Goal: Task Accomplishment & Management: Complete application form

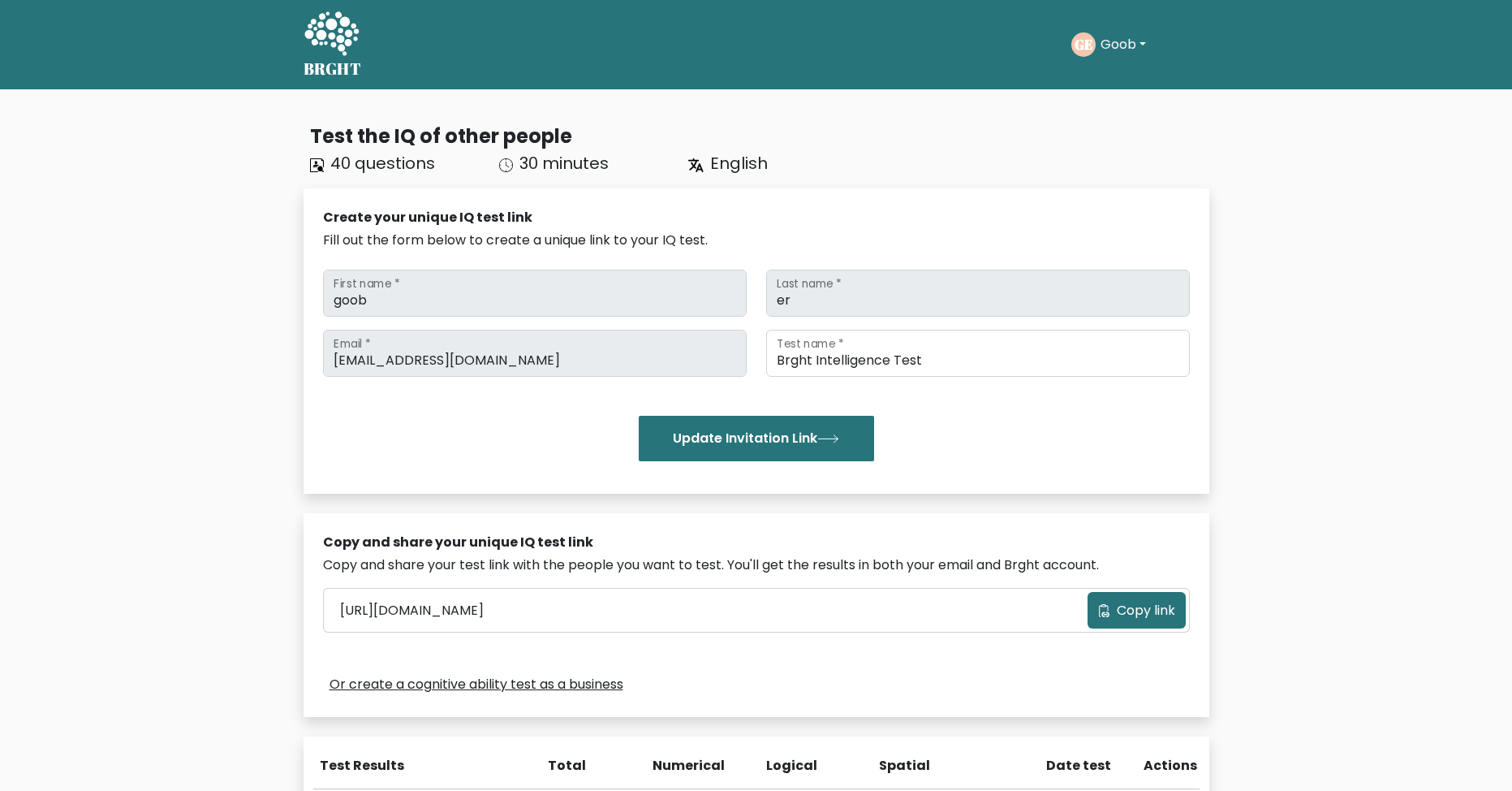
scroll to position [318, 0]
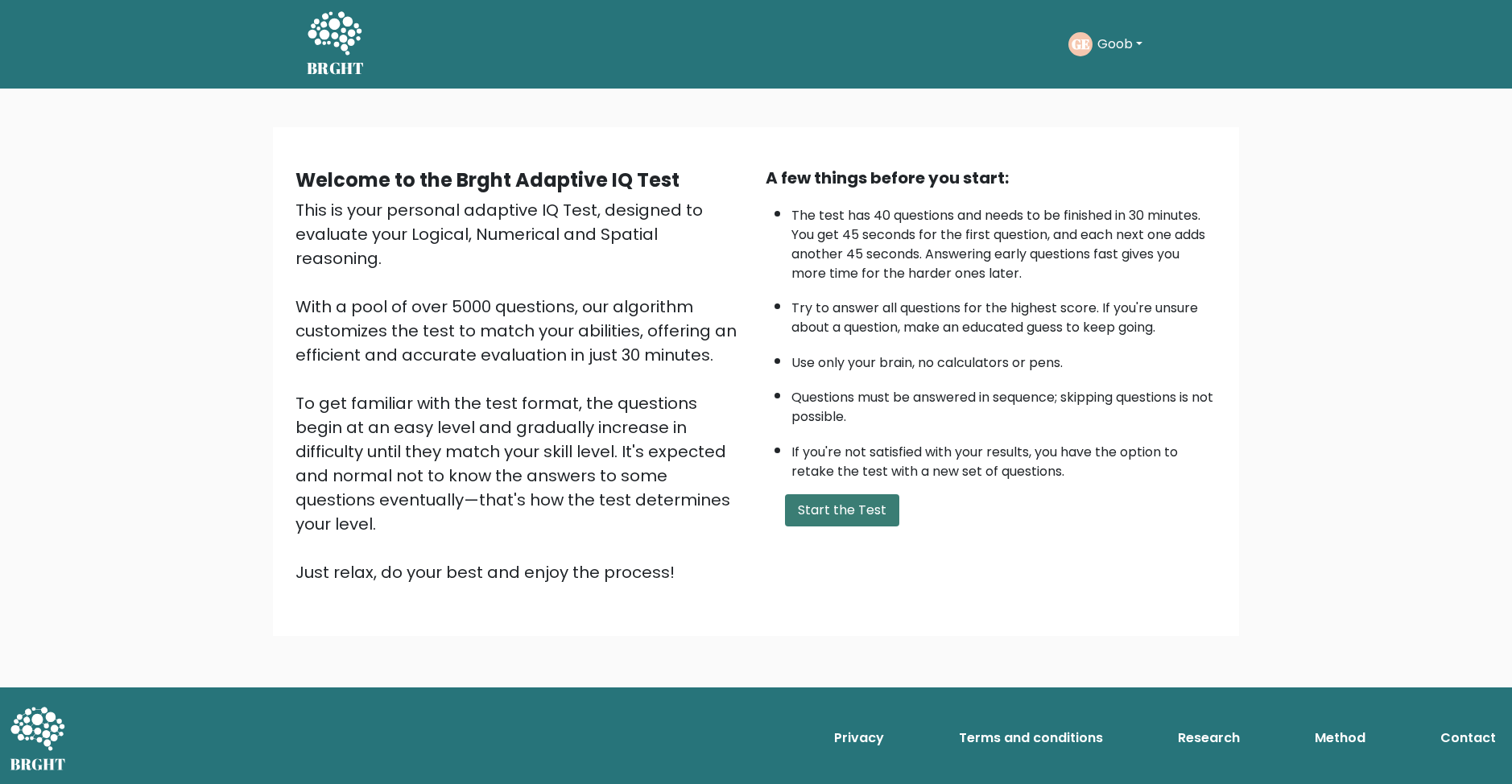
click at [854, 505] on button "Start the Test" at bounding box center [842, 510] width 114 height 33
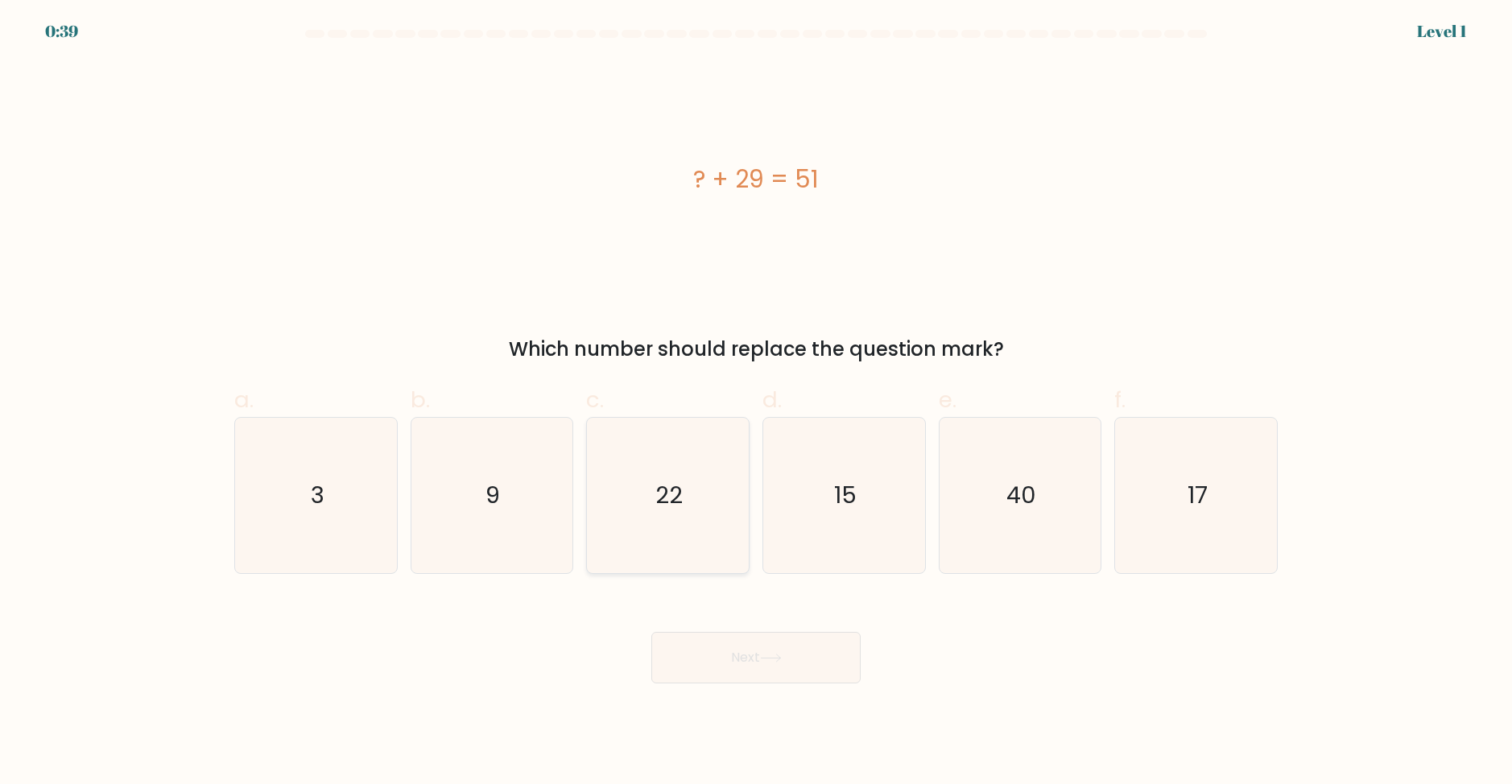
click at [722, 508] on icon "22" at bounding box center [668, 495] width 155 height 155
click at [756, 402] on input "c. 22" at bounding box center [756, 397] width 1 height 10
radio input "true"
click at [771, 642] on button "Next" at bounding box center [756, 658] width 209 height 51
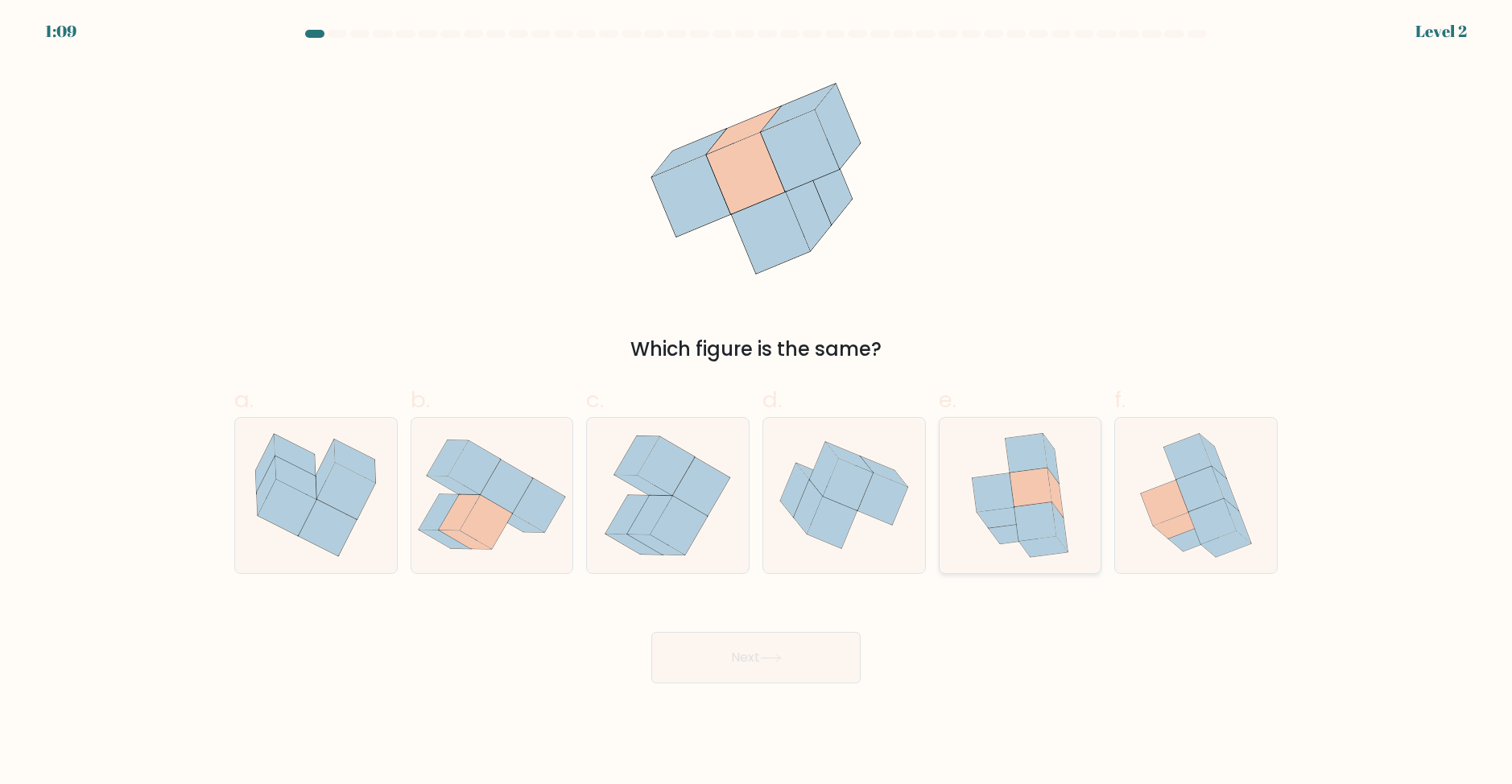
click at [1034, 471] on icon at bounding box center [1031, 486] width 42 height 39
click at [757, 402] on input "e." at bounding box center [756, 397] width 1 height 10
radio input "true"
click at [778, 660] on icon at bounding box center [771, 658] width 21 height 9
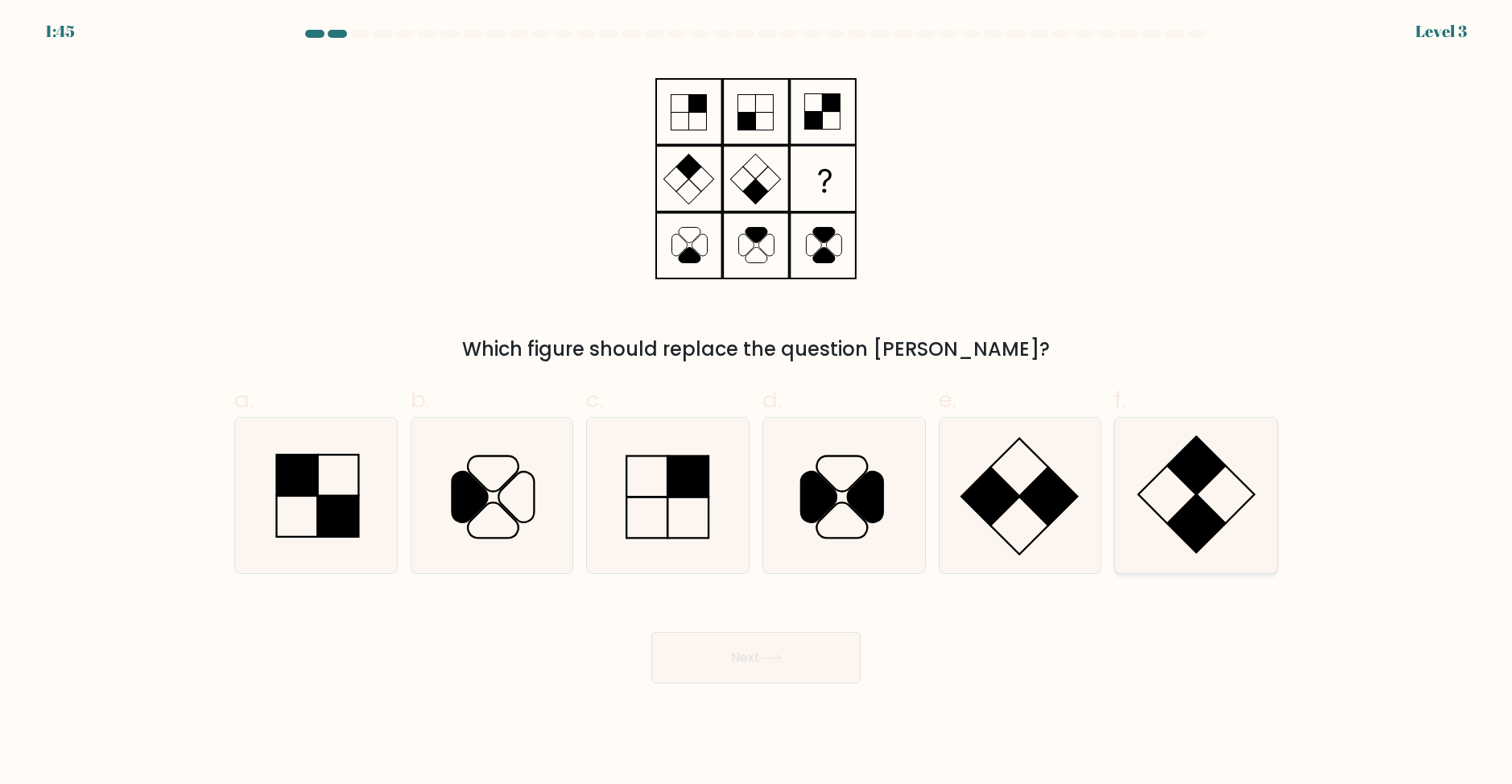
click at [1194, 484] on rect at bounding box center [1197, 466] width 58 height 58
click at [757, 402] on input "f." at bounding box center [756, 397] width 1 height 10
radio input "true"
click at [761, 665] on button "Next" at bounding box center [756, 658] width 209 height 51
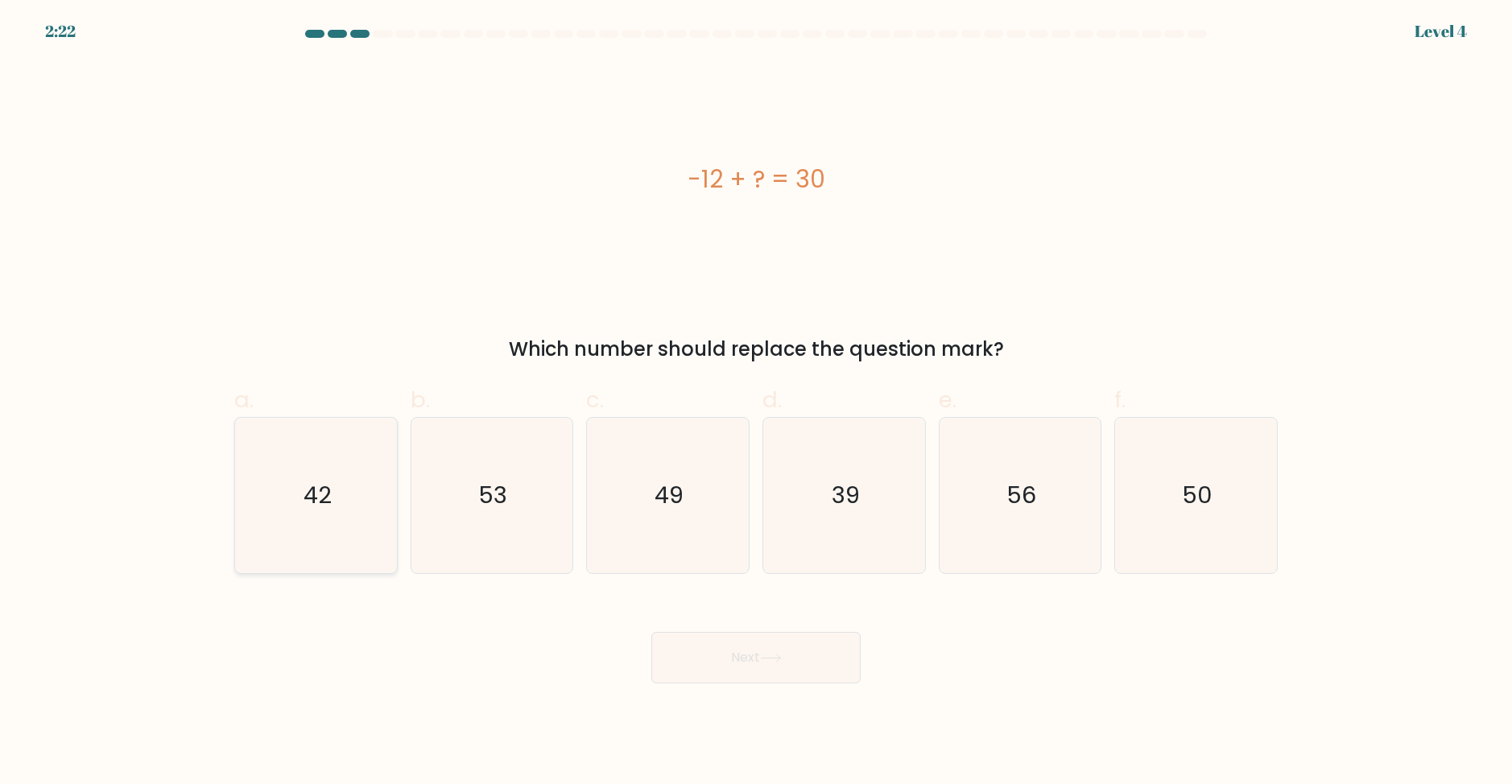
click at [324, 472] on icon "42" at bounding box center [316, 495] width 155 height 155
click at [756, 402] on input "a. 42" at bounding box center [756, 397] width 1 height 10
radio input "true"
click at [830, 665] on button "Next" at bounding box center [756, 658] width 209 height 51
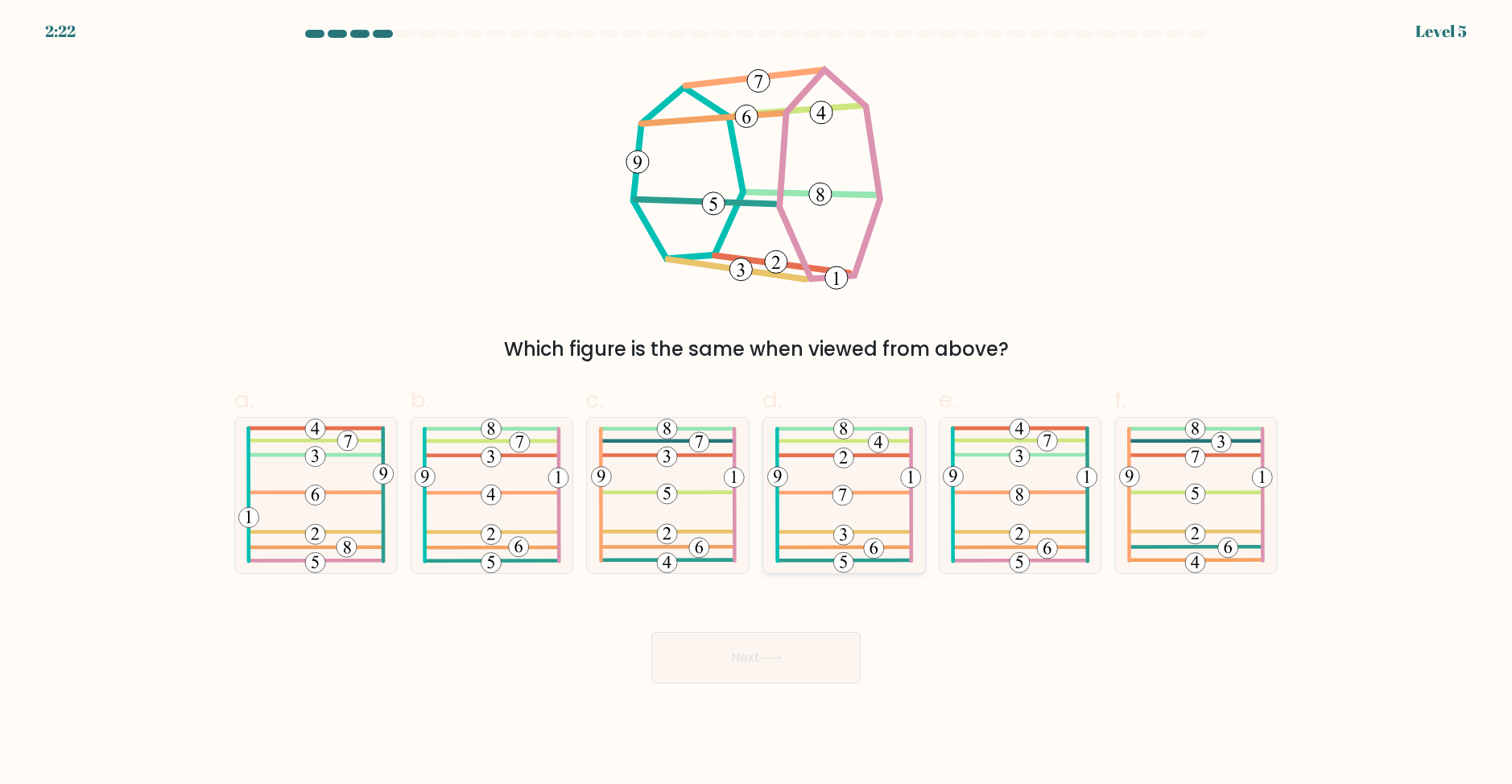
click at [862, 450] on icon at bounding box center [844, 495] width 154 height 155
click at [757, 402] on input "d." at bounding box center [756, 397] width 1 height 10
radio input "true"
click at [755, 652] on button "Next" at bounding box center [756, 658] width 209 height 51
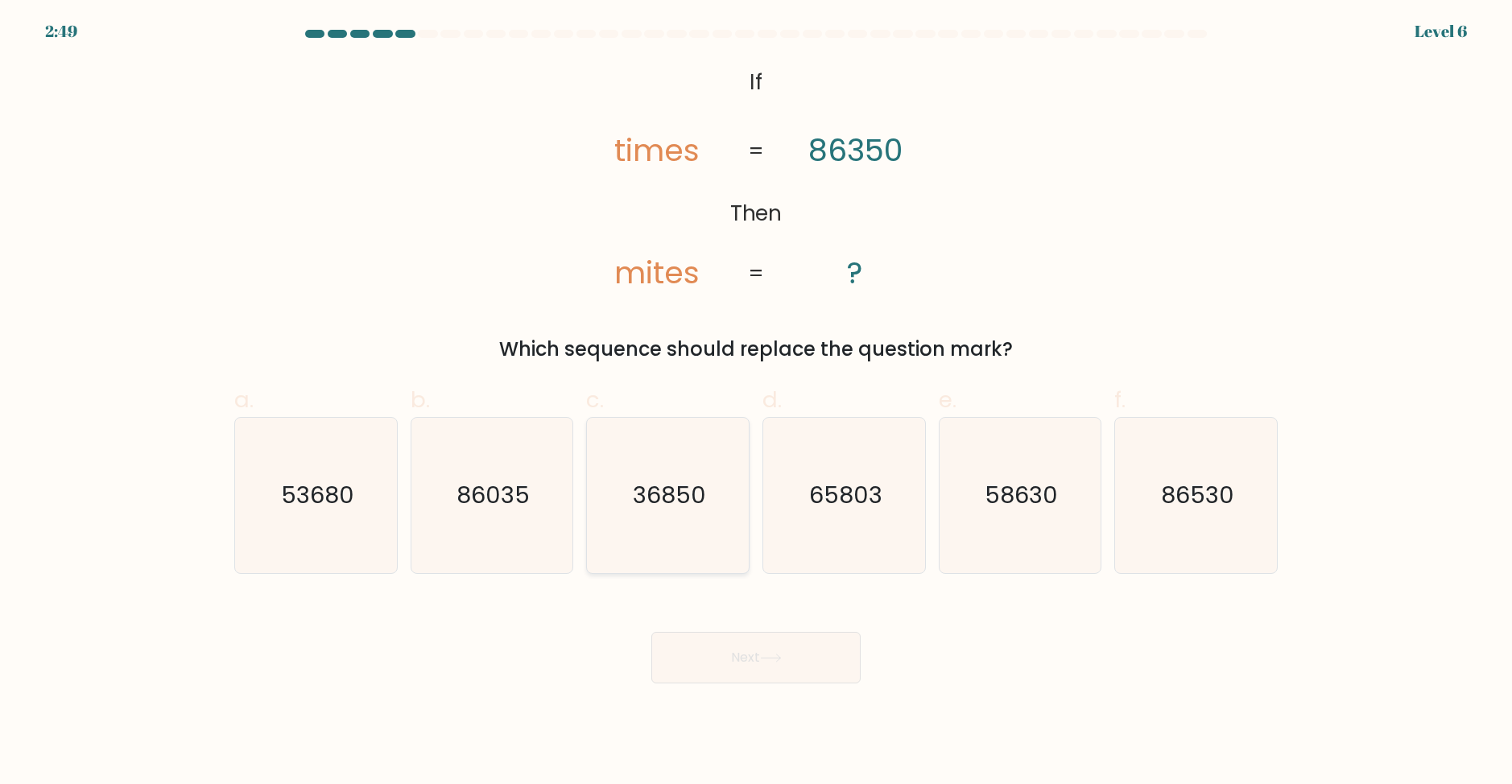
click at [668, 501] on text "36850" at bounding box center [669, 495] width 73 height 33
click at [756, 402] on input "c. 36850" at bounding box center [756, 397] width 1 height 10
radio input "true"
click at [798, 654] on button "Next" at bounding box center [756, 658] width 209 height 51
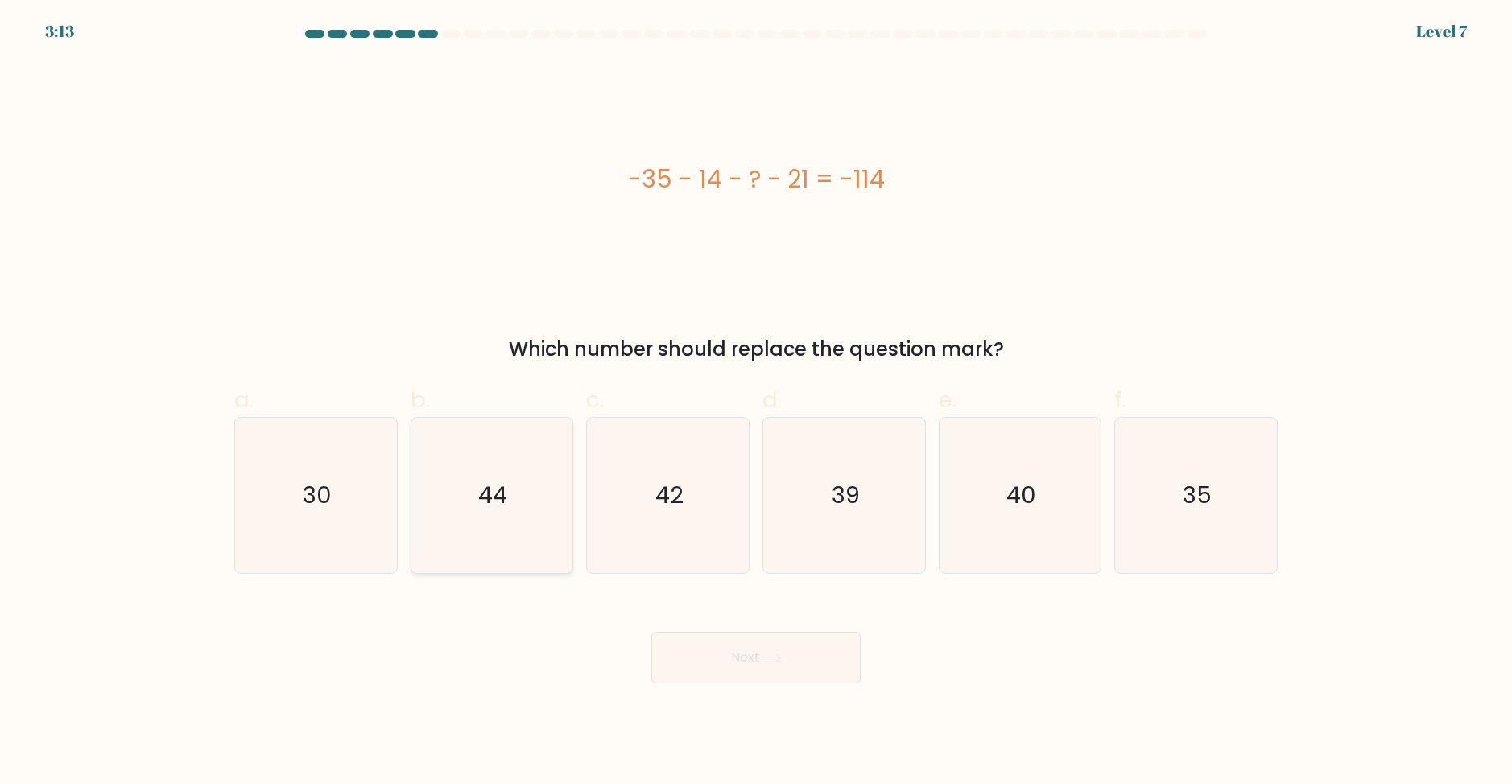
click at [528, 520] on icon "44" at bounding box center [491, 495] width 155 height 155
click at [756, 402] on input "b. 44" at bounding box center [756, 397] width 1 height 10
radio input "true"
click at [755, 670] on button "Next" at bounding box center [756, 658] width 209 height 51
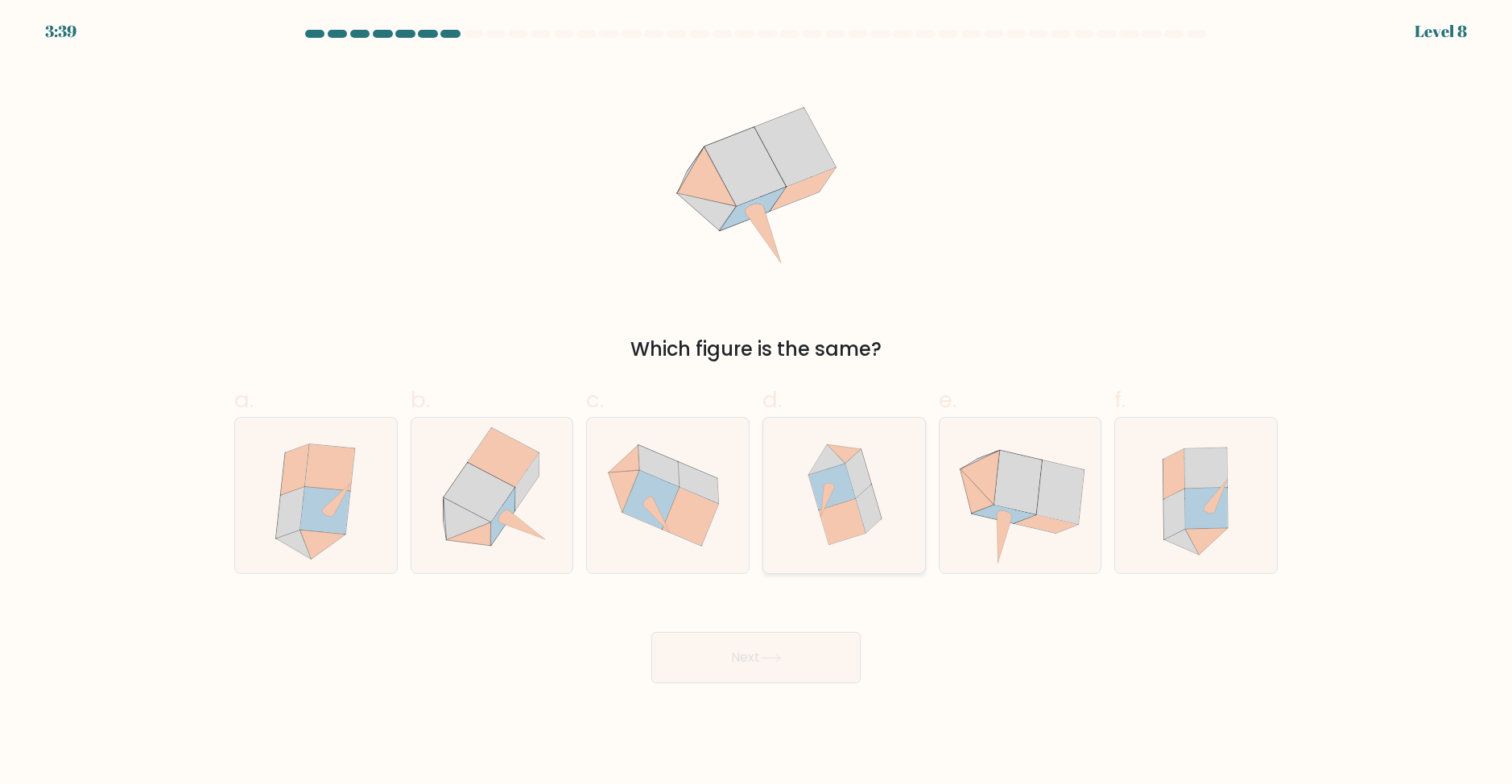
click at [863, 477] on icon at bounding box center [858, 473] width 26 height 49
click at [757, 402] on input "d." at bounding box center [756, 397] width 1 height 10
radio input "true"
click at [810, 659] on button "Next" at bounding box center [756, 658] width 209 height 51
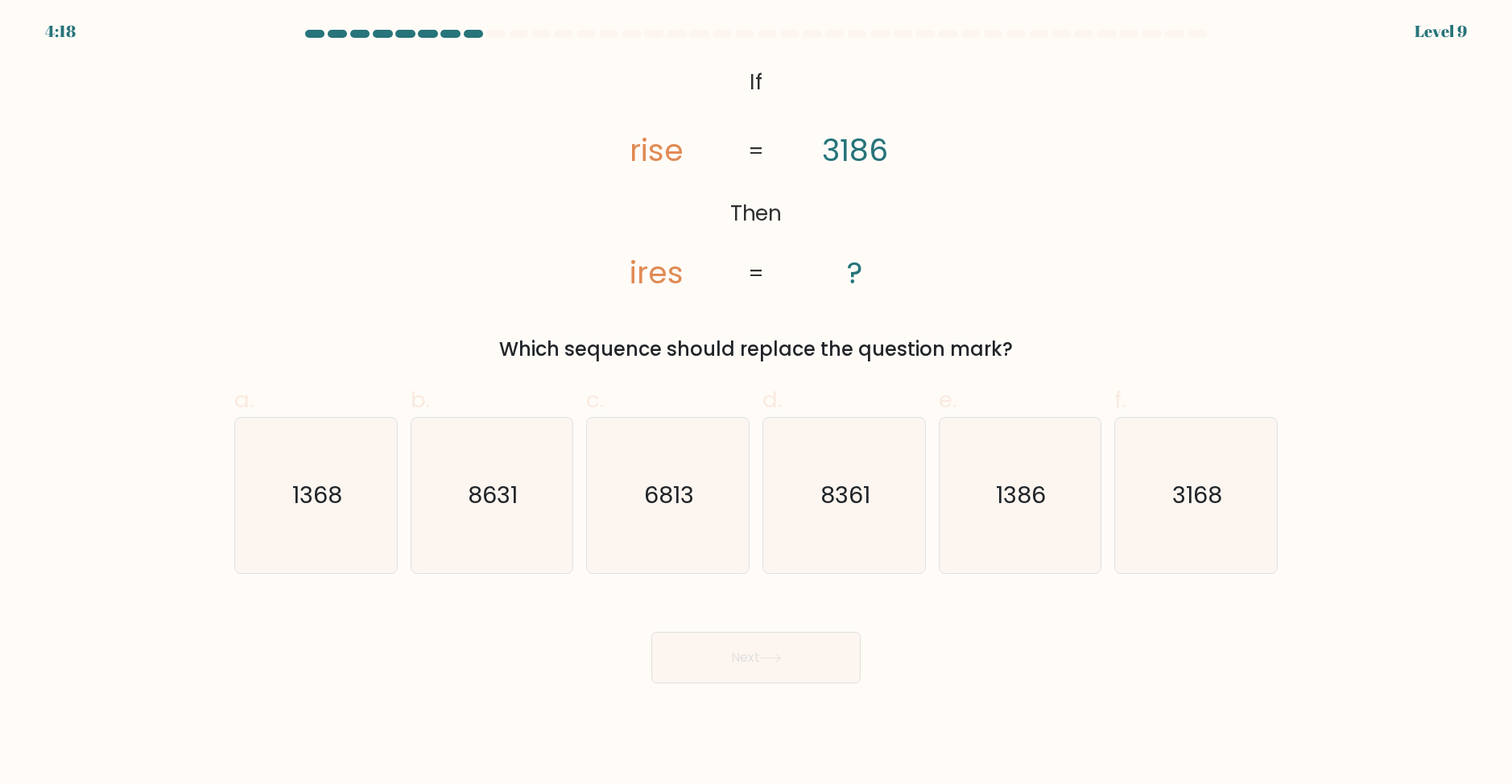
click at [651, 277] on tspan "ires" at bounding box center [656, 273] width 54 height 43
click at [1039, 491] on text "1386" at bounding box center [1022, 495] width 50 height 33
click at [757, 402] on input "e. 1386" at bounding box center [756, 397] width 1 height 10
radio input "true"
click at [811, 652] on button "Next" at bounding box center [756, 658] width 209 height 51
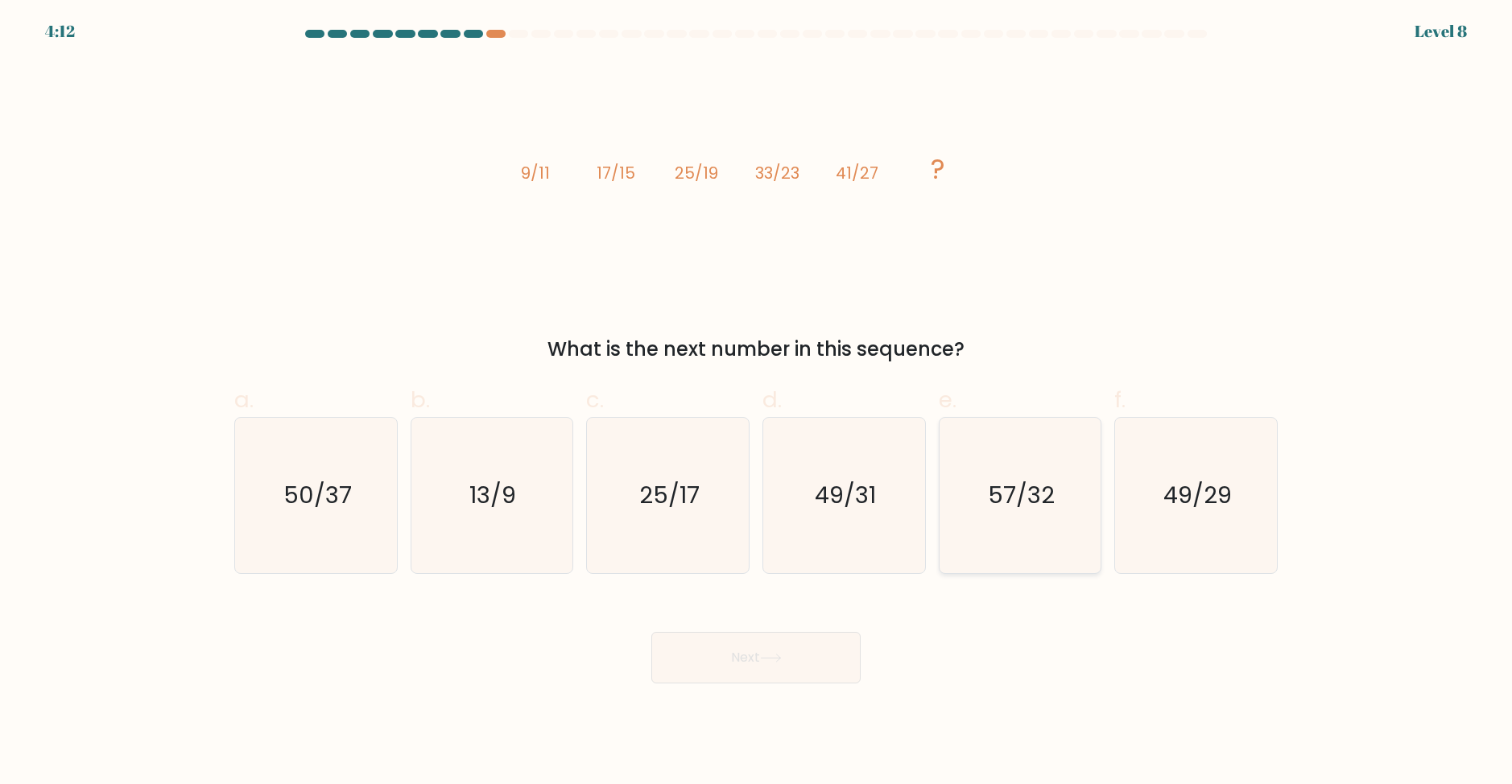
click at [1040, 506] on text "57/32" at bounding box center [1022, 495] width 67 height 33
click at [757, 402] on input "e. 57/32" at bounding box center [756, 397] width 1 height 10
radio input "true"
click at [882, 504] on icon "49/31" at bounding box center [844, 495] width 155 height 155
click at [757, 402] on input "d. 49/31" at bounding box center [756, 397] width 1 height 10
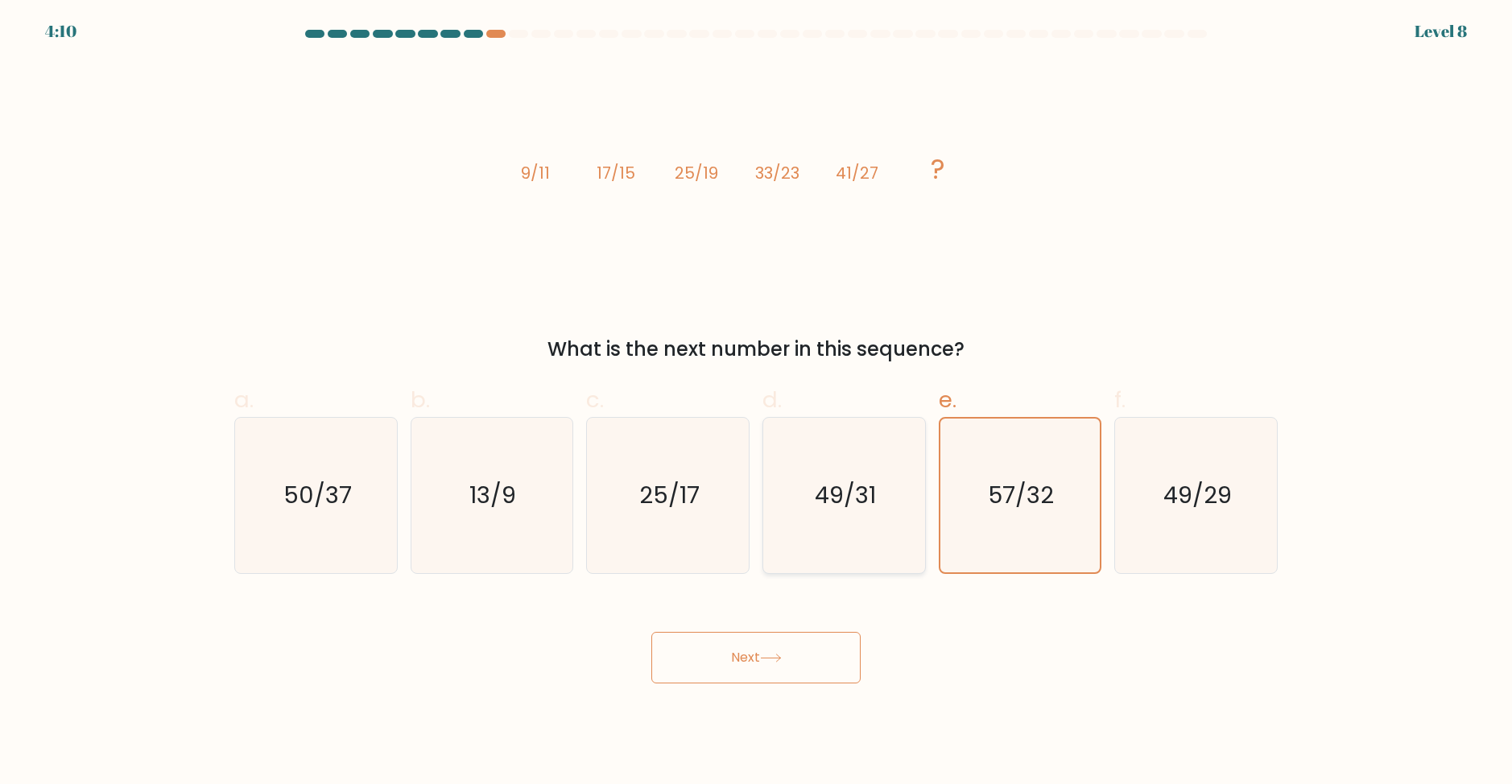
radio input "true"
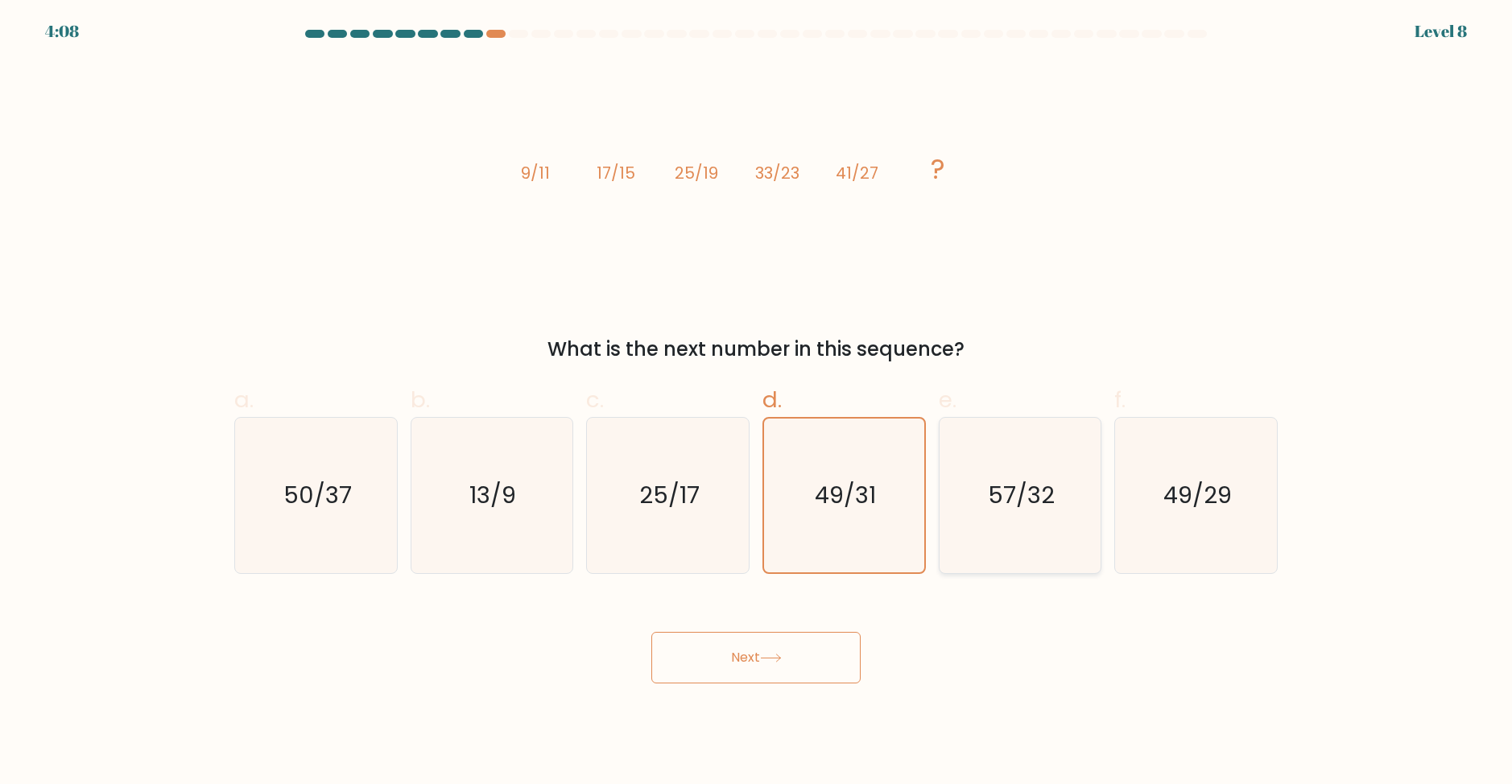
click at [1032, 504] on text "57/32" at bounding box center [1022, 495] width 67 height 33
click at [757, 402] on input "e. 57/32" at bounding box center [756, 397] width 1 height 10
radio input "true"
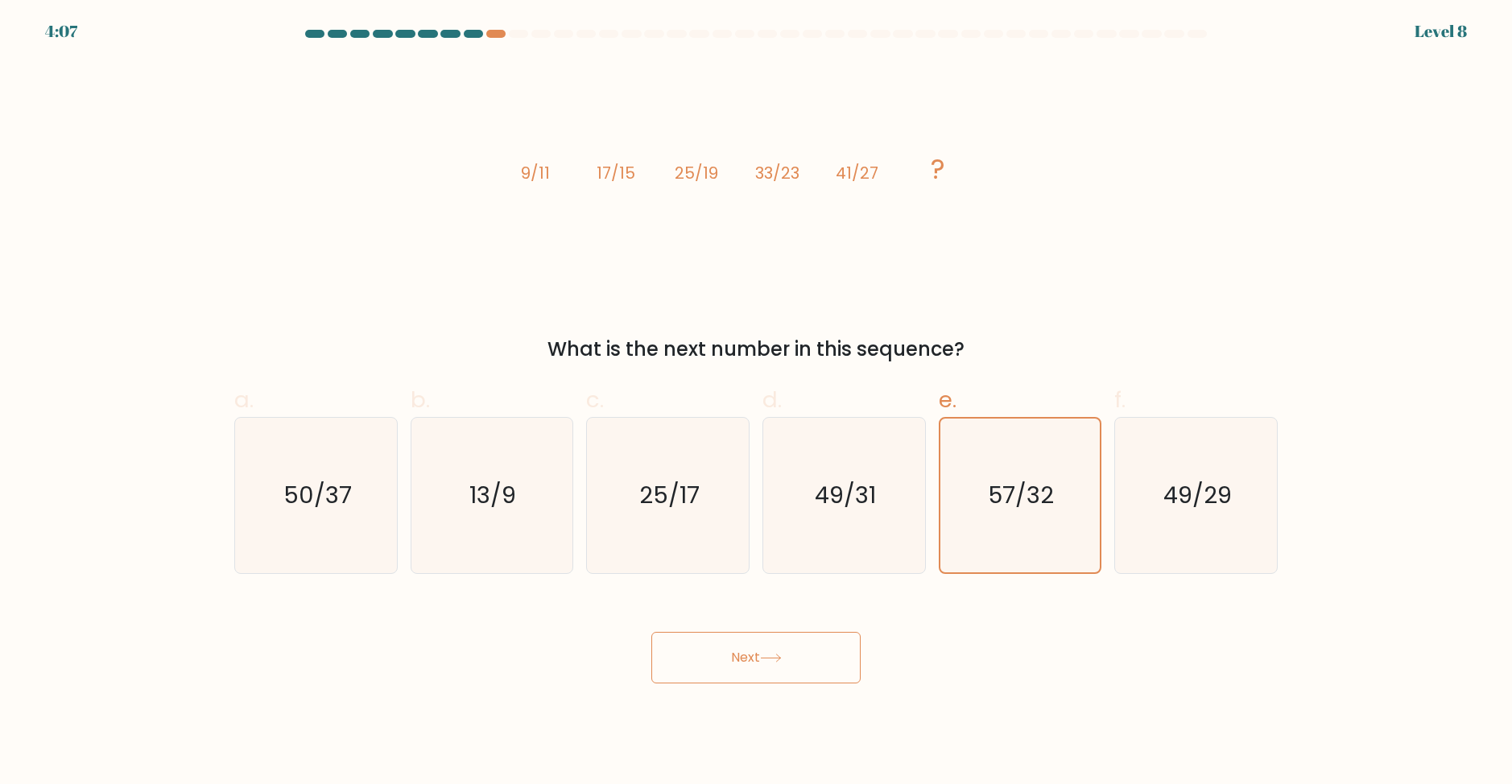
click at [716, 648] on button "Next" at bounding box center [756, 658] width 209 height 51
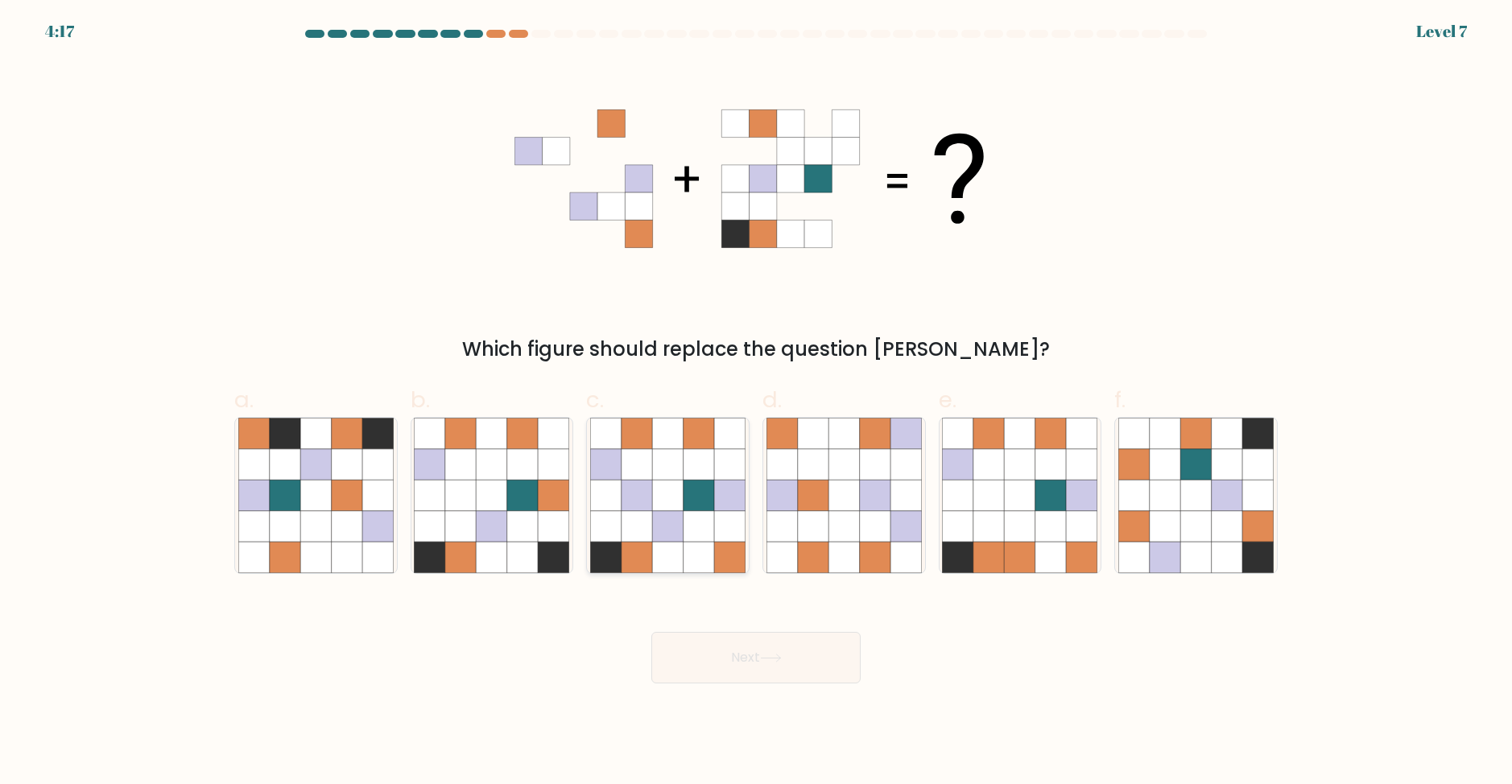
click at [650, 483] on icon at bounding box center [638, 495] width 31 height 31
click at [756, 402] on input "c." at bounding box center [756, 397] width 1 height 10
radio input "true"
click at [745, 660] on button "Next" at bounding box center [756, 658] width 209 height 51
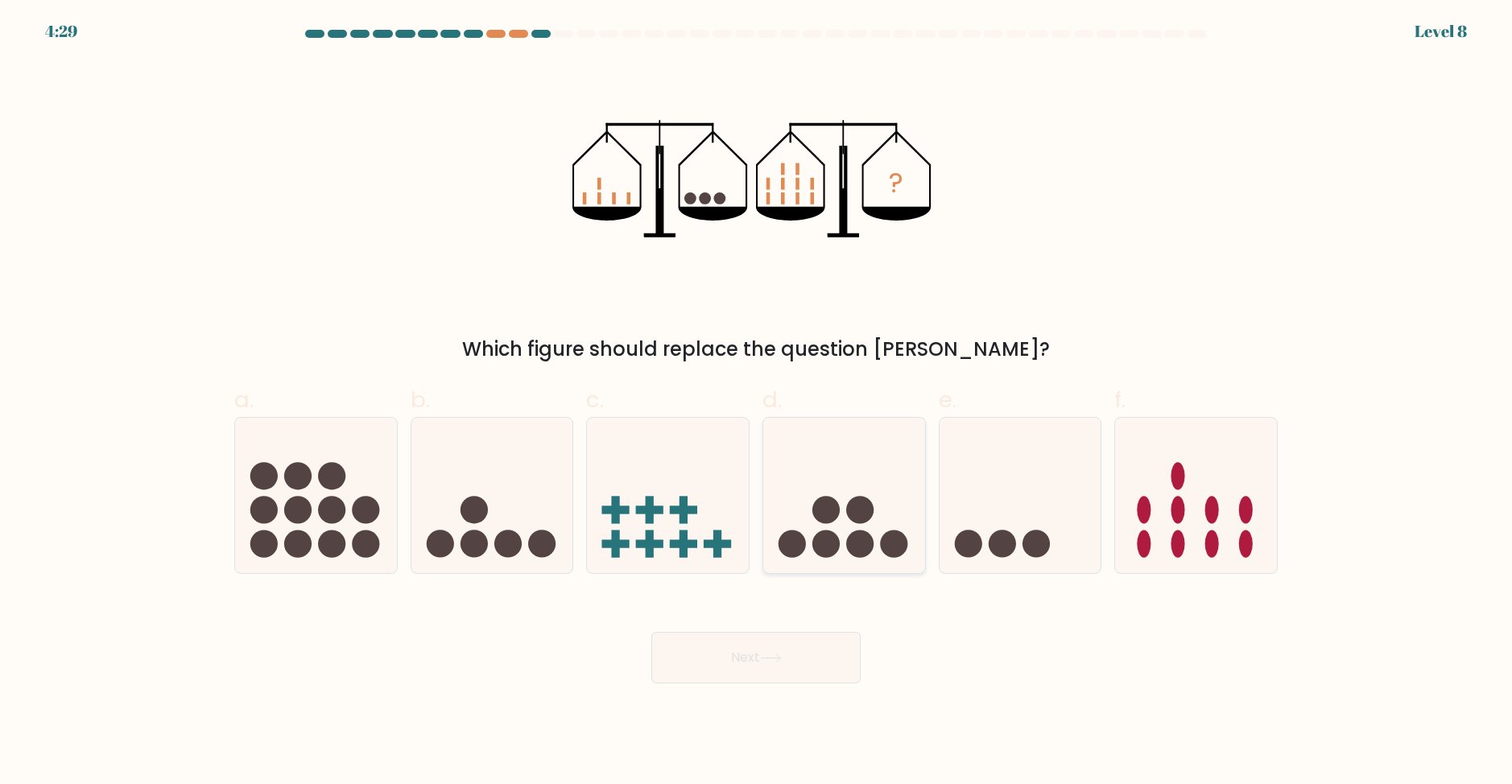
click at [840, 516] on icon at bounding box center [844, 495] width 162 height 134
click at [757, 402] on input "d." at bounding box center [756, 397] width 1 height 10
radio input "true"
click at [776, 642] on button "Next" at bounding box center [756, 658] width 209 height 51
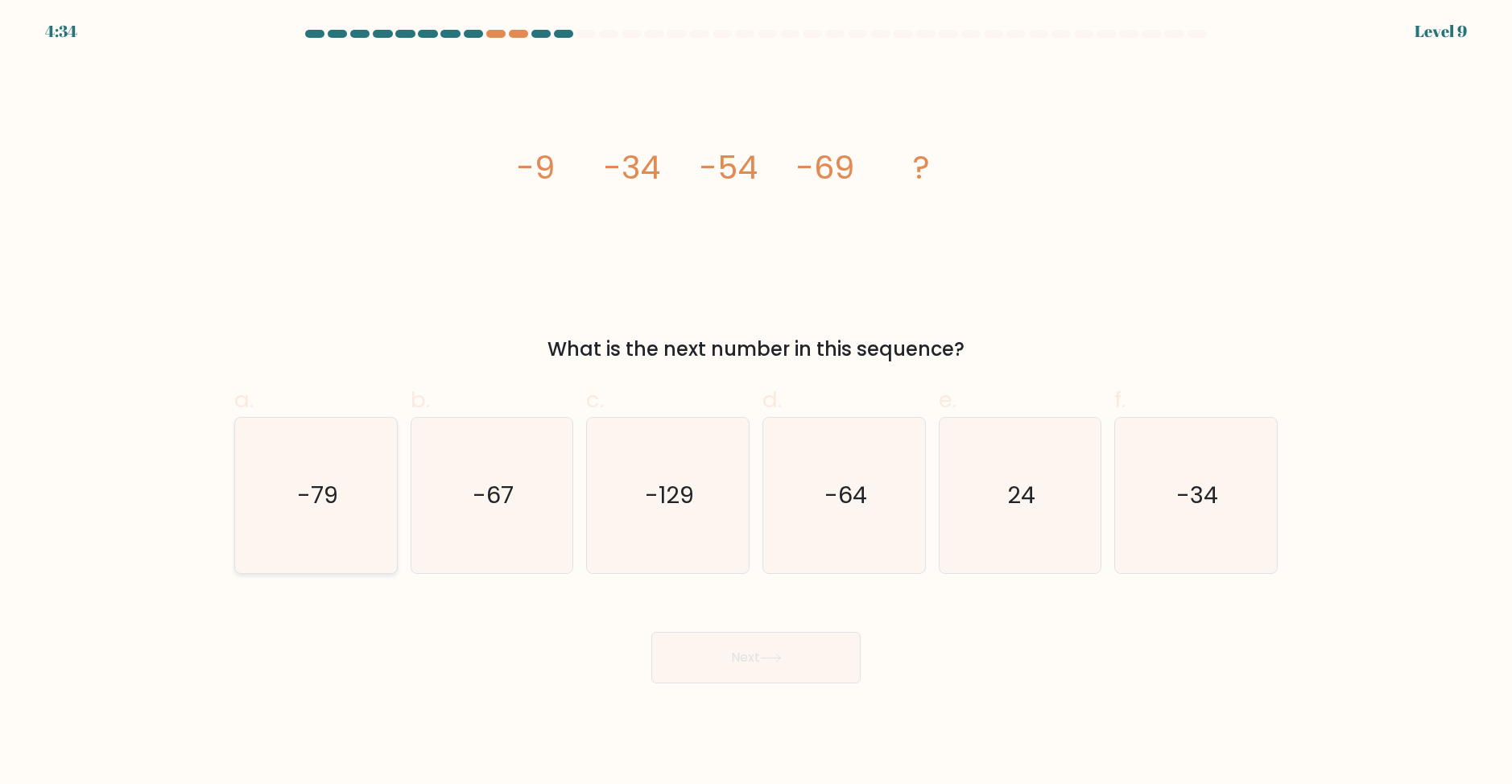
click at [317, 491] on text "-79" at bounding box center [318, 495] width 41 height 33
click at [756, 402] on input "a. -79" at bounding box center [756, 397] width 1 height 10
radio input "true"
click at [803, 658] on button "Next" at bounding box center [756, 658] width 209 height 51
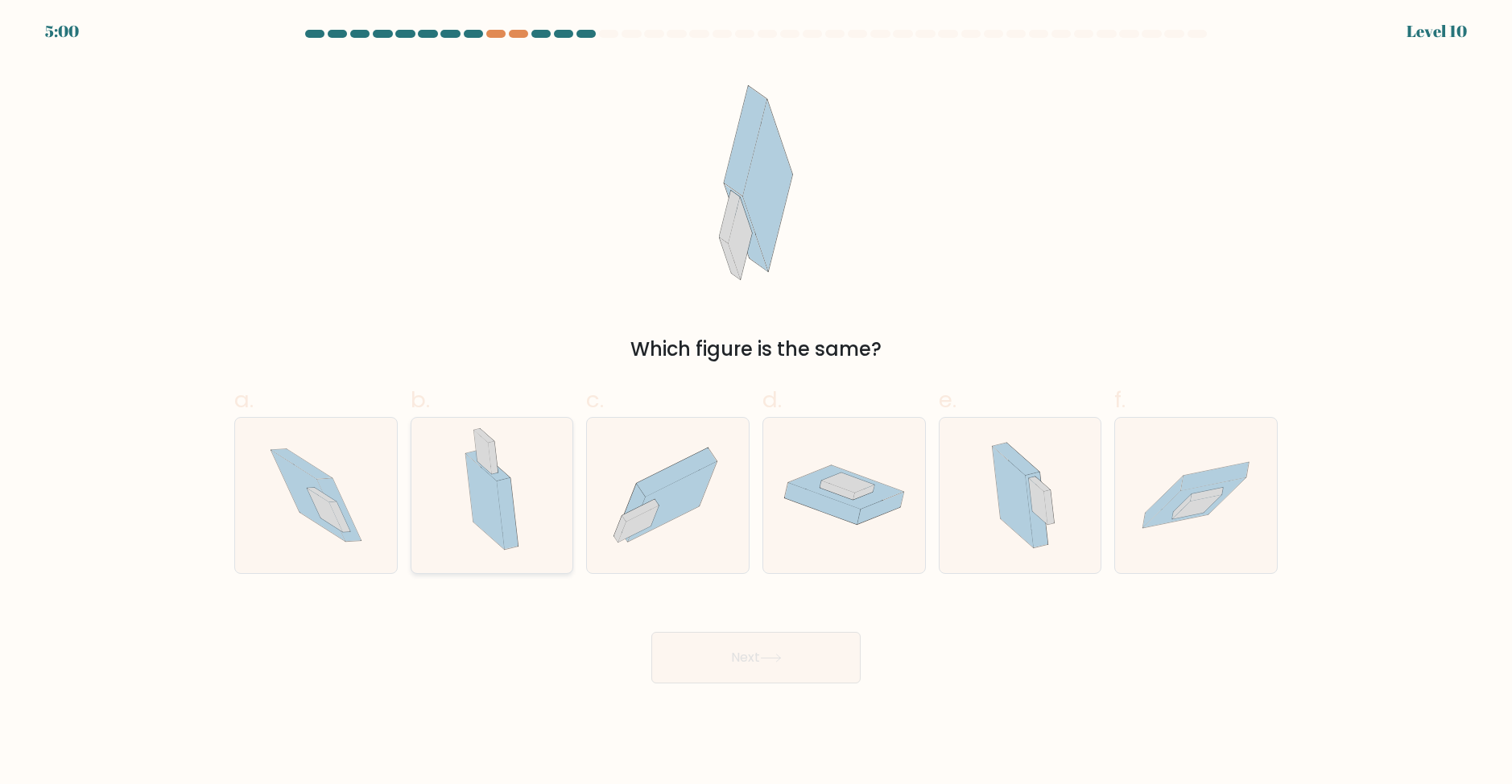
click at [516, 487] on icon at bounding box center [492, 495] width 88 height 155
click at [756, 402] on input "b." at bounding box center [756, 397] width 1 height 10
radio input "true"
click at [731, 676] on button "Next" at bounding box center [756, 658] width 209 height 51
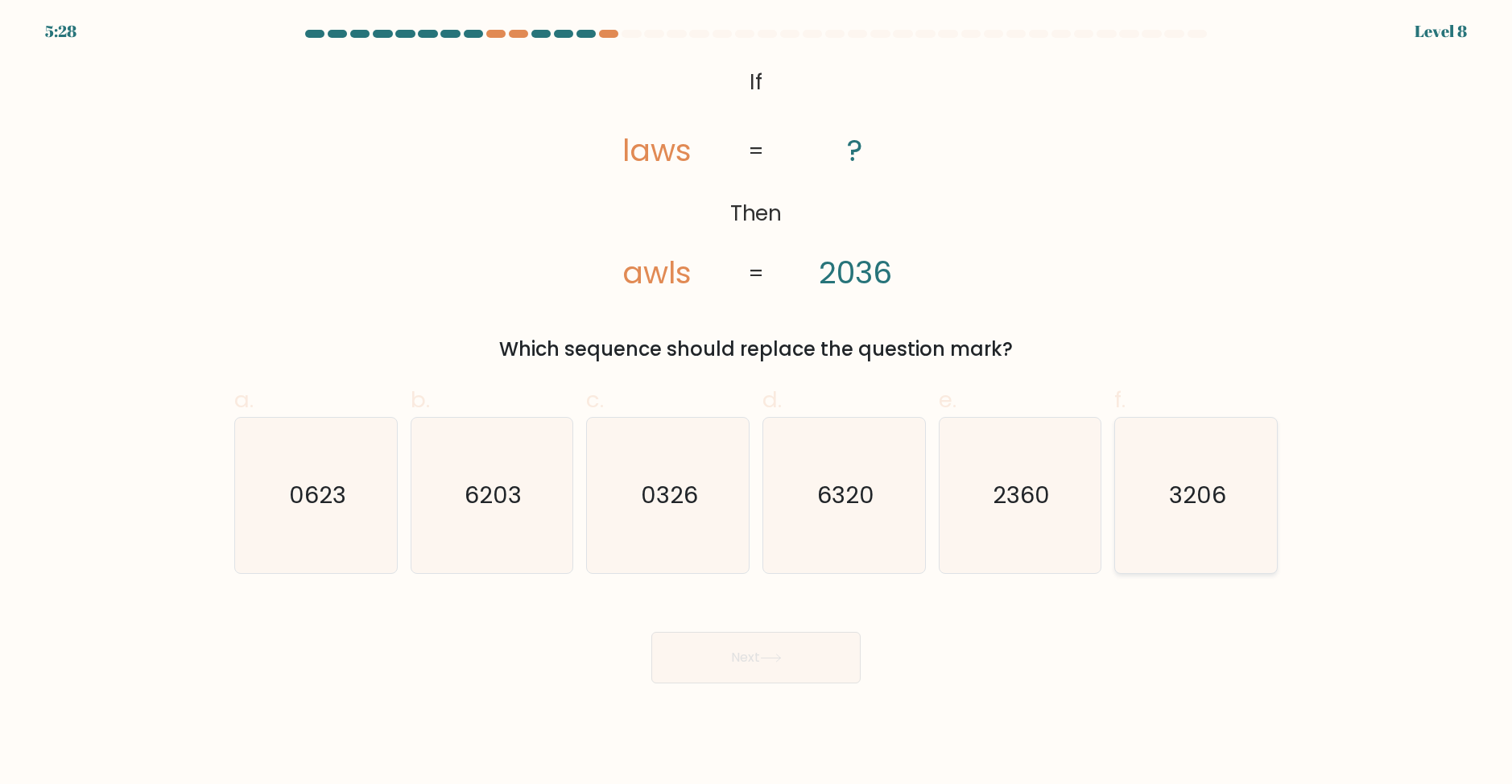
click at [1214, 491] on text "3206" at bounding box center [1198, 495] width 57 height 33
click at [757, 402] on input "f. 3206" at bounding box center [756, 397] width 1 height 10
radio input "true"
click at [750, 648] on button "Next" at bounding box center [756, 658] width 209 height 51
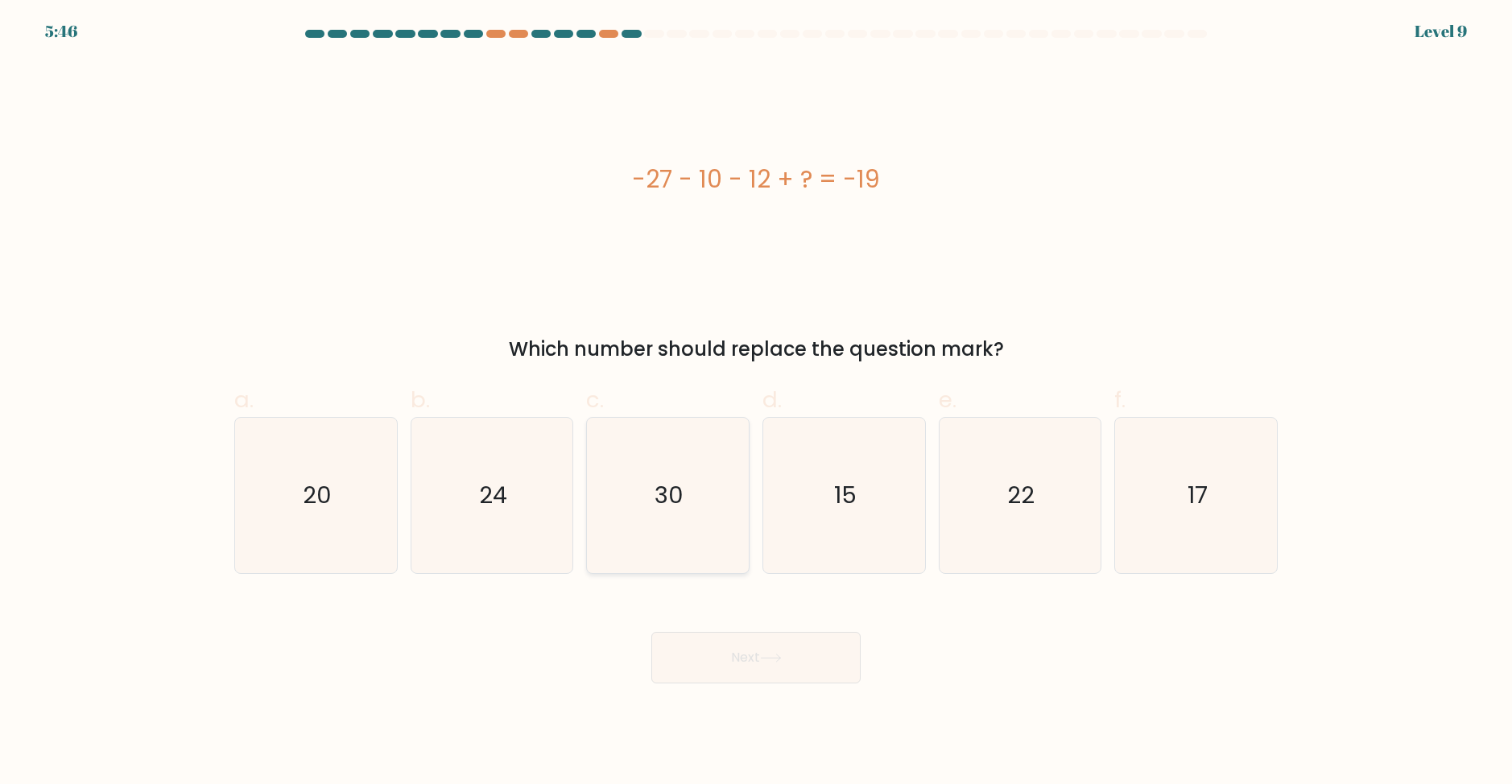
click at [670, 522] on icon "30" at bounding box center [668, 495] width 155 height 155
click at [756, 402] on input "c. 30" at bounding box center [756, 397] width 1 height 10
radio input "true"
click at [795, 675] on button "Next" at bounding box center [756, 658] width 209 height 51
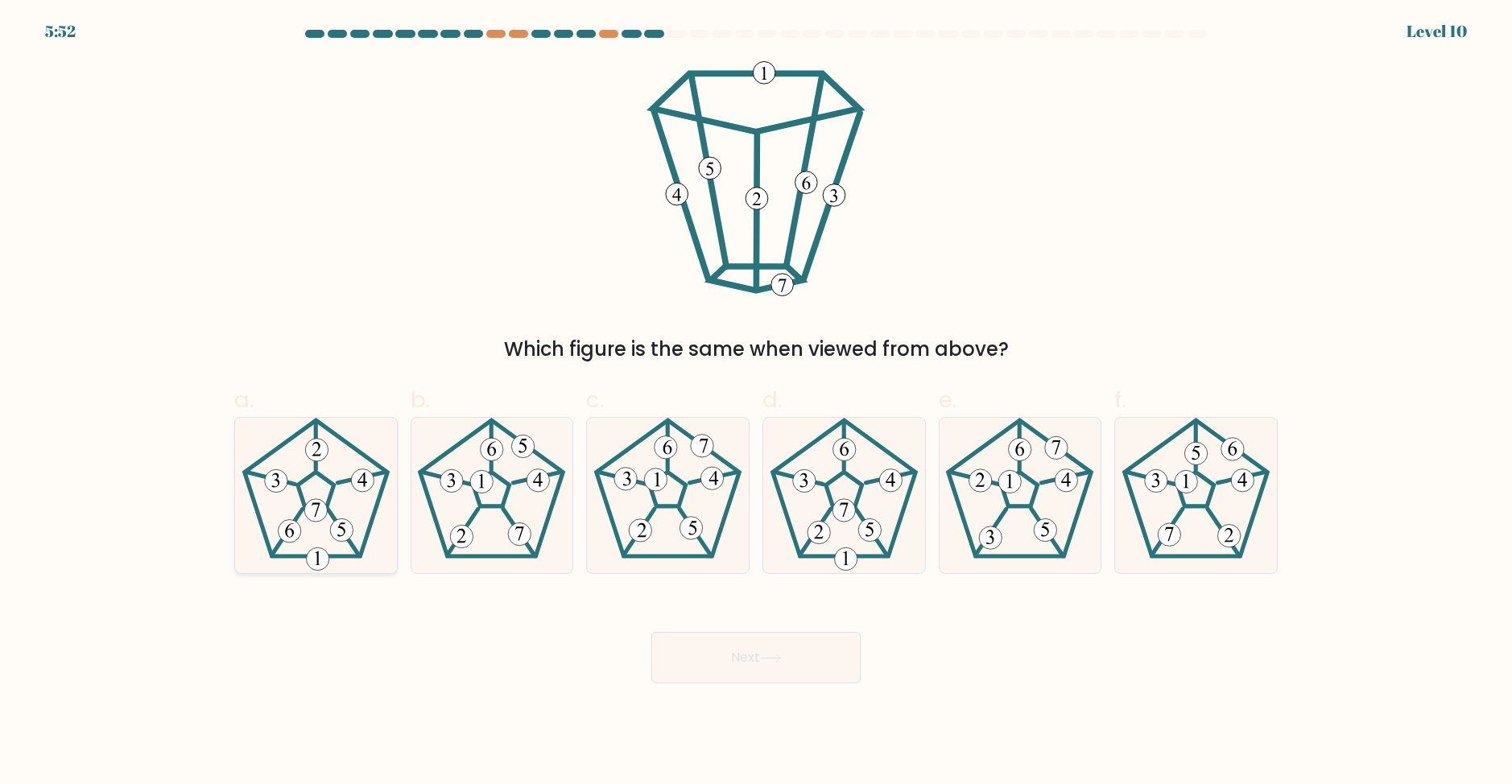
click at [311, 496] on icon at bounding box center [316, 495] width 155 height 155
click at [756, 402] on input "a." at bounding box center [756, 397] width 1 height 10
radio input "true"
click at [740, 659] on button "Next" at bounding box center [756, 658] width 209 height 51
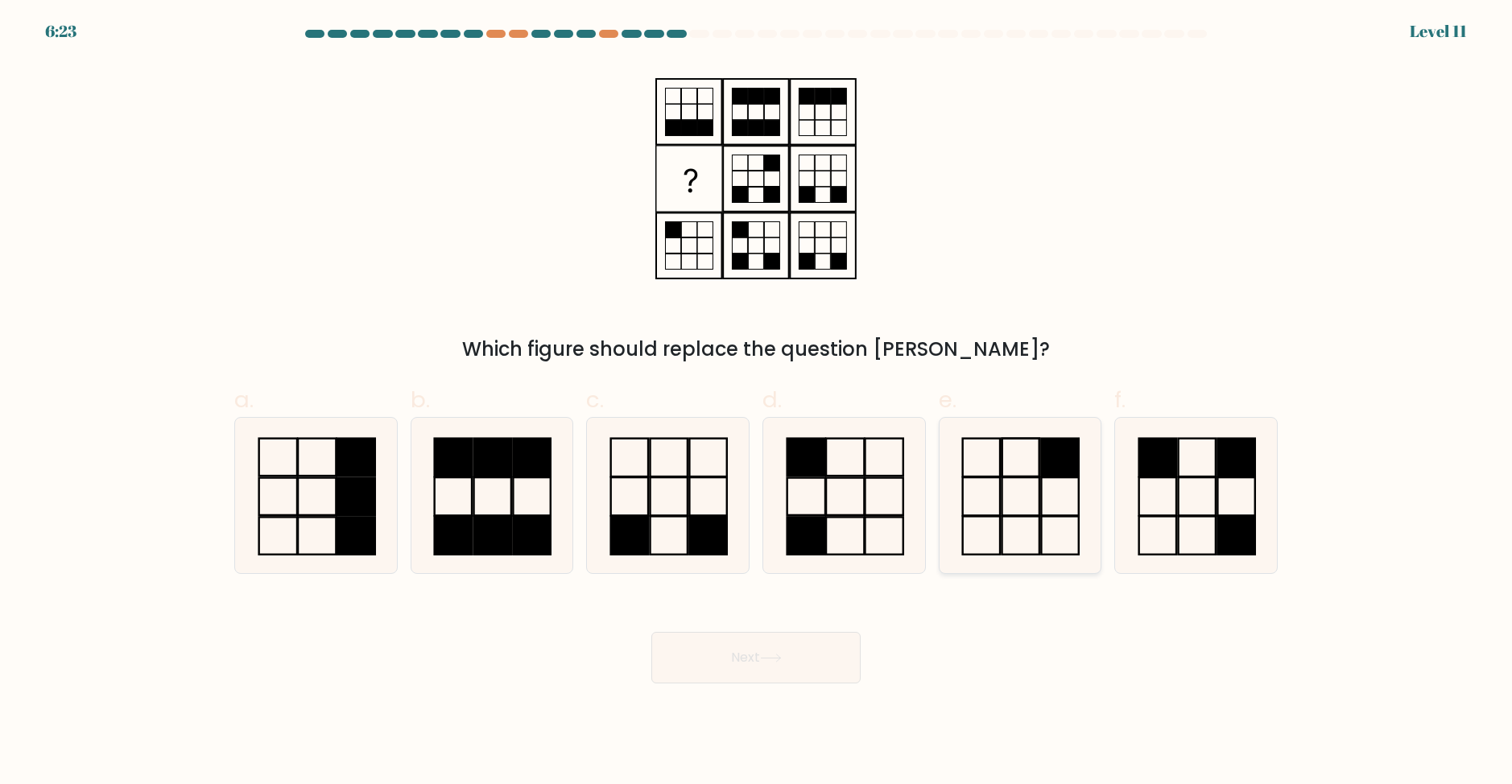
click at [1022, 511] on icon at bounding box center [1019, 495] width 155 height 155
click at [757, 402] on input "e." at bounding box center [756, 397] width 1 height 10
radio input "true"
click at [775, 674] on button "Next" at bounding box center [756, 658] width 209 height 51
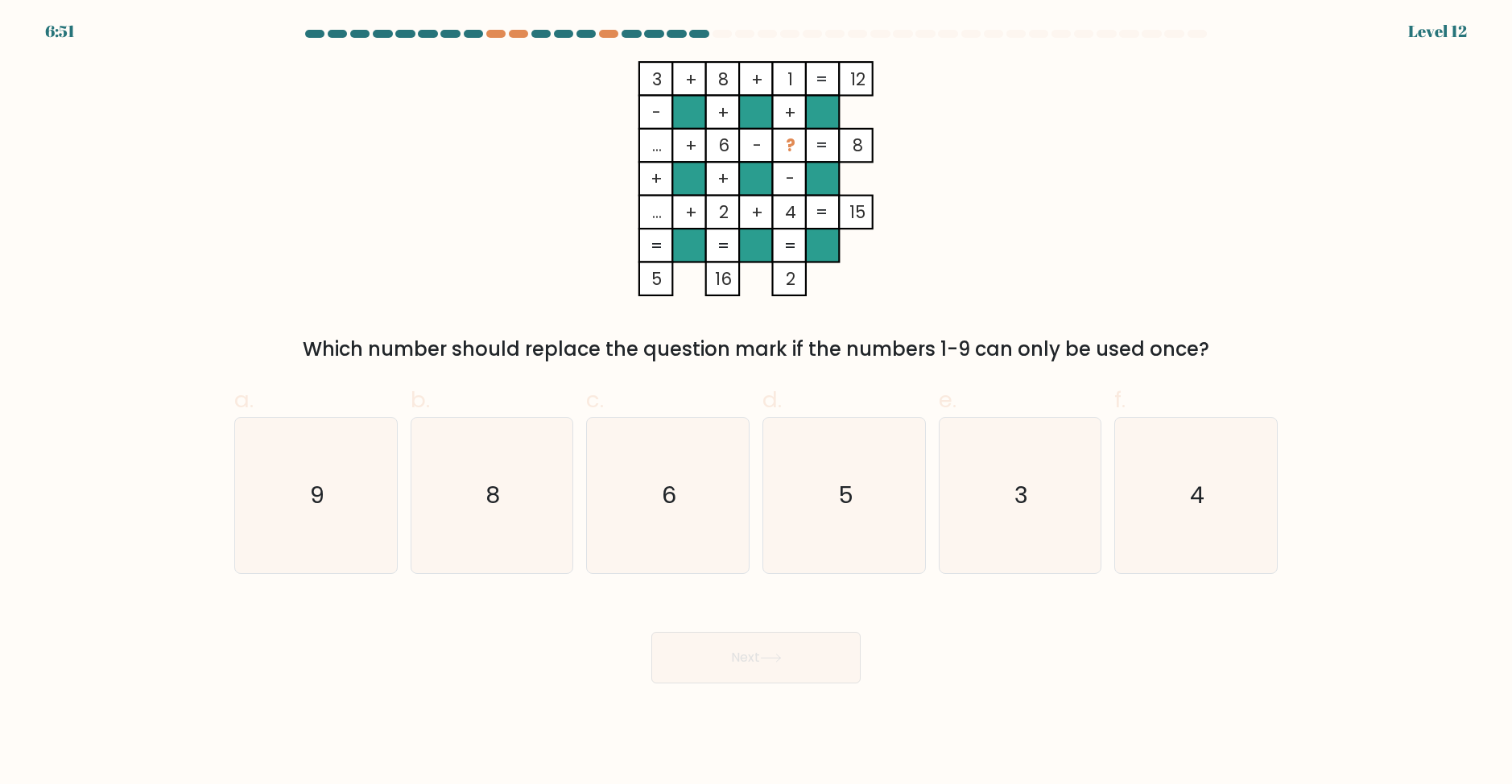
click at [662, 205] on tspan "..." at bounding box center [656, 212] width 9 height 23
click at [775, 504] on icon "5" at bounding box center [844, 495] width 155 height 155
click at [757, 402] on input "d. 5" at bounding box center [756, 397] width 1 height 10
radio input "true"
click at [772, 655] on icon at bounding box center [771, 658] width 21 height 9
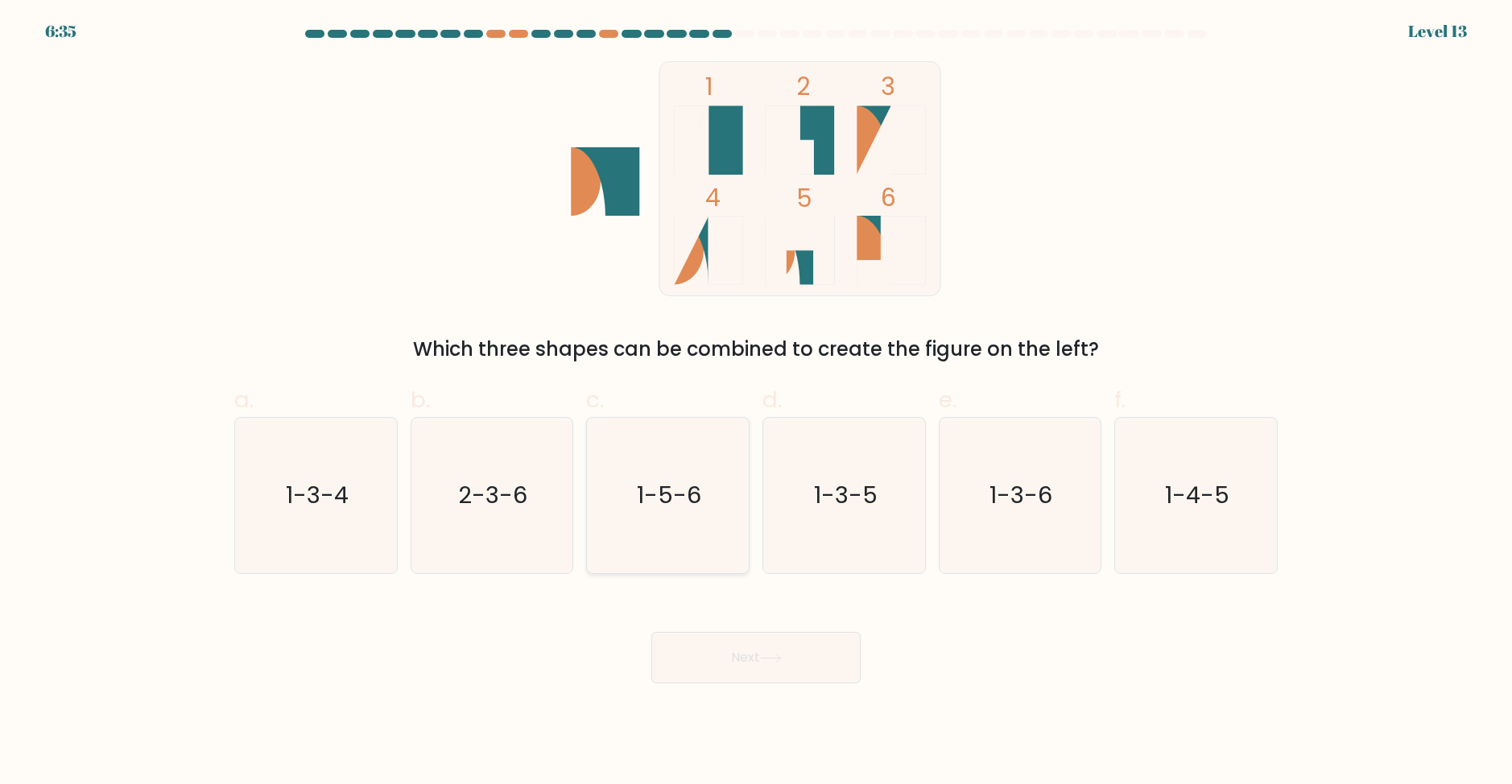
click at [680, 527] on icon "1-5-6" at bounding box center [668, 495] width 155 height 155
click at [756, 402] on input "c. 1-5-6" at bounding box center [756, 397] width 1 height 10
radio input "true"
click at [794, 678] on button "Next" at bounding box center [756, 658] width 209 height 51
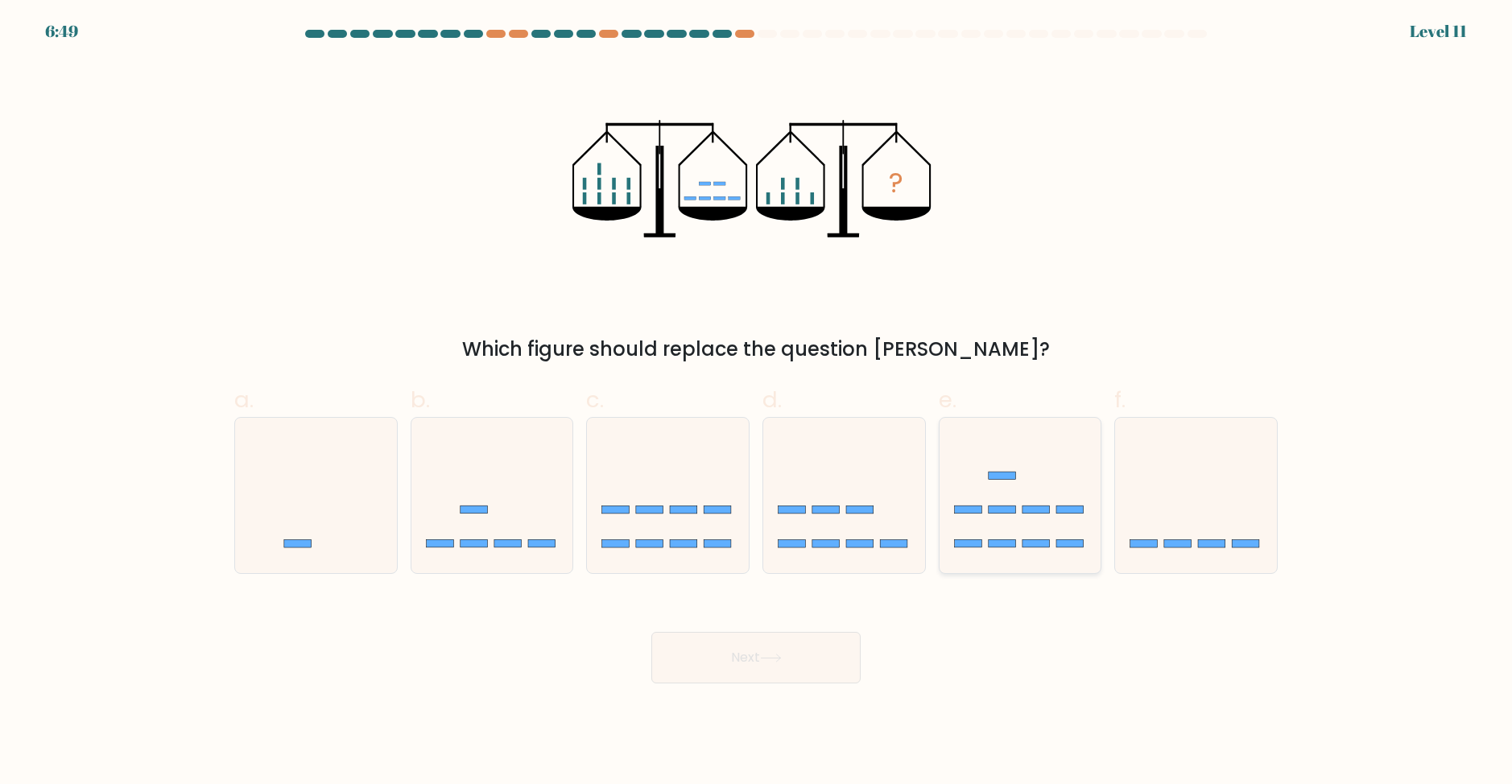
drag, startPoint x: 1236, startPoint y: 498, endPoint x: 1101, endPoint y: 515, distance: 136.1
click at [1230, 497] on icon at bounding box center [1196, 495] width 162 height 134
click at [757, 402] on input "f." at bounding box center [756, 397] width 1 height 10
radio input "true"
click at [761, 668] on button "Next" at bounding box center [756, 658] width 209 height 51
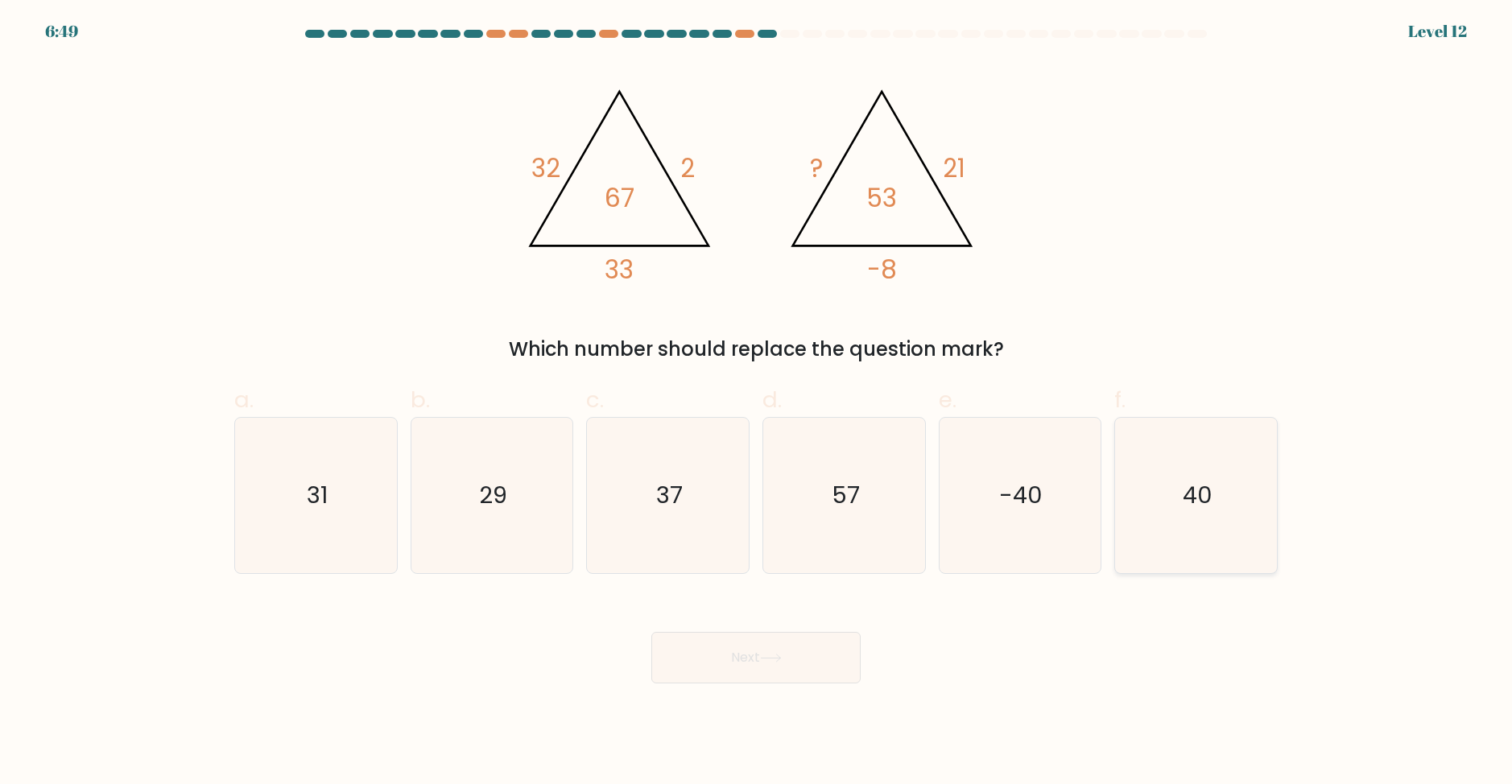
click at [1237, 504] on icon "40" at bounding box center [1196, 495] width 155 height 155
click at [757, 402] on input "f. 40" at bounding box center [756, 397] width 1 height 10
radio input "true"
click at [788, 667] on button "Next" at bounding box center [756, 658] width 209 height 51
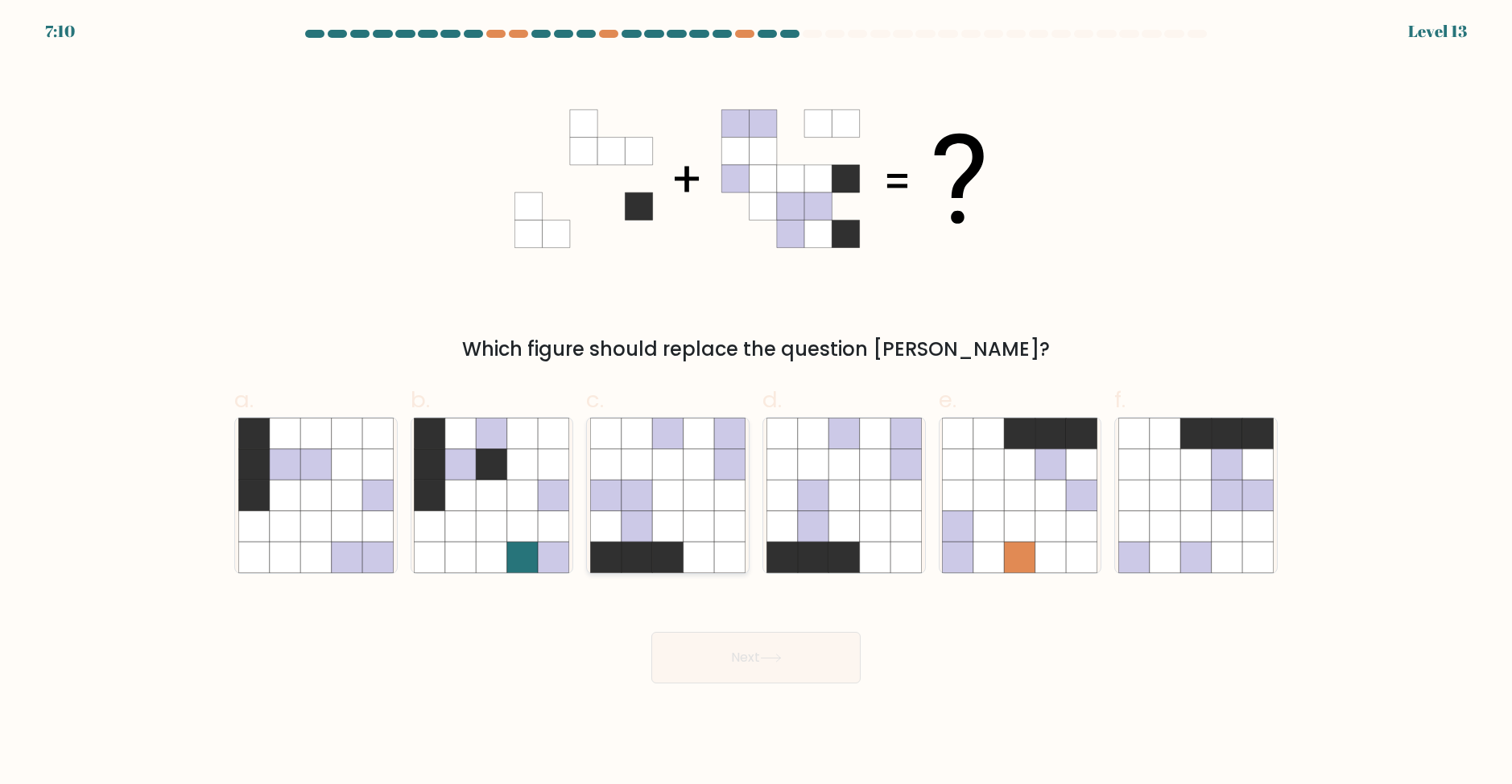
click at [676, 534] on icon at bounding box center [668, 526] width 31 height 31
click at [756, 402] on input "c." at bounding box center [756, 397] width 1 height 10
radio input "true"
click at [753, 650] on button "Next" at bounding box center [756, 658] width 209 height 51
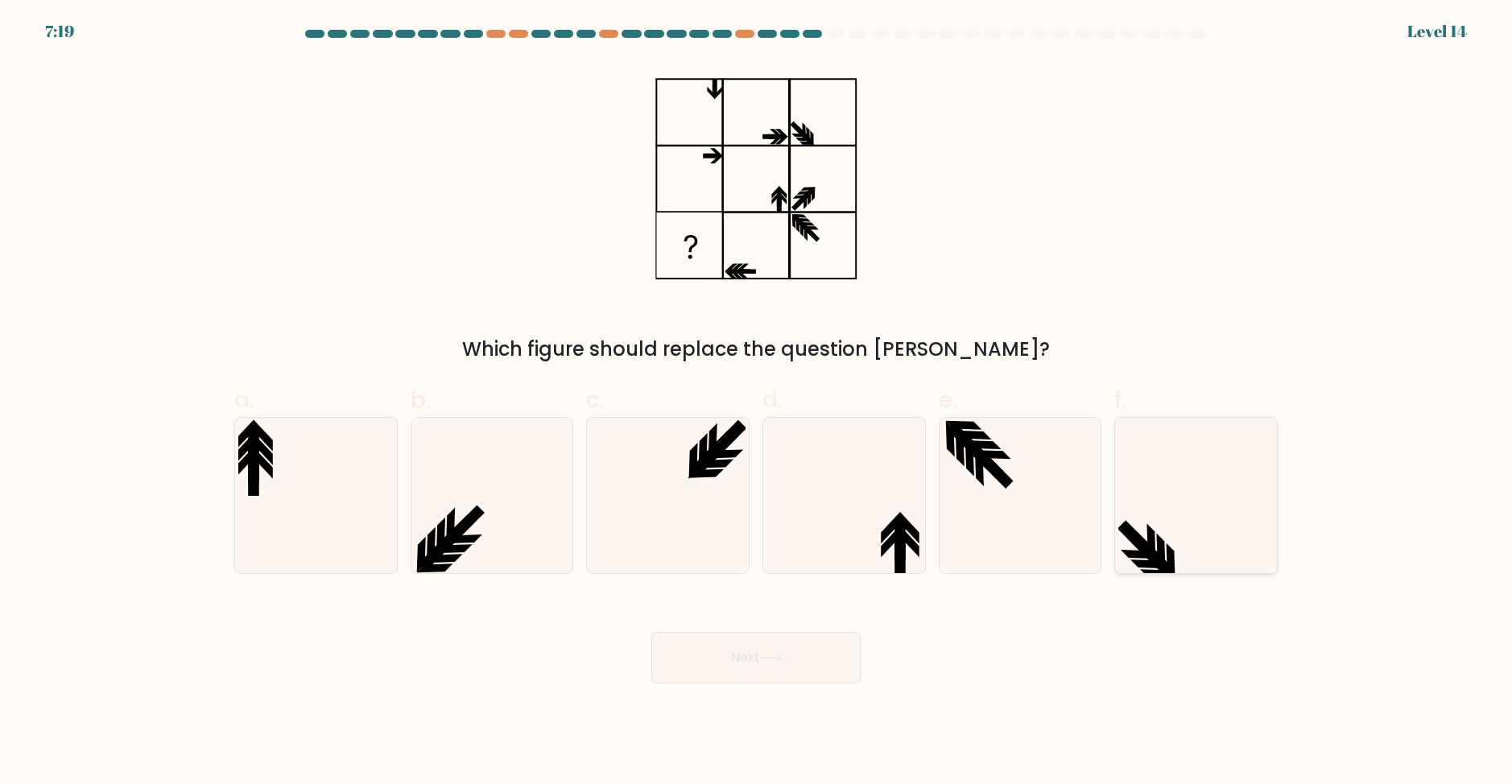
click at [1171, 527] on icon at bounding box center [1196, 495] width 155 height 155
click at [757, 402] on input "f." at bounding box center [756, 397] width 1 height 10
radio input "true"
click at [892, 524] on icon at bounding box center [891, 527] width 20 height 32
click at [757, 402] on input "d." at bounding box center [756, 397] width 1 height 10
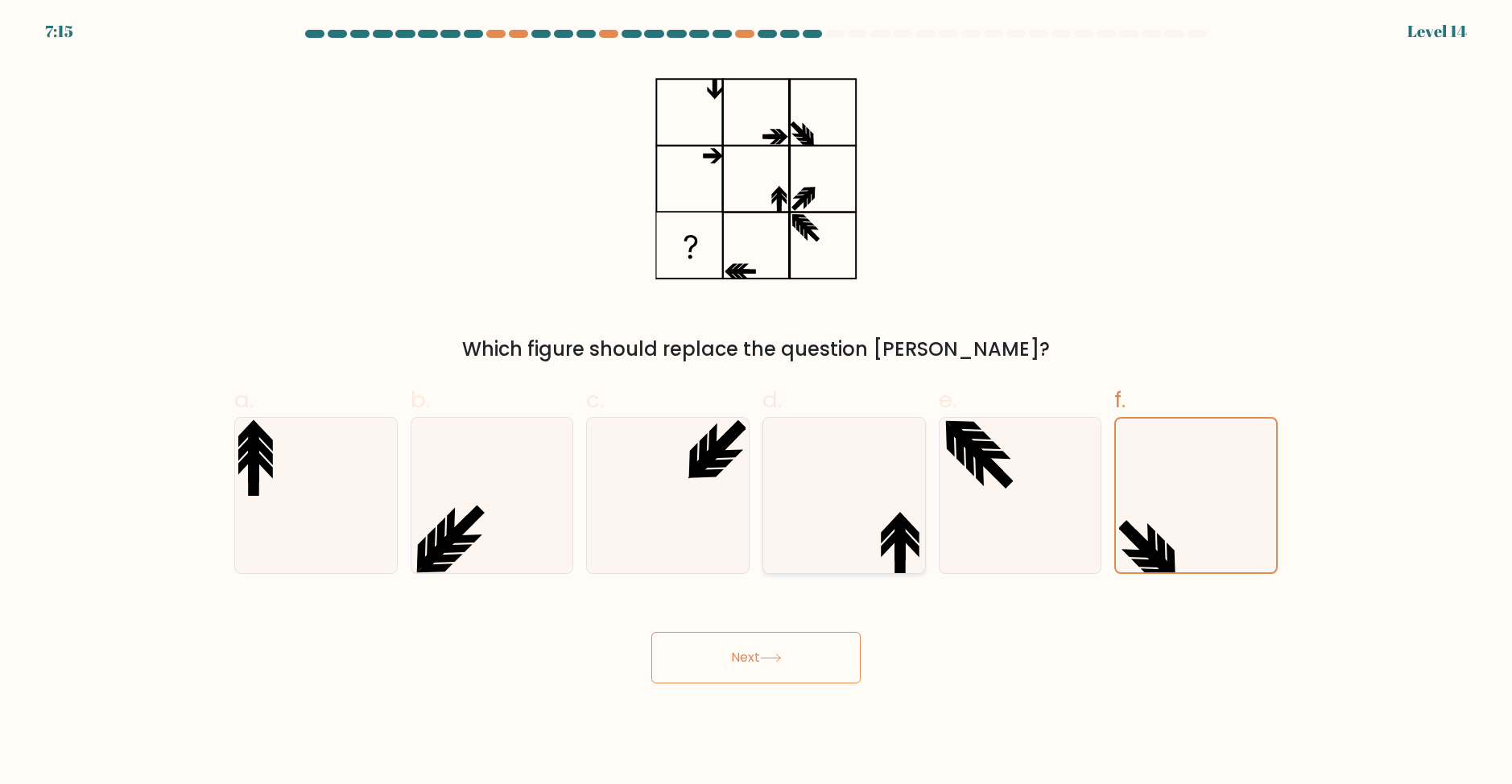
radio input "true"
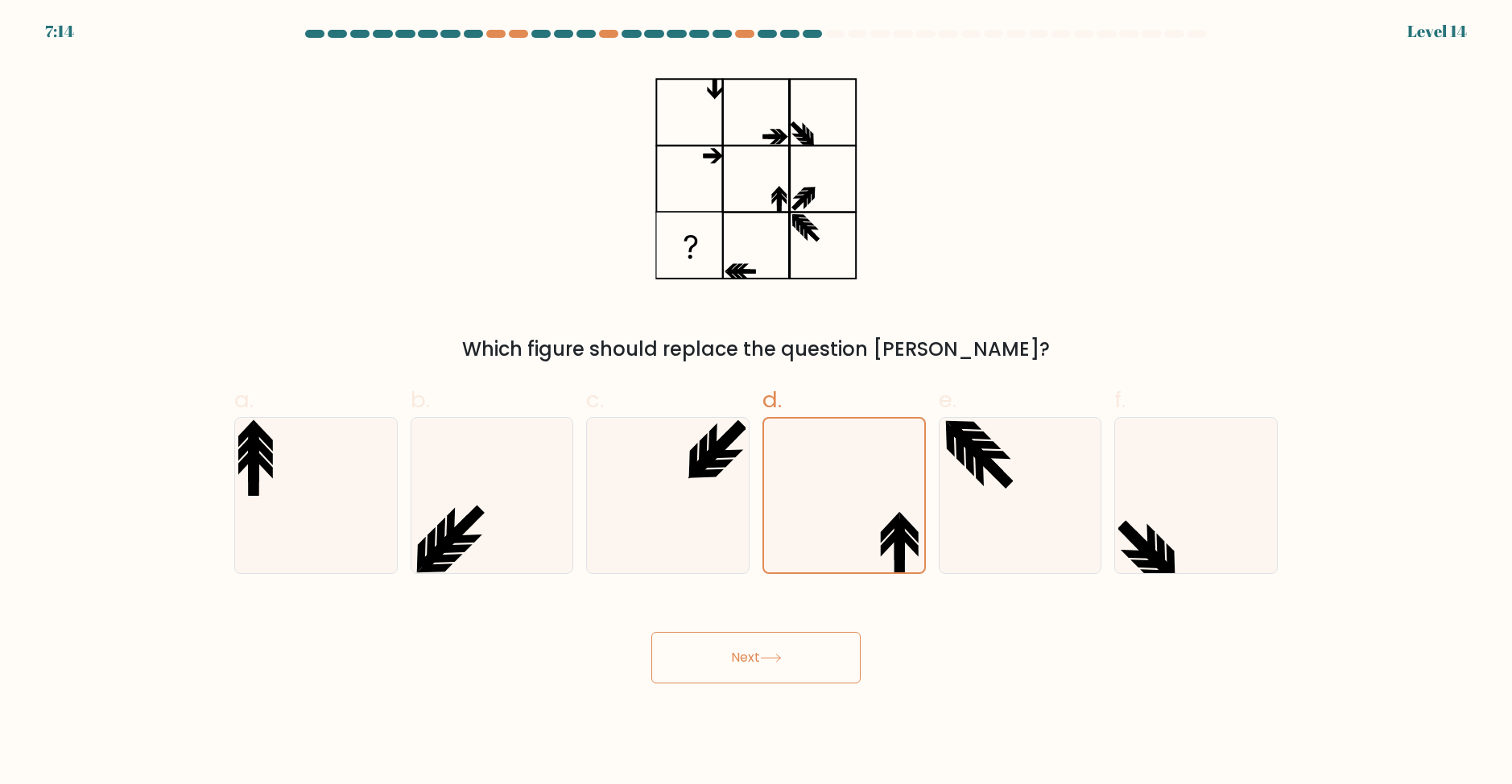
click at [739, 669] on button "Next" at bounding box center [756, 658] width 209 height 51
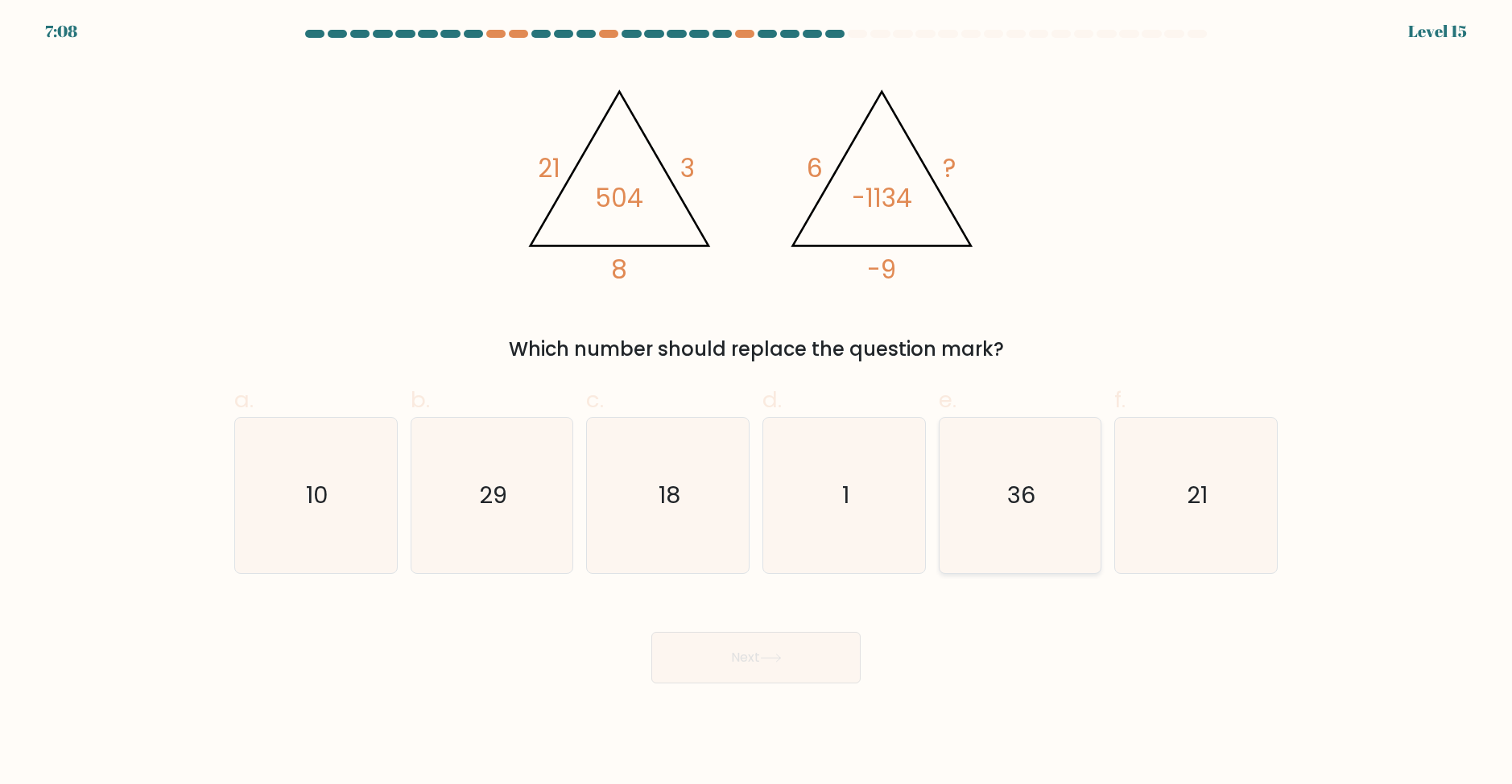
click at [1033, 502] on text "36" at bounding box center [1021, 495] width 28 height 33
click at [757, 402] on input "e. 36" at bounding box center [756, 397] width 1 height 10
radio input "true"
click at [740, 660] on button "Next" at bounding box center [756, 658] width 209 height 51
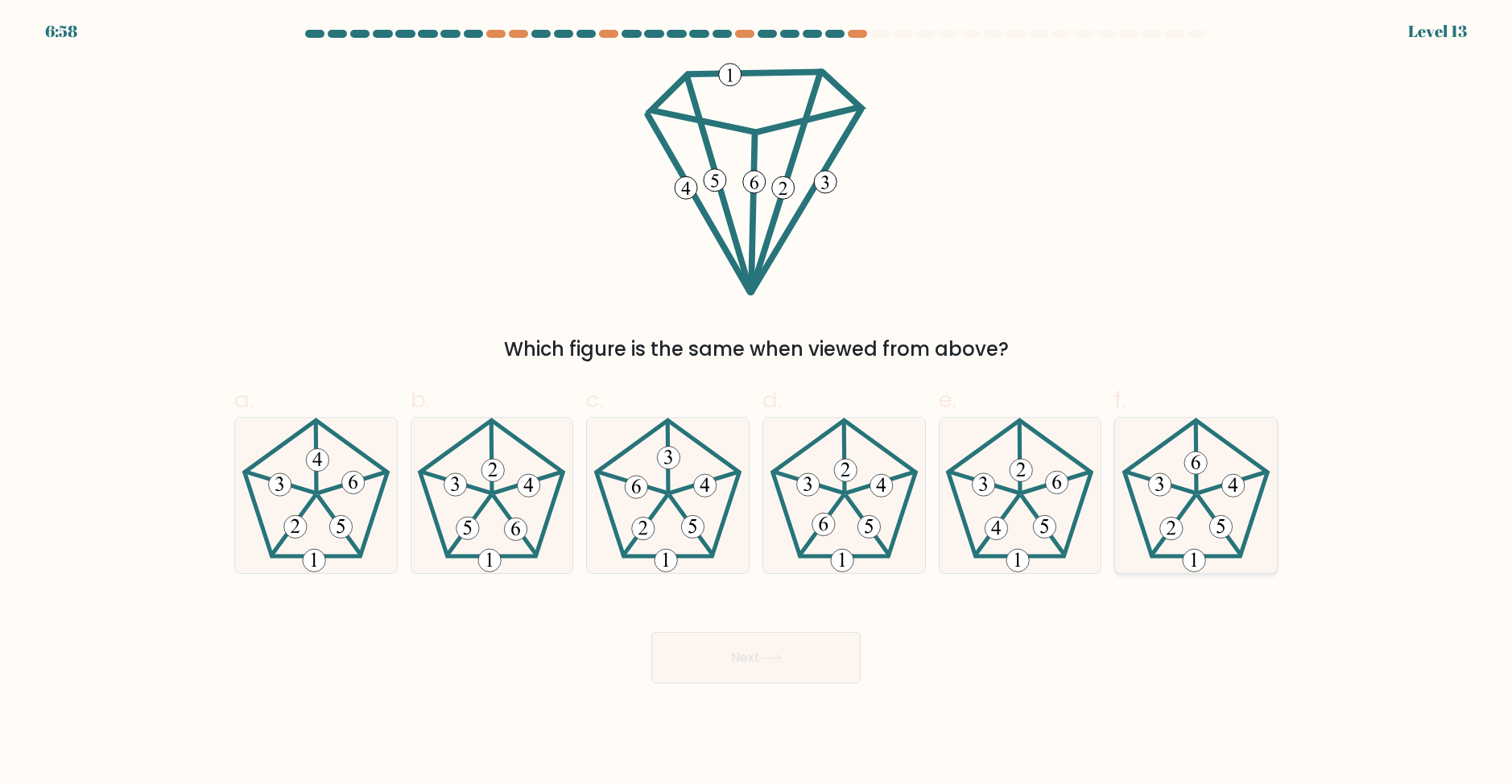
click at [1196, 546] on icon at bounding box center [1196, 495] width 155 height 155
click at [757, 402] on input "f." at bounding box center [756, 397] width 1 height 10
radio input "true"
click at [723, 660] on button "Next" at bounding box center [756, 658] width 209 height 51
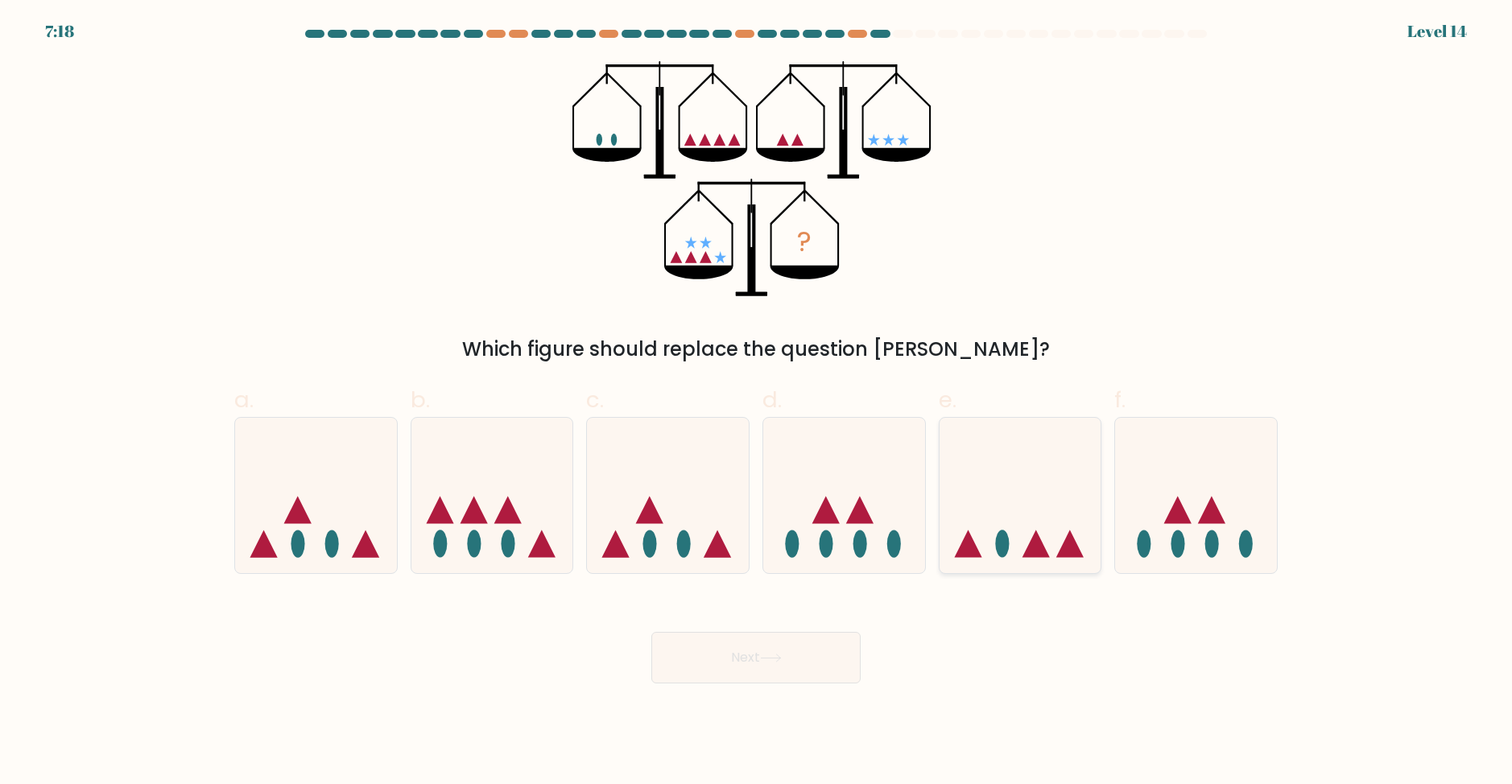
click at [1009, 511] on icon at bounding box center [1020, 495] width 162 height 134
click at [757, 402] on input "e." at bounding box center [756, 397] width 1 height 10
radio input "true"
click at [842, 661] on button "Next" at bounding box center [756, 658] width 209 height 51
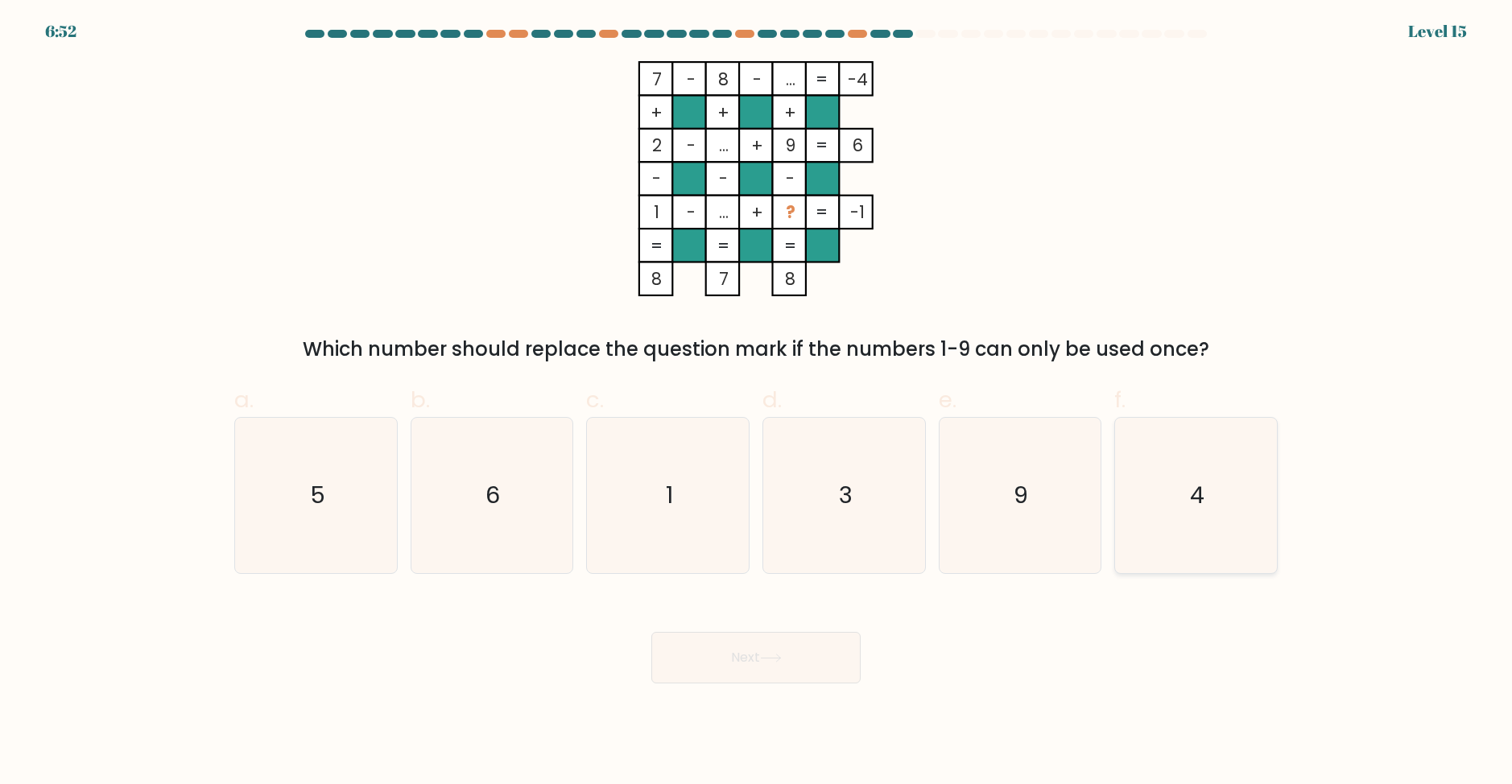
click at [1182, 505] on icon "4" at bounding box center [1196, 495] width 155 height 155
click at [757, 402] on input "f. 4" at bounding box center [756, 397] width 1 height 10
radio input "true"
click at [779, 654] on icon at bounding box center [771, 658] width 21 height 9
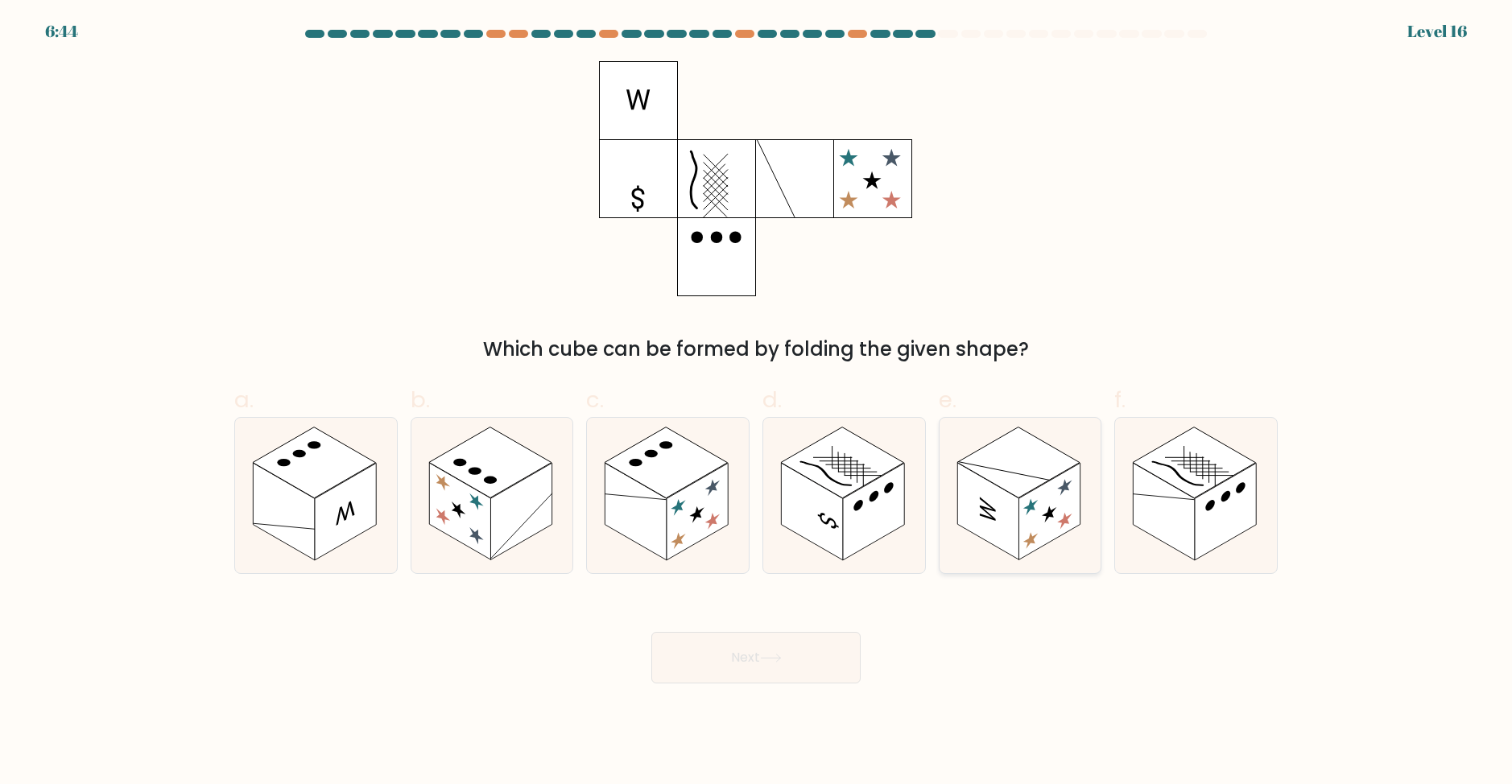
click at [989, 521] on rect at bounding box center [988, 512] width 61 height 98
click at [757, 402] on input "e." at bounding box center [756, 397] width 1 height 10
radio input "true"
click at [814, 668] on button "Next" at bounding box center [756, 658] width 209 height 51
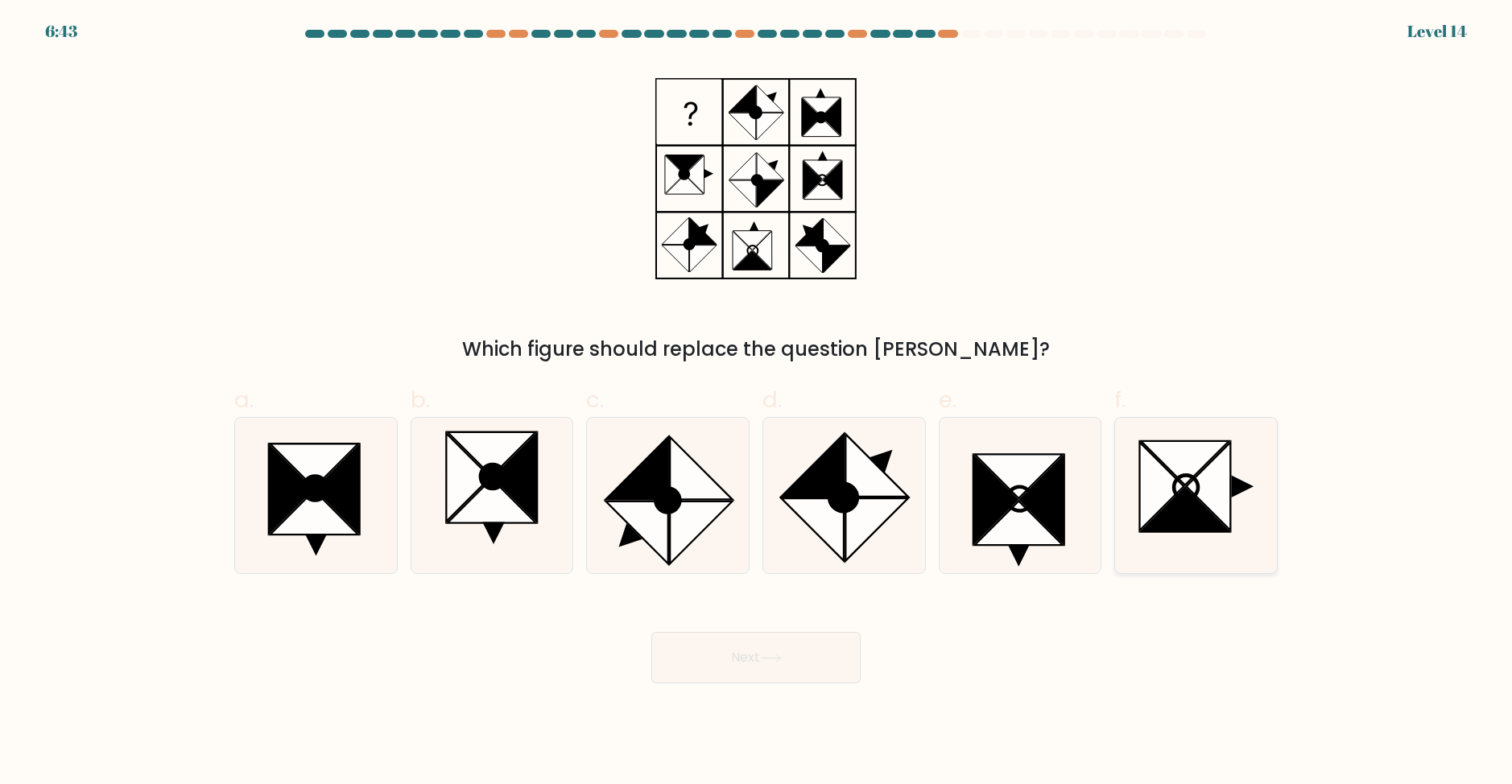
click at [1214, 511] on icon at bounding box center [1209, 485] width 45 height 88
click at [757, 402] on input "f." at bounding box center [756, 397] width 1 height 10
radio input "true"
click at [781, 649] on button "Next" at bounding box center [756, 658] width 209 height 51
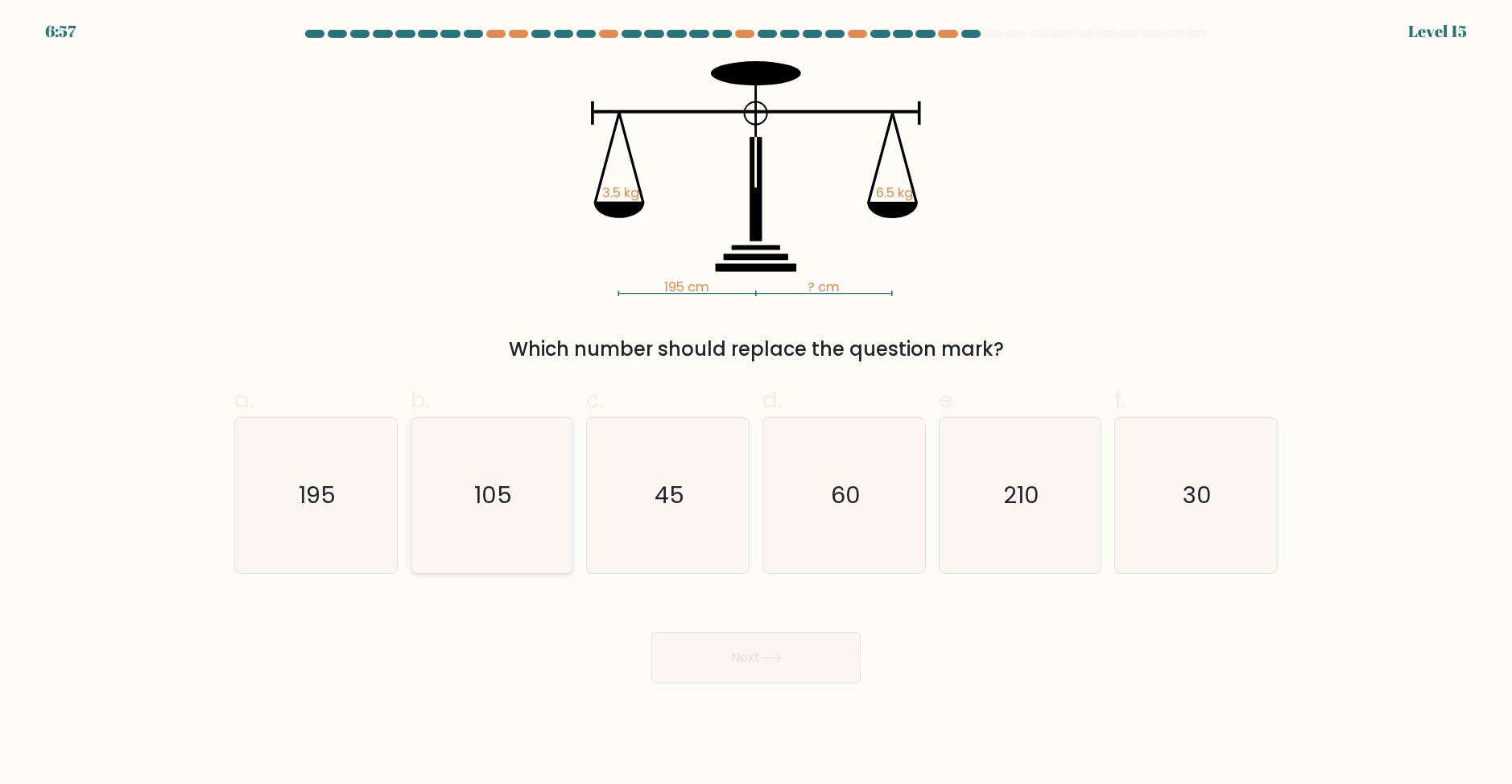
click at [488, 482] on icon "105" at bounding box center [491, 495] width 155 height 155
click at [756, 402] on input "b. 105" at bounding box center [756, 397] width 1 height 10
radio input "true"
click at [746, 672] on button "Next" at bounding box center [756, 658] width 209 height 51
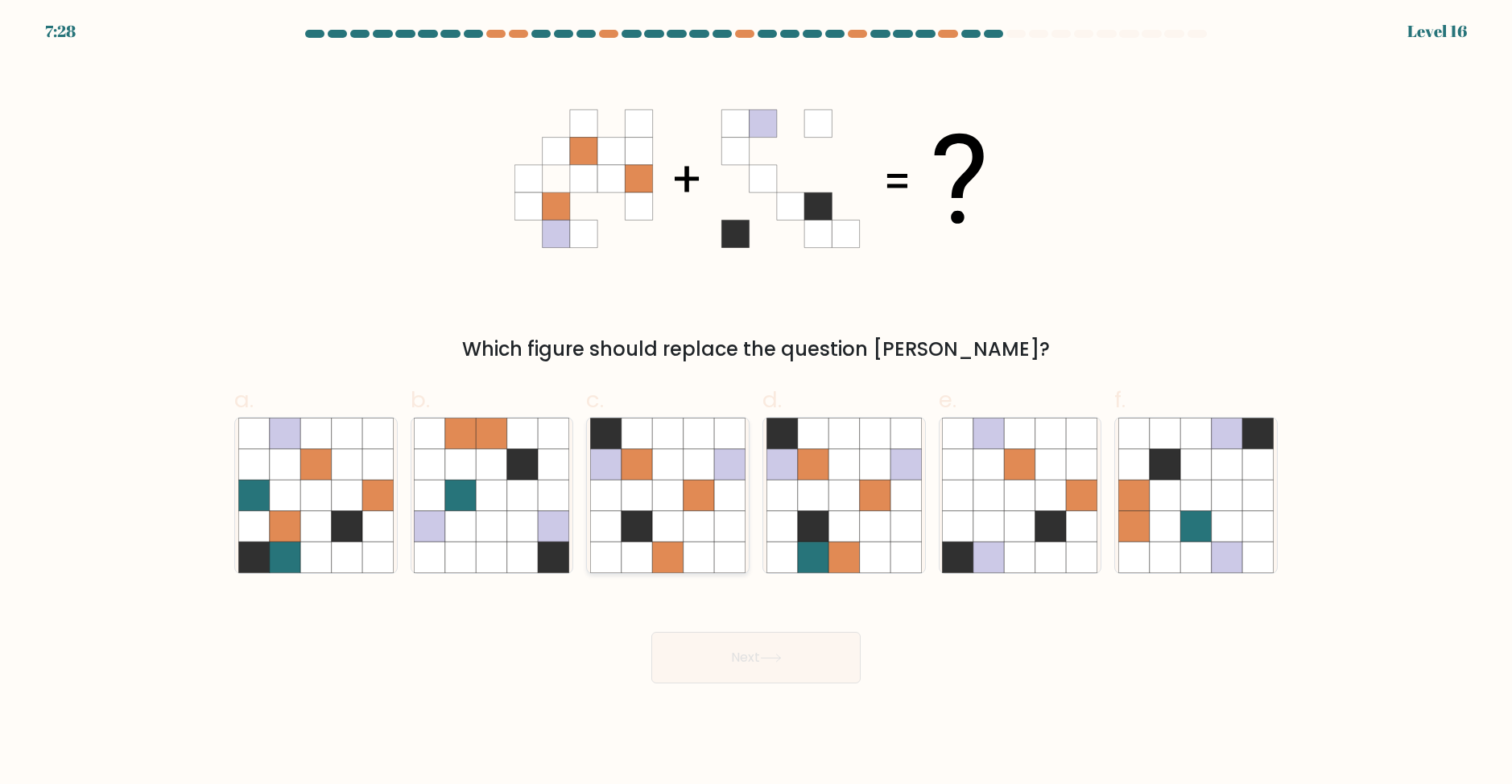
click at [666, 443] on icon at bounding box center [668, 433] width 31 height 31
click at [756, 402] on input "c." at bounding box center [756, 397] width 1 height 10
radio input "true"
click at [750, 672] on button "Next" at bounding box center [756, 658] width 209 height 51
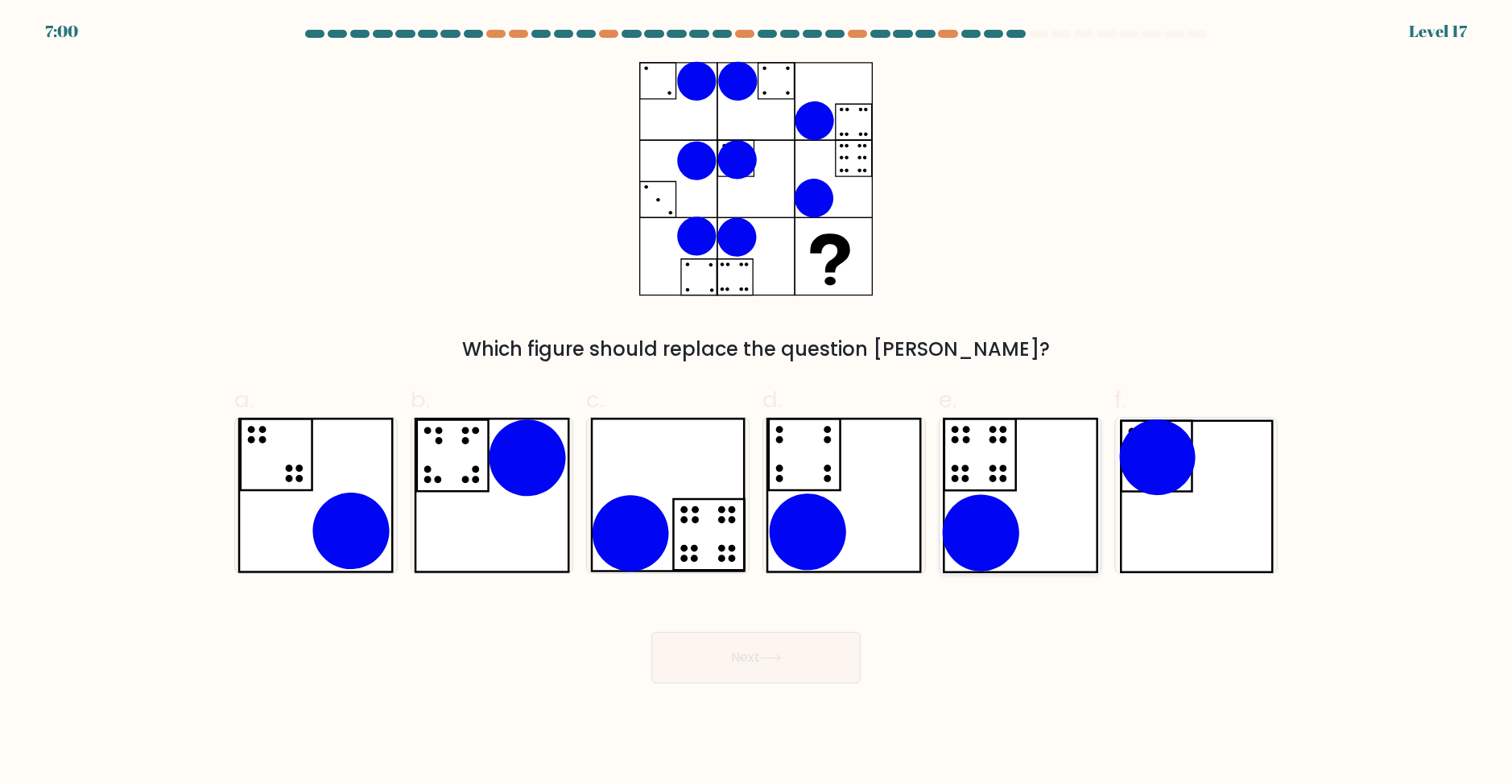
click at [1004, 461] on icon at bounding box center [1020, 495] width 158 height 155
click at [757, 402] on input "e." at bounding box center [756, 397] width 1 height 10
radio input "true"
click at [769, 648] on button "Next" at bounding box center [756, 658] width 209 height 51
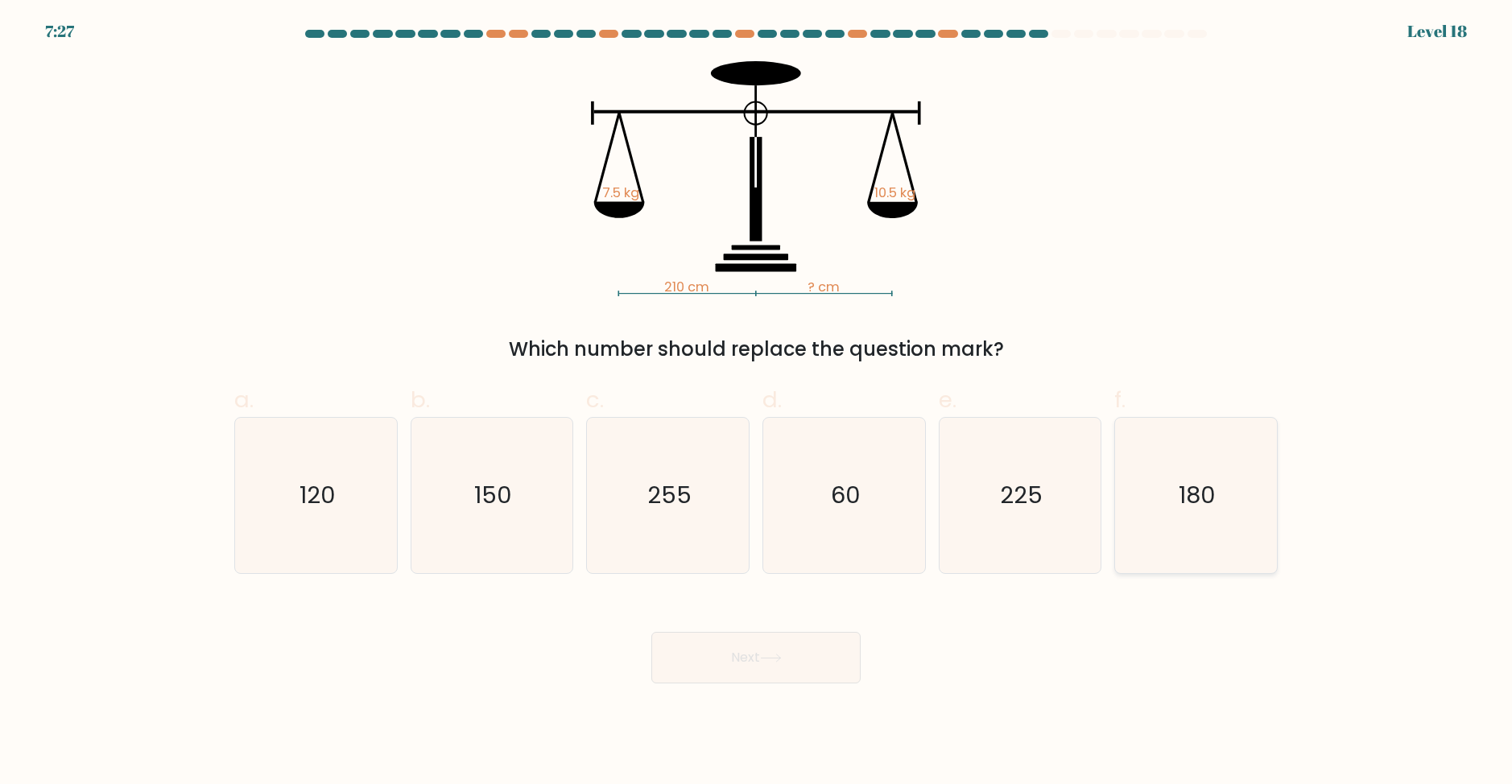
click at [1161, 483] on icon "180" at bounding box center [1196, 495] width 155 height 155
click at [757, 402] on input "f. 180" at bounding box center [756, 397] width 1 height 10
radio input "true"
click at [798, 646] on button "Next" at bounding box center [756, 658] width 209 height 51
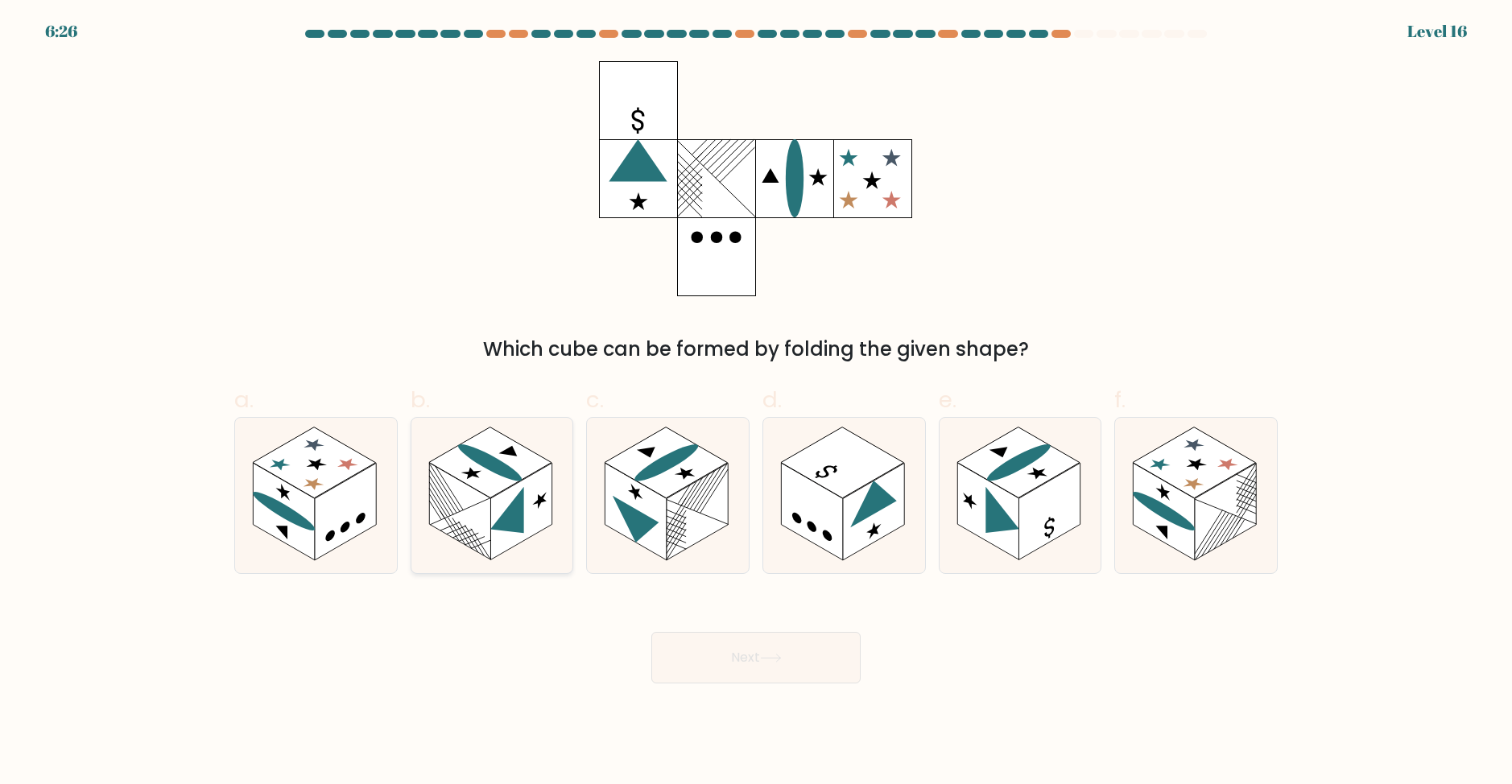
drag, startPoint x: 535, startPoint y: 502, endPoint x: 591, endPoint y: 525, distance: 60.5
click at [535, 502] on rect at bounding box center [521, 512] width 61 height 98
click at [756, 402] on input "b." at bounding box center [756, 397] width 1 height 10
radio input "true"
click at [762, 648] on button "Next" at bounding box center [756, 658] width 209 height 51
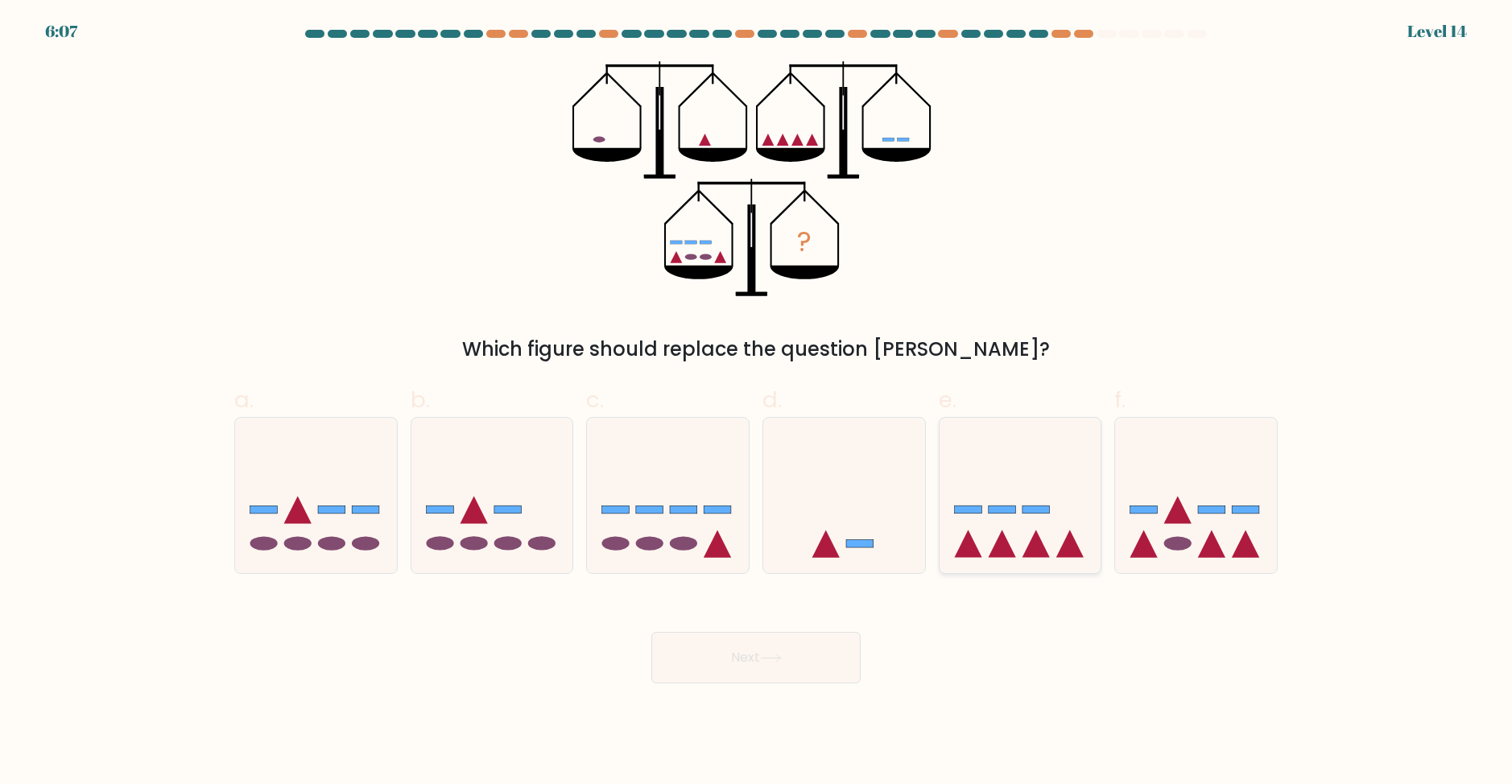
click at [1038, 506] on rect at bounding box center [1037, 509] width 27 height 8
click at [757, 402] on input "e." at bounding box center [756, 397] width 1 height 10
radio input "true"
click at [768, 642] on button "Next" at bounding box center [756, 658] width 209 height 51
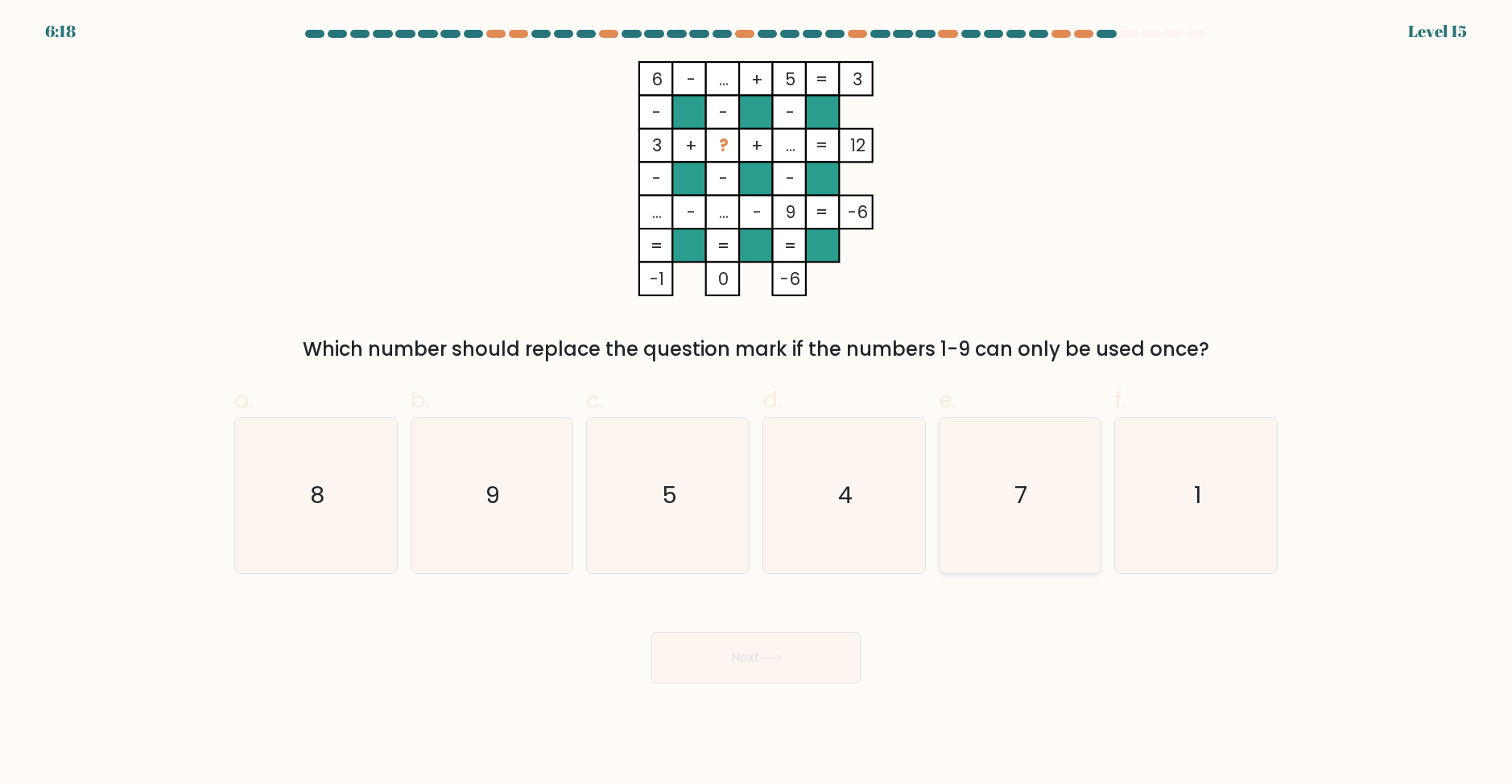
click at [1054, 527] on icon "7" at bounding box center [1019, 495] width 155 height 155
click at [757, 402] on input "e. 7" at bounding box center [756, 397] width 1 height 10
radio input "true"
click at [811, 653] on button "Next" at bounding box center [756, 658] width 209 height 51
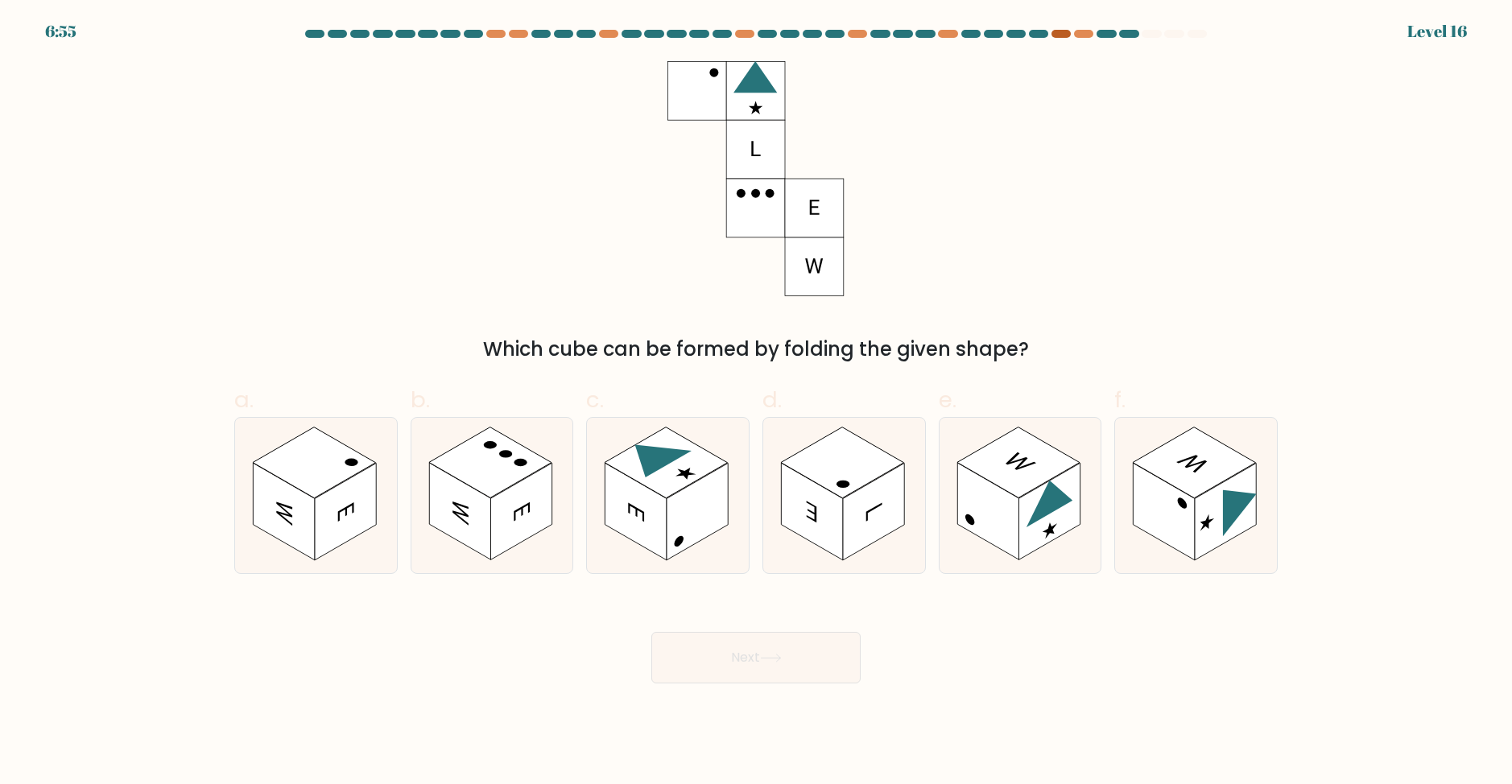
click at [1058, 33] on div at bounding box center [1061, 33] width 20 height 8
click at [651, 498] on rect at bounding box center [636, 512] width 61 height 98
click at [756, 402] on input "c." at bounding box center [756, 397] width 1 height 10
radio input "true"
click at [771, 664] on button "Next" at bounding box center [756, 658] width 209 height 51
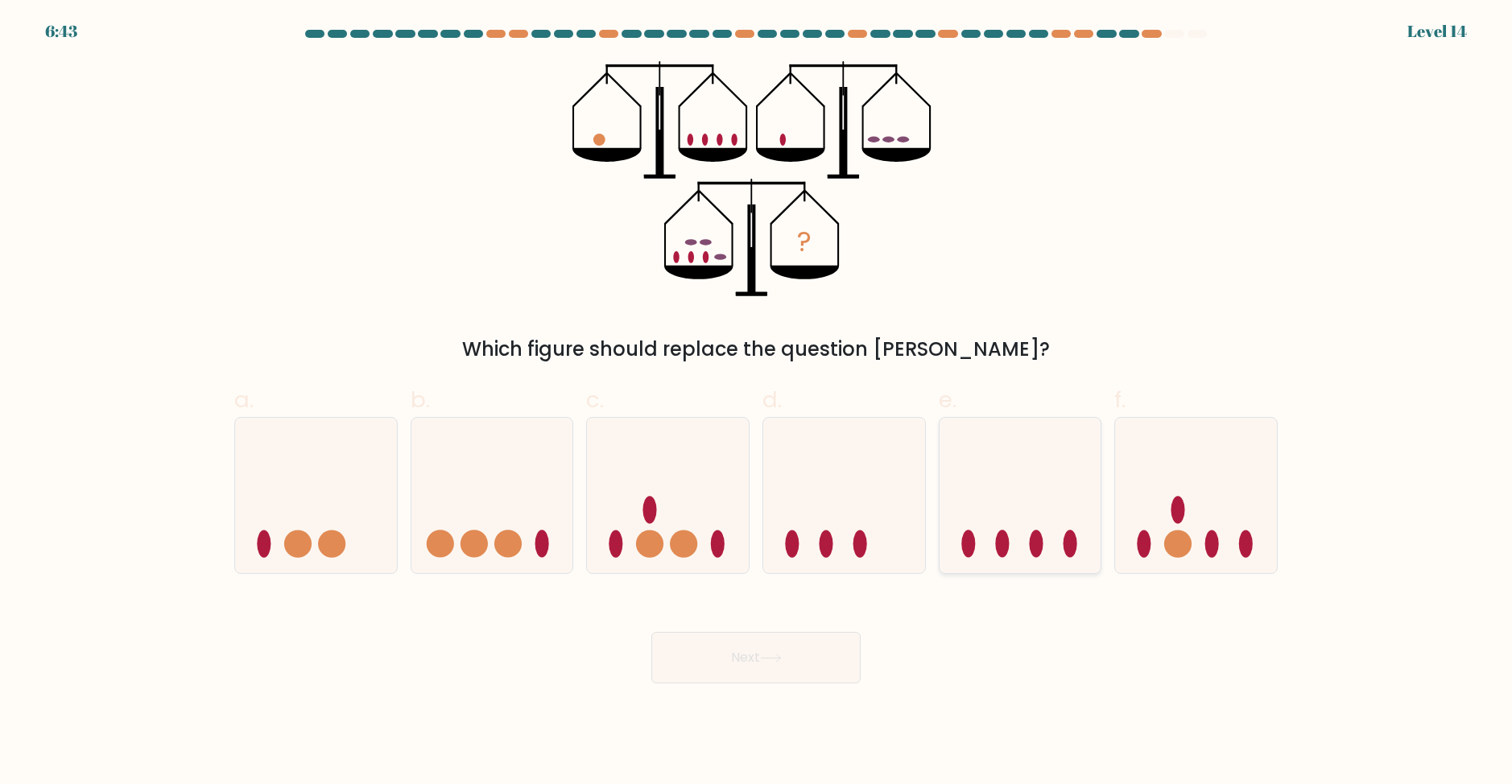
click at [1046, 524] on icon at bounding box center [1020, 495] width 162 height 134
click at [757, 402] on input "e." at bounding box center [756, 397] width 1 height 10
radio input "true"
click at [824, 654] on button "Next" at bounding box center [756, 658] width 209 height 51
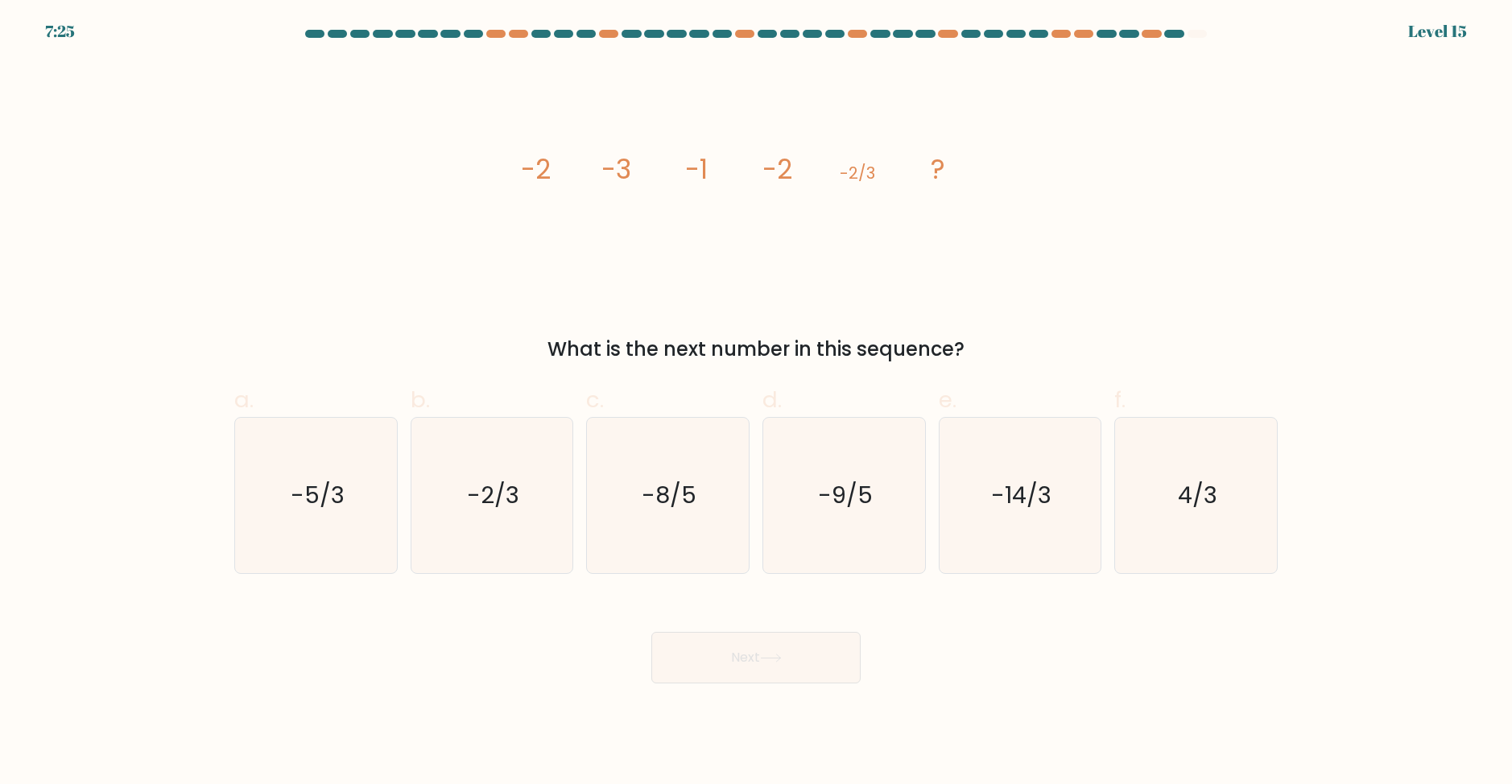
click at [1213, 41] on div at bounding box center [756, 37] width 1063 height 15
click at [1219, 35] on div at bounding box center [756, 37] width 1063 height 15
click at [320, 495] on text "-5/3" at bounding box center [318, 495] width 54 height 33
click at [756, 402] on input "a. -5/3" at bounding box center [756, 397] width 1 height 10
radio input "true"
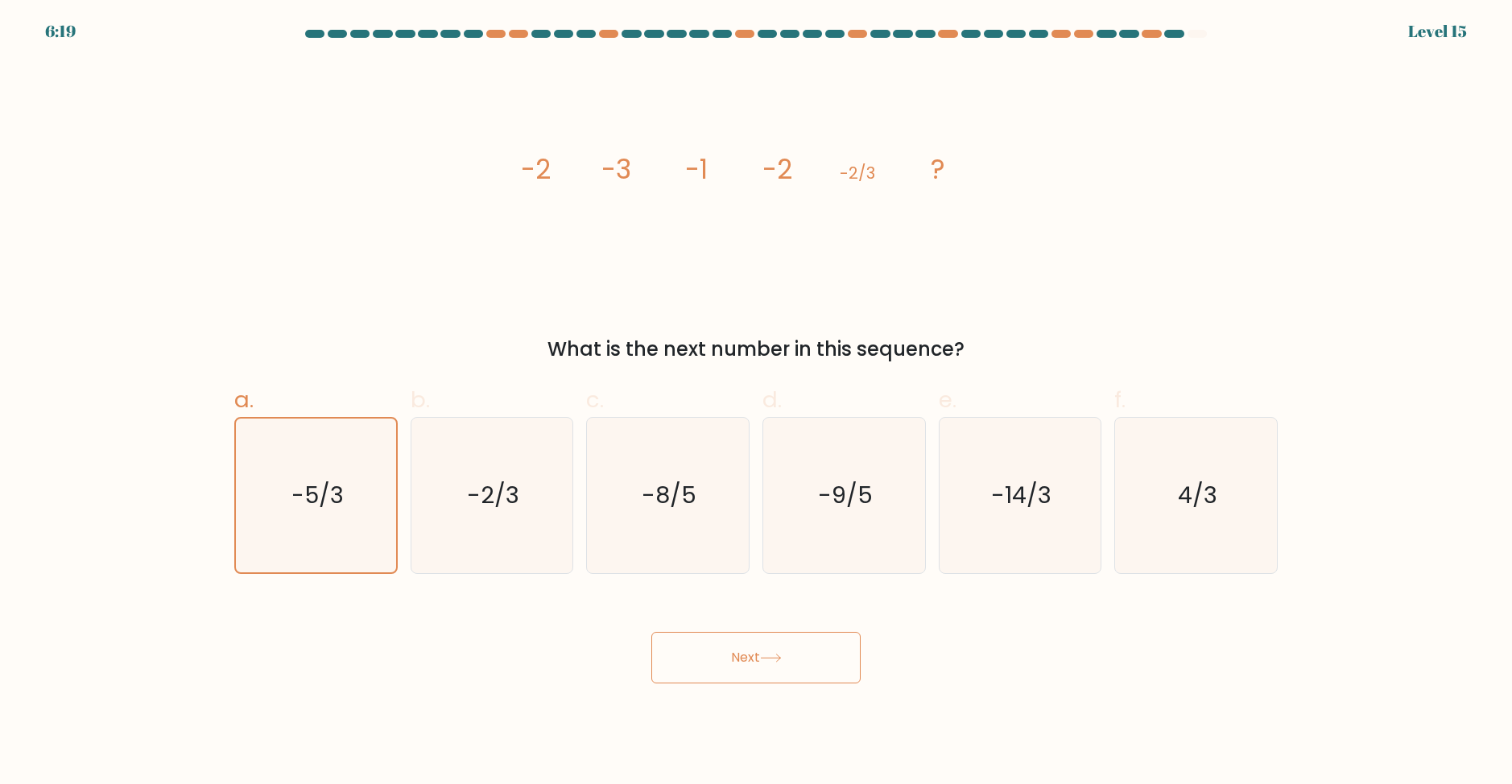
click at [744, 659] on button "Next" at bounding box center [756, 658] width 209 height 51
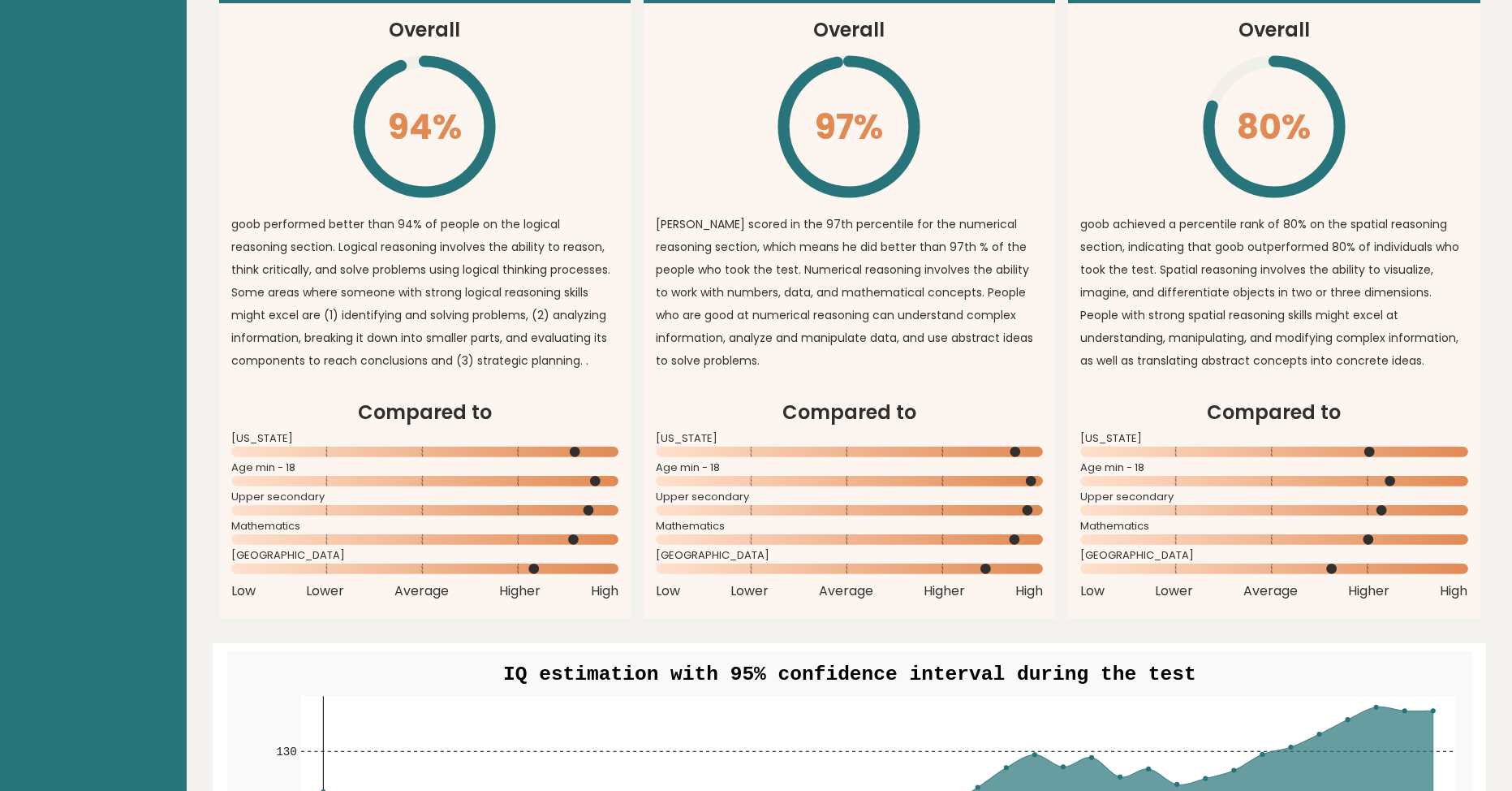
scroll to position [1288, 0]
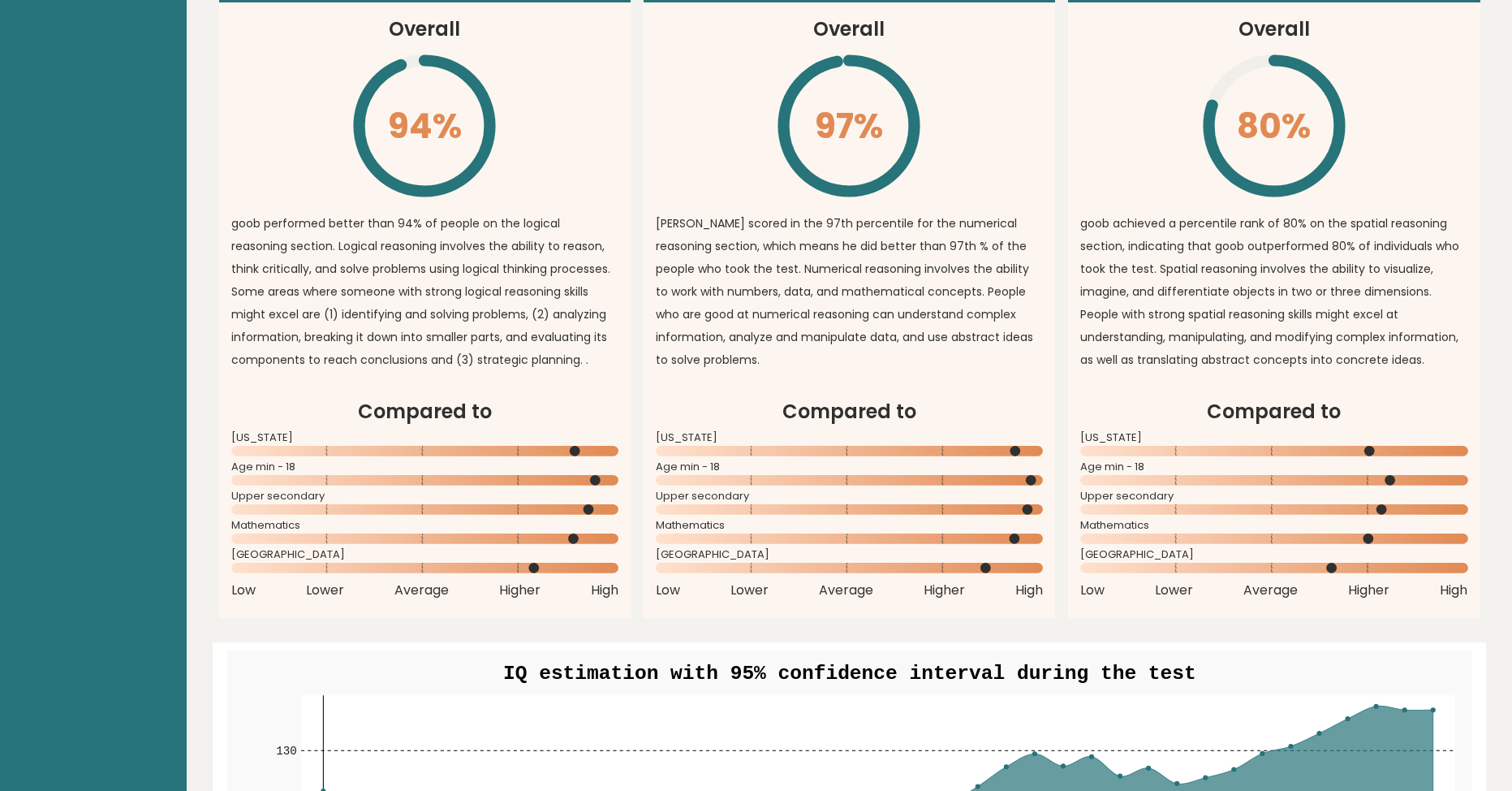
drag, startPoint x: 862, startPoint y: 311, endPoint x: 909, endPoint y: 318, distance: 47.5
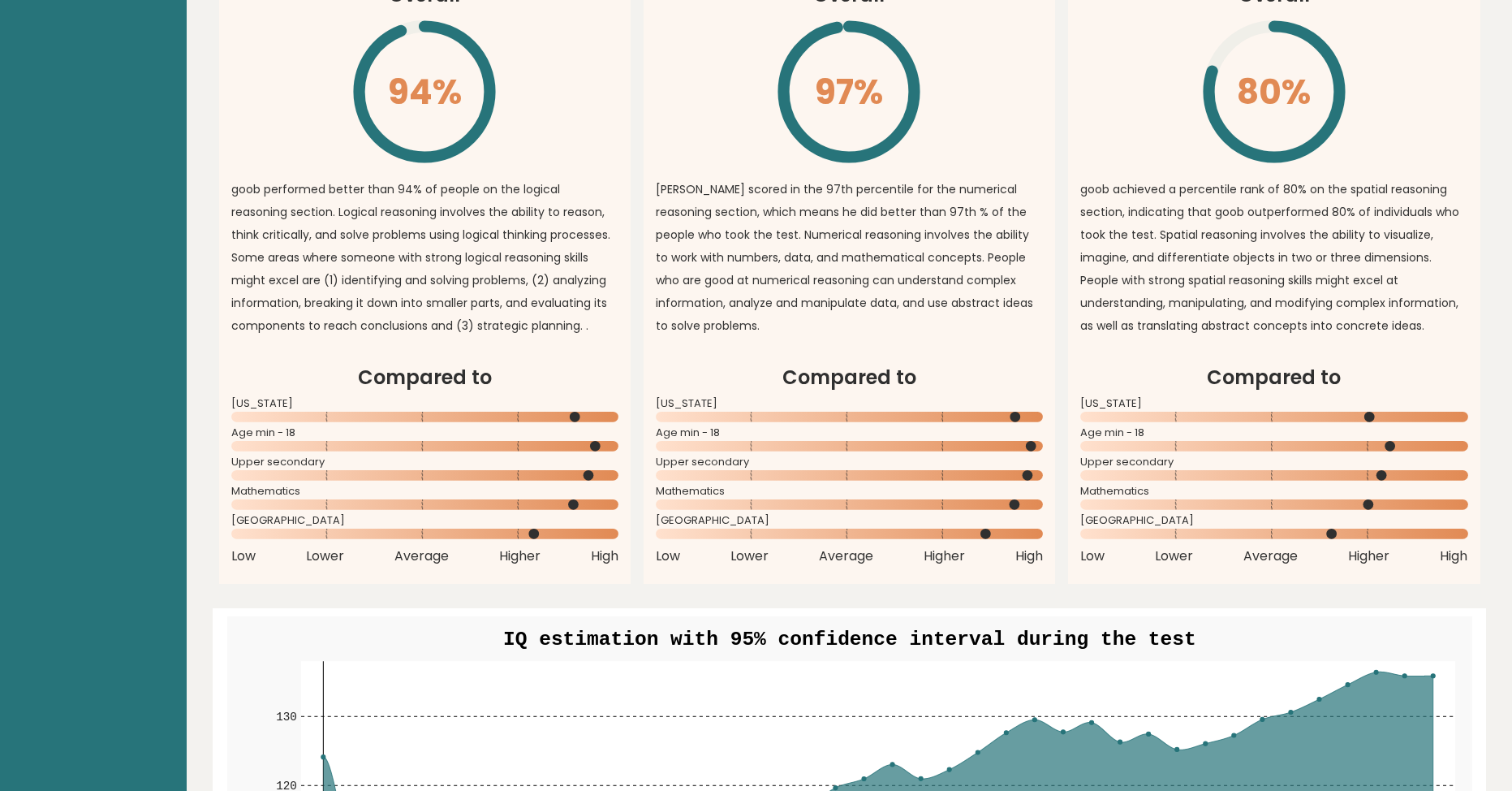
scroll to position [1326, 0]
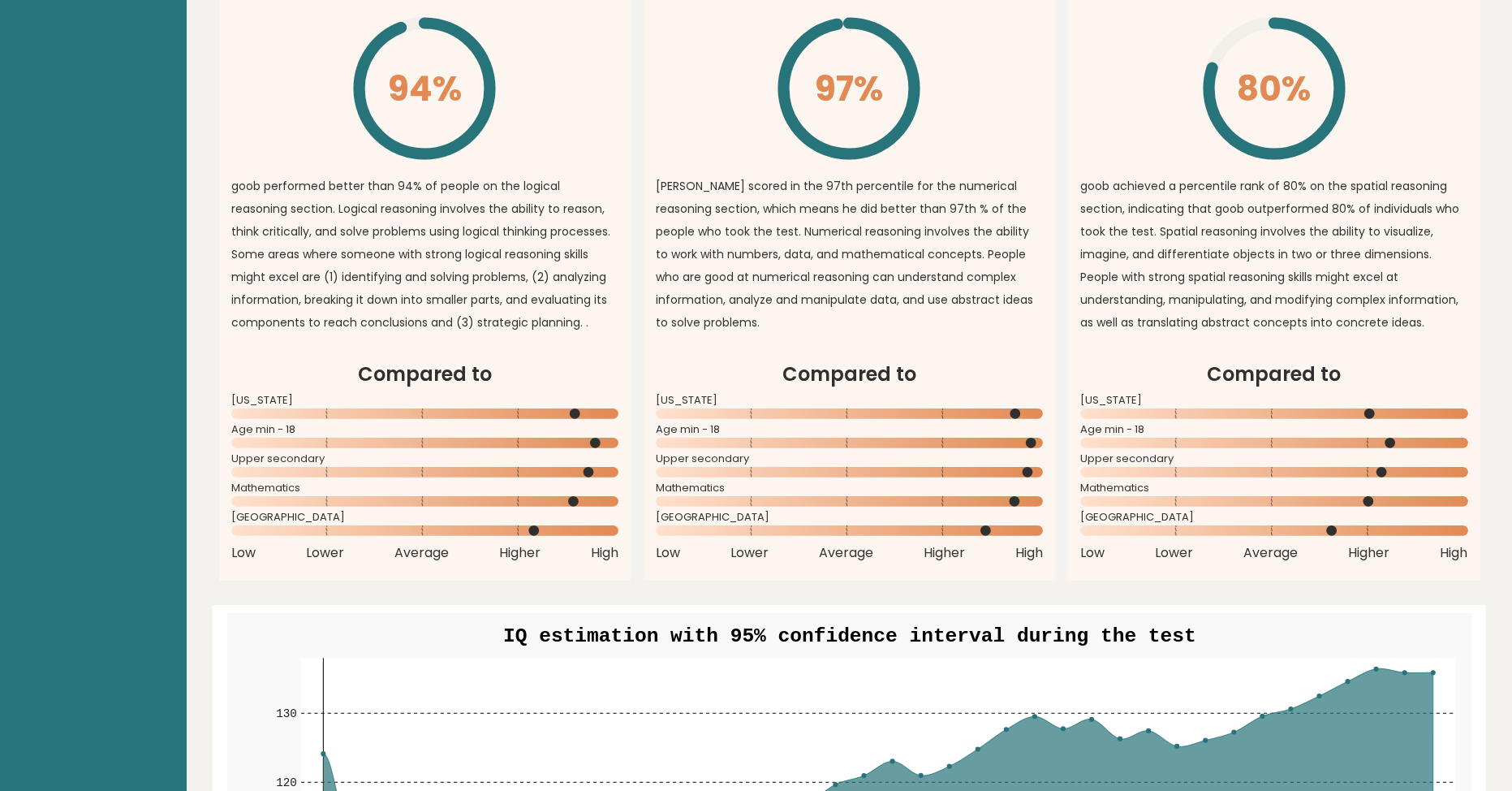
drag, startPoint x: 828, startPoint y: 327, endPoint x: 904, endPoint y: 312, distance: 77.5
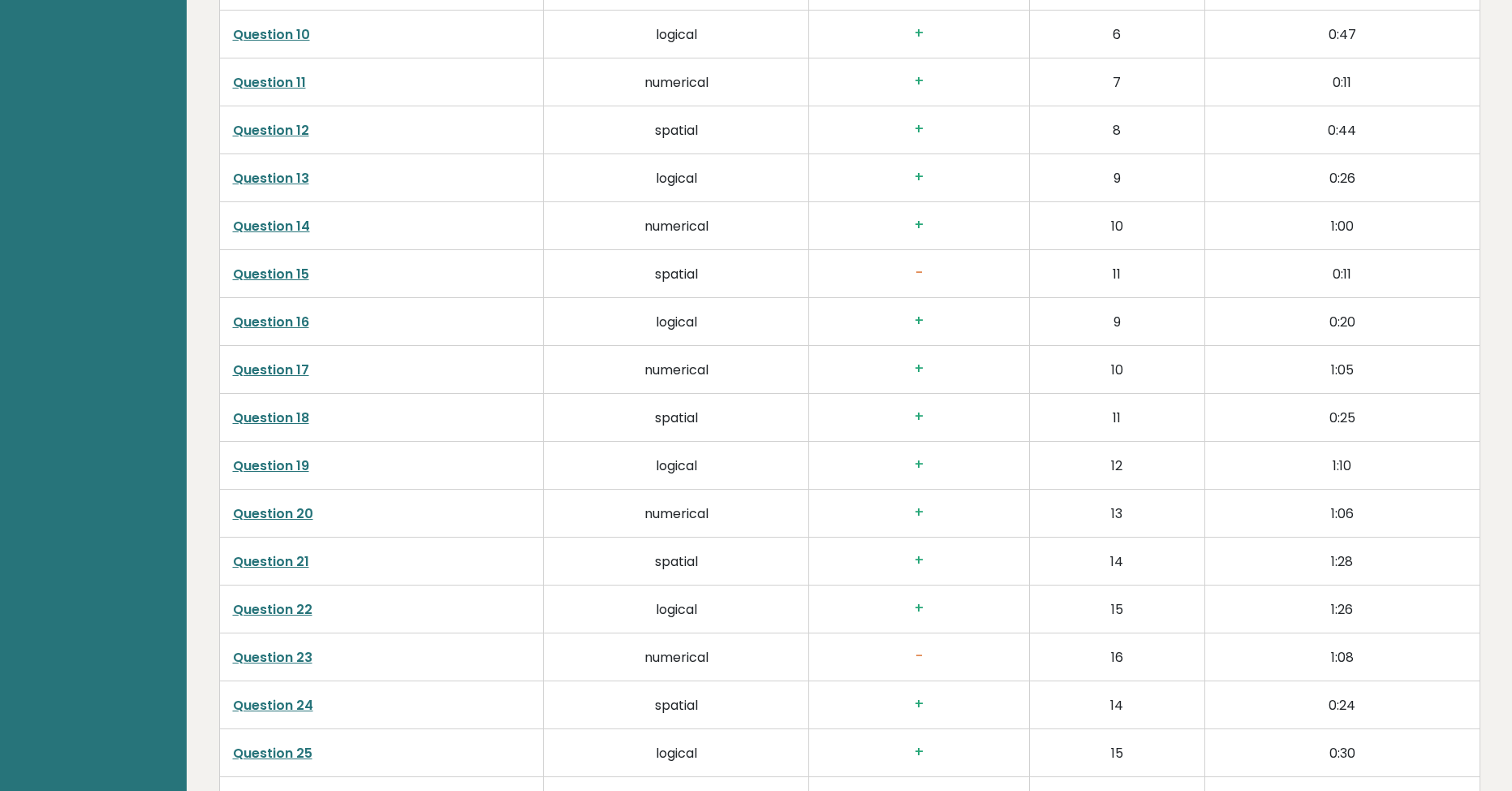
scroll to position [3197, 0]
drag, startPoint x: 977, startPoint y: 363, endPoint x: 1028, endPoint y: 348, distance: 53.2
click at [924, 280] on h3 "-" at bounding box center [919, 277] width 193 height 17
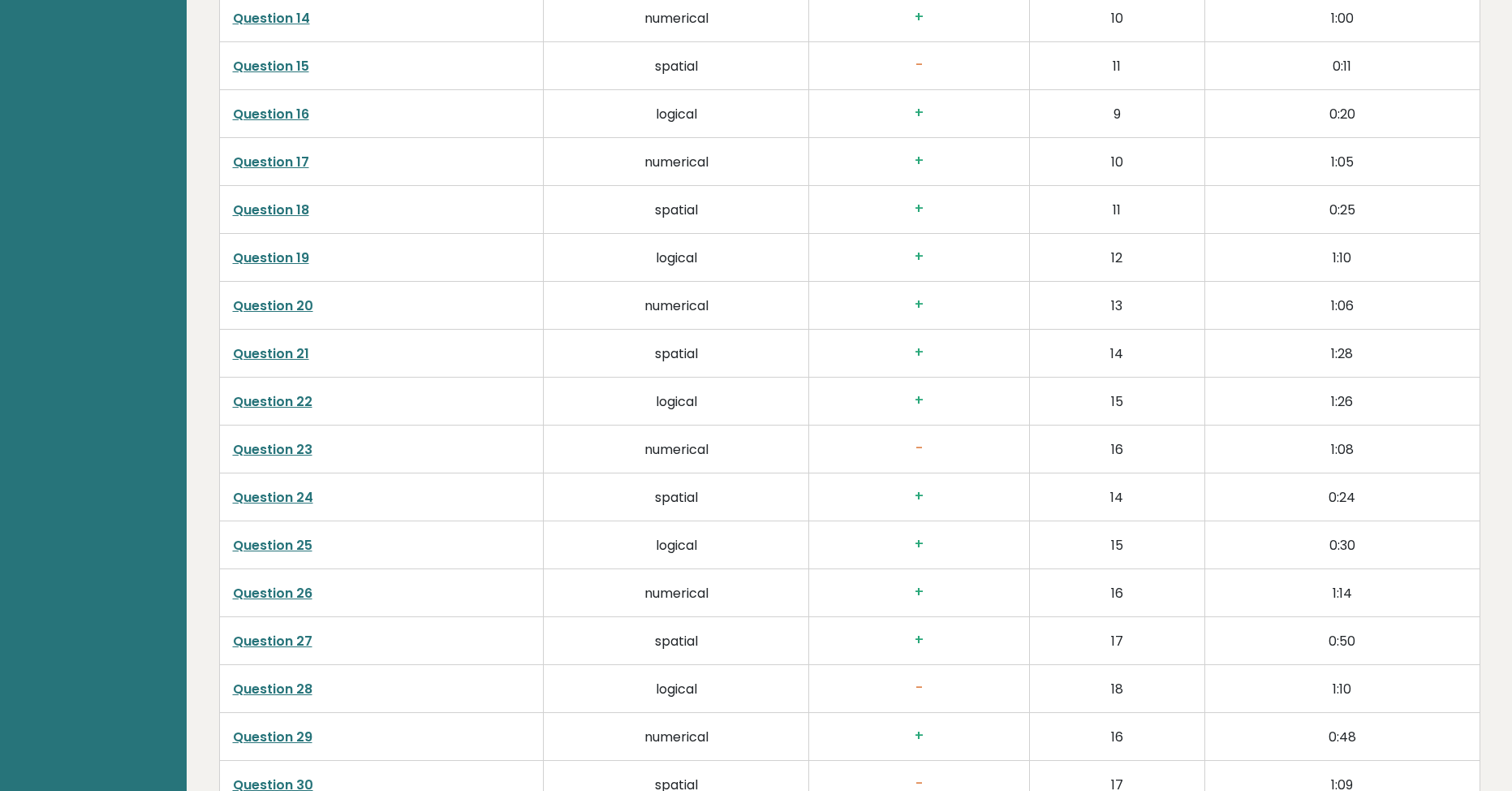
drag, startPoint x: 868, startPoint y: 363, endPoint x: 887, endPoint y: 413, distance: 53.5
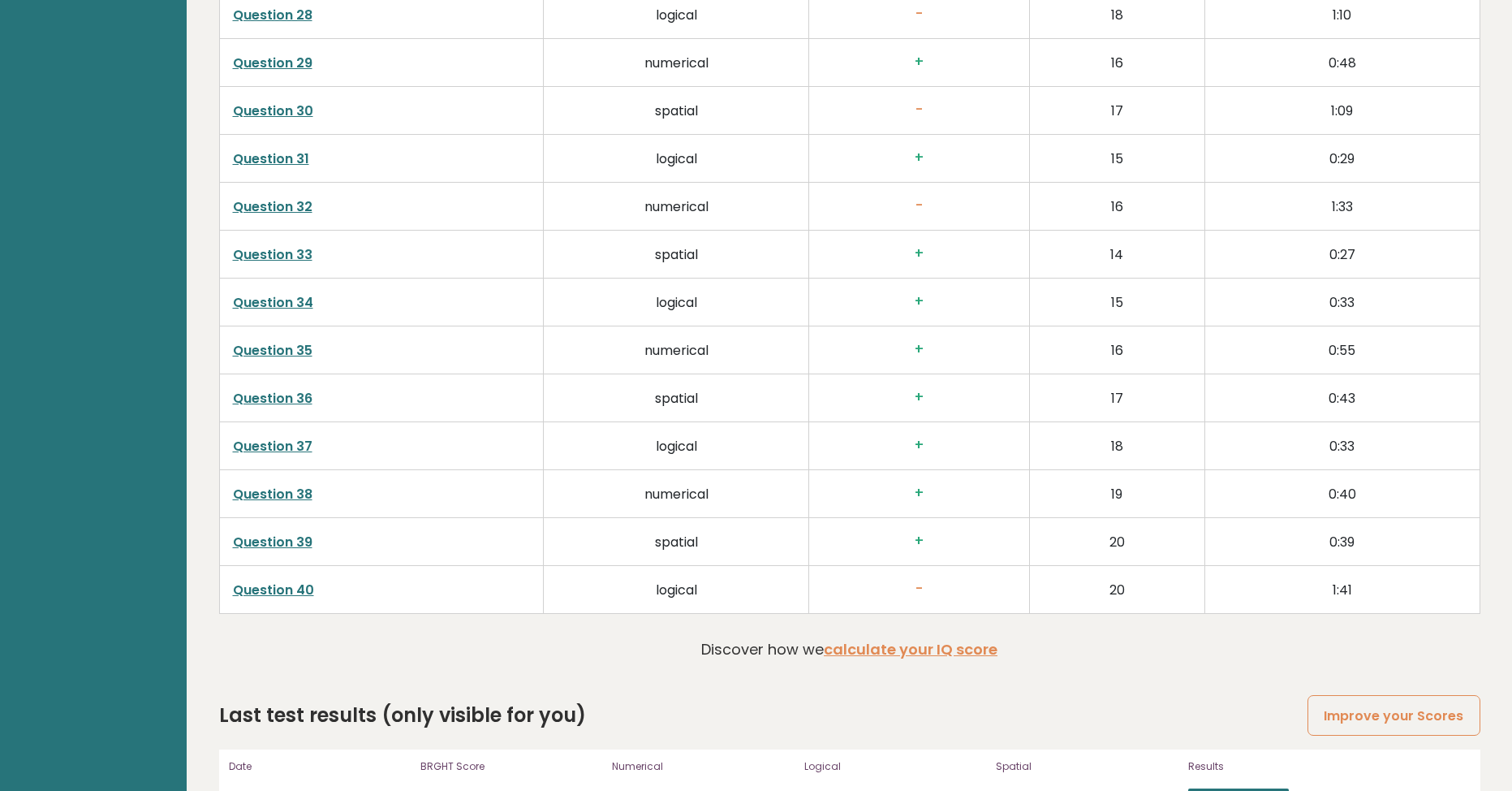
drag, startPoint x: 833, startPoint y: 275, endPoint x: 899, endPoint y: 415, distance: 154.8
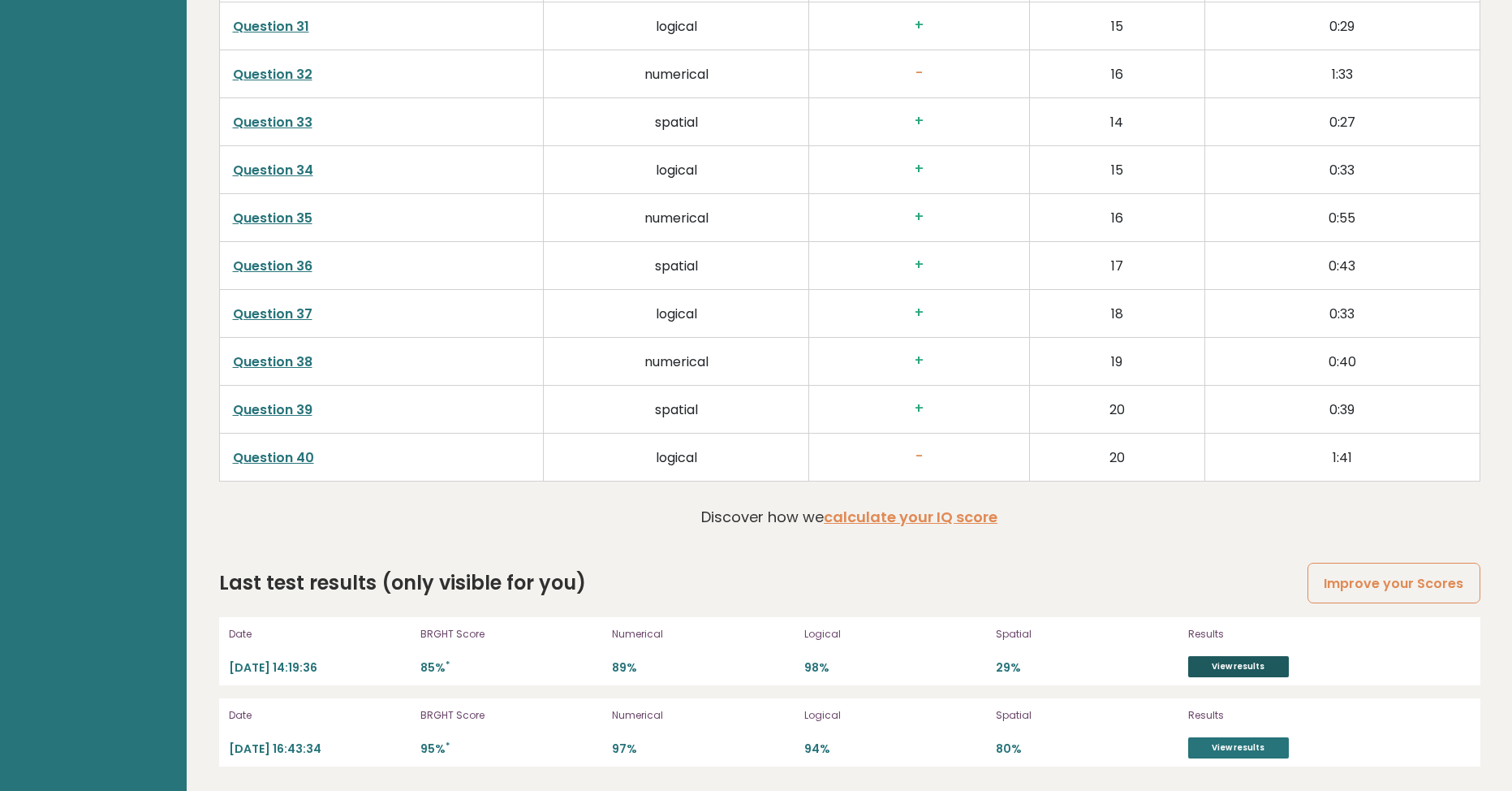
click at [1204, 676] on link "View results" at bounding box center [1239, 666] width 100 height 21
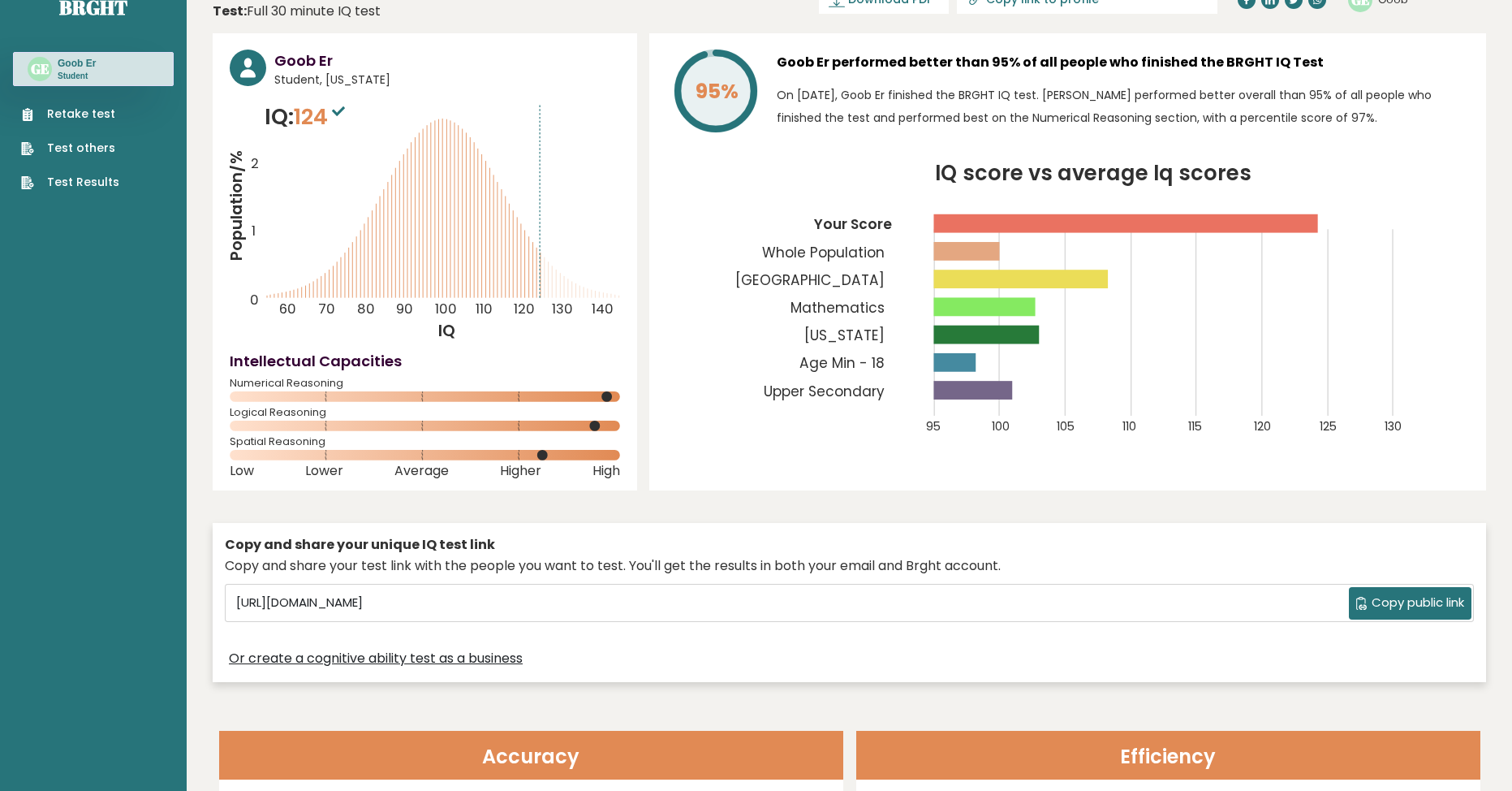
scroll to position [0, 0]
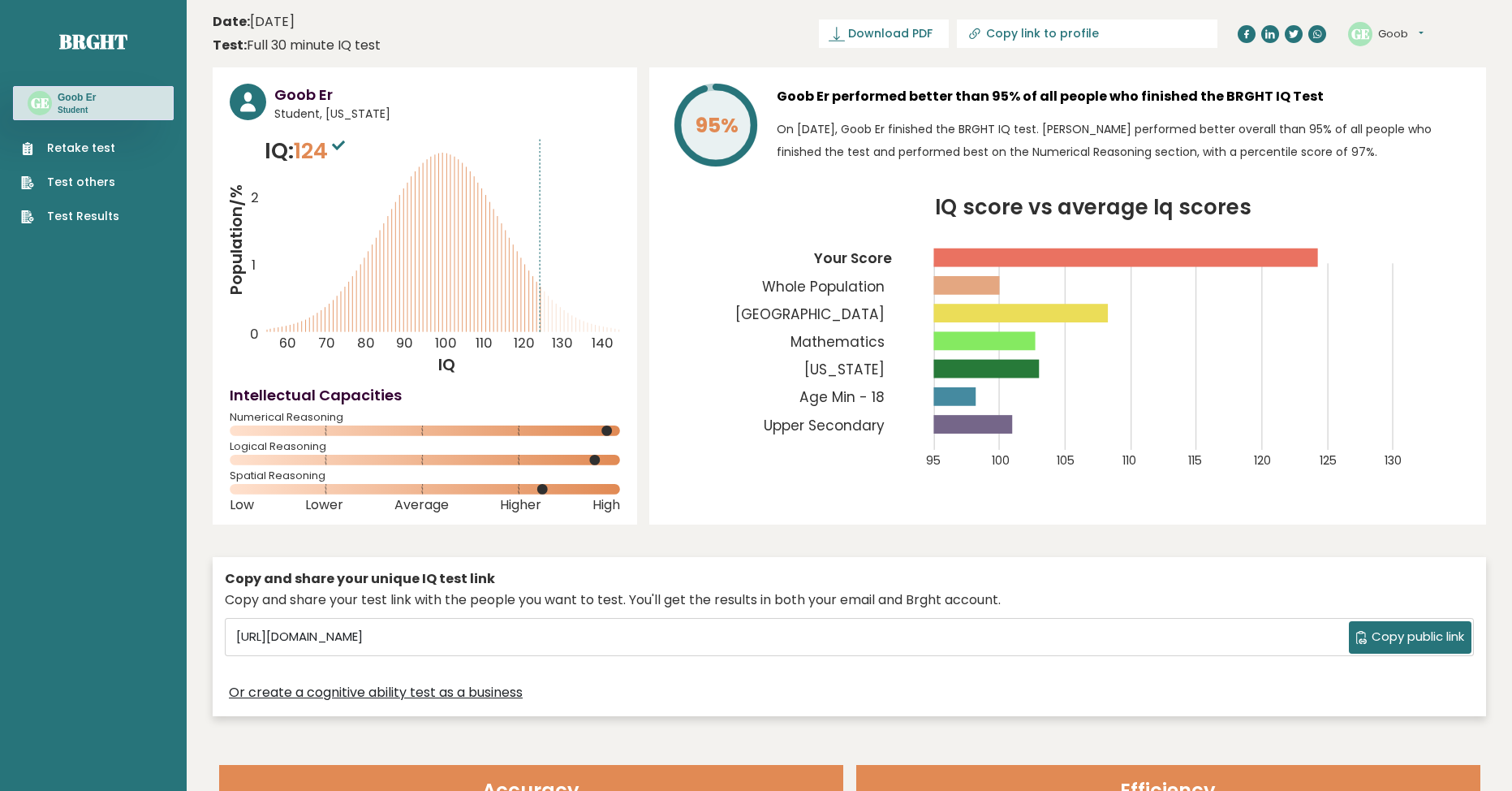
drag, startPoint x: 699, startPoint y: 438, endPoint x: 715, endPoint y: 426, distance: 20.0
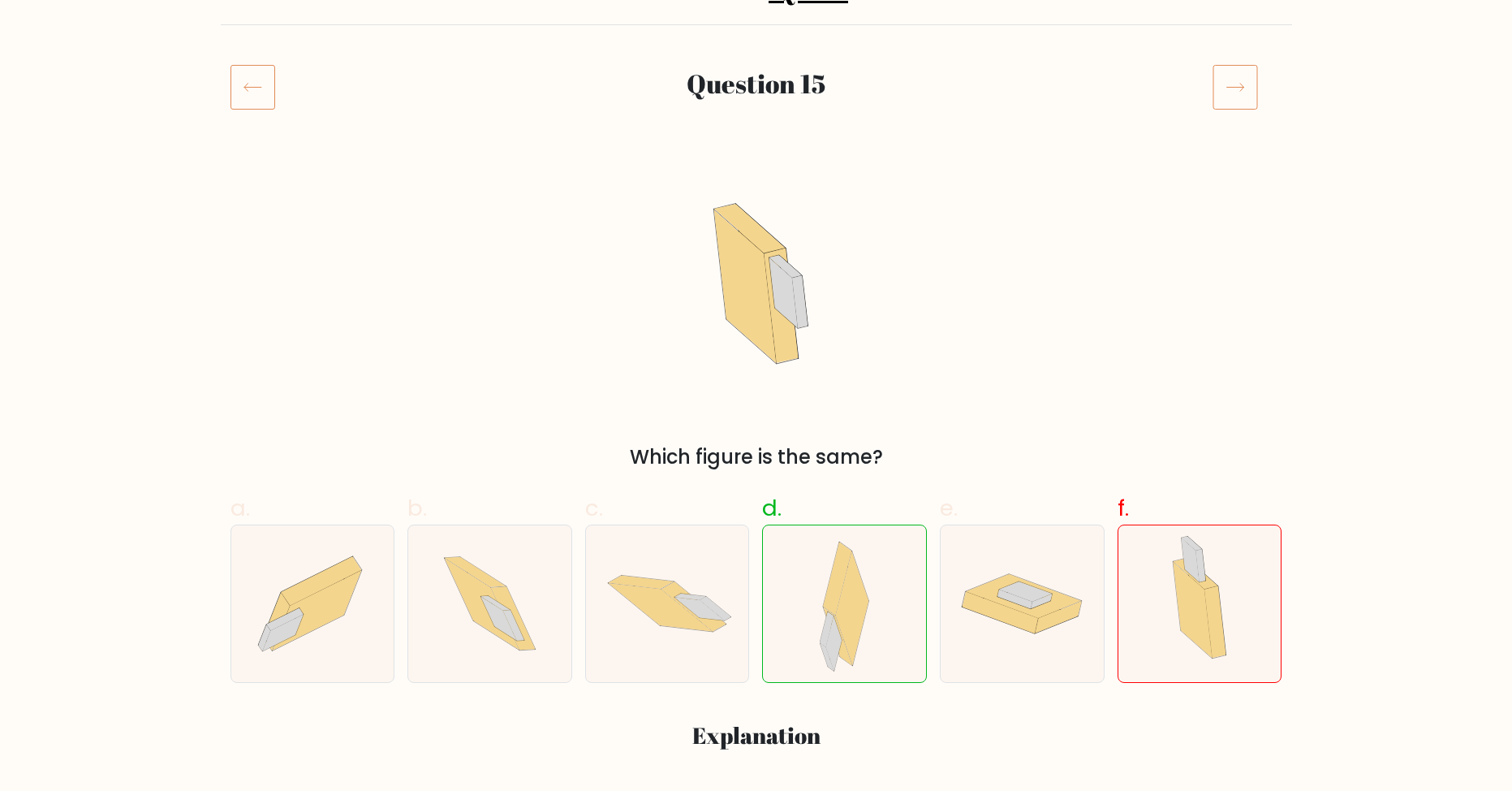
drag, startPoint x: 1187, startPoint y: 318, endPoint x: 1166, endPoint y: 315, distance: 21.2
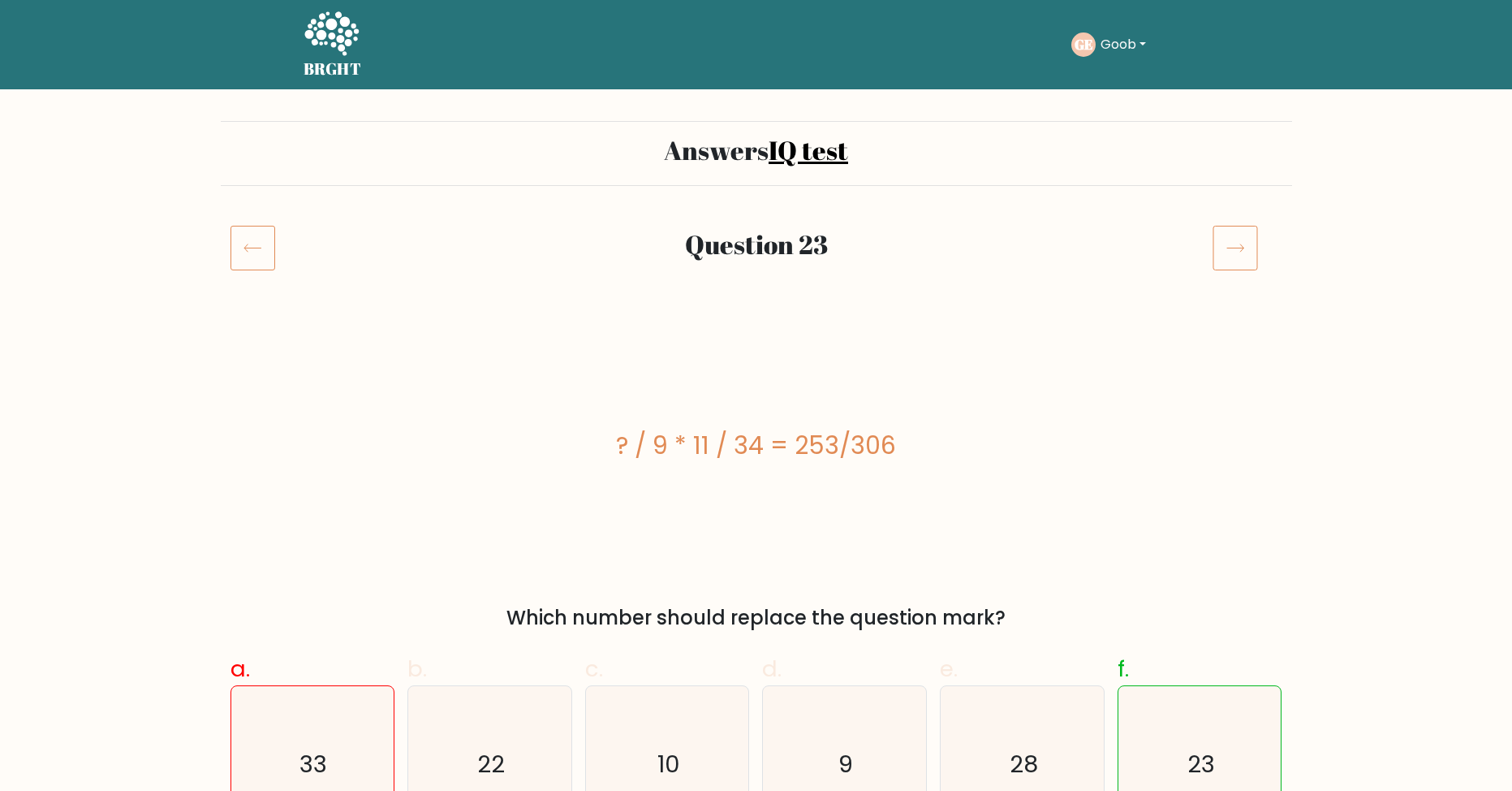
drag, startPoint x: 959, startPoint y: 353, endPoint x: 1149, endPoint y: 303, distance: 196.5
click at [1243, 233] on icon at bounding box center [1235, 248] width 46 height 46
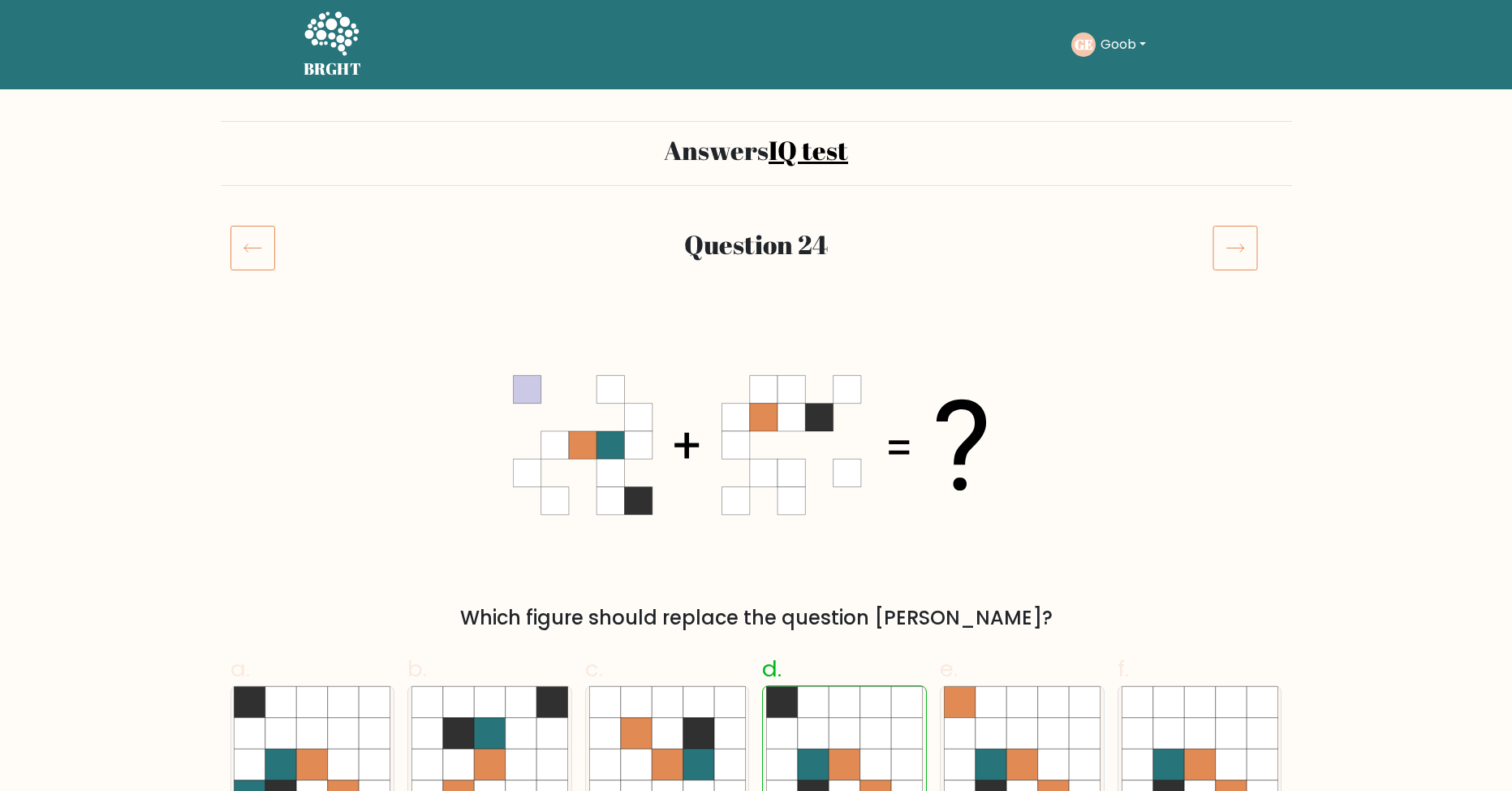
click at [231, 260] on icon at bounding box center [253, 248] width 45 height 46
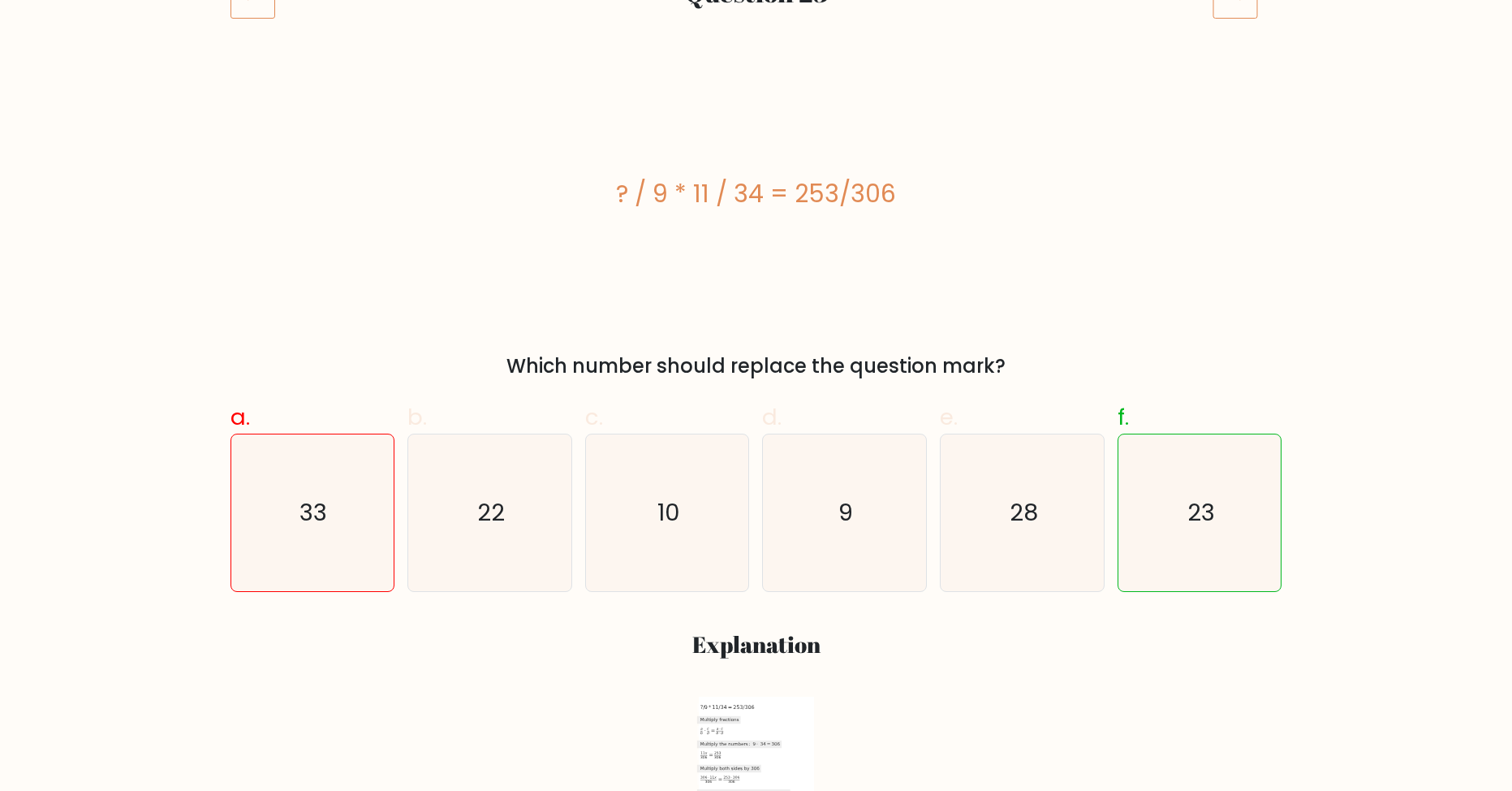
scroll to position [223, 0]
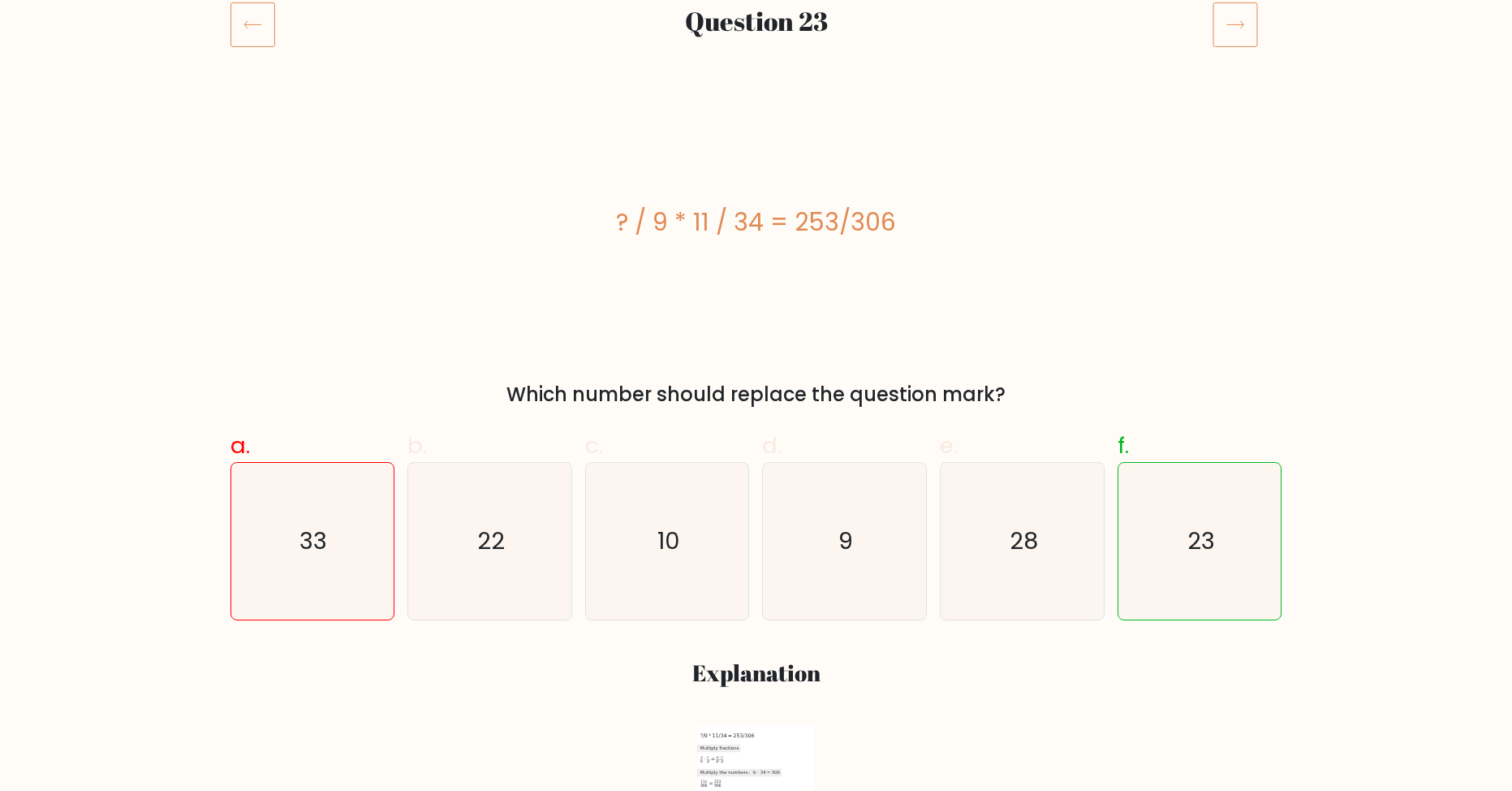
drag, startPoint x: 1092, startPoint y: 423, endPoint x: 1128, endPoint y: 368, distance: 65.7
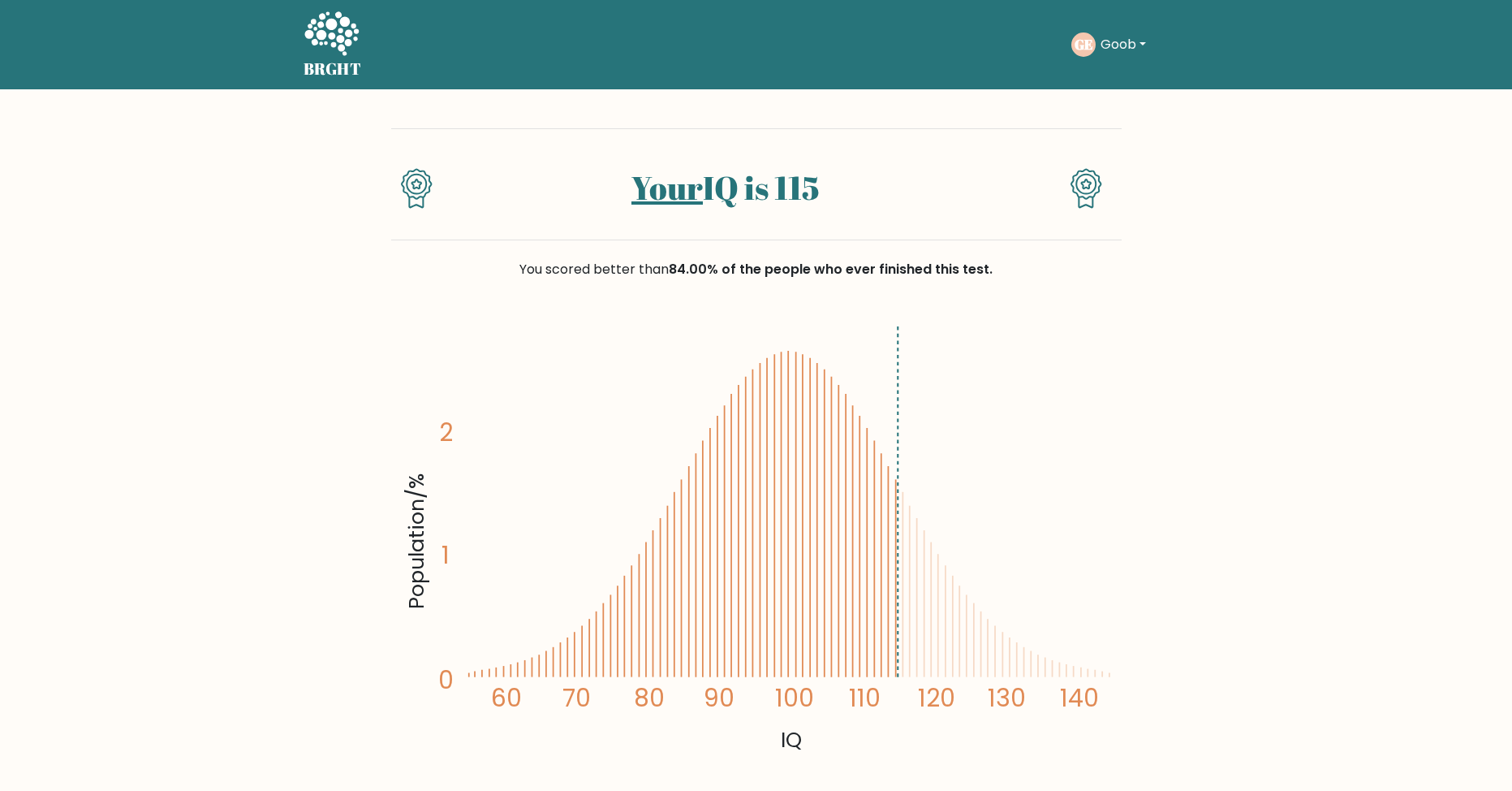
scroll to position [677, 0]
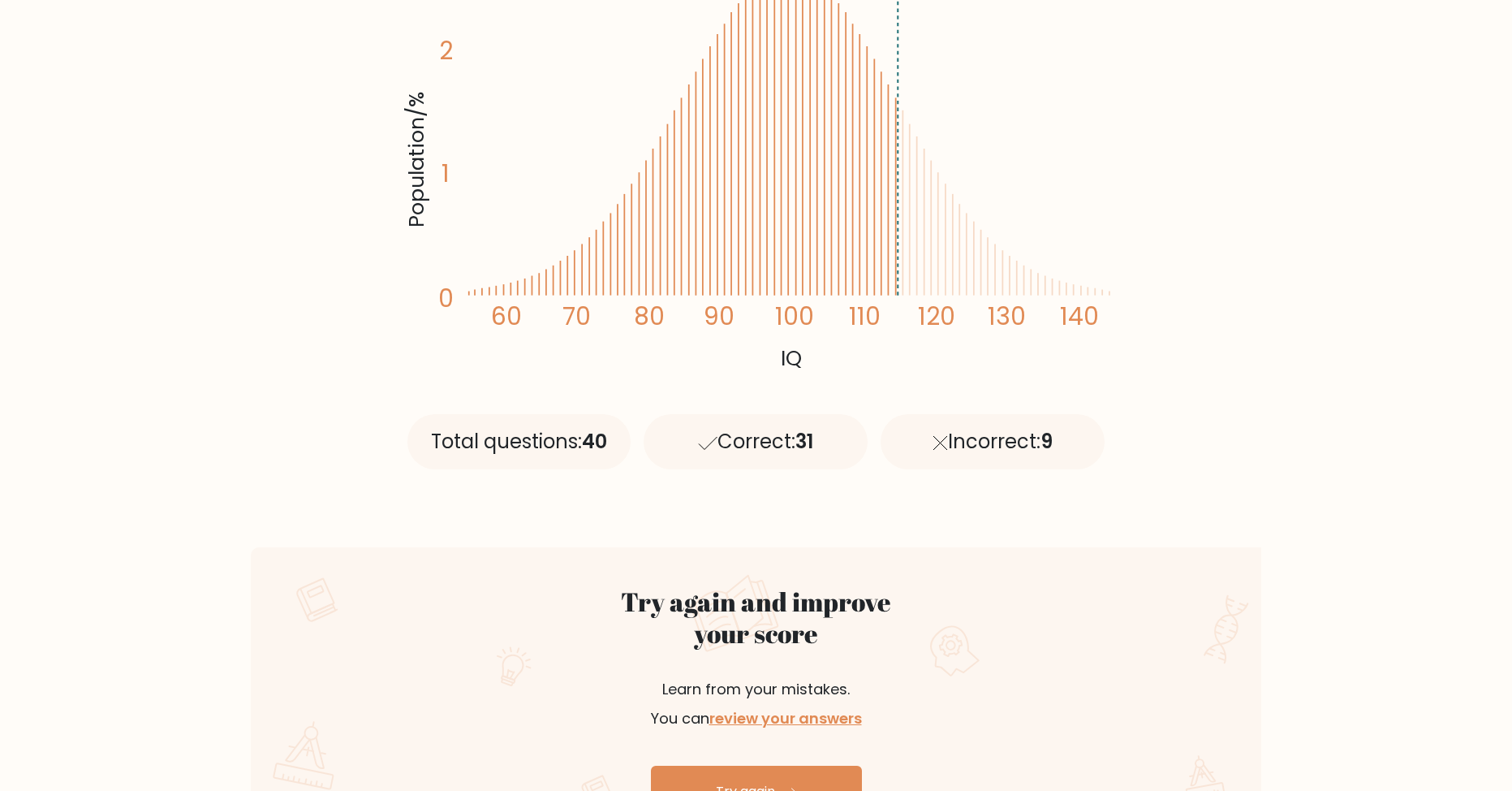
drag, startPoint x: 1343, startPoint y: 398, endPoint x: 1332, endPoint y: 354, distance: 45.4
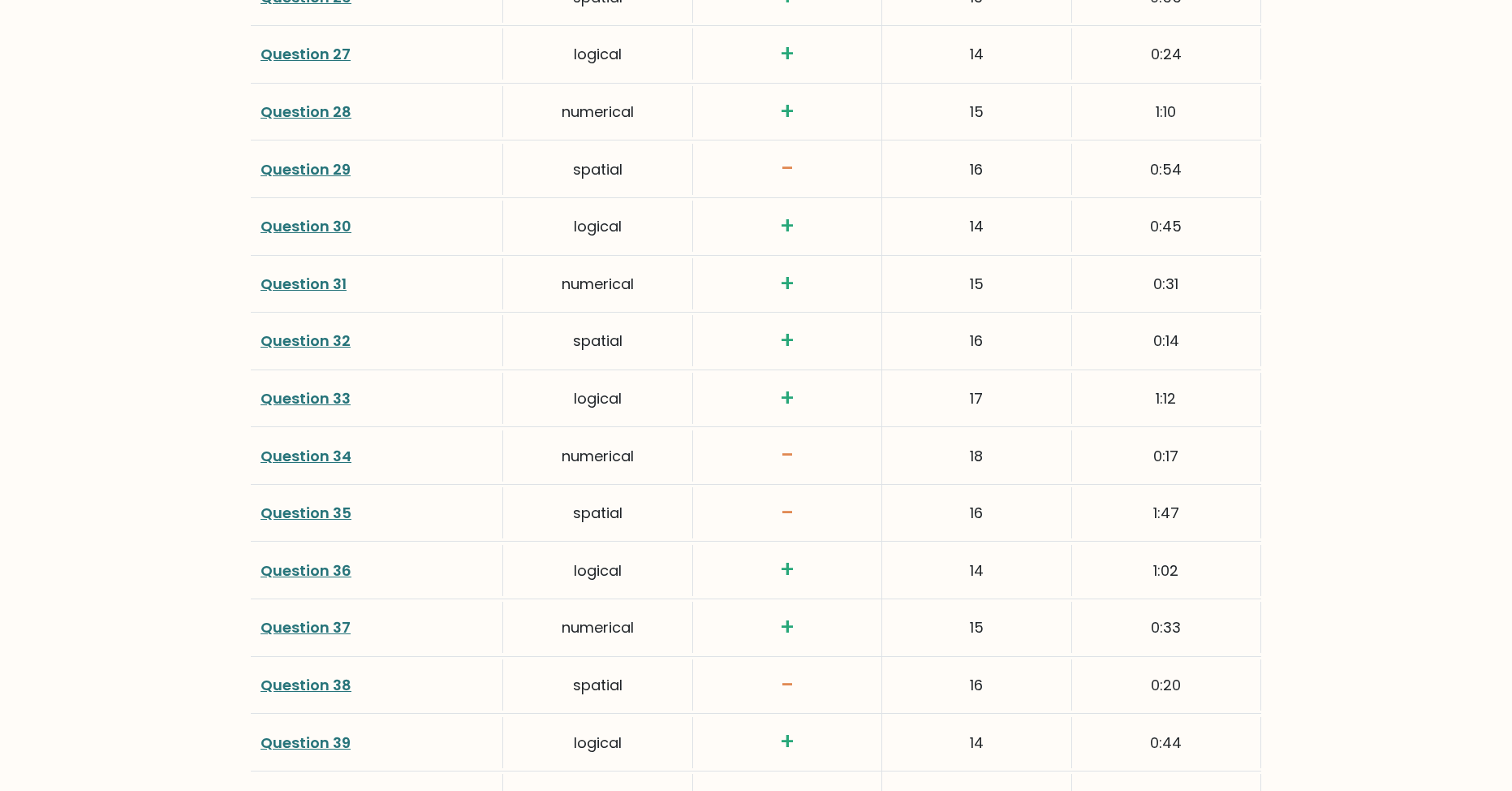
scroll to position [4108, 0]
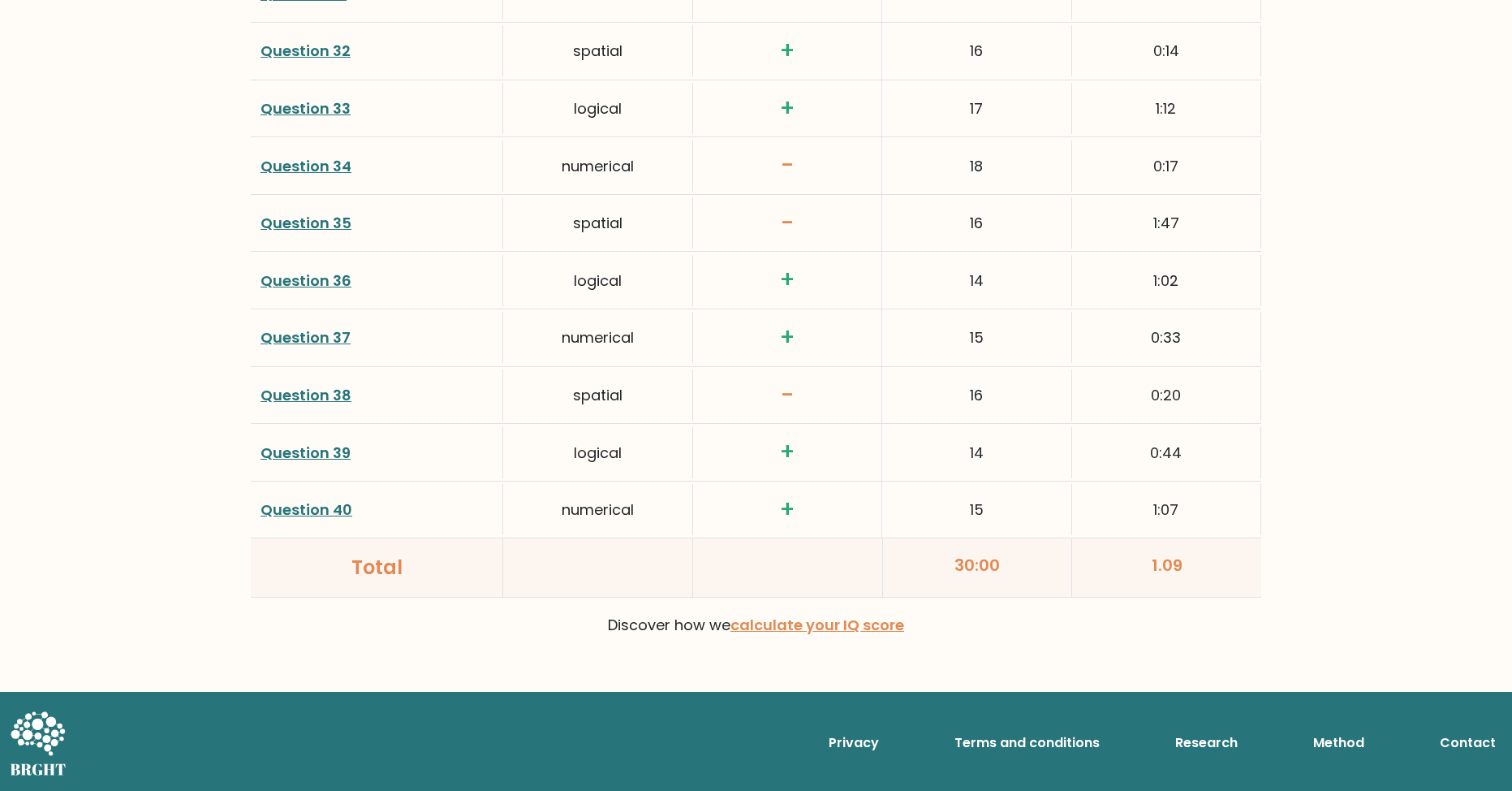
click at [312, 224] on link "Question 35" at bounding box center [305, 222] width 91 height 20
click at [275, 165] on link "Question 34" at bounding box center [305, 165] width 91 height 20
drag, startPoint x: 273, startPoint y: 348, endPoint x: 352, endPoint y: 347, distance: 79.0
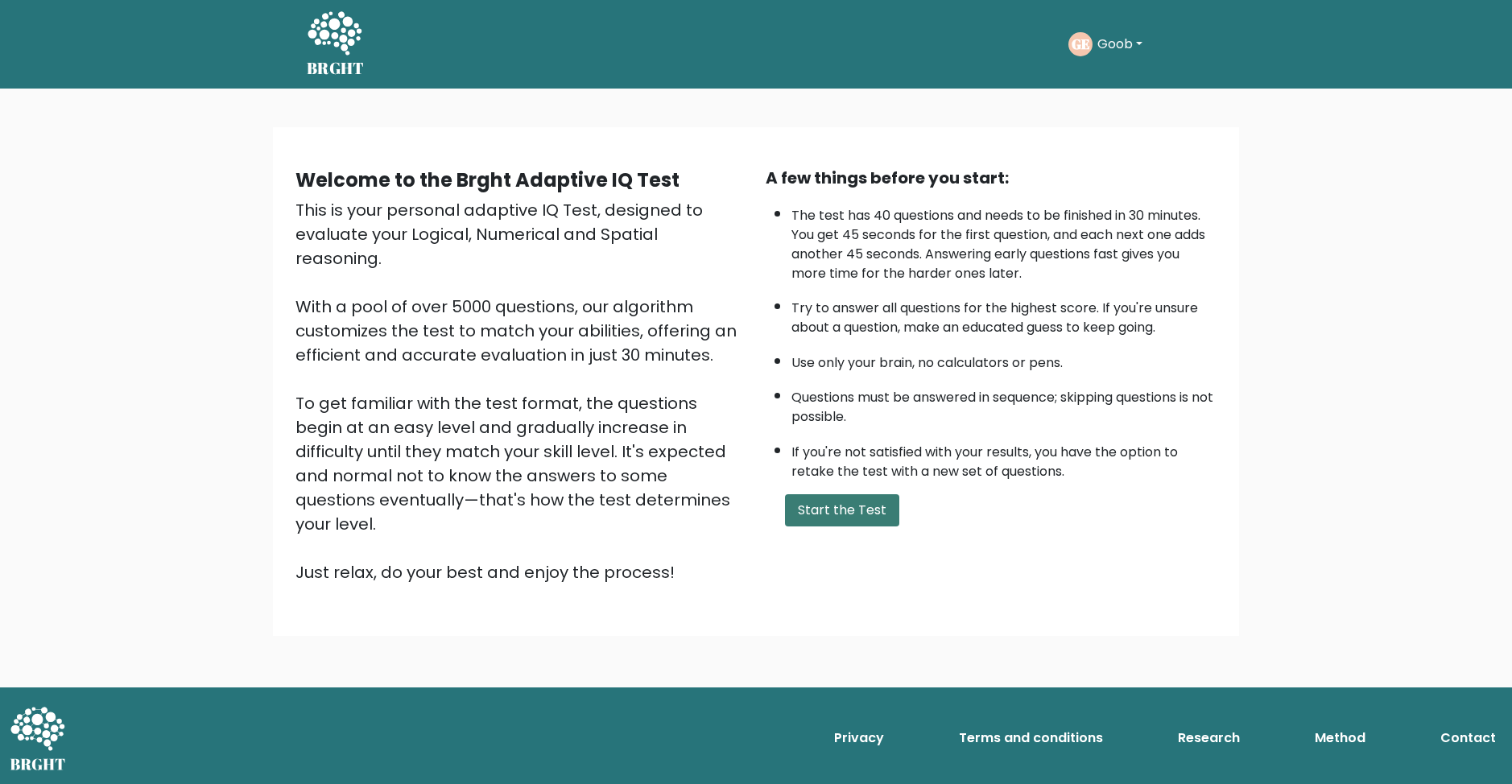
click at [864, 502] on button "Start the Test" at bounding box center [842, 510] width 114 height 33
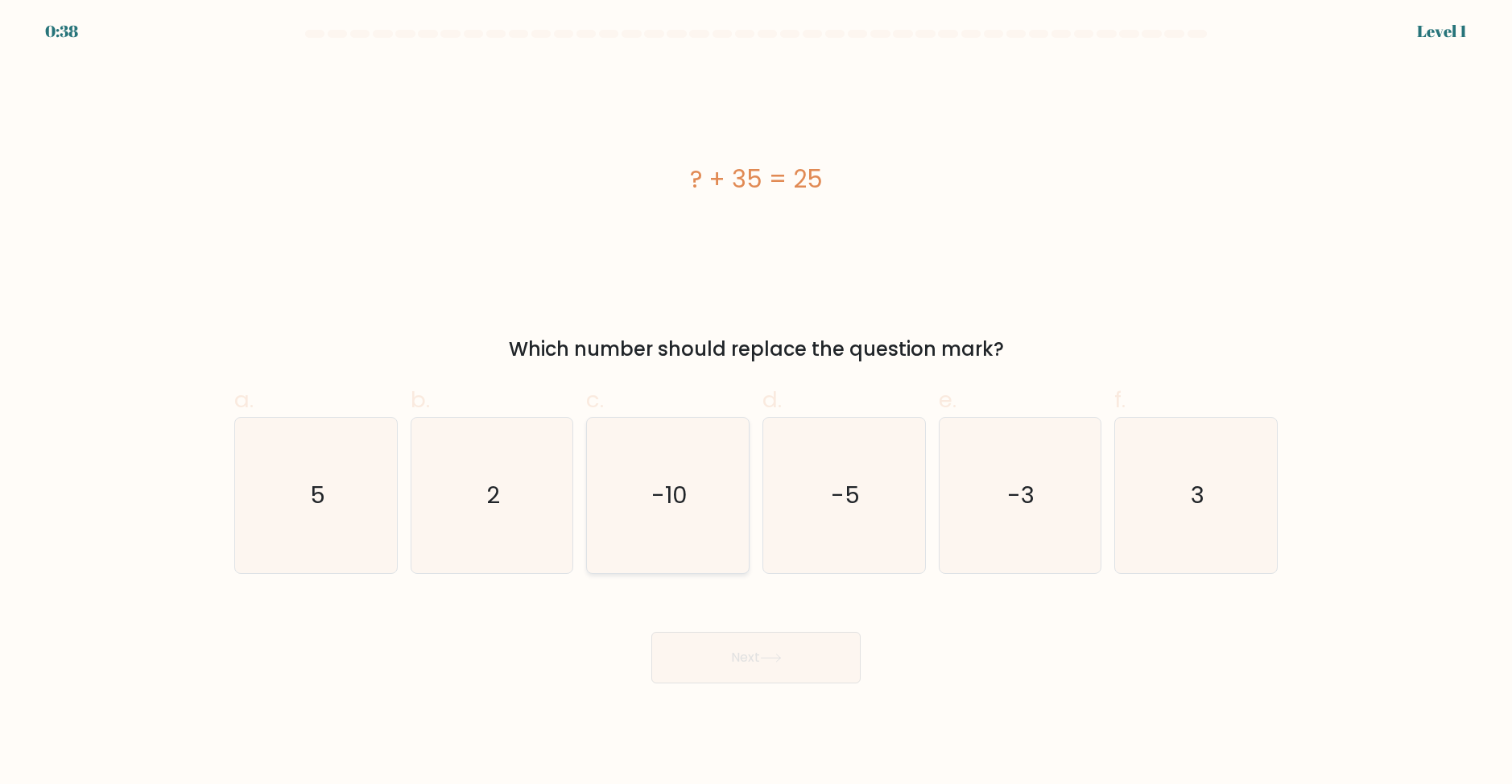
click at [670, 524] on icon "-10" at bounding box center [668, 495] width 155 height 155
click at [756, 402] on input "c. -10" at bounding box center [756, 397] width 1 height 10
radio input "true"
click at [707, 660] on button "Next" at bounding box center [756, 658] width 209 height 51
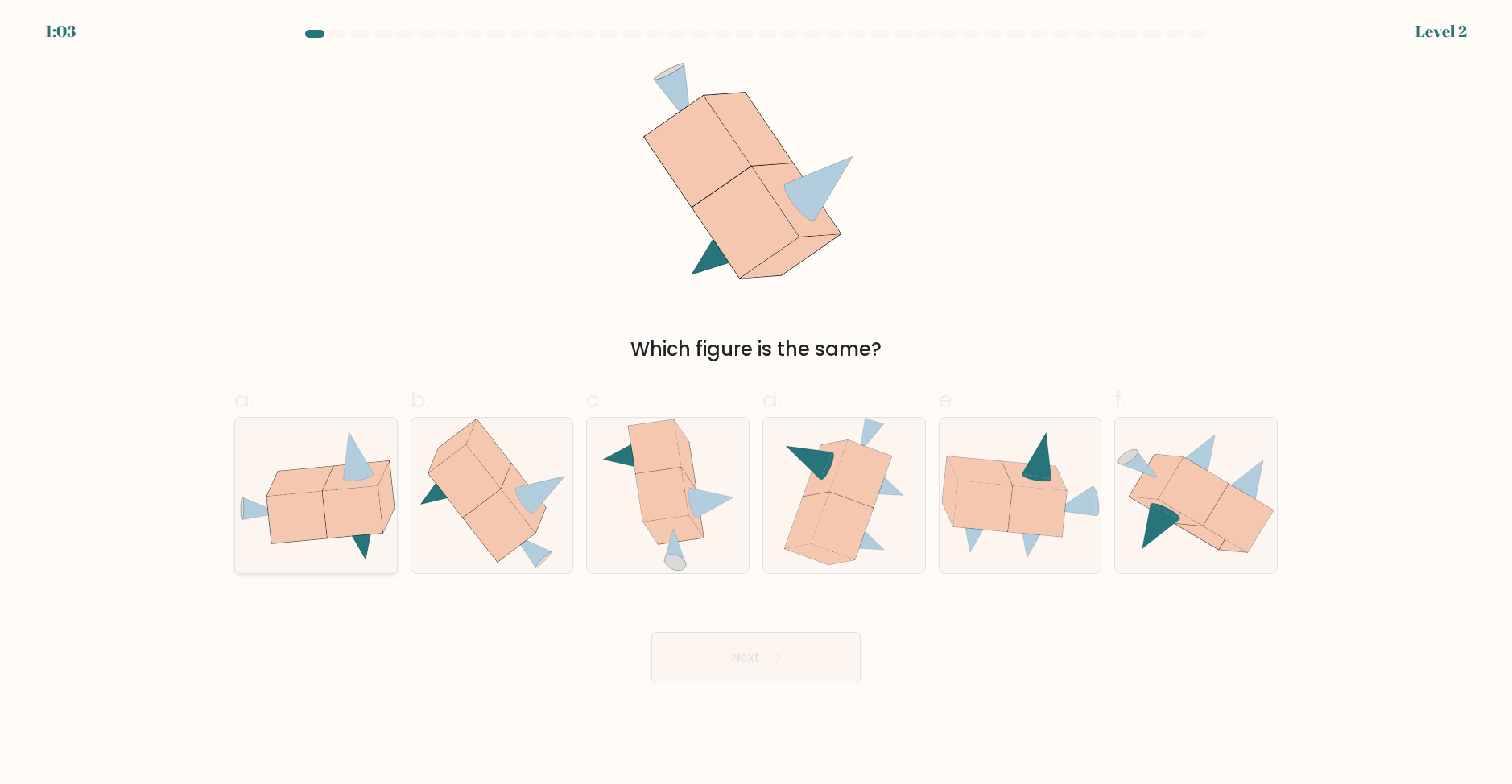
click at [369, 486] on icon at bounding box center [355, 476] width 66 height 30
click at [756, 402] on input "a." at bounding box center [756, 397] width 1 height 10
radio input "true"
click at [737, 661] on button "Next" at bounding box center [756, 658] width 209 height 51
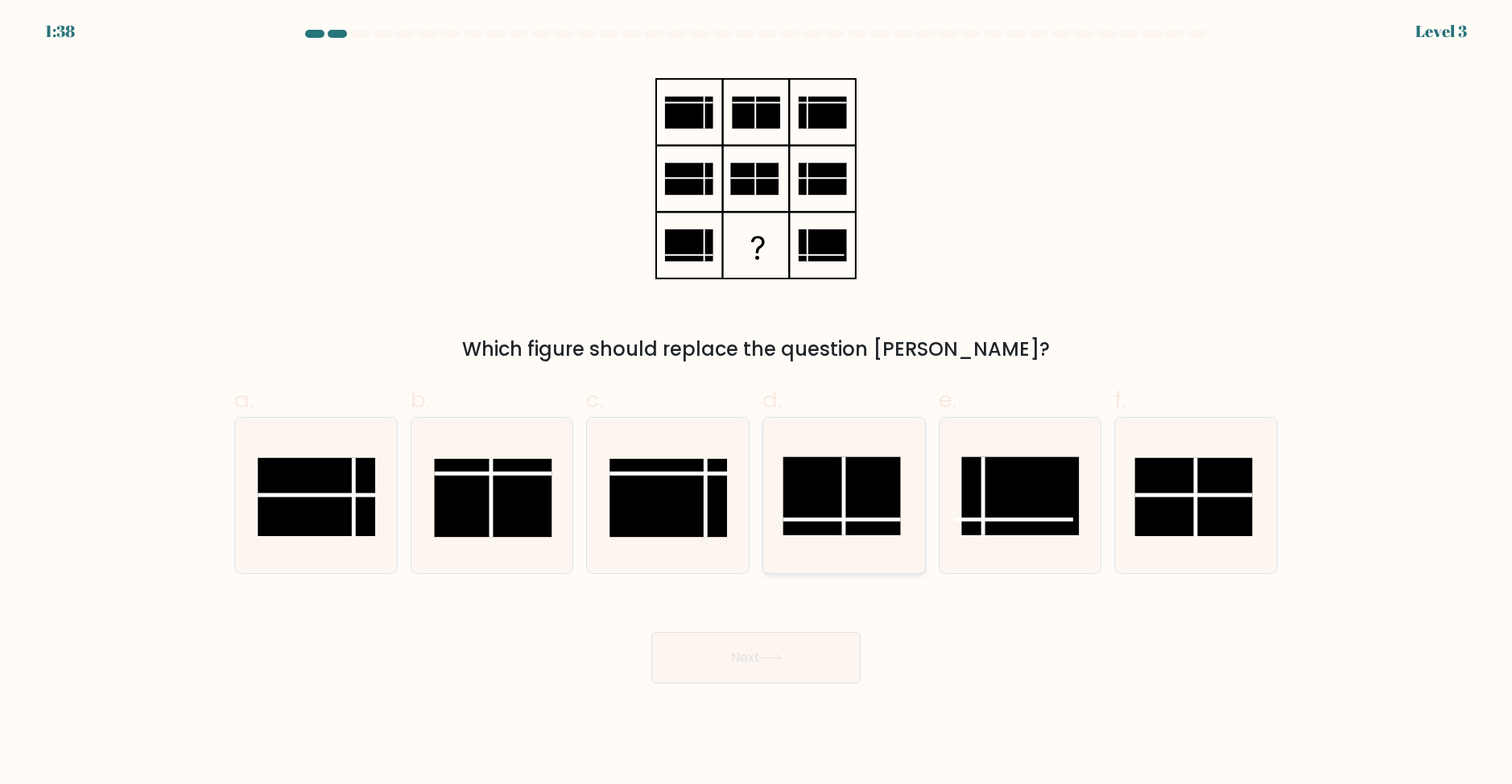
click at [855, 504] on rect at bounding box center [841, 495] width 118 height 78
click at [757, 402] on input "d." at bounding box center [756, 397] width 1 height 10
radio input "true"
click at [820, 666] on button "Next" at bounding box center [756, 658] width 209 height 51
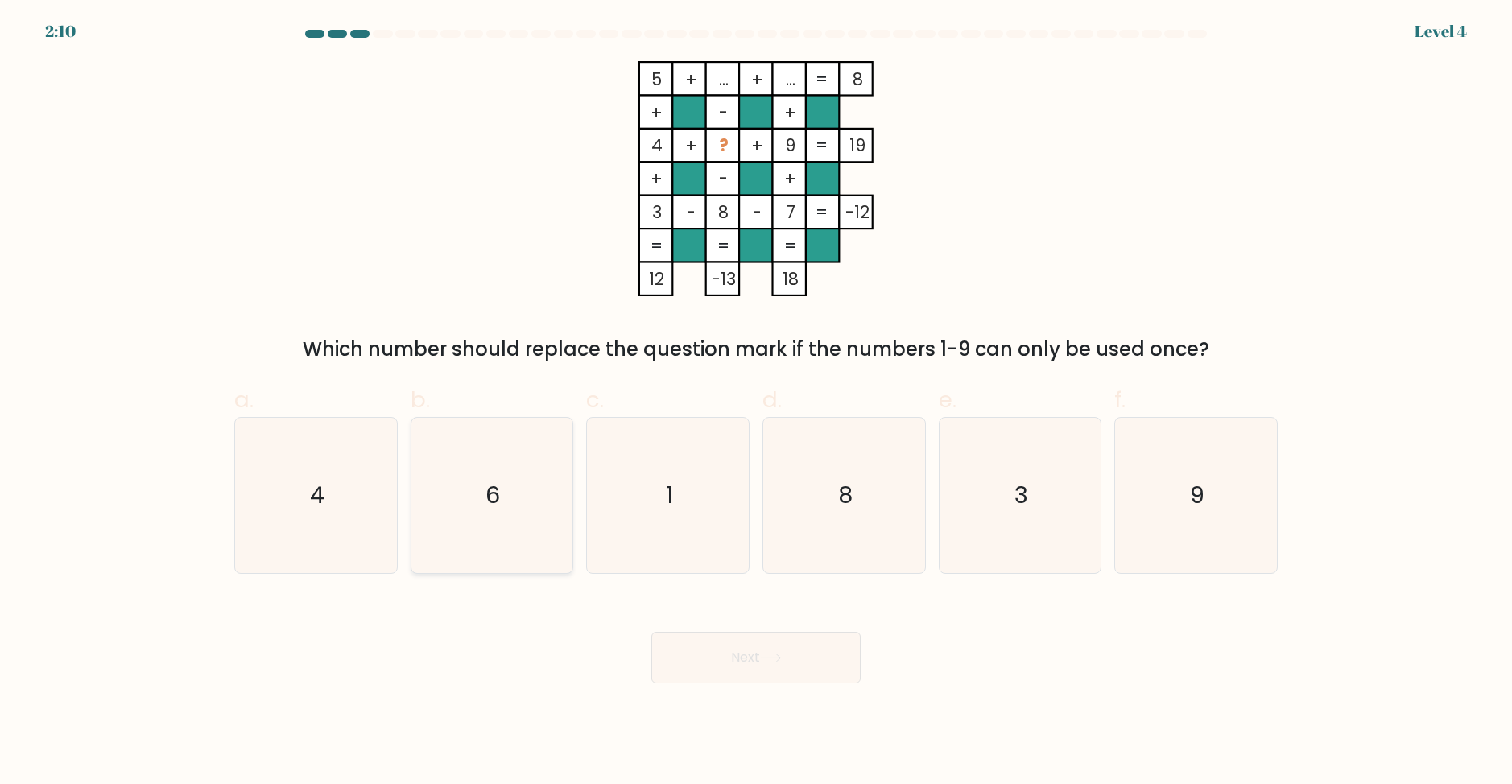
click at [543, 455] on icon "6" at bounding box center [491, 495] width 155 height 155
click at [756, 402] on input "b. 6" at bounding box center [756, 397] width 1 height 10
radio input "true"
click at [691, 677] on button "Next" at bounding box center [756, 658] width 209 height 51
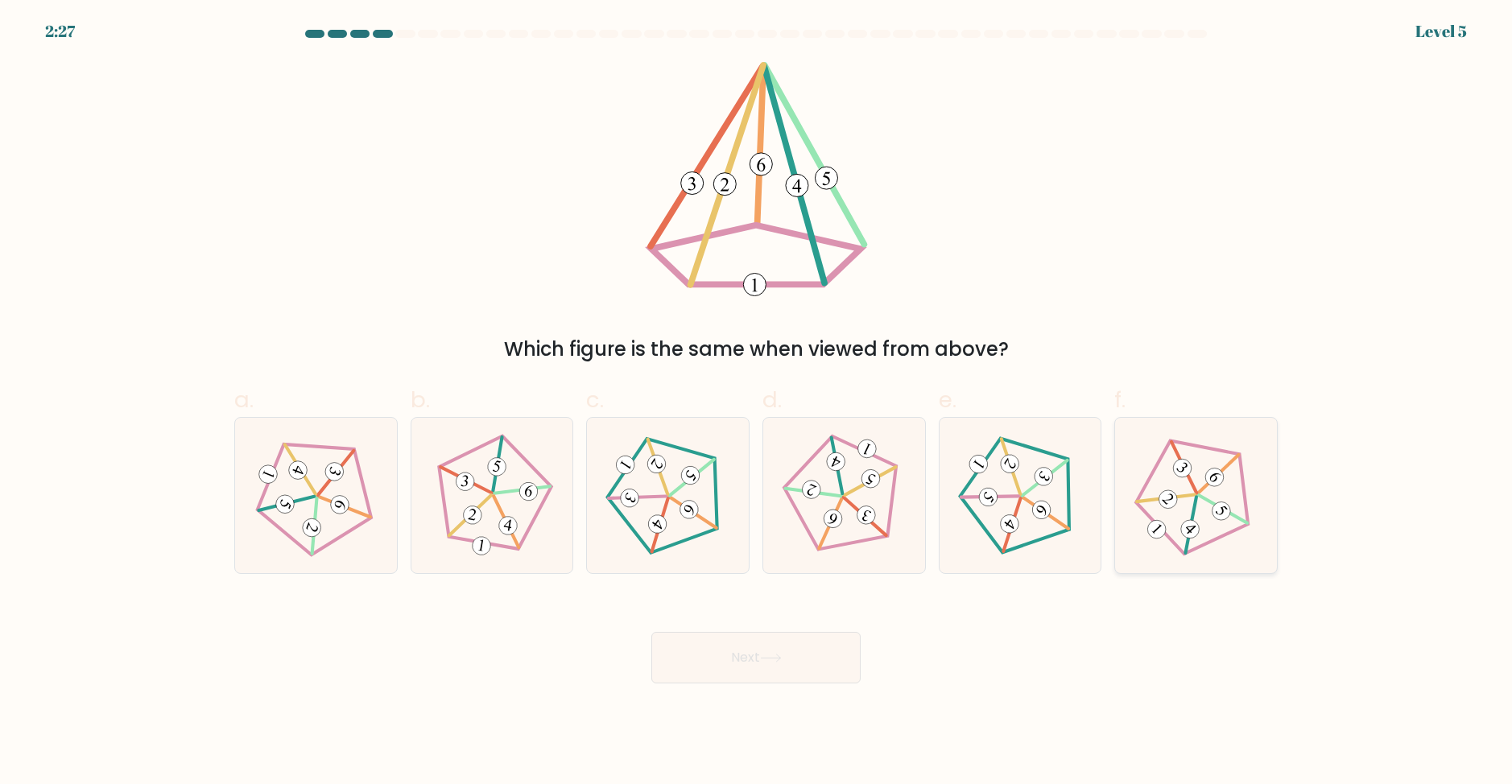
click at [1177, 506] on icon at bounding box center [1195, 495] width 124 height 124
click at [757, 402] on input "f." at bounding box center [756, 397] width 1 height 10
radio input "true"
click at [705, 655] on button "Next" at bounding box center [756, 658] width 209 height 51
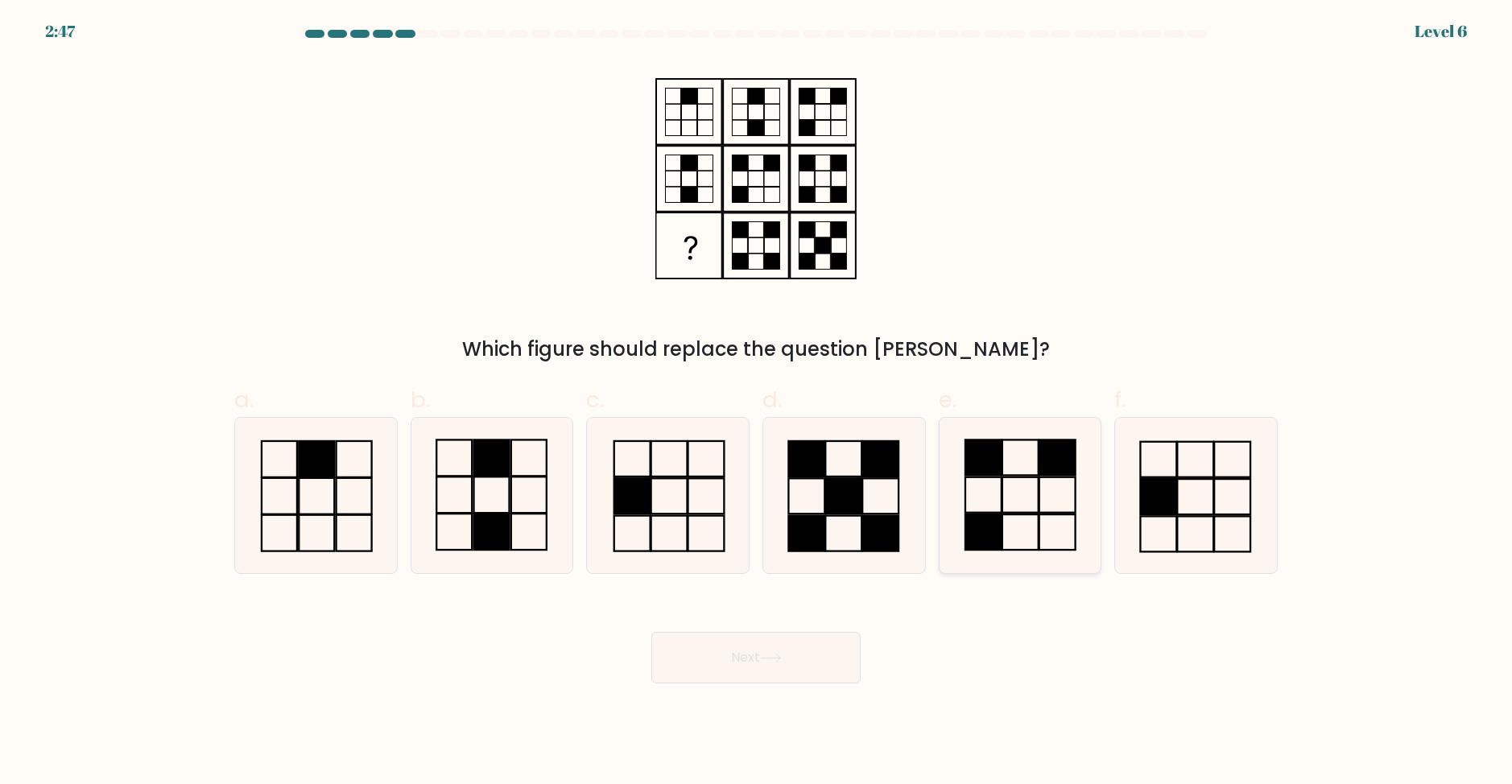
click at [1042, 486] on icon at bounding box center [1019, 495] width 155 height 155
click at [757, 402] on input "e." at bounding box center [756, 397] width 1 height 10
radio input "true"
click at [805, 680] on button "Next" at bounding box center [756, 658] width 209 height 51
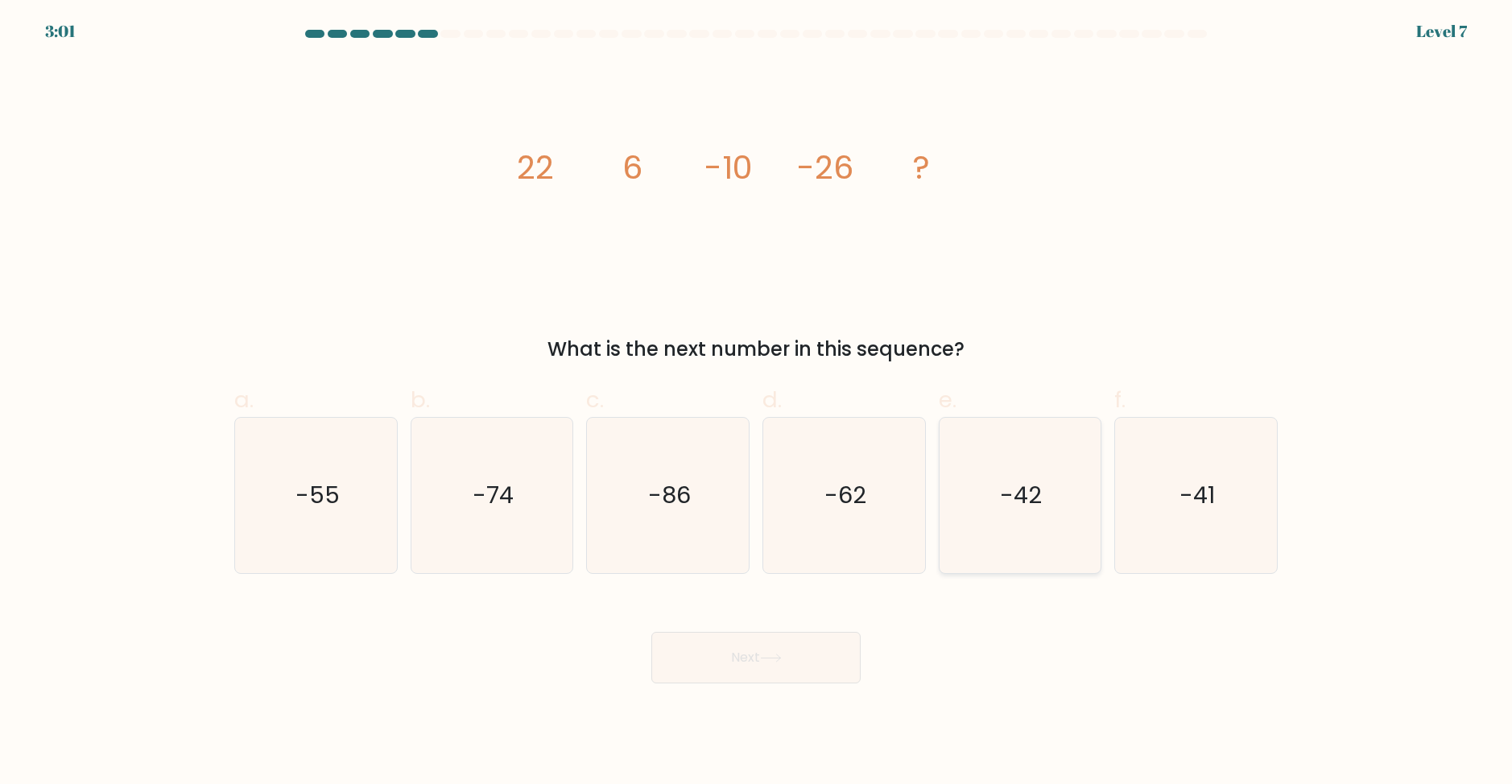
click at [1001, 486] on icon "-42" at bounding box center [1019, 495] width 155 height 155
click at [757, 402] on input "e. -42" at bounding box center [756, 397] width 1 height 10
radio input "true"
click at [783, 684] on body "3:00 Level 7" at bounding box center [756, 392] width 1512 height 784
click at [761, 629] on div "Next" at bounding box center [756, 638] width 1063 height 90
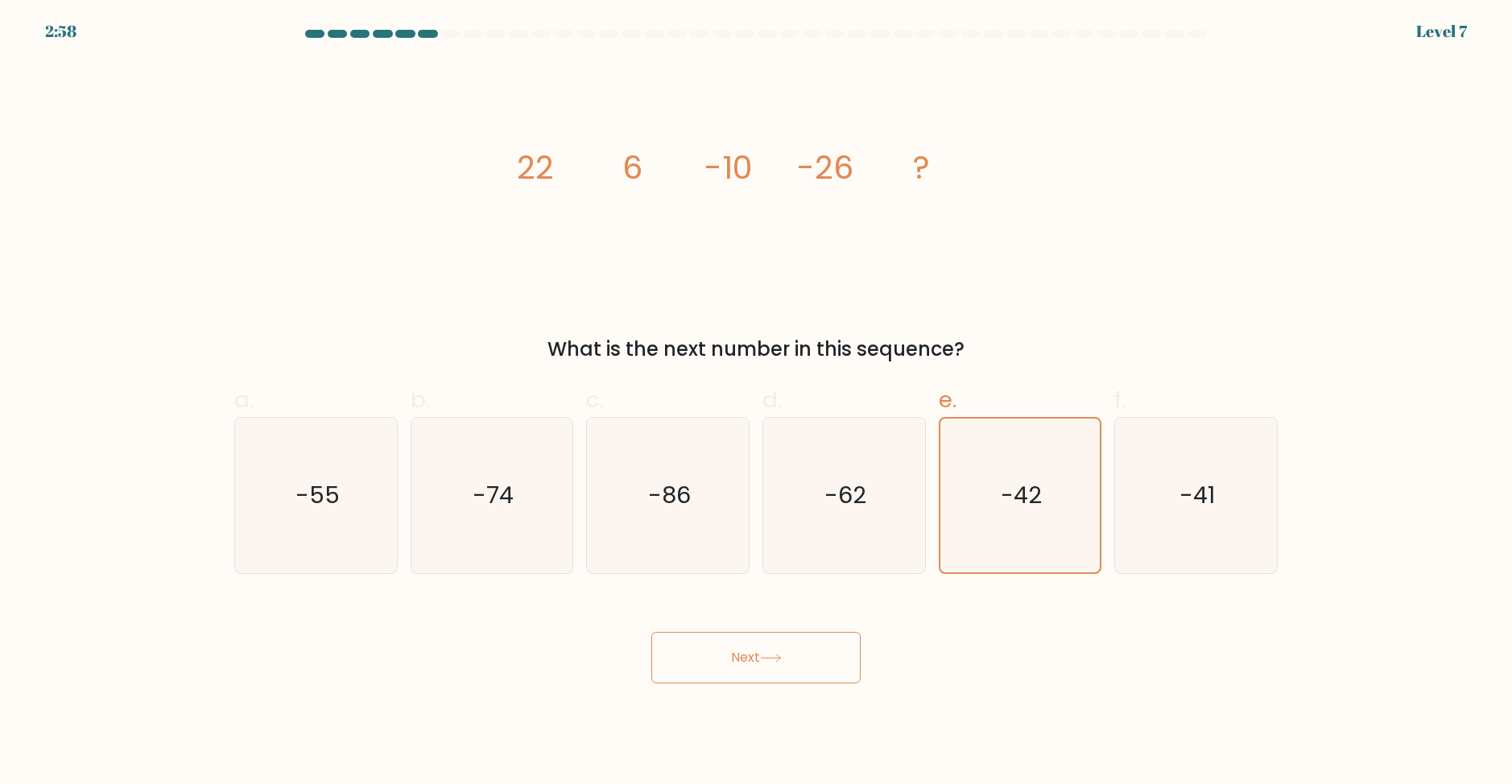
click at [760, 648] on button "Next" at bounding box center [756, 658] width 209 height 51
click at [1086, 658] on div "Next" at bounding box center [756, 638] width 1063 height 90
click at [807, 678] on button "Next" at bounding box center [756, 658] width 209 height 51
click at [1067, 648] on div "Next" at bounding box center [756, 638] width 1063 height 90
click at [1071, 432] on icon "-42" at bounding box center [1019, 495] width 154 height 154
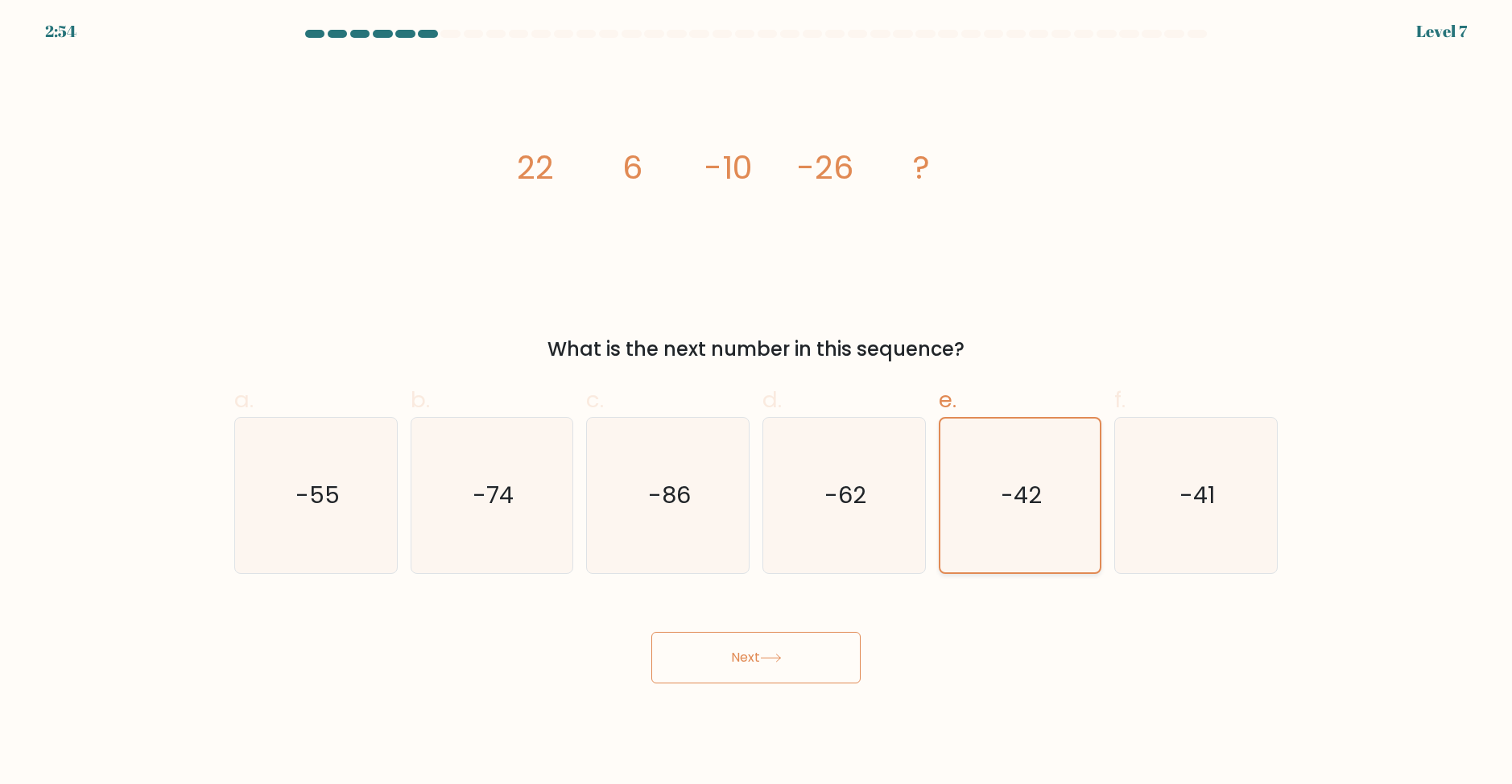
click at [757, 402] on input "e. -42" at bounding box center [756, 397] width 1 height 10
click at [1158, 477] on icon "-41" at bounding box center [1196, 495] width 155 height 155
click at [757, 402] on input "f. -41" at bounding box center [756, 397] width 1 height 10
radio input "true"
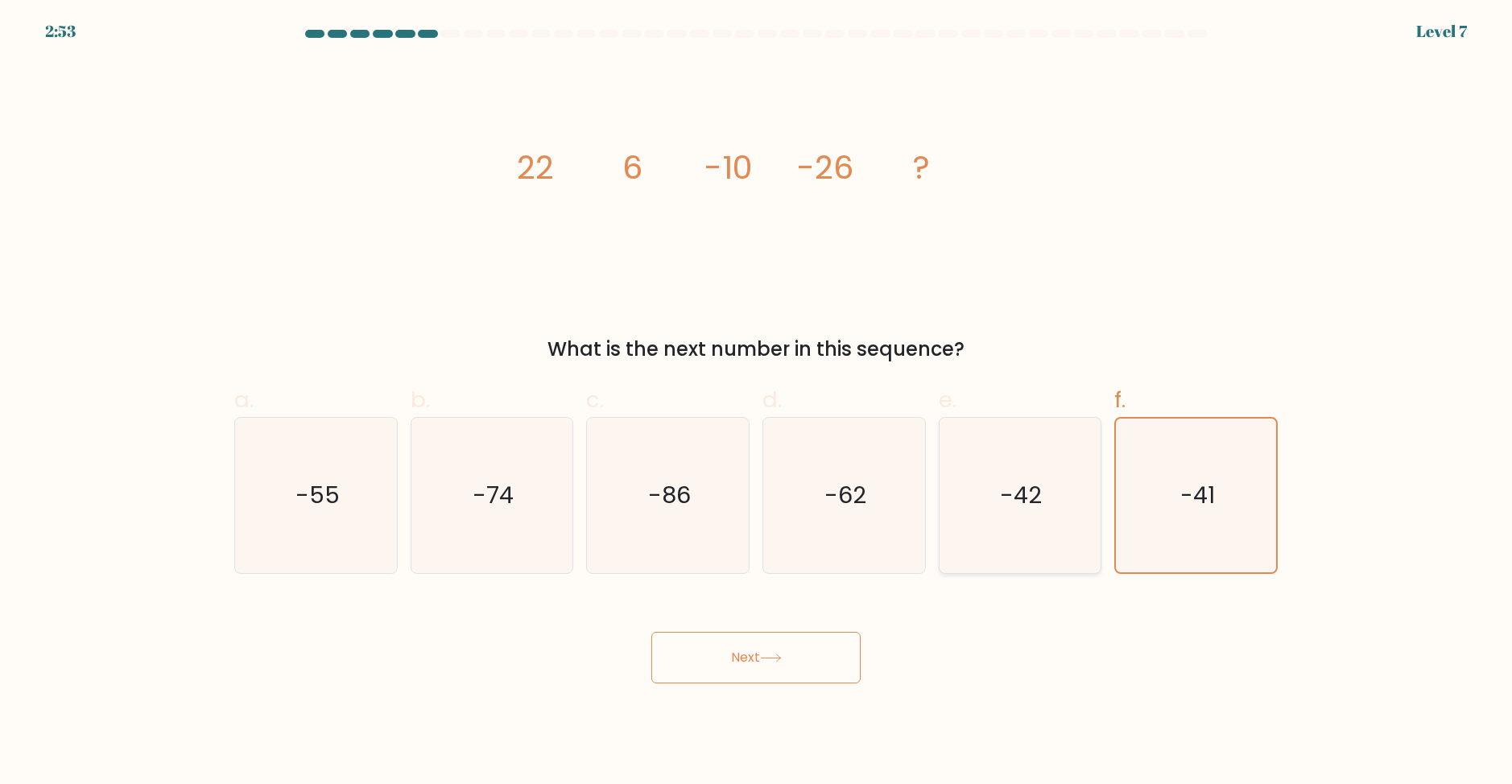
click at [1029, 477] on icon "-42" at bounding box center [1019, 495] width 155 height 155
click at [757, 402] on input "e. -42" at bounding box center [756, 397] width 1 height 10
radio input "true"
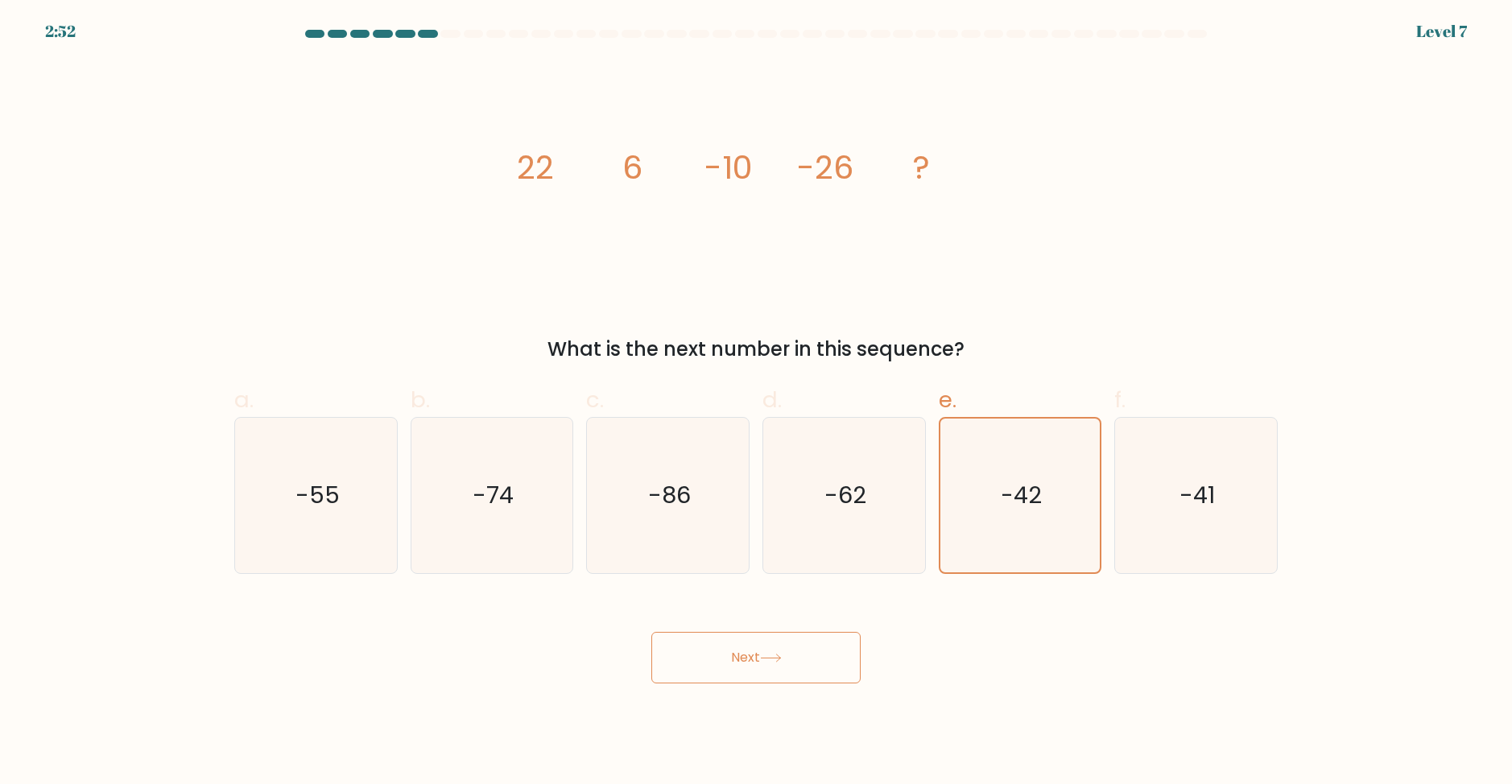
click at [775, 659] on icon at bounding box center [771, 658] width 21 height 9
click at [1004, 700] on body "2:52 Level 7" at bounding box center [756, 392] width 1512 height 784
drag, startPoint x: 848, startPoint y: 124, endPoint x: 384, endPoint y: 182, distance: 467.6
click at [386, 178] on div "image/svg+xml 22 6 -10 -26 ? What is the next number in this sequence?" at bounding box center [756, 212] width 1063 height 303
click at [766, 671] on button "Next" at bounding box center [756, 658] width 209 height 51
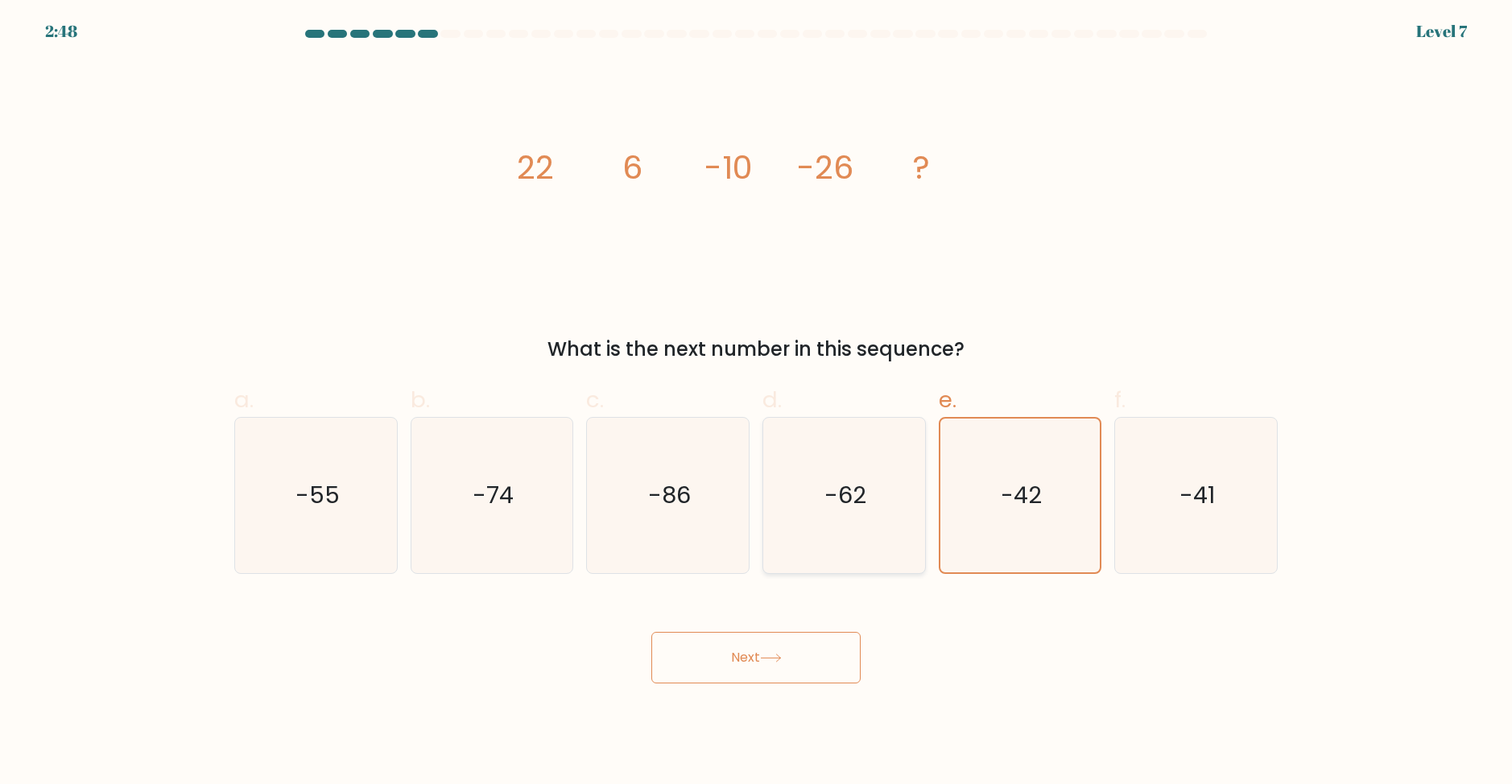
click at [799, 516] on icon "-62" at bounding box center [844, 495] width 155 height 155
click at [757, 402] on input "d. -62" at bounding box center [756, 397] width 1 height 10
radio input "true"
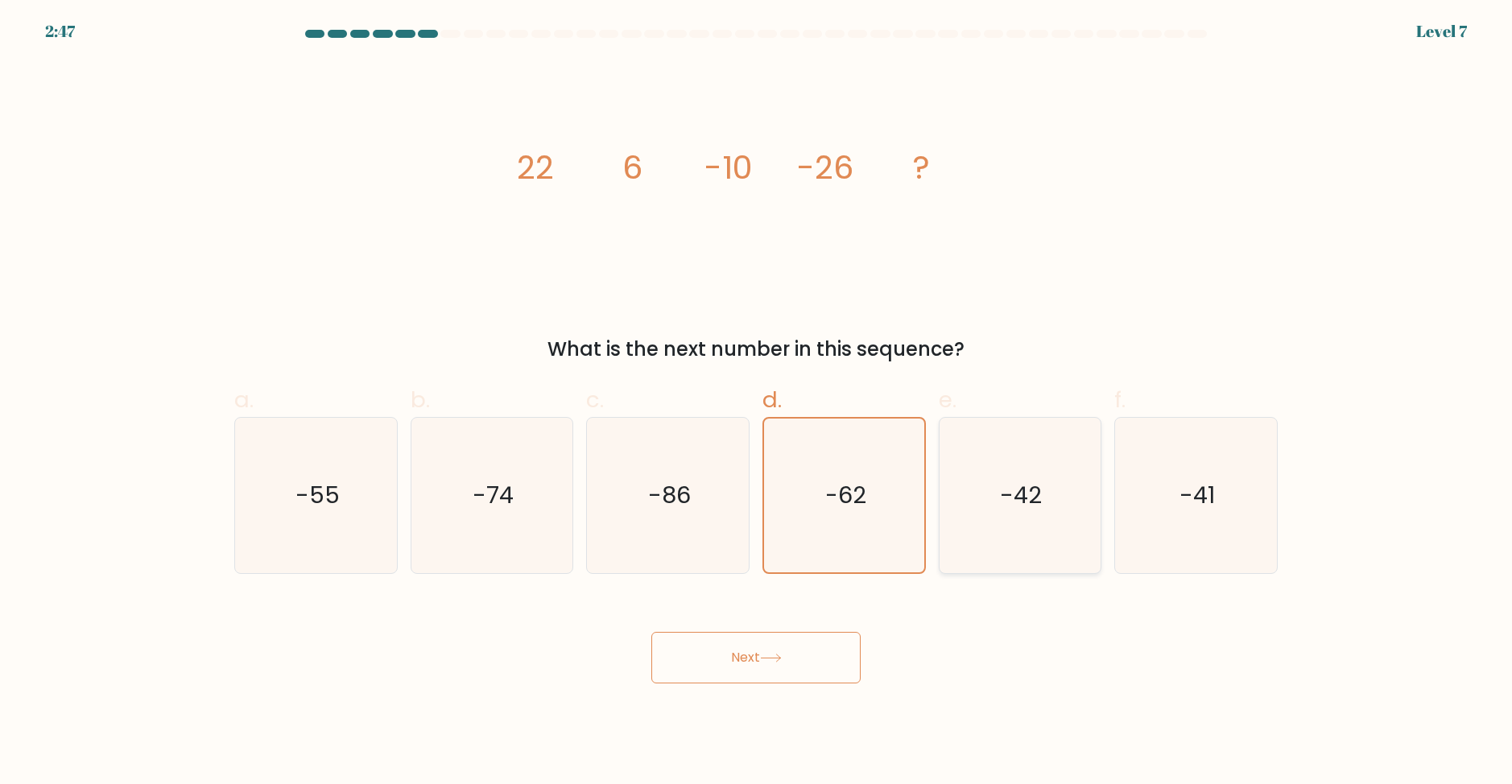
click at [991, 524] on icon "-42" at bounding box center [1019, 495] width 155 height 155
click at [757, 402] on input "e. -42" at bounding box center [756, 397] width 1 height 10
radio input "true"
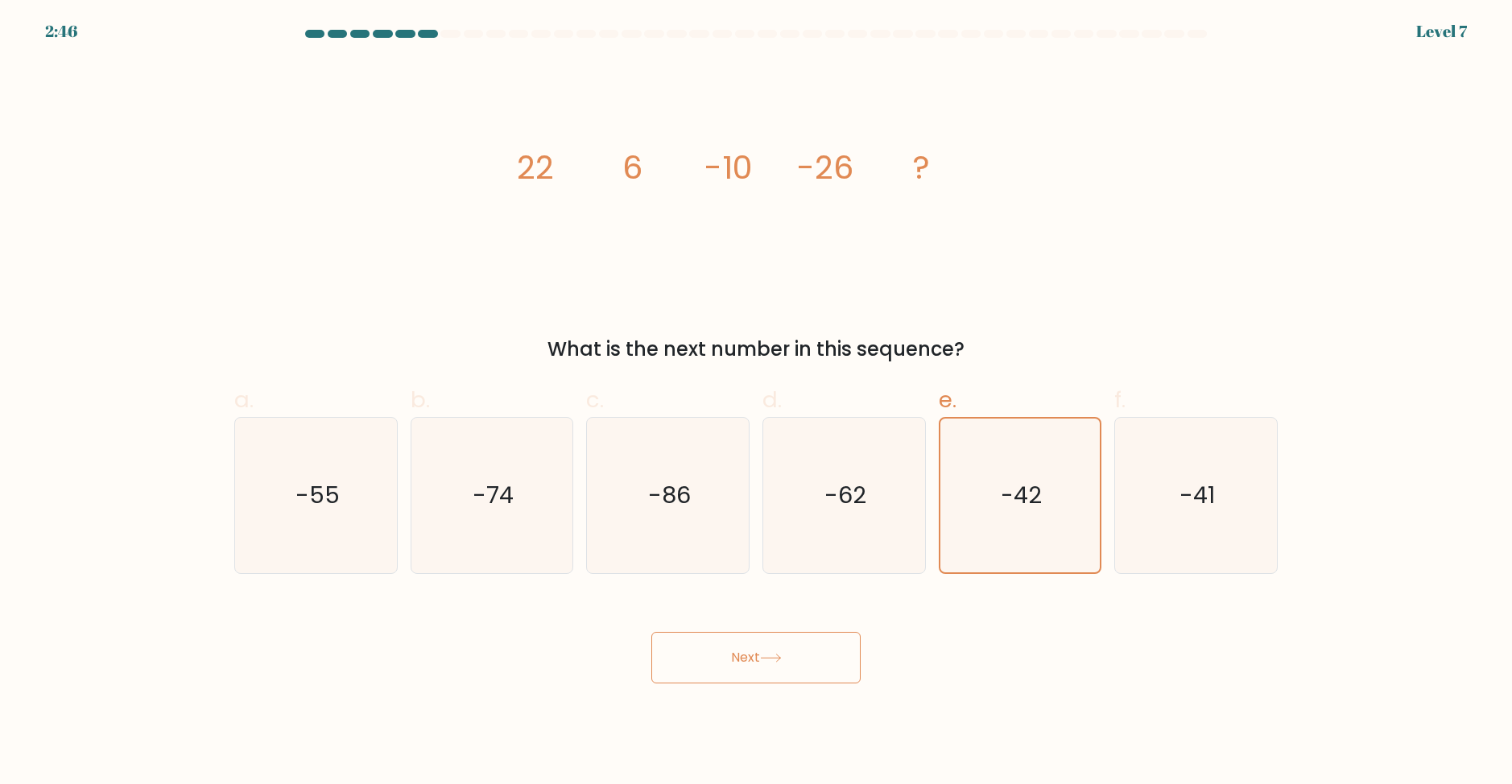
click at [924, 172] on tspan "?" at bounding box center [922, 167] width 17 height 45
click at [729, 641] on button "Next" at bounding box center [756, 658] width 209 height 51
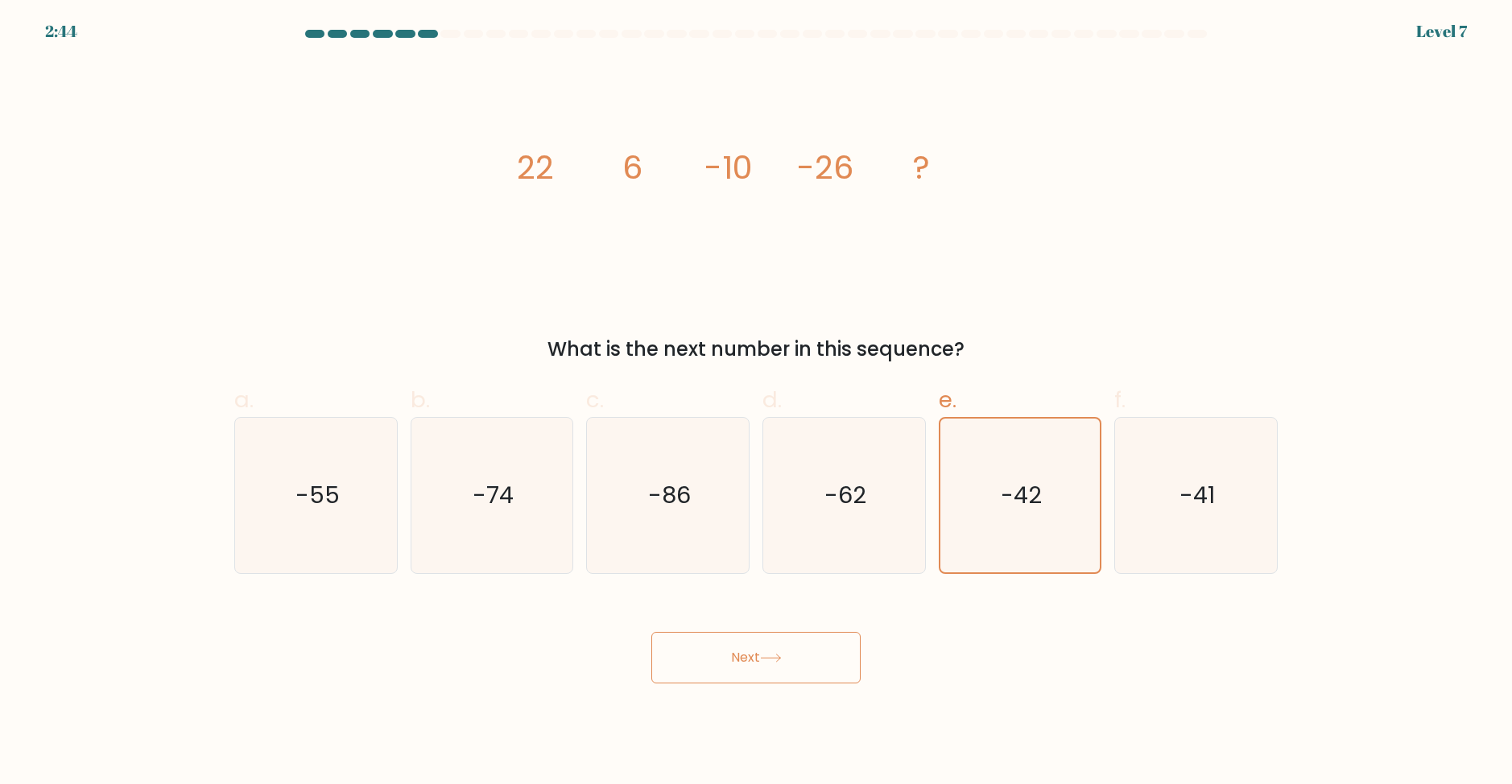
drag, startPoint x: 122, startPoint y: 103, endPoint x: 110, endPoint y: 100, distance: 12.4
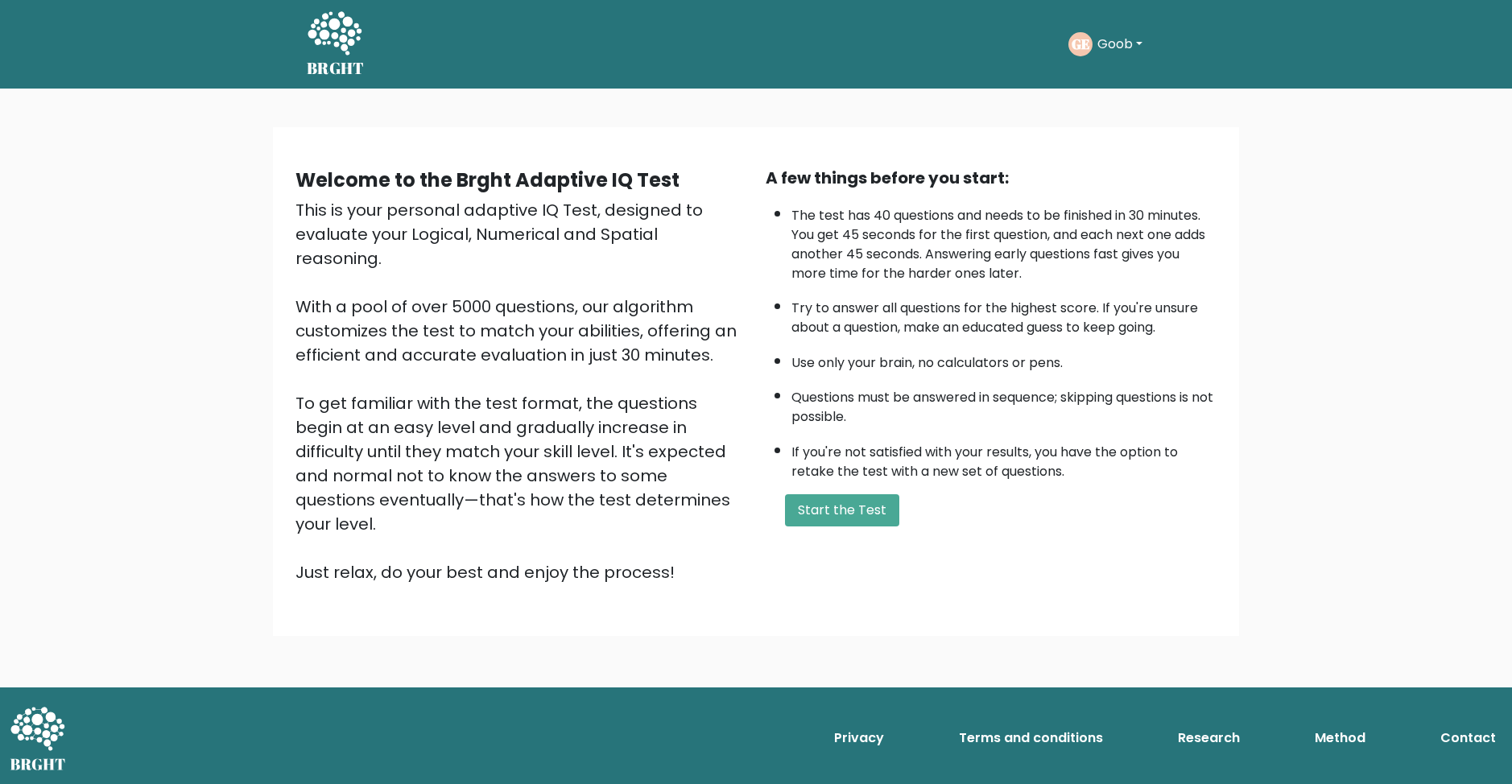
click at [840, 530] on div "A few things before you start: The test has 40 questions and needs to be finish…" at bounding box center [991, 375] width 470 height 419
click at [820, 507] on button "Start the Test" at bounding box center [842, 510] width 114 height 33
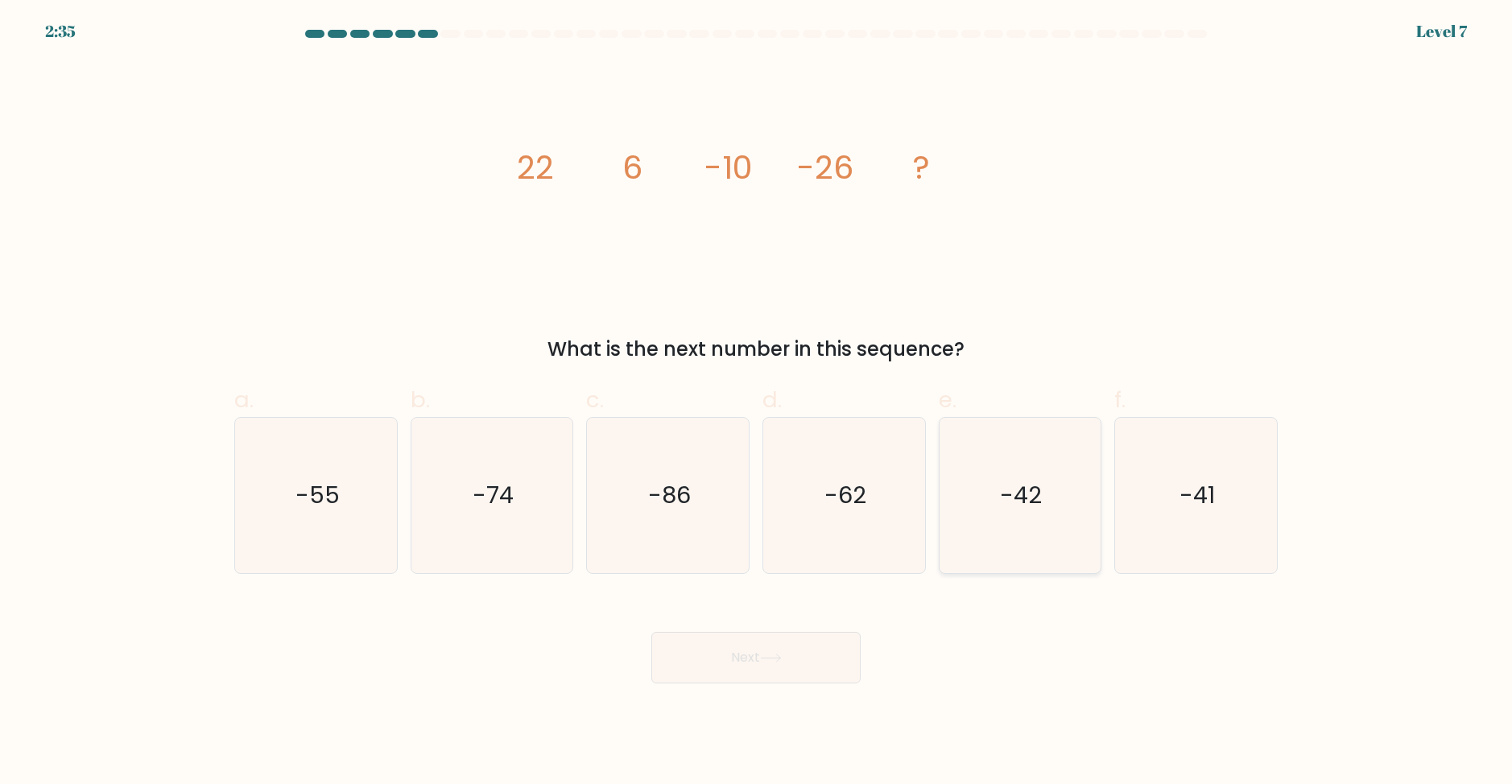
click at [977, 524] on icon "-42" at bounding box center [1019, 495] width 155 height 155
click at [757, 402] on input "e. -42" at bounding box center [756, 397] width 1 height 10
radio input "true"
click at [788, 656] on button "Next" at bounding box center [756, 658] width 209 height 51
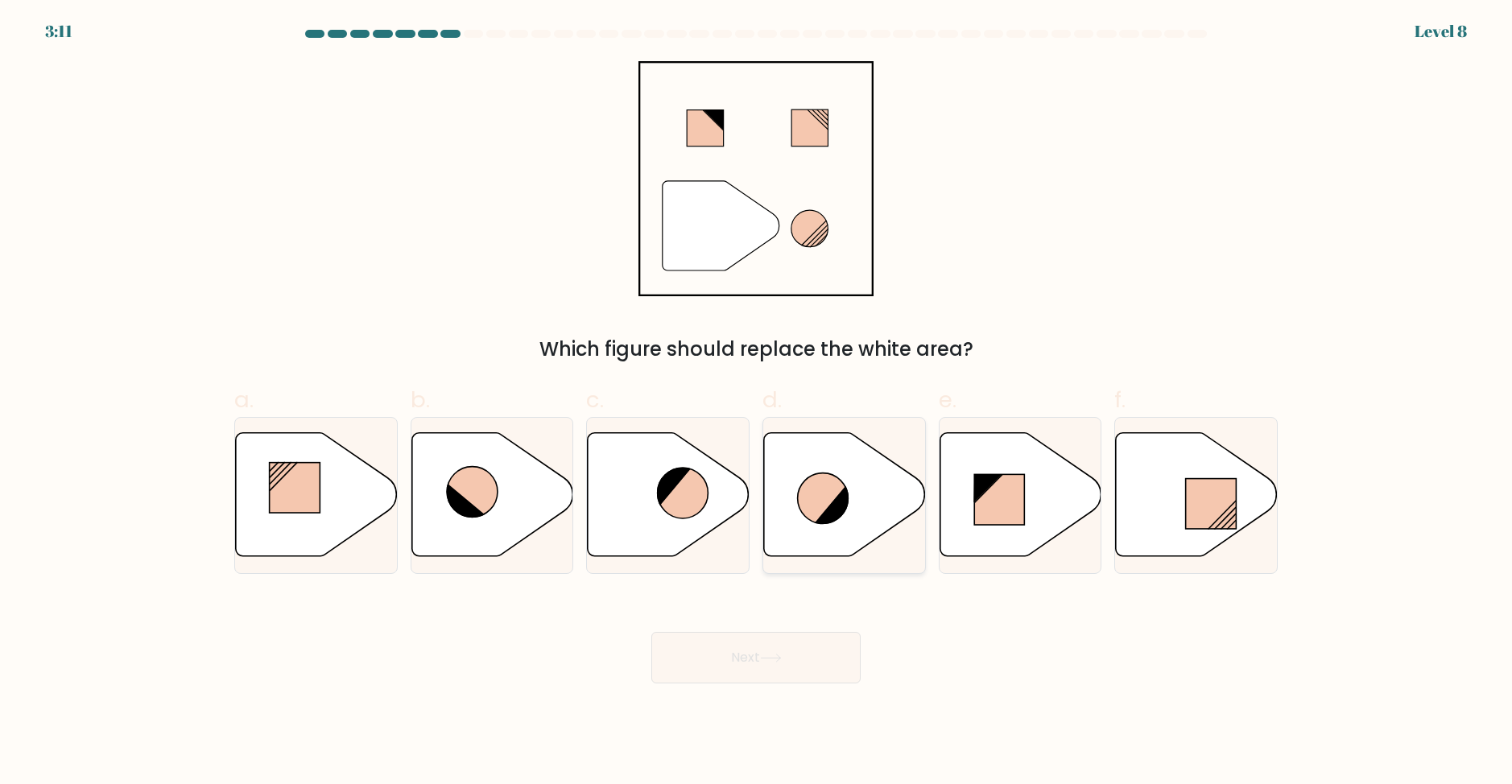
click at [846, 513] on icon at bounding box center [834, 504] width 38 height 40
click at [757, 402] on input "d." at bounding box center [756, 397] width 1 height 10
radio input "true"
click at [805, 661] on button "Next" at bounding box center [756, 658] width 209 height 51
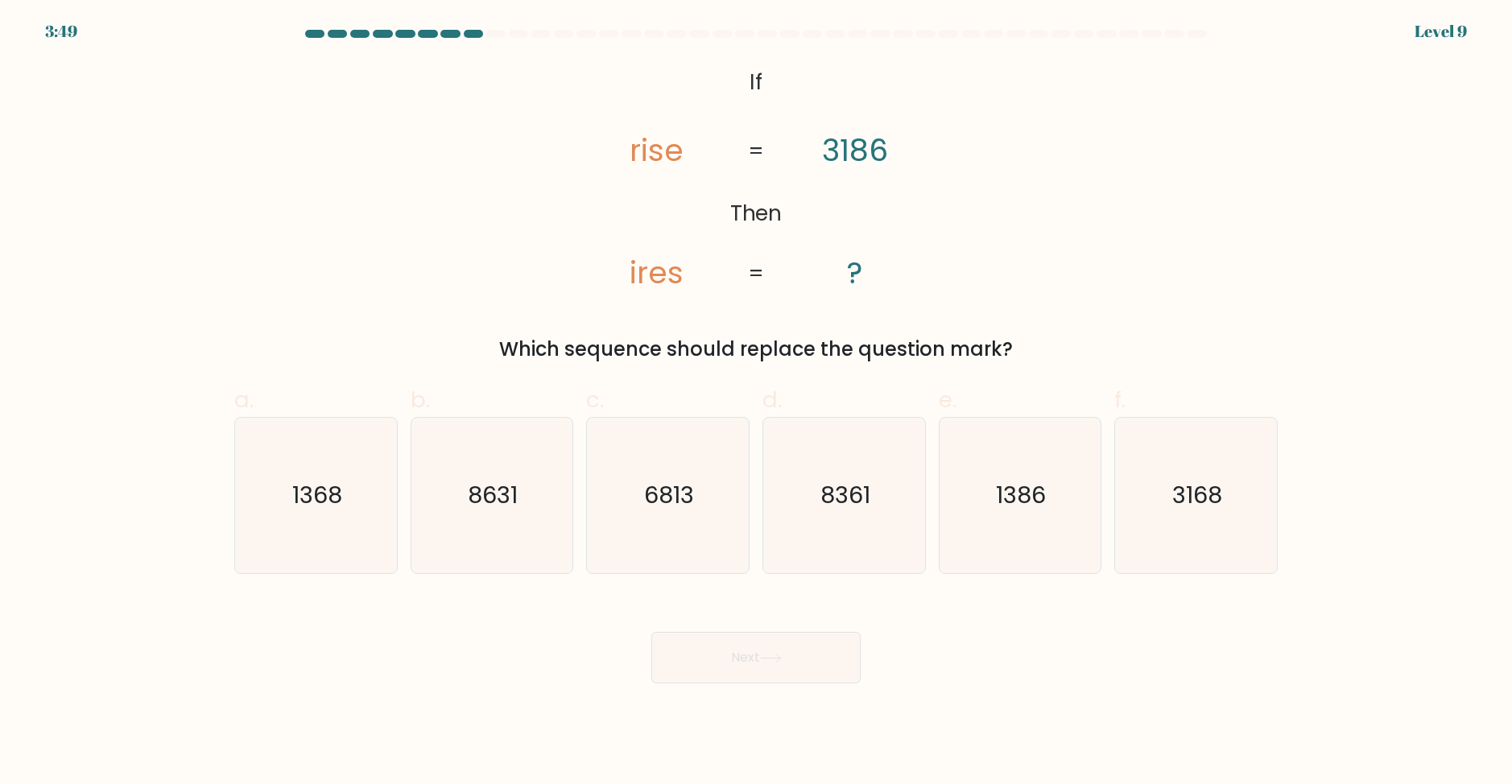
click at [655, 282] on tspan "ires" at bounding box center [656, 273] width 54 height 43
click at [345, 479] on icon "1368" at bounding box center [316, 495] width 155 height 155
click at [756, 402] on input "a. 1368" at bounding box center [756, 397] width 1 height 10
radio input "true"
click at [781, 656] on icon at bounding box center [771, 658] width 21 height 9
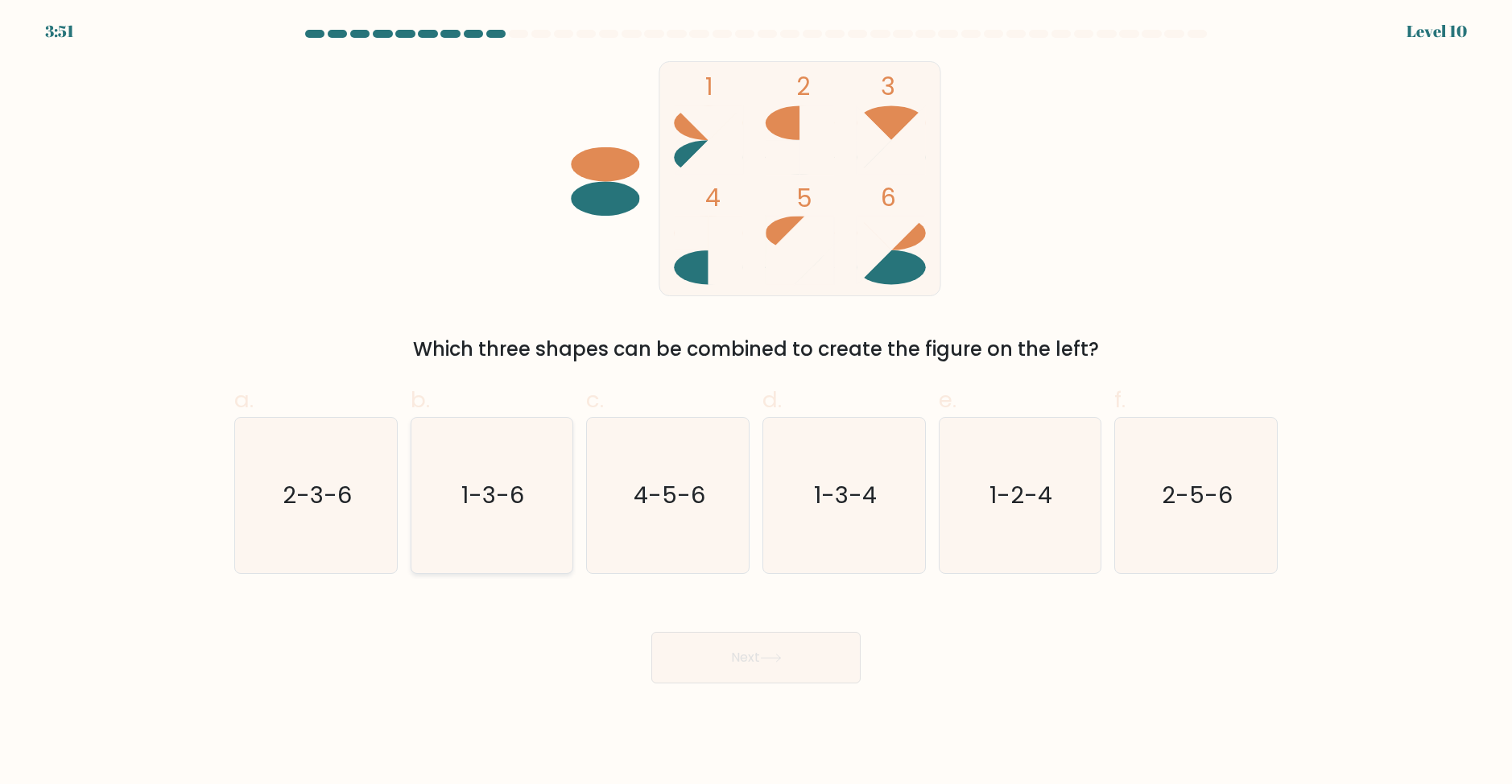
drag, startPoint x: 497, startPoint y: 484, endPoint x: 732, endPoint y: 615, distance: 269.0
click at [497, 483] on text "1-3-6" at bounding box center [493, 495] width 63 height 33
click at [756, 402] on input "b. 1-3-6" at bounding box center [756, 397] width 1 height 10
radio input "true"
click at [804, 667] on button "Next" at bounding box center [756, 658] width 209 height 51
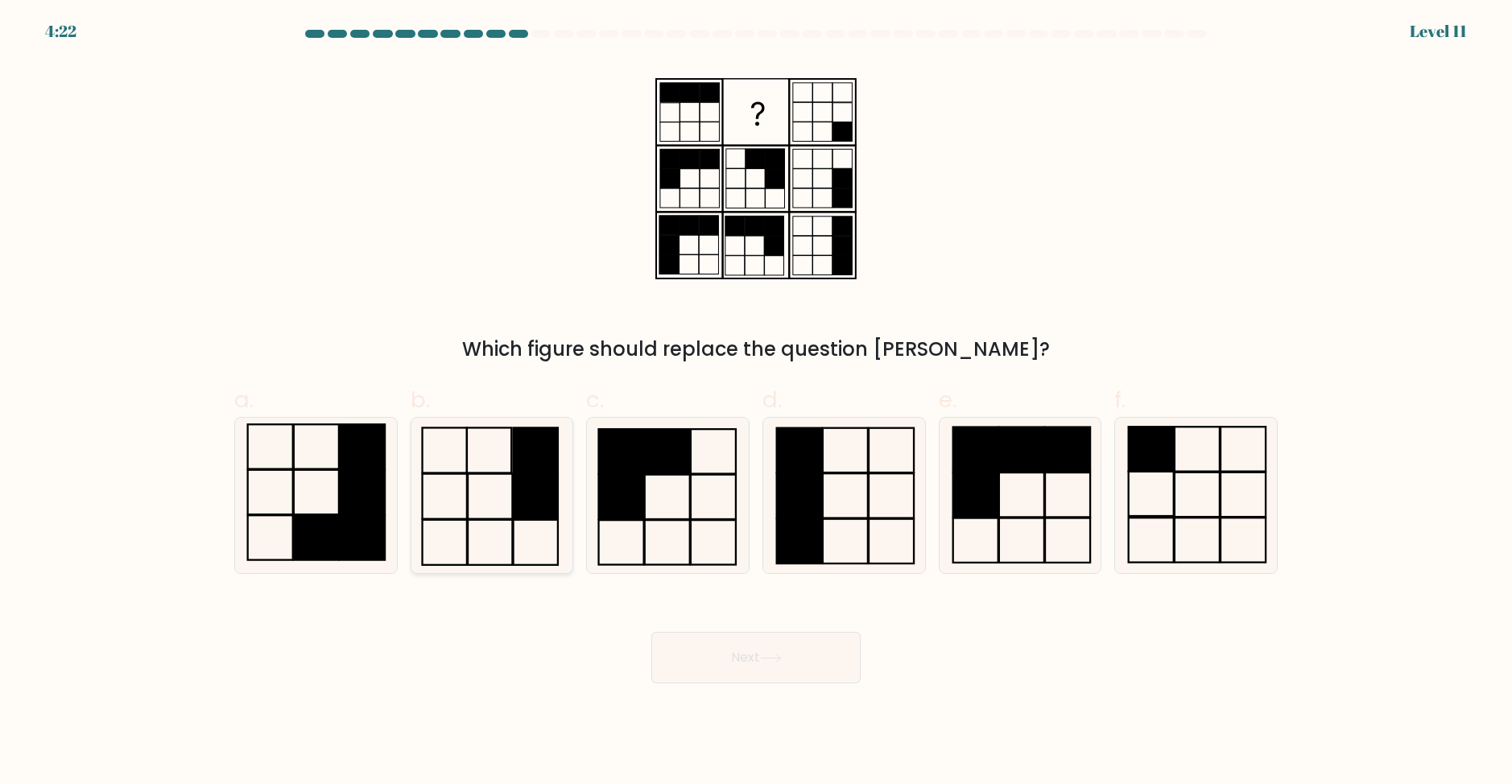
click at [498, 477] on icon at bounding box center [491, 495] width 155 height 155
click at [756, 402] on input "b." at bounding box center [756, 397] width 1 height 10
radio input "true"
click at [717, 670] on button "Next" at bounding box center [756, 658] width 209 height 51
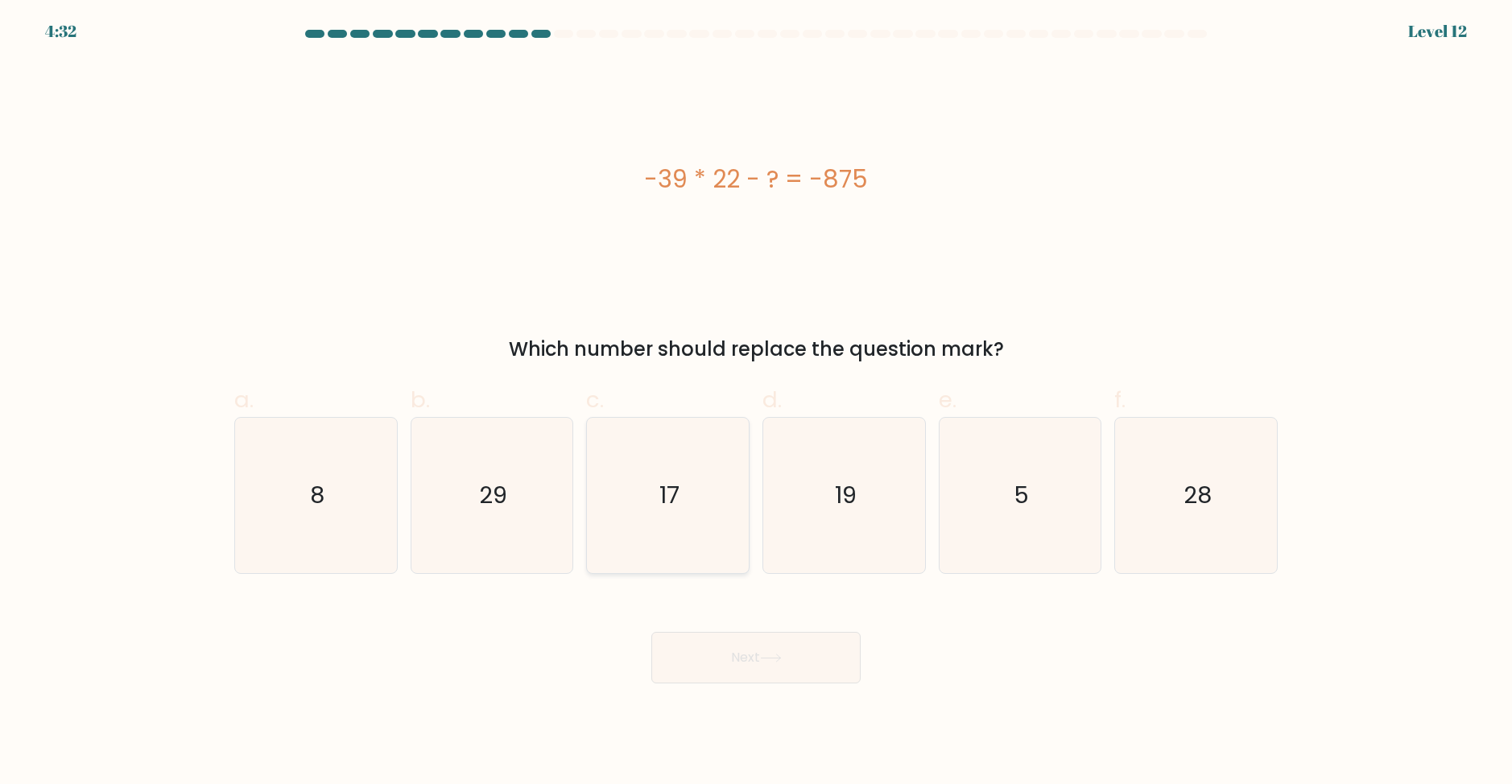
click at [727, 487] on icon "17" at bounding box center [668, 495] width 155 height 155
click at [756, 402] on input "c. 17" at bounding box center [756, 397] width 1 height 10
radio input "true"
click at [799, 648] on button "Next" at bounding box center [756, 658] width 209 height 51
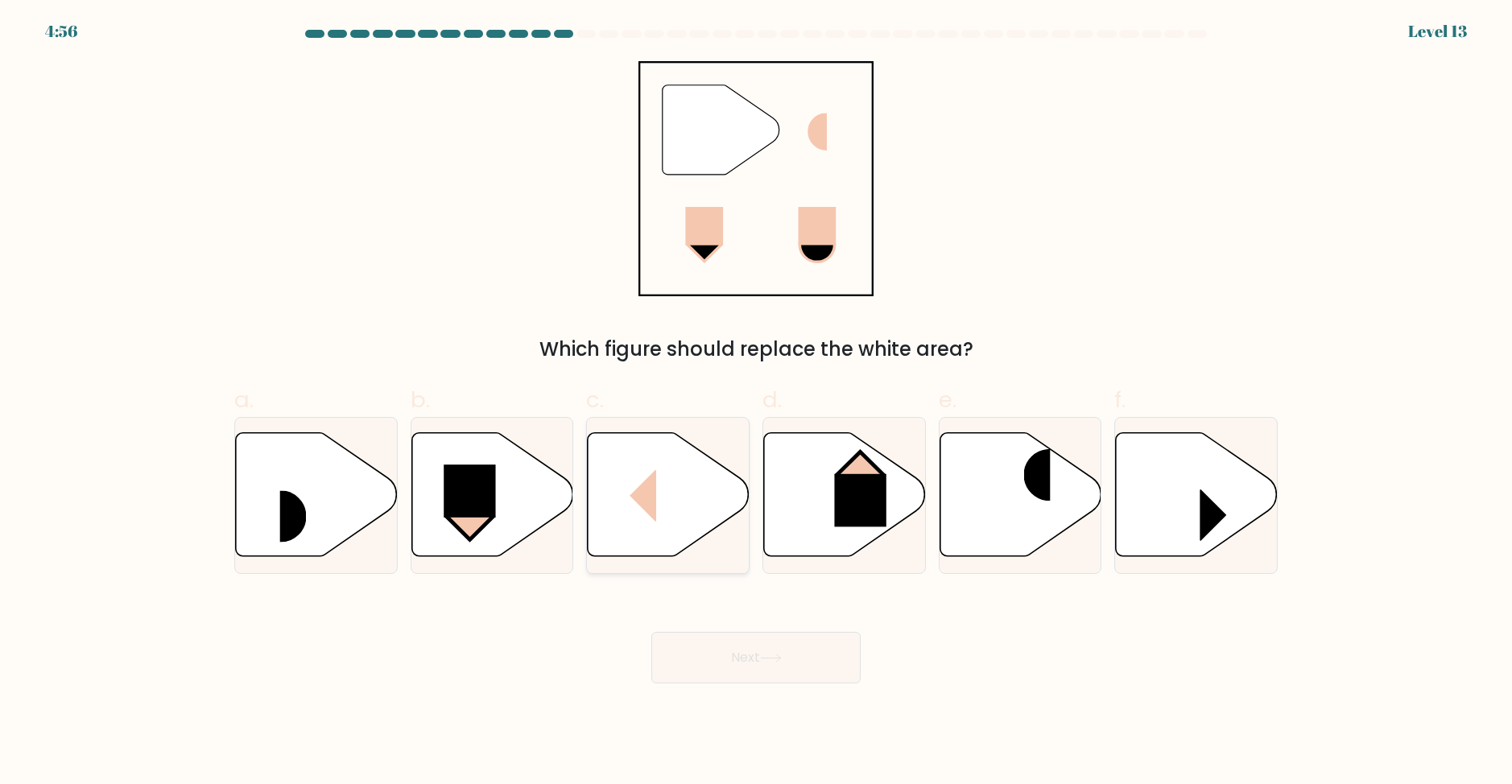
click at [699, 482] on icon at bounding box center [668, 494] width 162 height 124
click at [756, 402] on input "c." at bounding box center [756, 397] width 1 height 10
radio input "true"
click at [744, 651] on button "Next" at bounding box center [756, 658] width 209 height 51
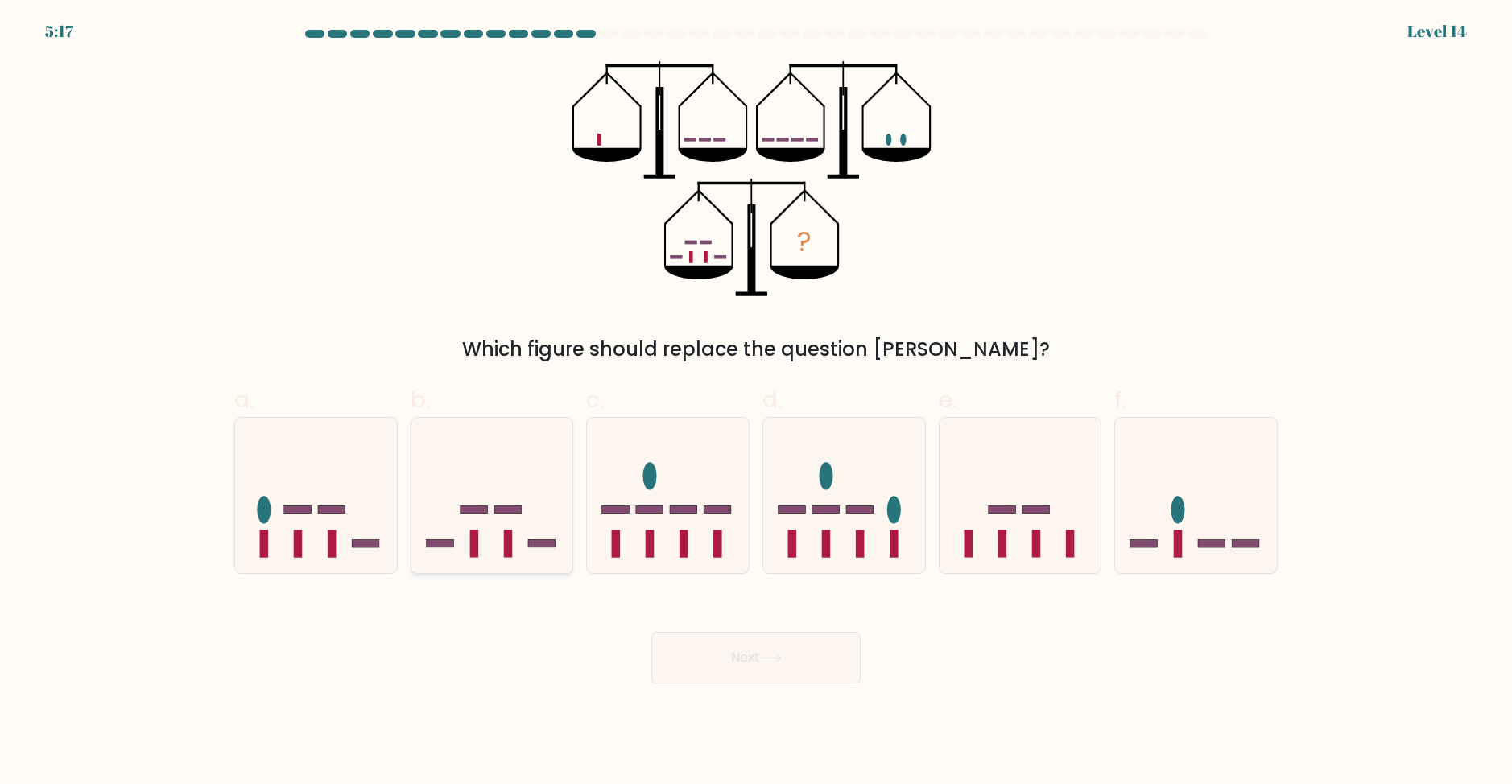
click at [469, 542] on icon at bounding box center [493, 495] width 162 height 134
click at [756, 402] on input "b." at bounding box center [756, 397] width 1 height 10
radio input "true"
click at [759, 653] on button "Next" at bounding box center [756, 658] width 209 height 51
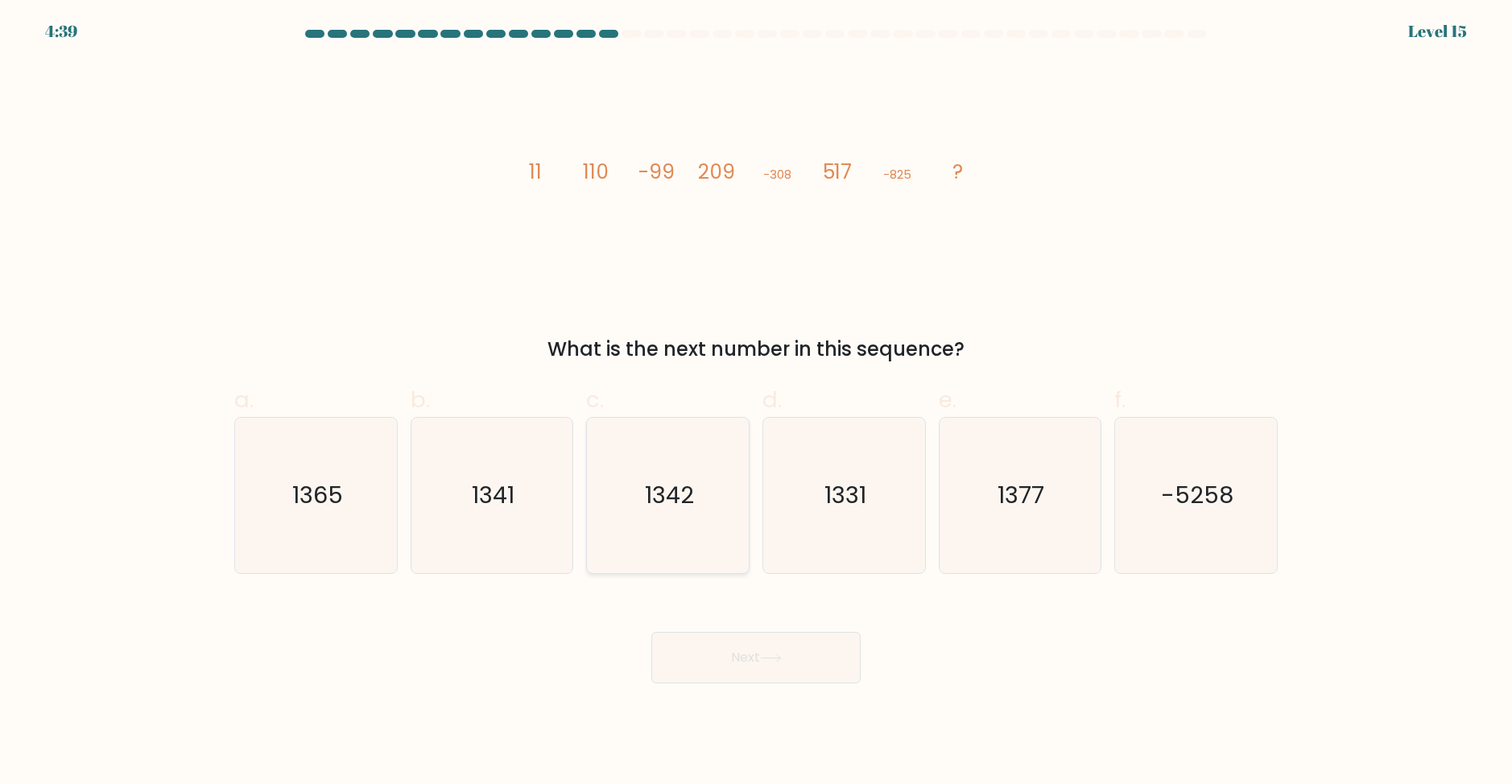
click at [686, 486] on text "1342" at bounding box center [669, 495] width 49 height 33
click at [756, 402] on input "c. 1342" at bounding box center [756, 397] width 1 height 10
radio input "true"
click at [723, 634] on button "Next" at bounding box center [756, 658] width 209 height 51
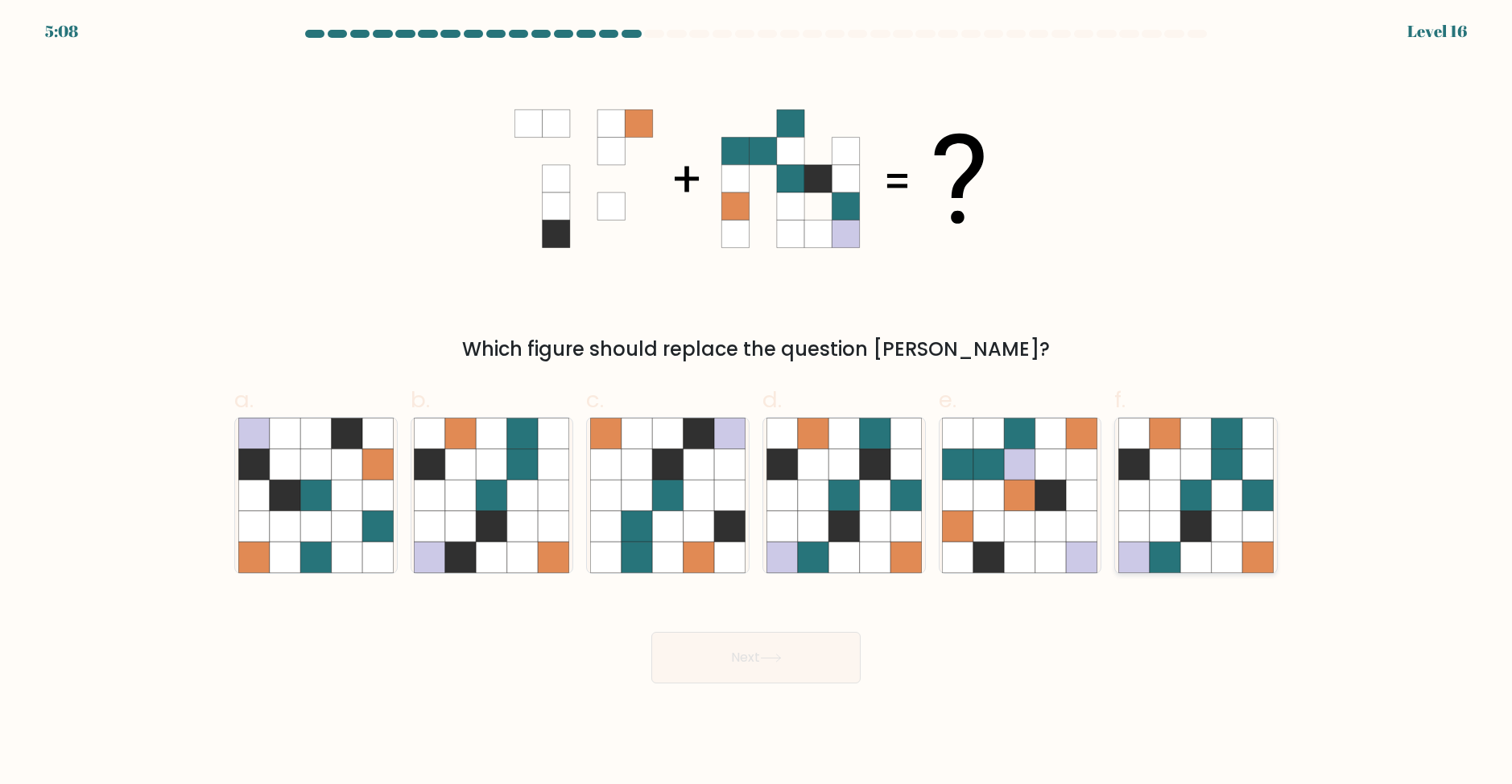
click at [1199, 546] on icon at bounding box center [1196, 558] width 31 height 31
click at [757, 402] on input "f." at bounding box center [756, 397] width 1 height 10
radio input "true"
click at [730, 648] on button "Next" at bounding box center [756, 658] width 209 height 51
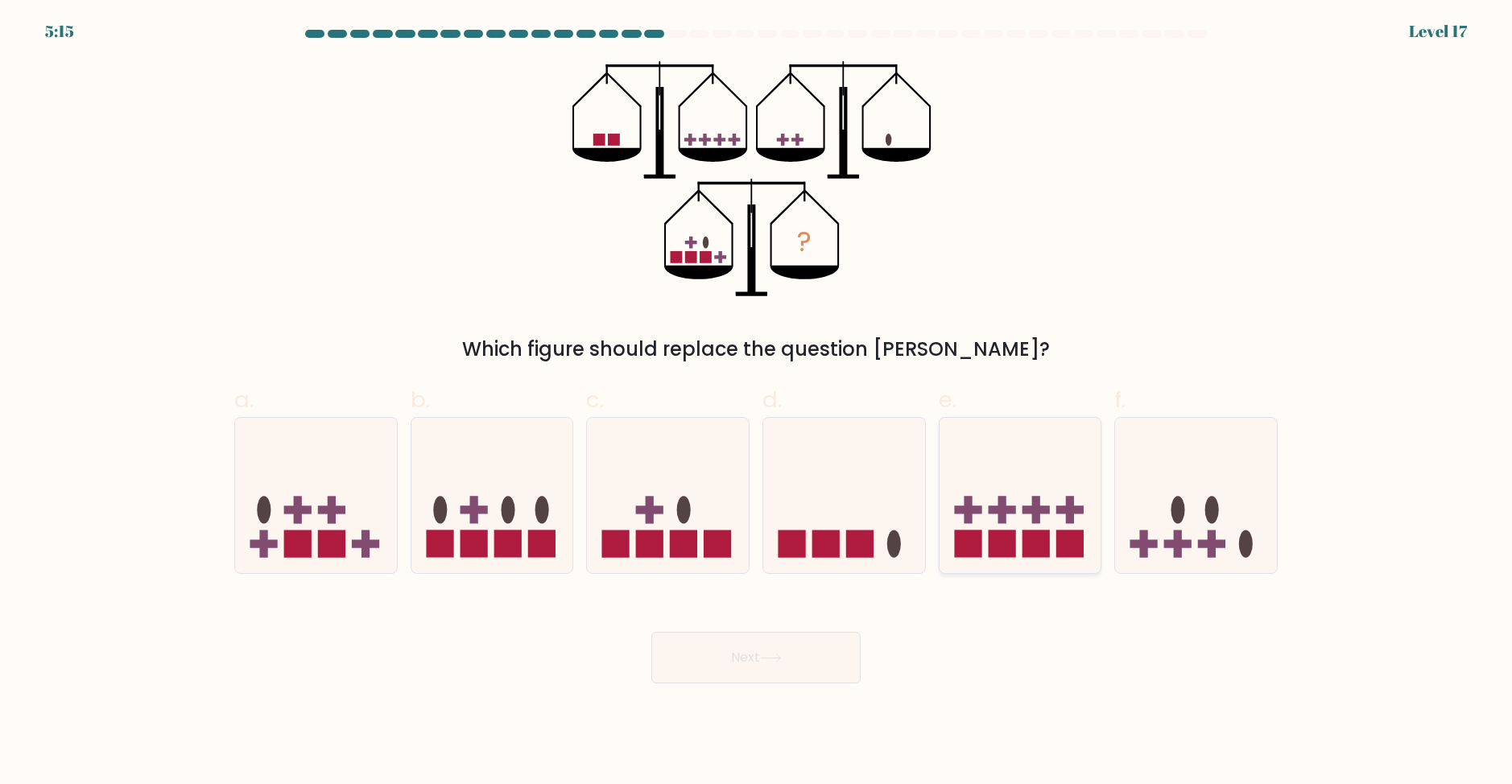
click at [1025, 521] on icon at bounding box center [1020, 495] width 162 height 134
click at [757, 402] on input "e." at bounding box center [756, 397] width 1 height 10
radio input "true"
click at [1014, 520] on icon at bounding box center [1020, 495] width 160 height 133
click at [757, 402] on input "e." at bounding box center [756, 397] width 1 height 10
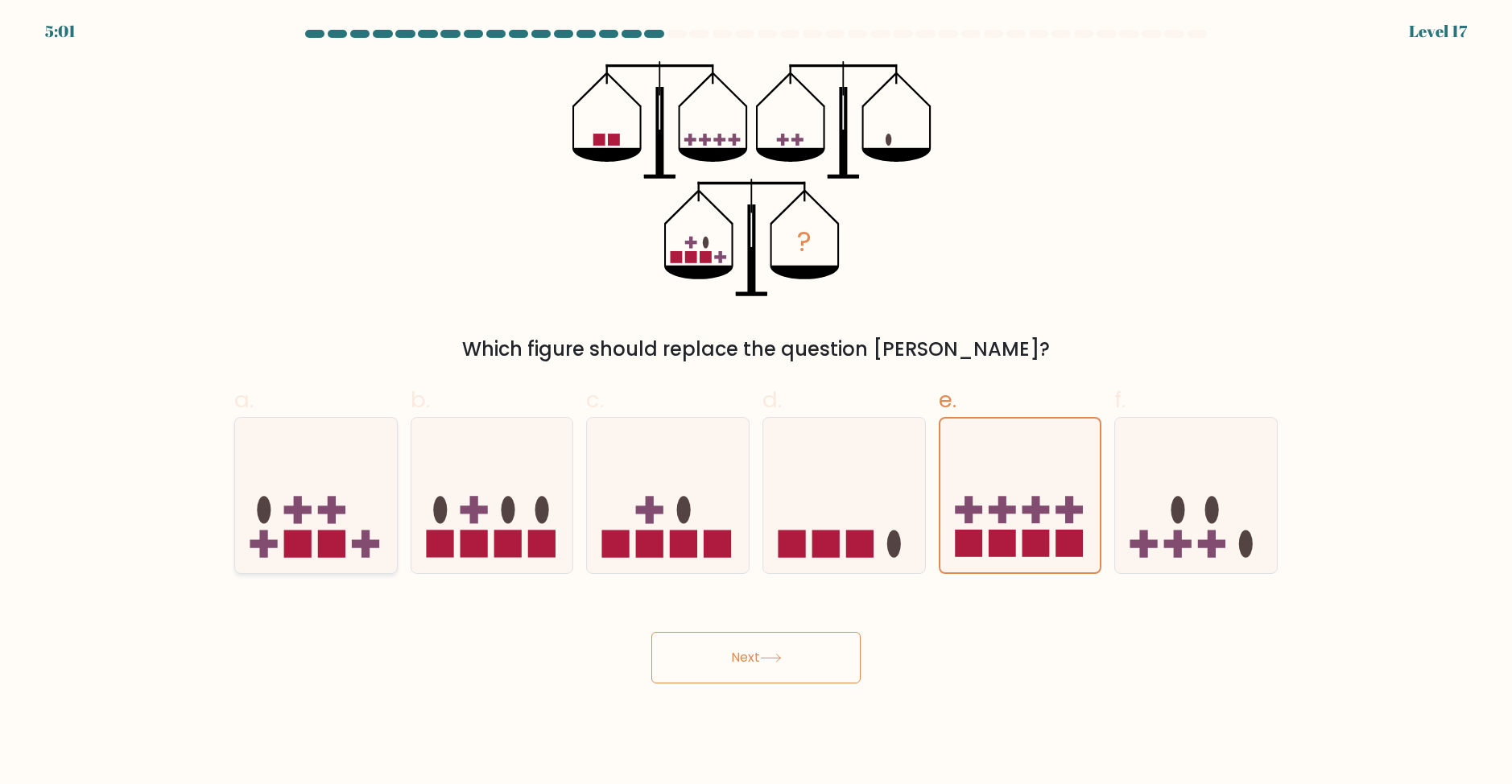
click at [351, 496] on icon at bounding box center [316, 495] width 162 height 134
click at [756, 402] on input "a." at bounding box center [756, 397] width 1 height 10
radio input "true"
click at [1025, 494] on icon at bounding box center [1020, 495] width 162 height 134
click at [757, 402] on input "e." at bounding box center [756, 397] width 1 height 10
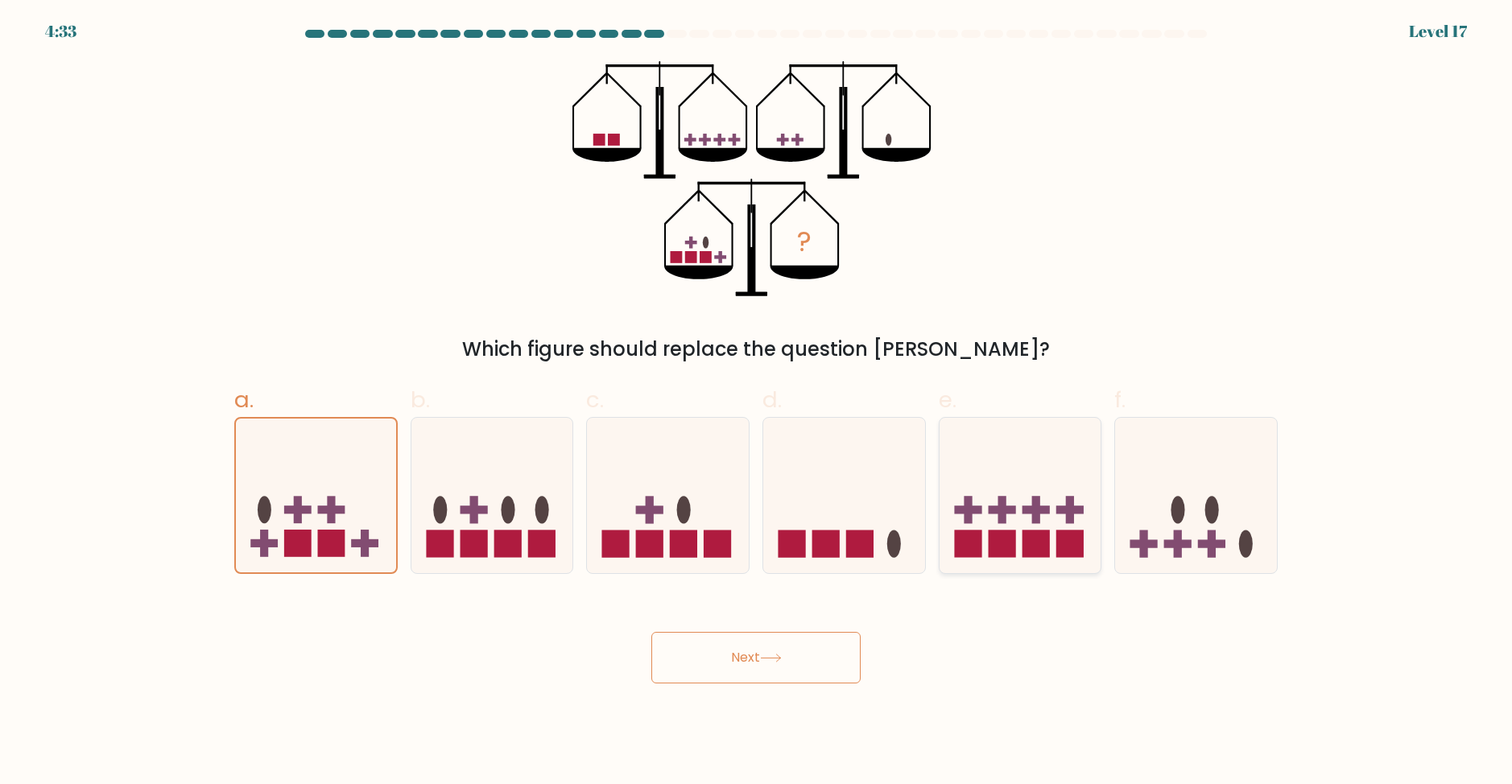
radio input "true"
click at [829, 648] on button "Next" at bounding box center [756, 658] width 209 height 51
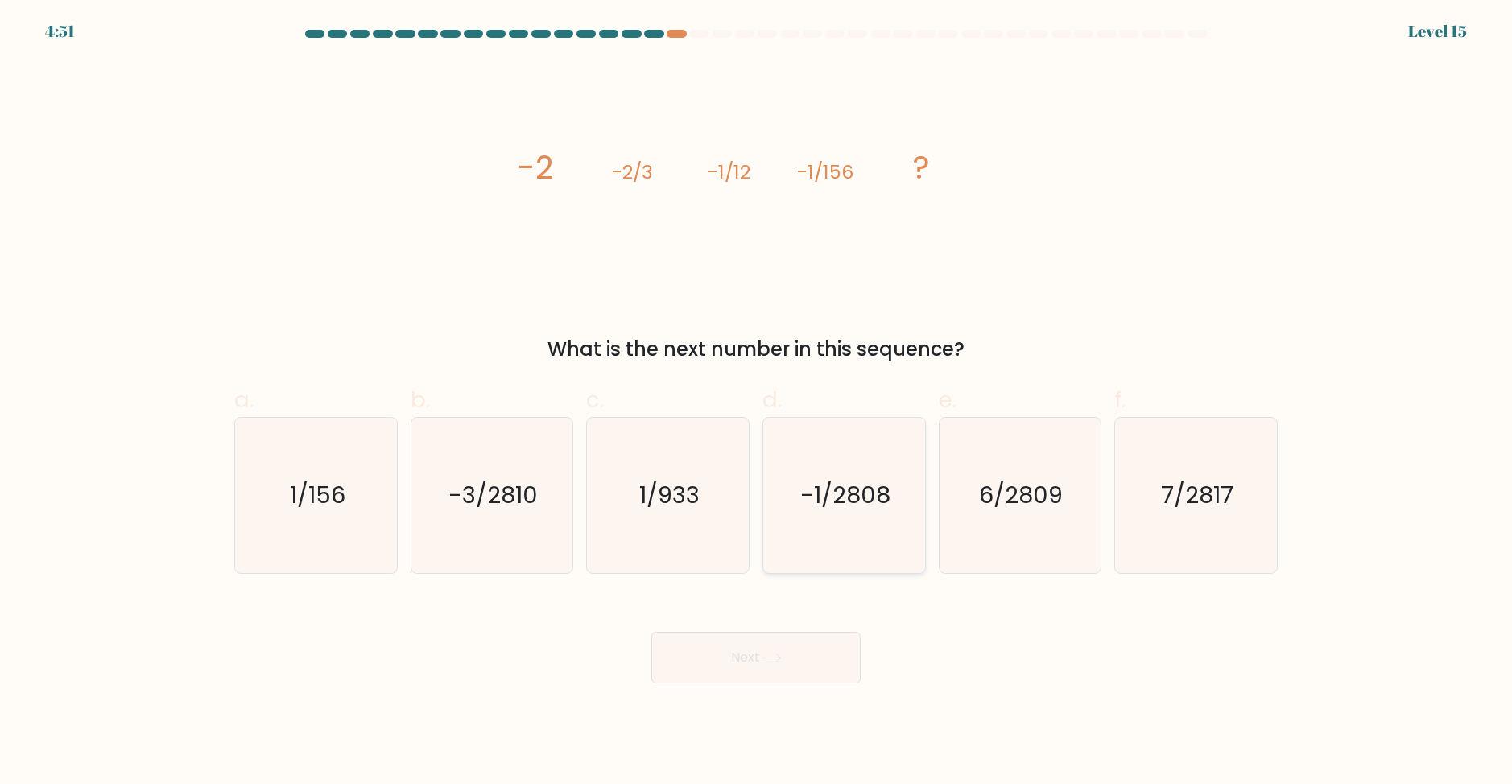
click at [844, 531] on icon "-1/2808" at bounding box center [844, 495] width 155 height 155
click at [757, 402] on input "d. -1/2808" at bounding box center [756, 397] width 1 height 10
radio input "true"
click at [730, 669] on button "Next" at bounding box center [756, 658] width 209 height 51
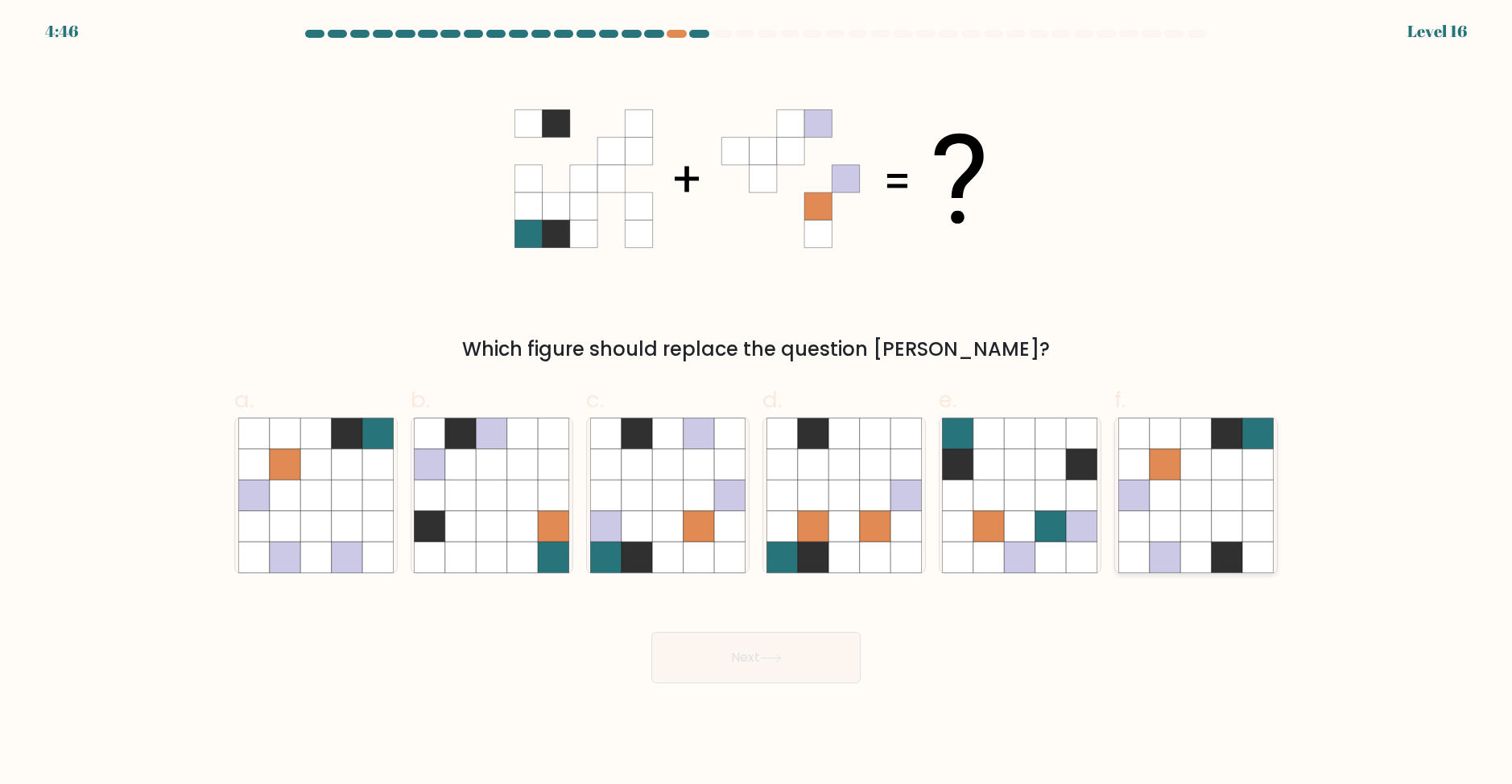
click at [1224, 445] on icon at bounding box center [1227, 433] width 31 height 31
click at [757, 402] on input "f." at bounding box center [756, 397] width 1 height 10
radio input "true"
click at [776, 657] on icon at bounding box center [771, 658] width 21 height 9
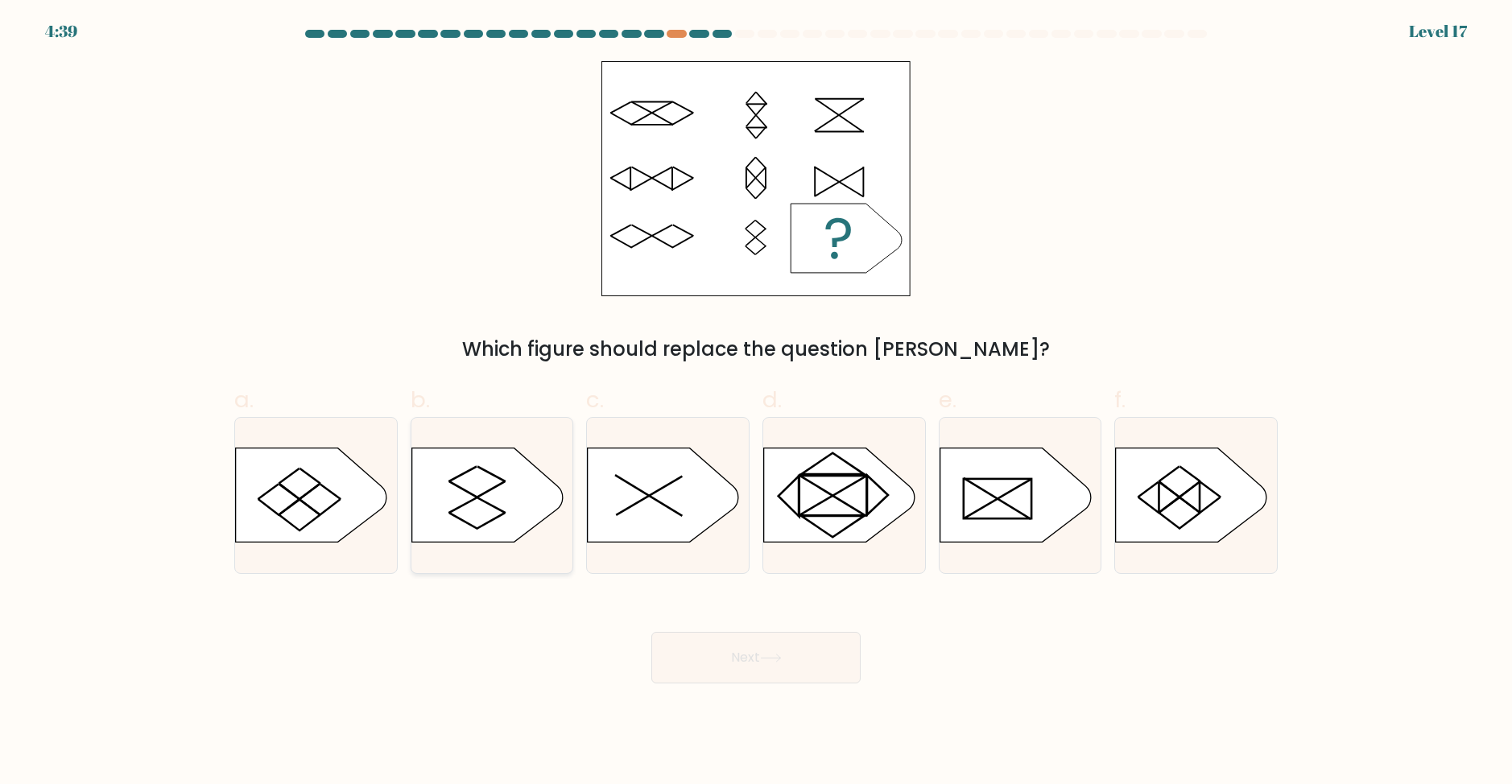
click at [486, 492] on line at bounding box center [491, 489] width 28 height 16
click at [756, 402] on input "b." at bounding box center [756, 397] width 1 height 10
radio input "true"
click at [727, 663] on button "Next" at bounding box center [756, 658] width 209 height 51
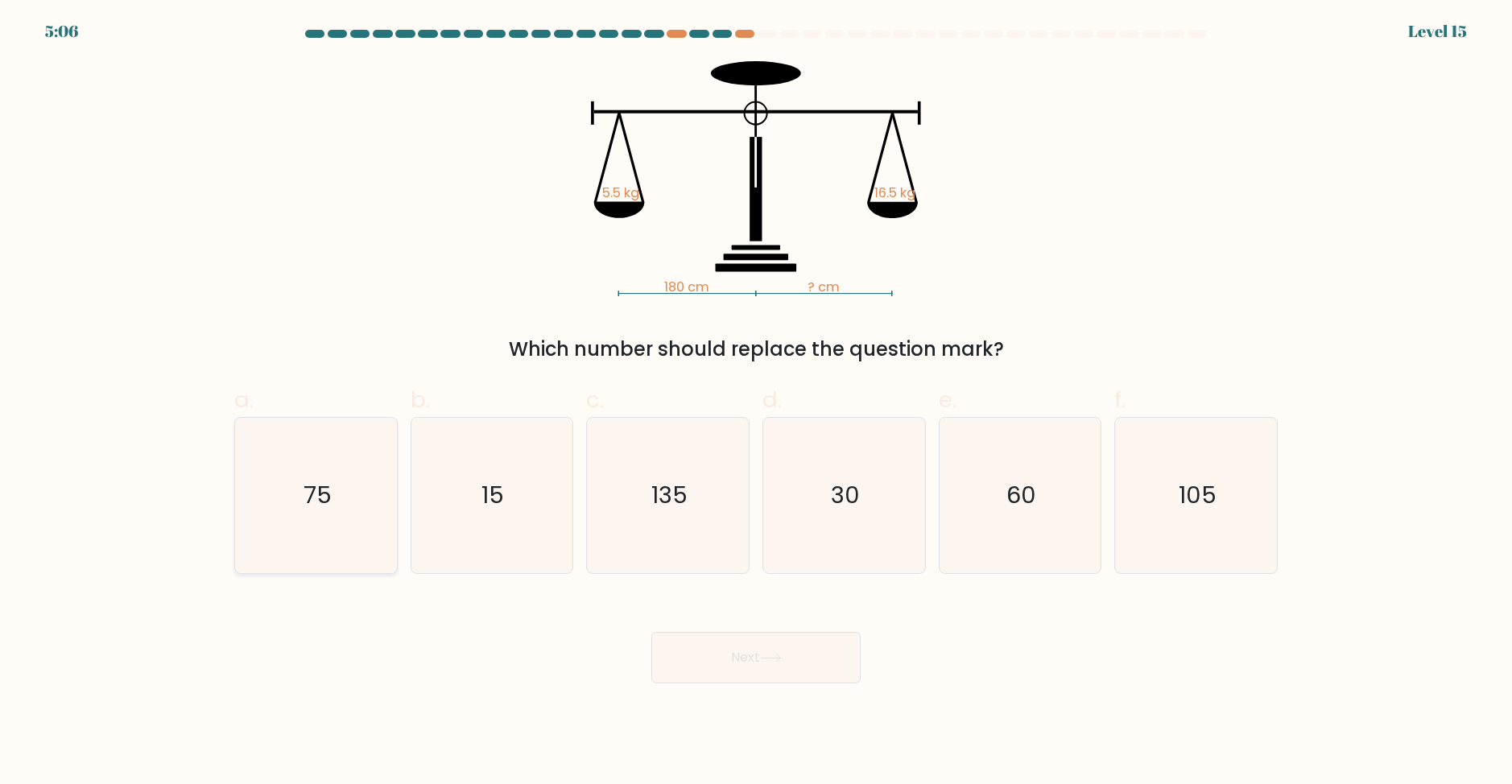
click at [352, 494] on icon "75" at bounding box center [316, 495] width 155 height 155
click at [756, 402] on input "a. 75" at bounding box center [756, 397] width 1 height 10
radio input "true"
click at [740, 675] on button "Next" at bounding box center [756, 658] width 209 height 51
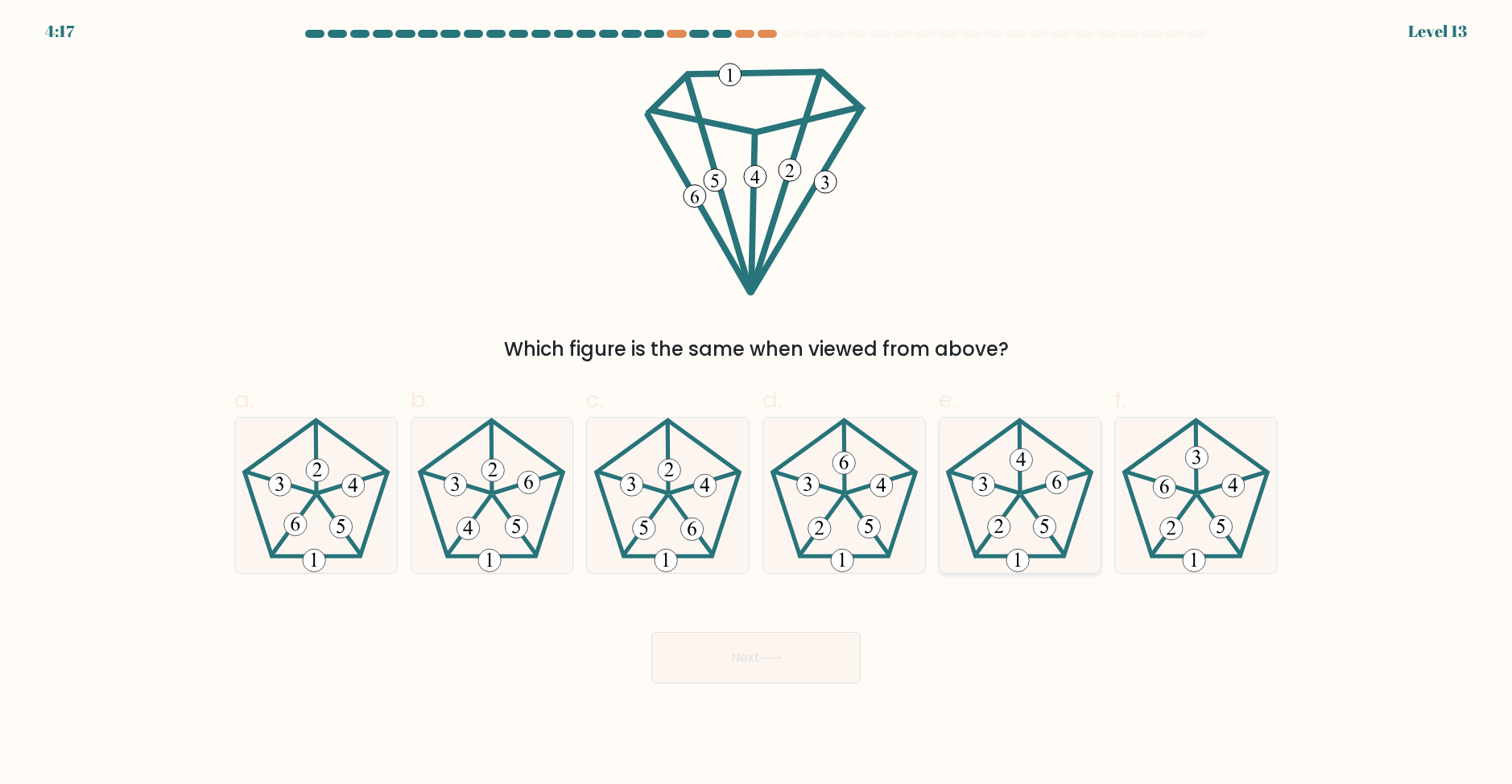
click at [1060, 473] on 767 at bounding box center [1057, 482] width 22 height 22
click at [757, 402] on input "e." at bounding box center [756, 397] width 1 height 10
radio input "true"
click at [805, 673] on button "Next" at bounding box center [756, 658] width 209 height 51
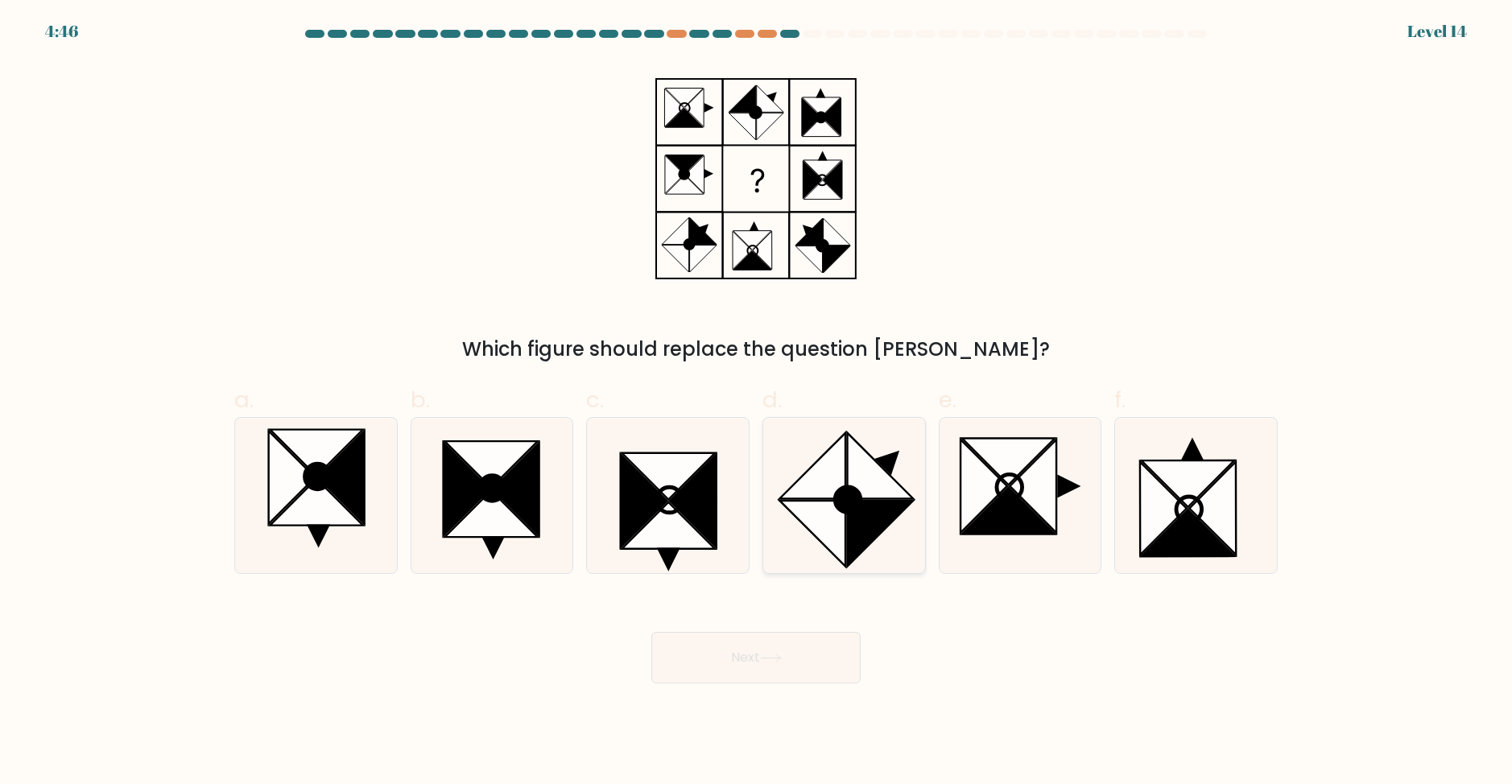
click at [868, 522] on icon at bounding box center [880, 533] width 66 height 66
click at [757, 402] on input "d." at bounding box center [756, 397] width 1 height 10
radio input "true"
click at [761, 664] on button "Next" at bounding box center [756, 658] width 209 height 51
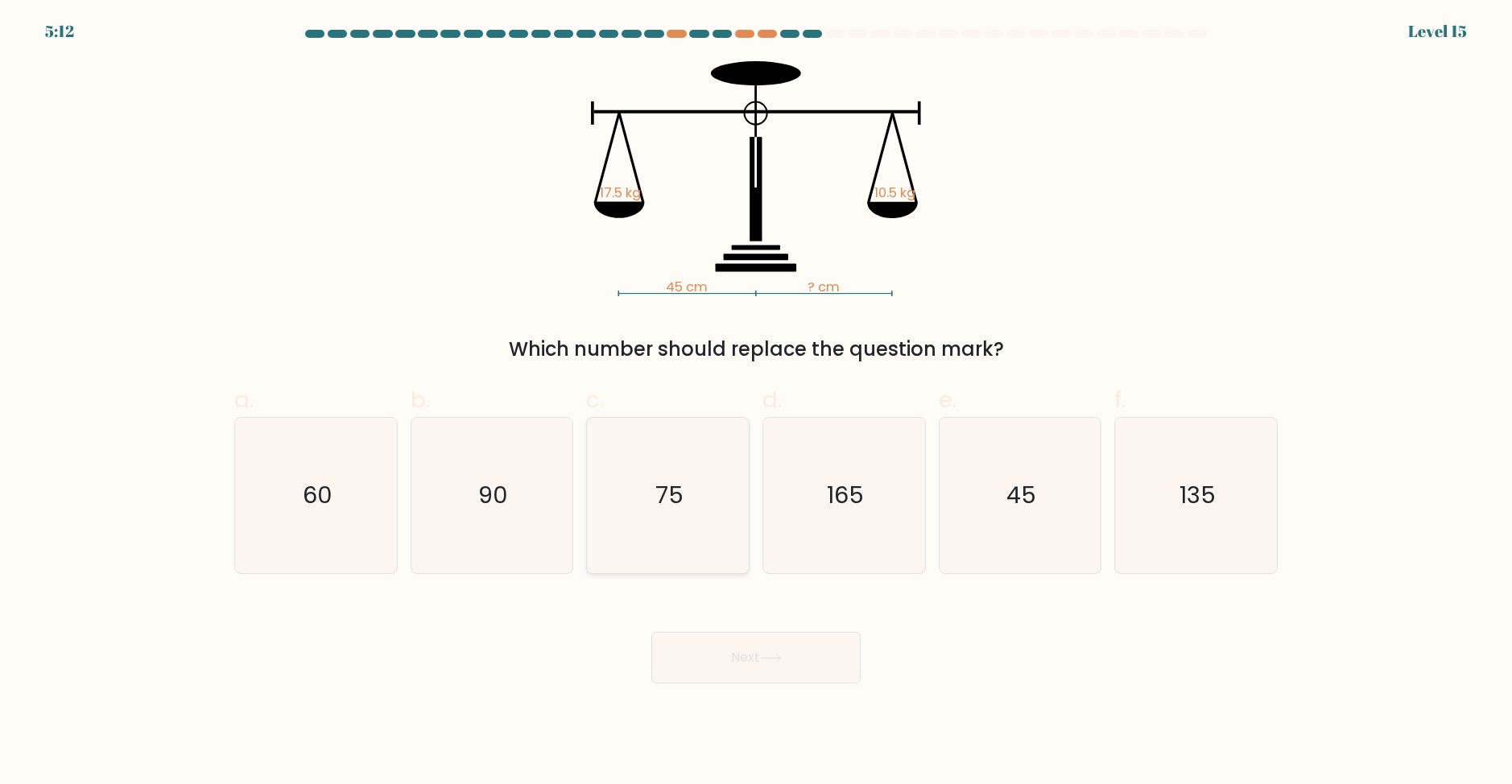
click at [672, 470] on icon "75" at bounding box center [668, 495] width 155 height 155
click at [756, 402] on input "c. 75" at bounding box center [756, 397] width 1 height 10
radio input "true"
click at [704, 664] on button "Next" at bounding box center [756, 658] width 209 height 51
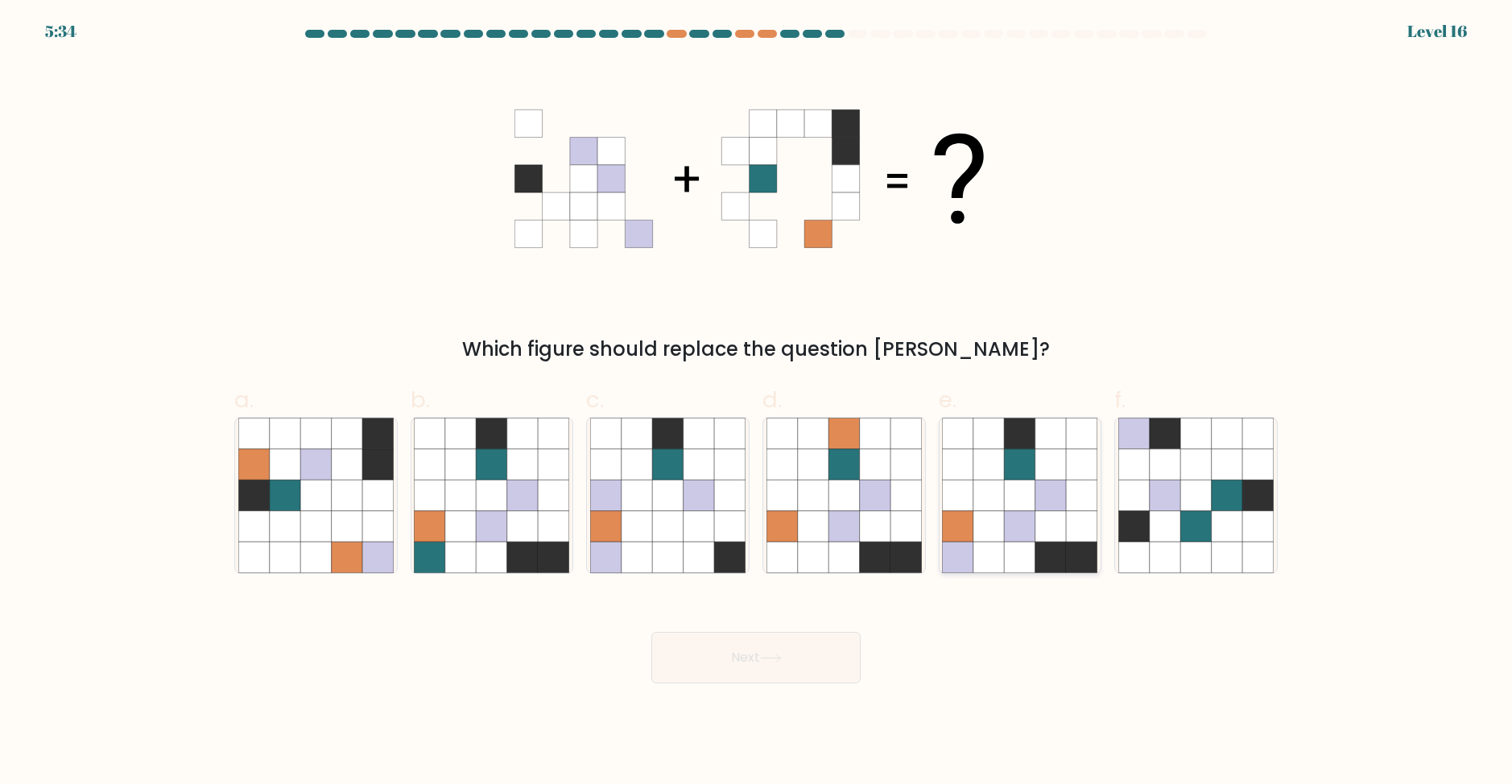
click at [1074, 479] on icon at bounding box center [1082, 464] width 31 height 31
click at [757, 402] on input "e." at bounding box center [756, 397] width 1 height 10
radio input "true"
click at [757, 638] on button "Next" at bounding box center [756, 658] width 209 height 51
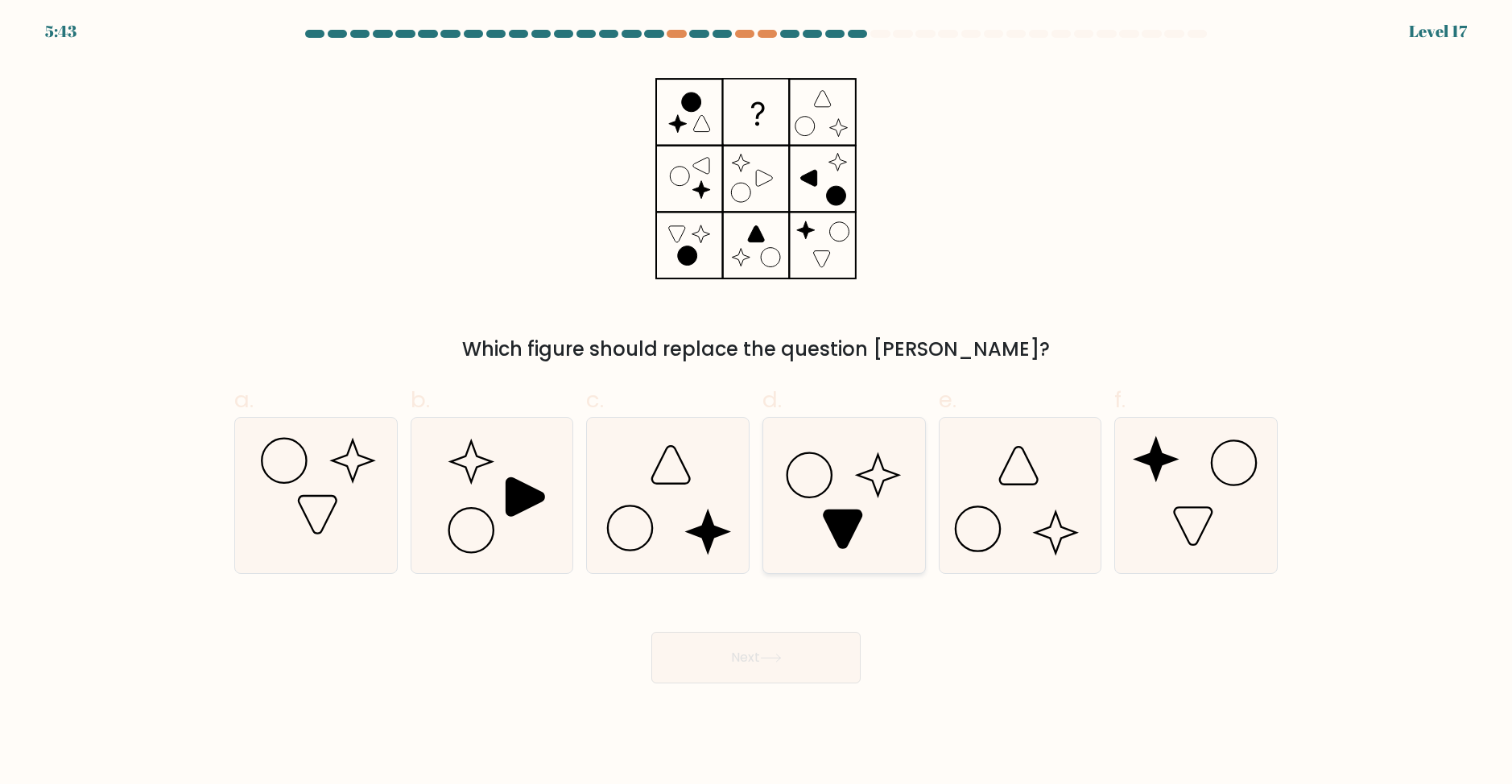
click at [835, 504] on icon at bounding box center [844, 495] width 155 height 155
click at [757, 402] on input "d." at bounding box center [756, 397] width 1 height 10
radio input "true"
click at [780, 658] on icon at bounding box center [771, 658] width 20 height 7
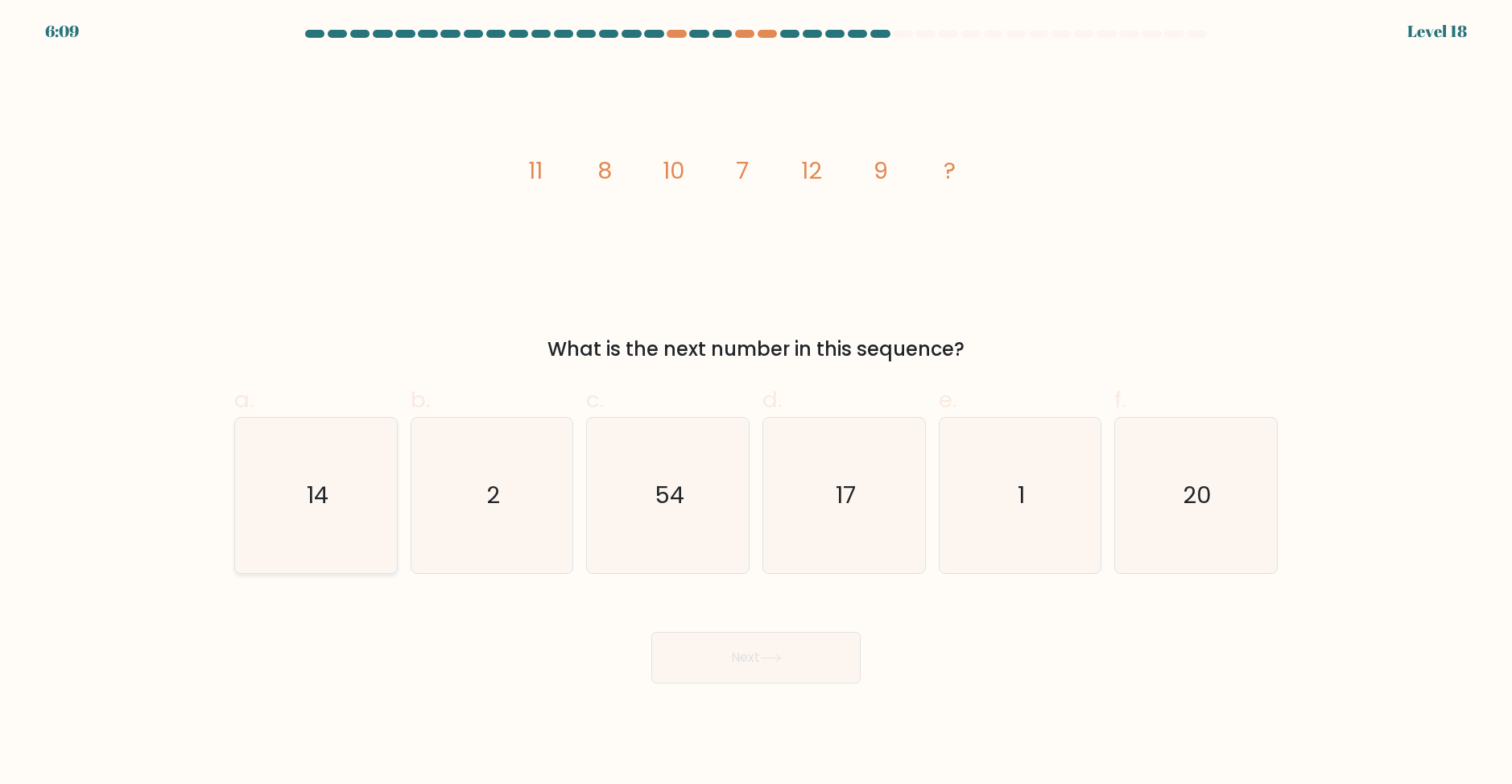
click at [308, 463] on icon "14" at bounding box center [316, 495] width 155 height 155
click at [756, 402] on input "a. 14" at bounding box center [756, 397] width 1 height 10
radio input "true"
click at [847, 650] on button "Next" at bounding box center [756, 658] width 209 height 51
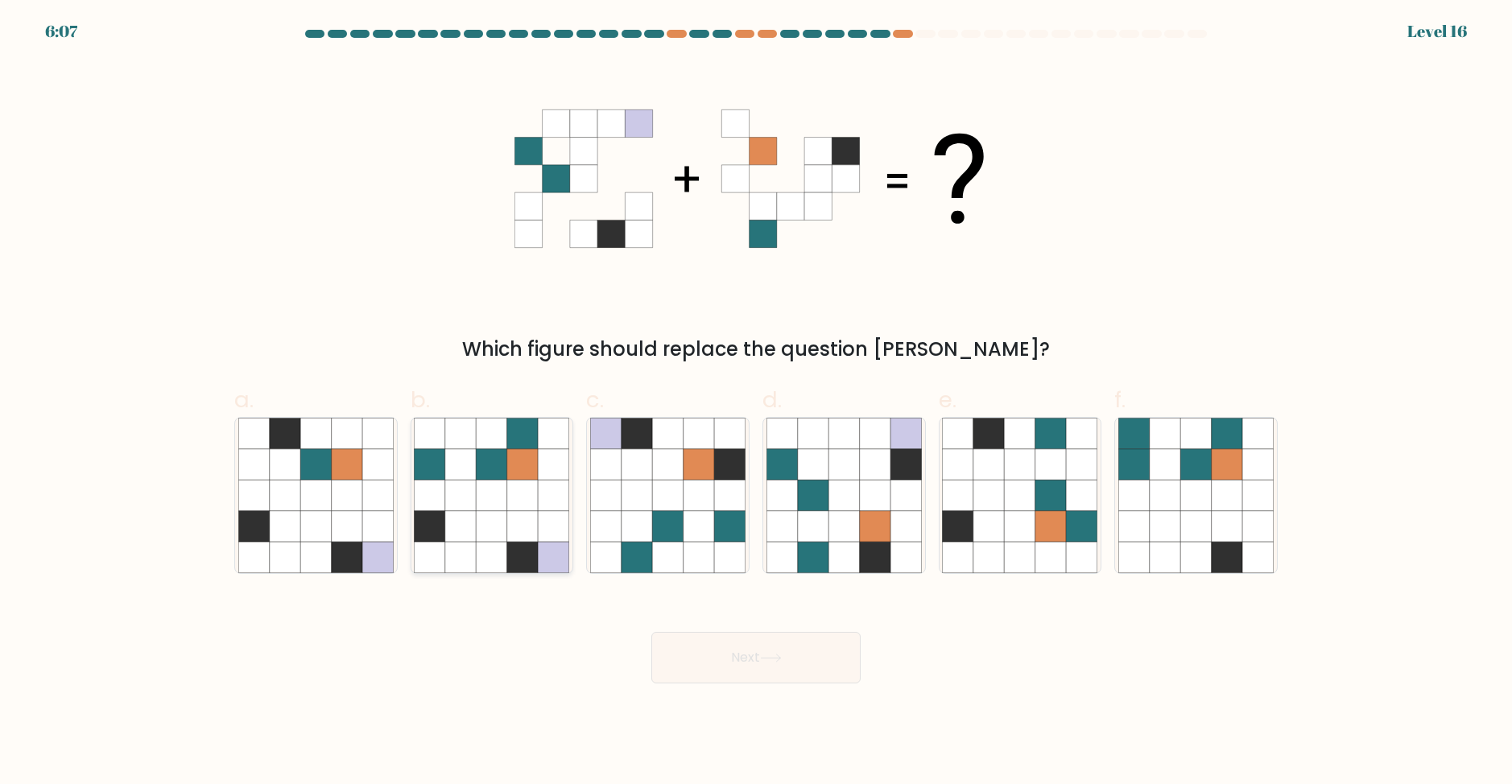
click at [525, 480] on icon at bounding box center [523, 495] width 31 height 31
click at [756, 402] on input "b." at bounding box center [756, 397] width 1 height 10
radio input "true"
click at [803, 653] on button "Next" at bounding box center [756, 658] width 209 height 51
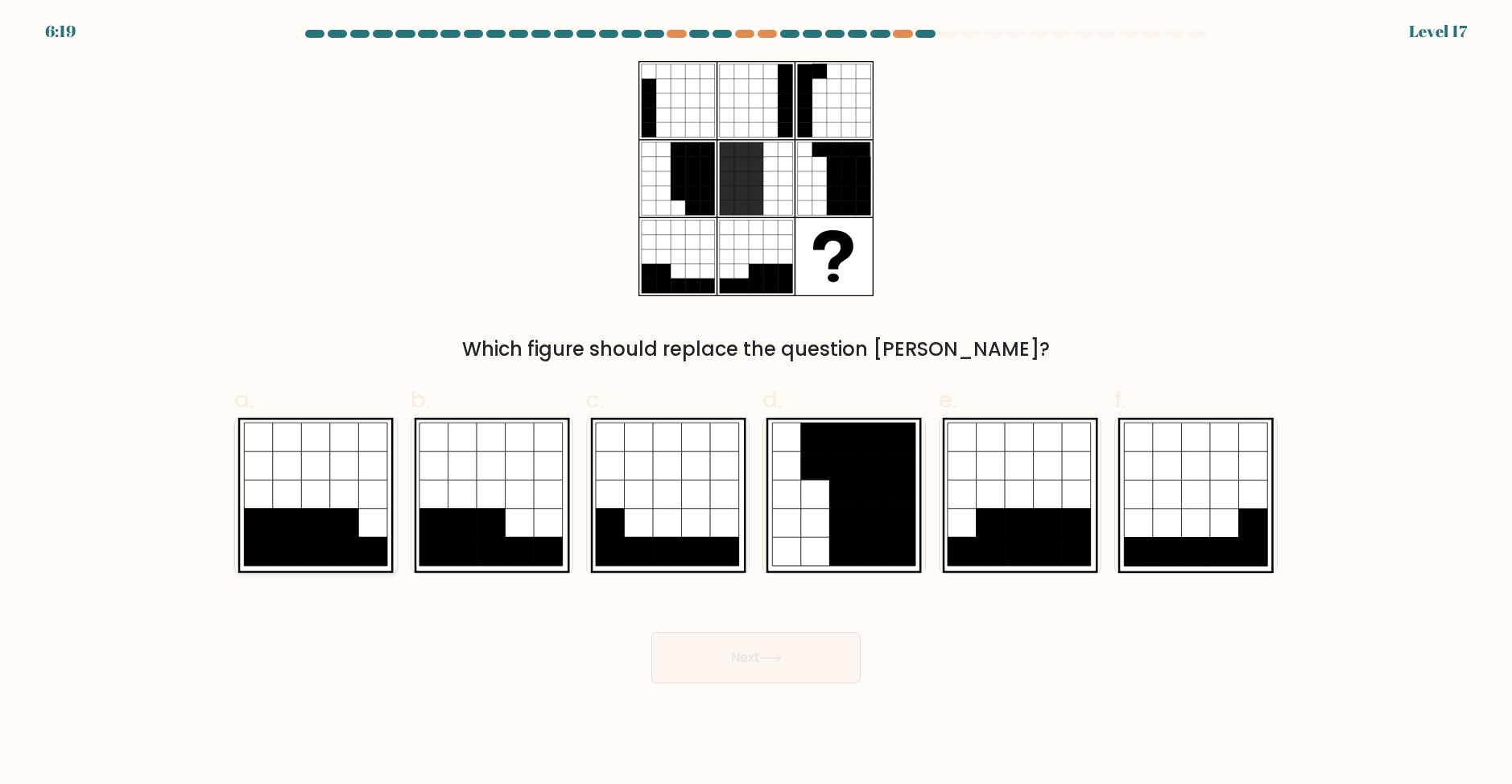
click at [314, 536] on icon at bounding box center [317, 523] width 29 height 29
click at [756, 402] on input "a." at bounding box center [756, 397] width 1 height 10
radio input "true"
click at [837, 654] on button "Next" at bounding box center [756, 658] width 209 height 51
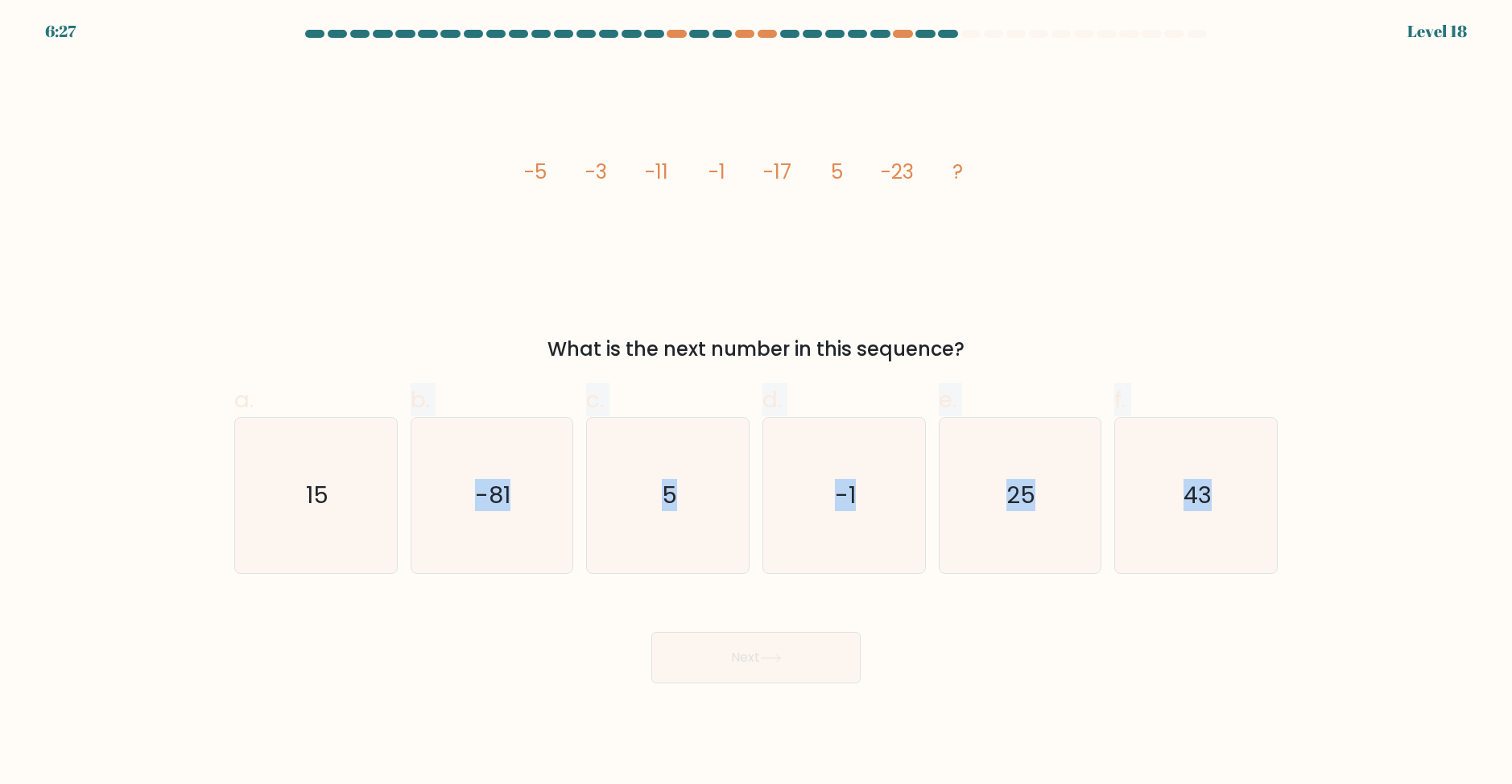
drag, startPoint x: 347, startPoint y: 475, endPoint x: 351, endPoint y: 655, distance: 180.0
click at [351, 655] on form at bounding box center [756, 357] width 1512 height 654
click at [348, 644] on div "Next" at bounding box center [756, 638] width 1063 height 90
click at [287, 524] on icon "15" at bounding box center [316, 495] width 155 height 155
click at [756, 402] on input "a. 15" at bounding box center [756, 397] width 1 height 10
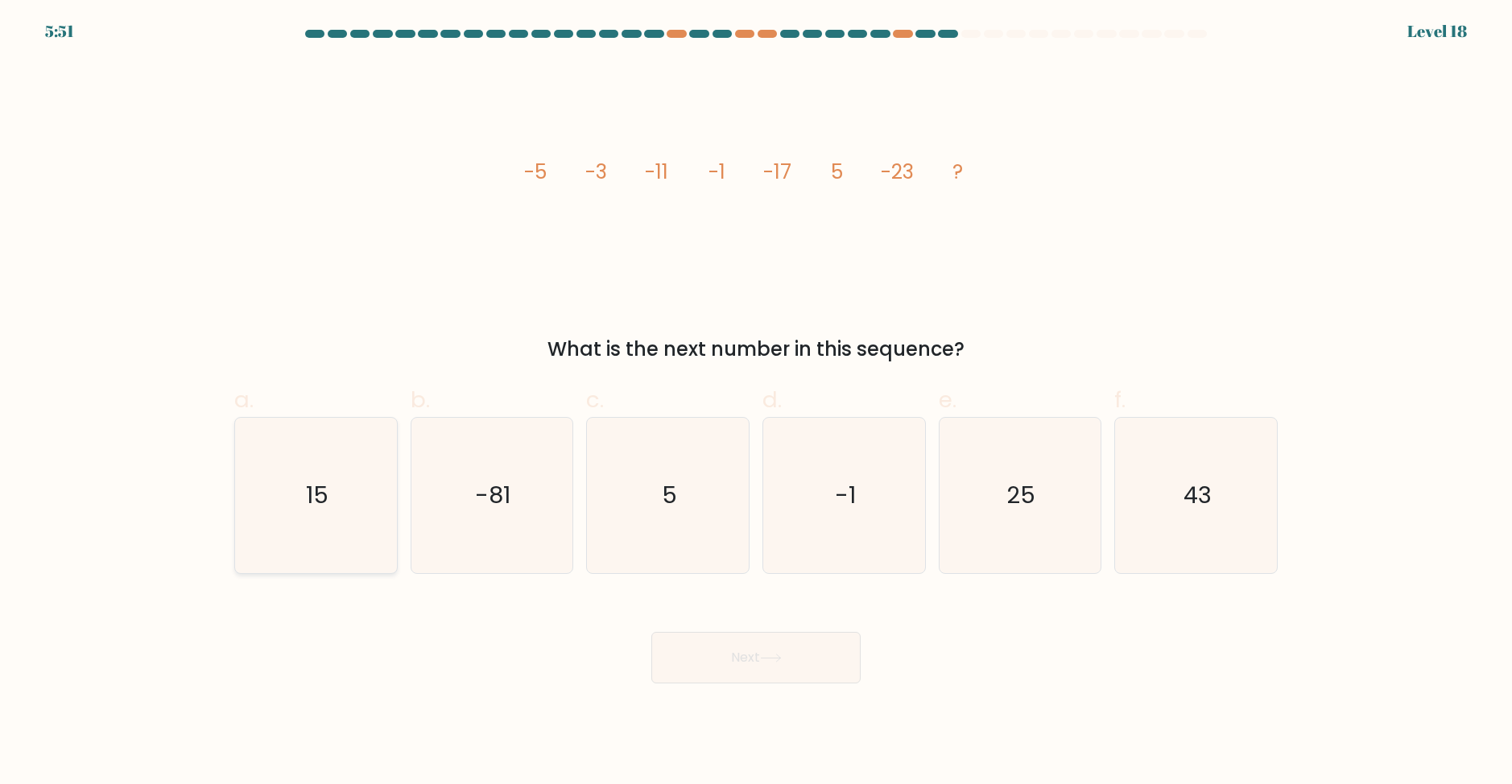
radio input "true"
click at [744, 668] on button "Next" at bounding box center [756, 658] width 209 height 51
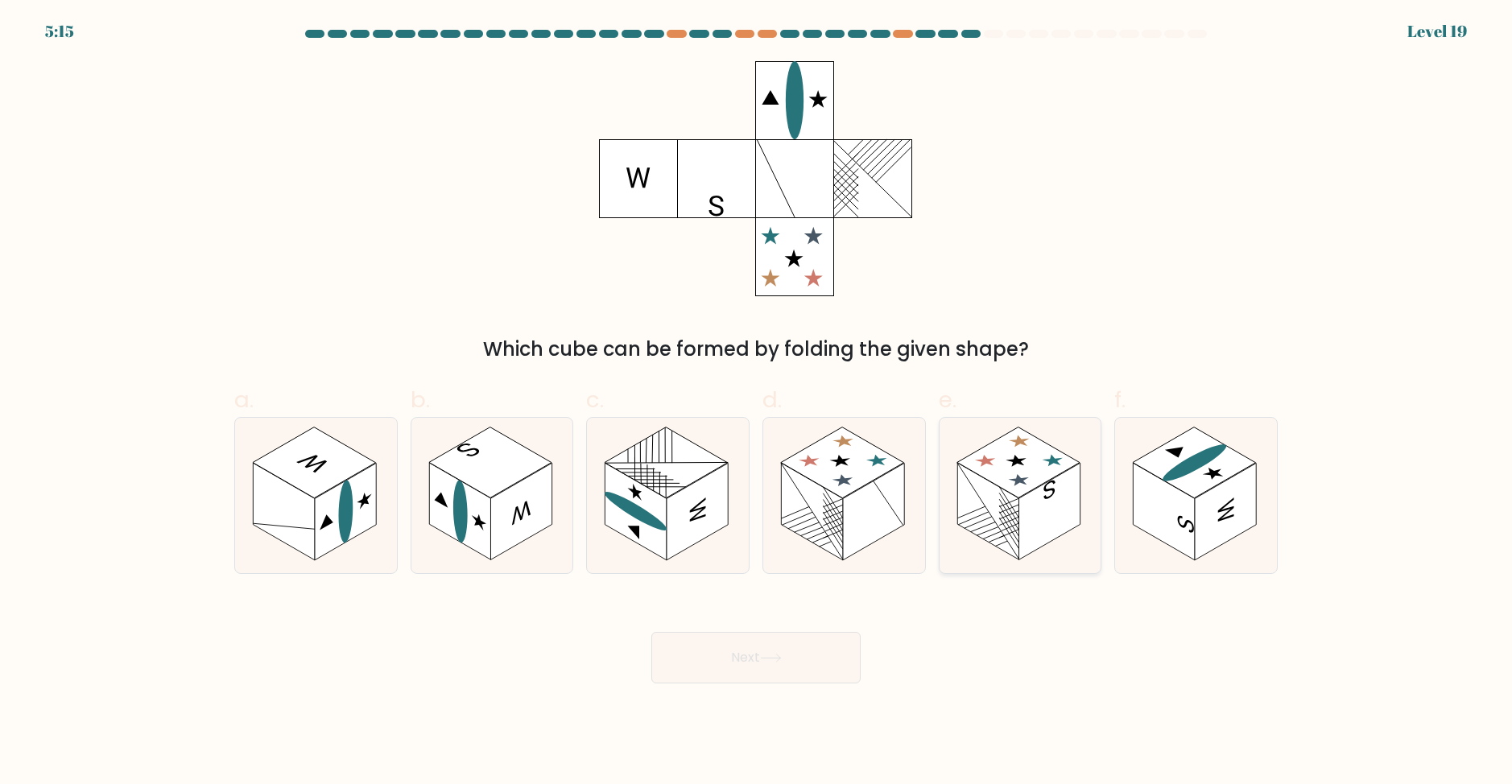
click at [1032, 514] on rect at bounding box center [1049, 512] width 61 height 98
click at [757, 402] on input "e." at bounding box center [756, 397] width 1 height 10
radio input "true"
click at [831, 670] on button "Next" at bounding box center [756, 658] width 209 height 51
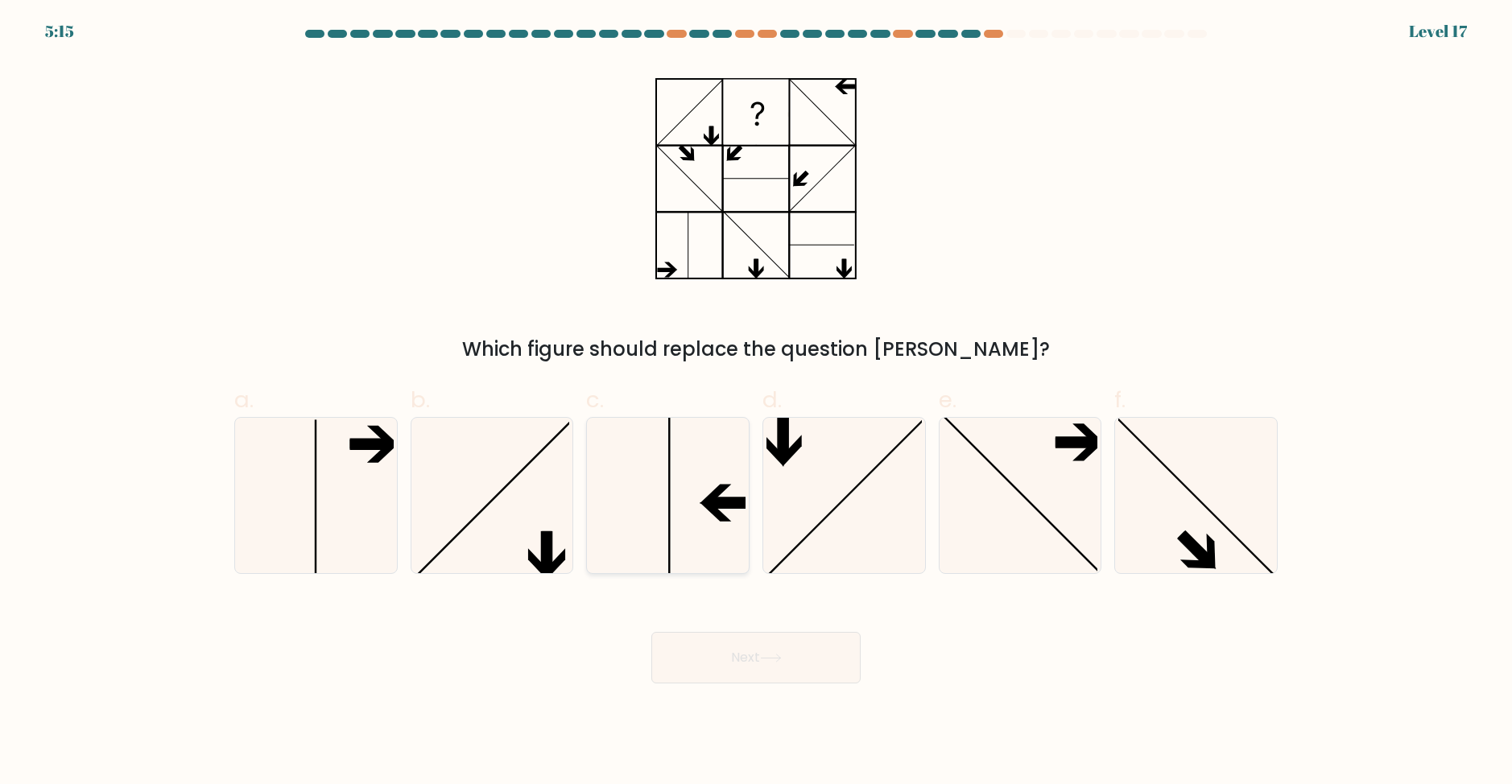
click at [677, 478] on icon at bounding box center [668, 495] width 155 height 155
click at [756, 402] on input "c." at bounding box center [756, 397] width 1 height 10
radio input "true"
click at [811, 665] on button "Next" at bounding box center [756, 658] width 209 height 51
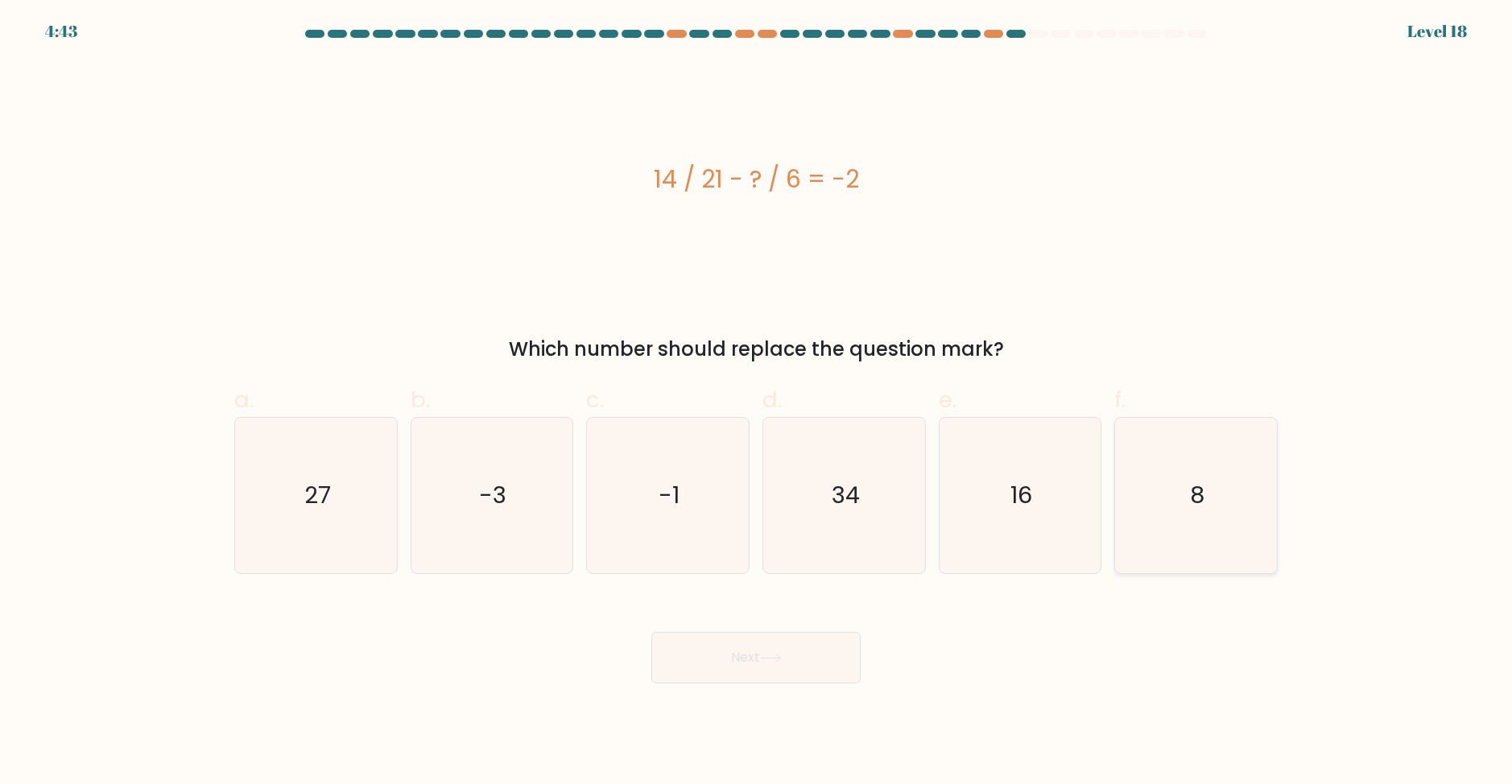
click at [1190, 476] on icon "8" at bounding box center [1196, 495] width 155 height 155
click at [757, 402] on input "f. 8" at bounding box center [756, 397] width 1 height 10
radio input "true"
click at [819, 645] on button "Next" at bounding box center [756, 658] width 209 height 51
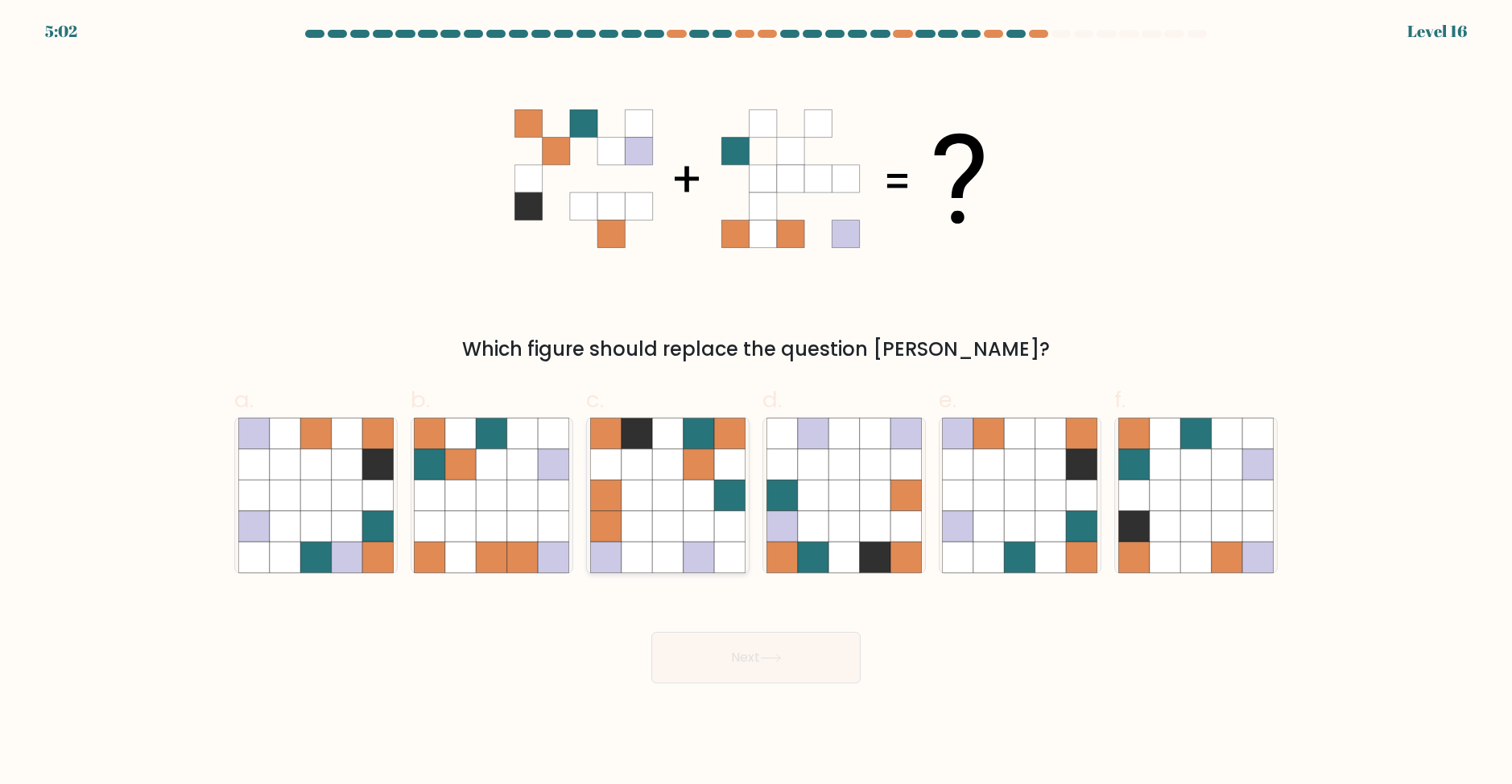
click at [671, 531] on icon at bounding box center [668, 526] width 31 height 31
click at [756, 402] on input "c." at bounding box center [756, 397] width 1 height 10
radio input "true"
click at [754, 673] on button "Next" at bounding box center [756, 658] width 209 height 51
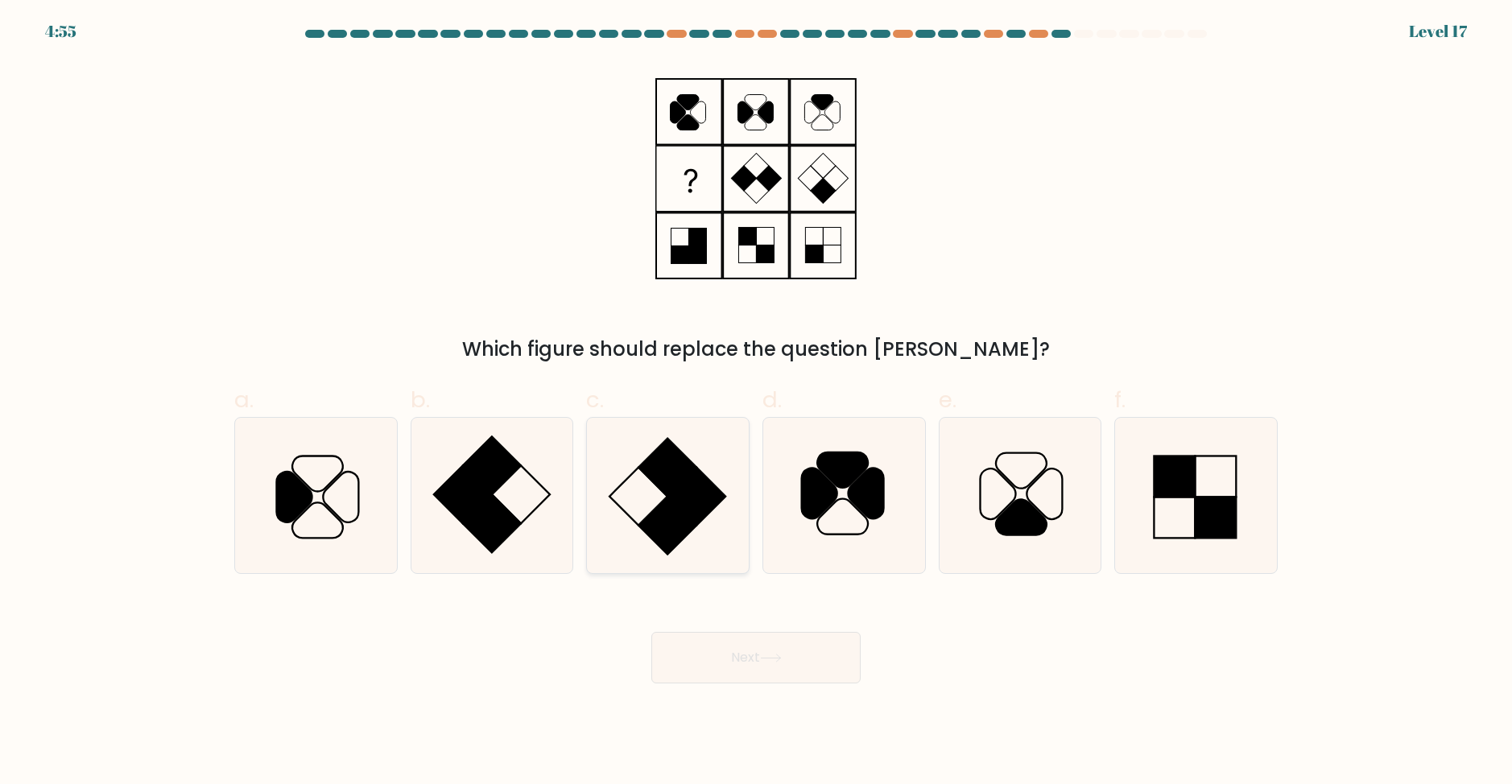
click at [691, 504] on rect at bounding box center [697, 496] width 58 height 58
click at [756, 402] on input "c." at bounding box center [756, 397] width 1 height 10
radio input "true"
click at [794, 641] on button "Next" at bounding box center [756, 658] width 209 height 51
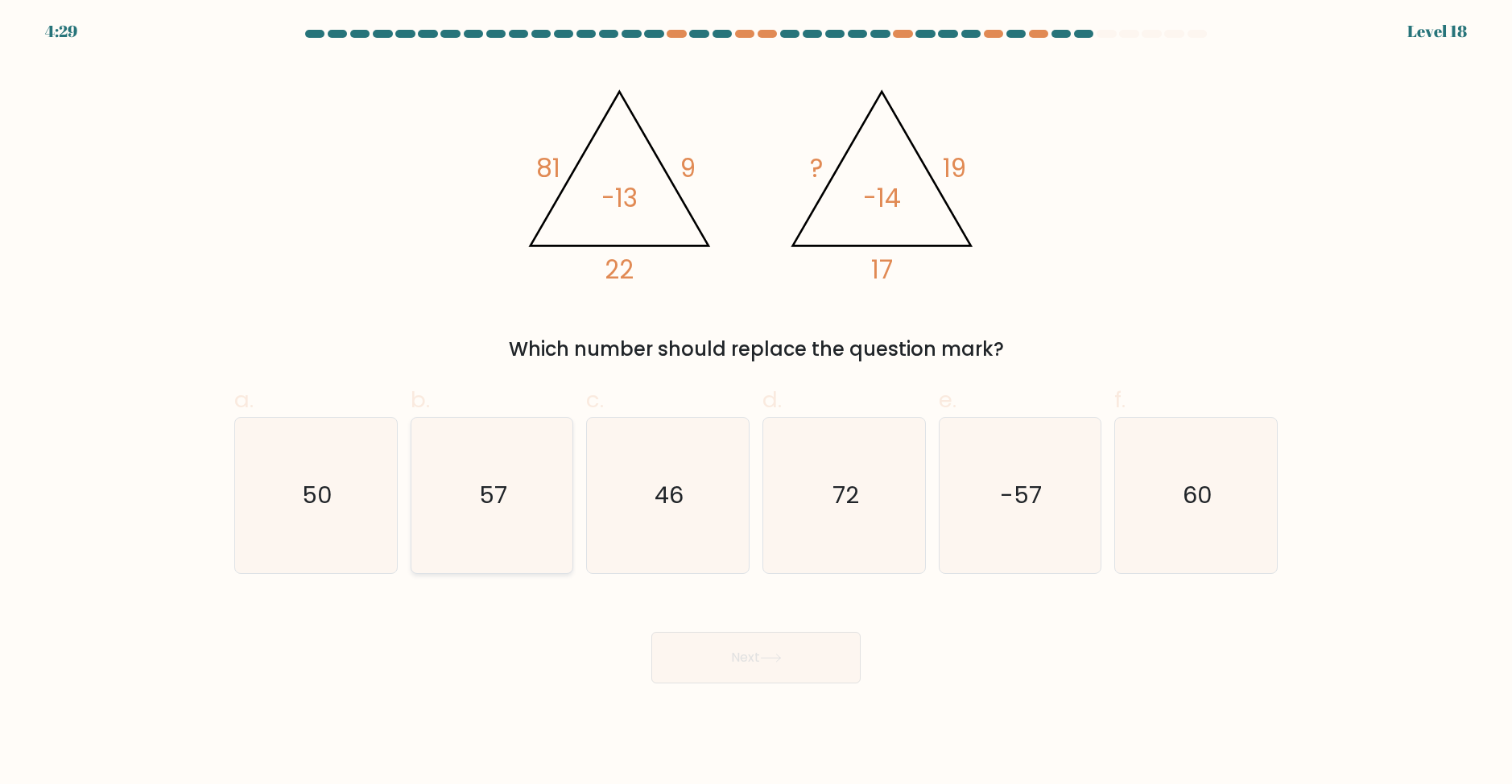
click at [495, 523] on icon "57" at bounding box center [491, 495] width 155 height 155
click at [756, 402] on input "b. 57" at bounding box center [756, 397] width 1 height 10
radio input "true"
click at [774, 661] on icon at bounding box center [771, 658] width 21 height 9
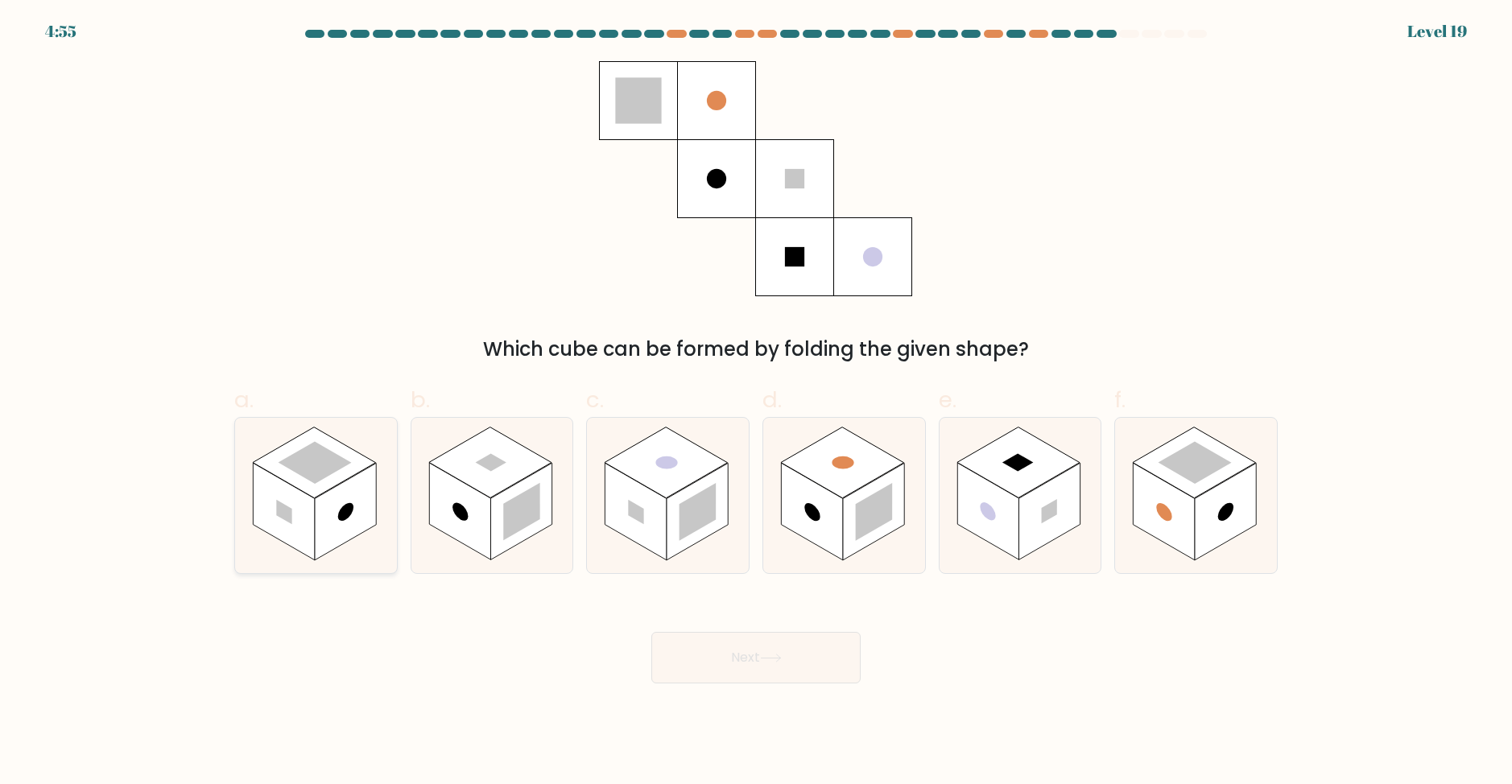
click at [369, 474] on rect at bounding box center [345, 512] width 61 height 98
click at [756, 402] on input "a." at bounding box center [756, 397] width 1 height 10
radio input "true"
click at [789, 684] on body "4:53 Level 19" at bounding box center [756, 392] width 1512 height 784
click at [798, 672] on button "Next" at bounding box center [756, 658] width 209 height 51
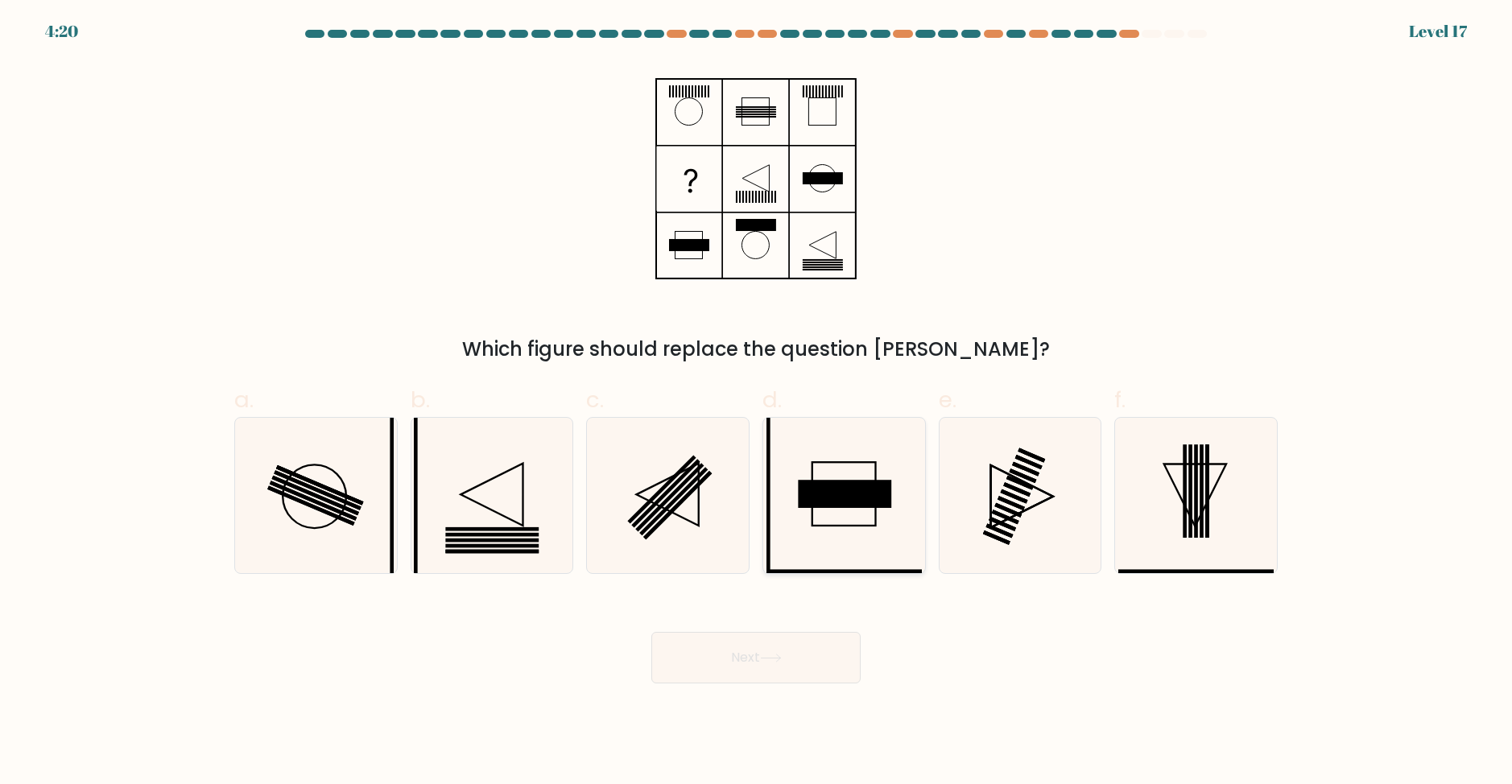
click at [810, 550] on icon at bounding box center [844, 495] width 155 height 155
click at [757, 402] on input "d." at bounding box center [756, 397] width 1 height 10
radio input "true"
click at [800, 660] on button "Next" at bounding box center [756, 658] width 209 height 51
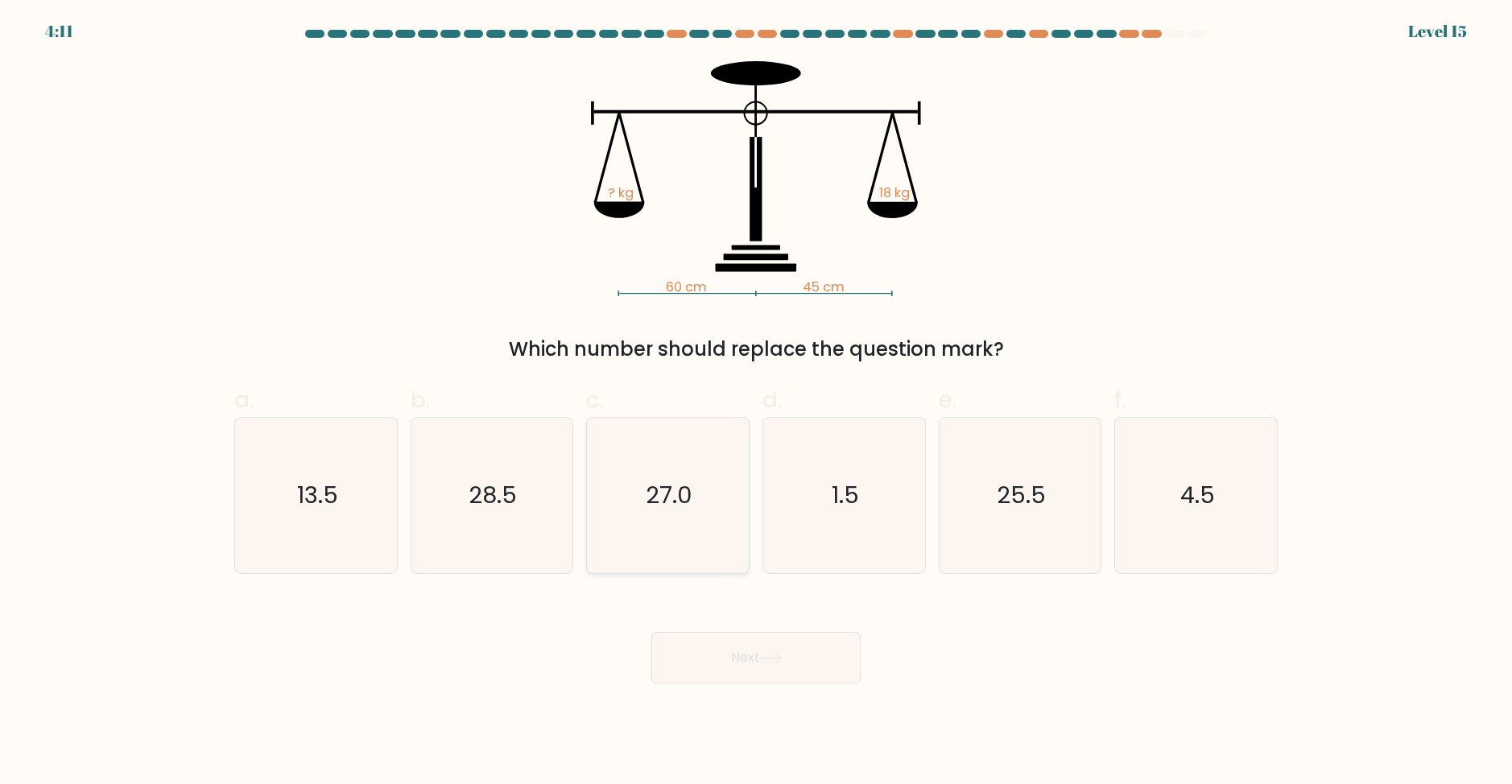
click at [687, 496] on icon "27.0" at bounding box center [668, 495] width 155 height 155
click at [756, 402] on input "c. 27.0" at bounding box center [756, 397] width 1 height 10
radio input "true"
click at [818, 660] on button "Next" at bounding box center [756, 658] width 209 height 51
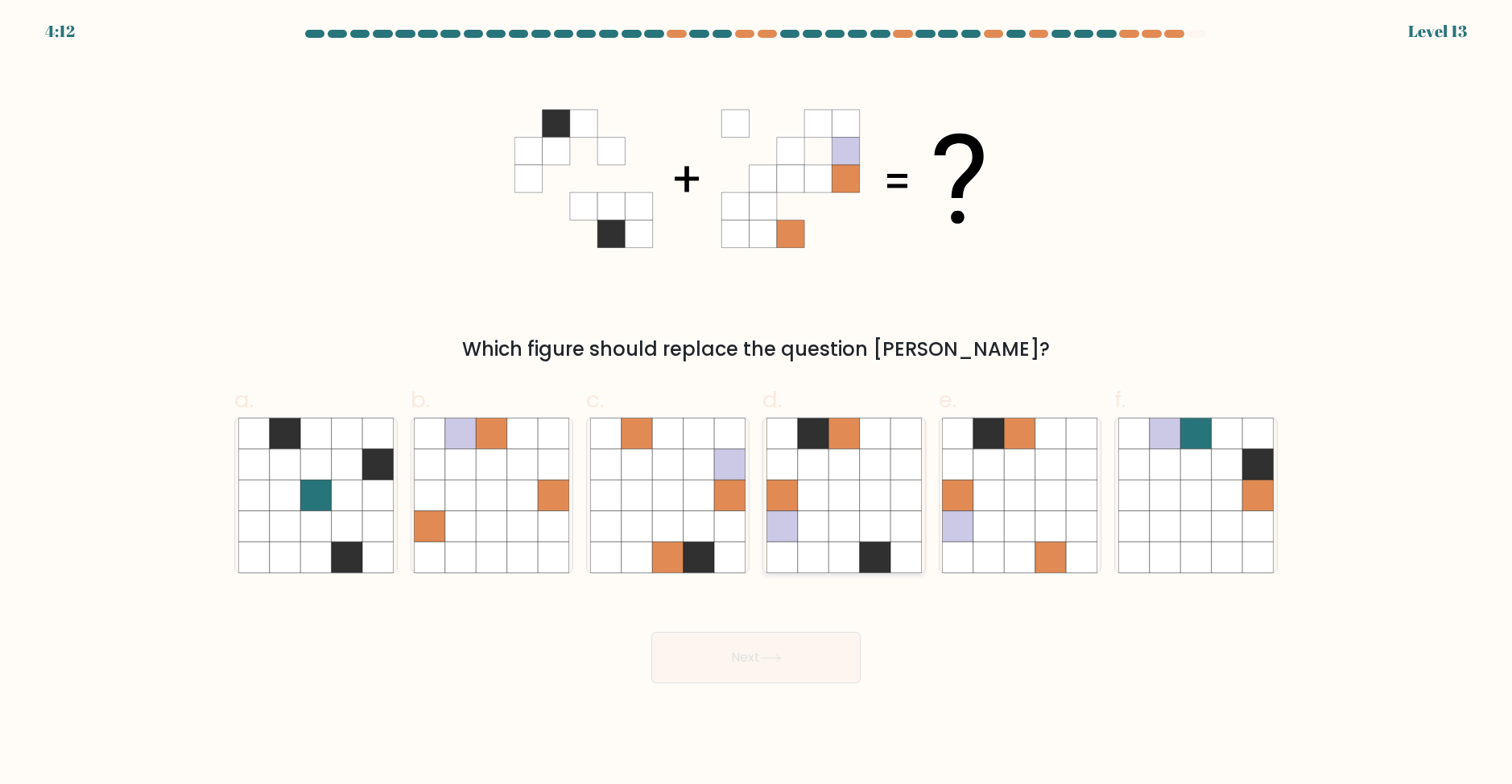
click at [805, 470] on icon at bounding box center [813, 464] width 31 height 31
click at [757, 402] on input "d." at bounding box center [756, 397] width 1 height 10
radio input "true"
drag, startPoint x: 783, startPoint y: 630, endPoint x: 792, endPoint y: 636, distance: 10.8
click at [790, 635] on div "Next" at bounding box center [756, 638] width 1063 height 90
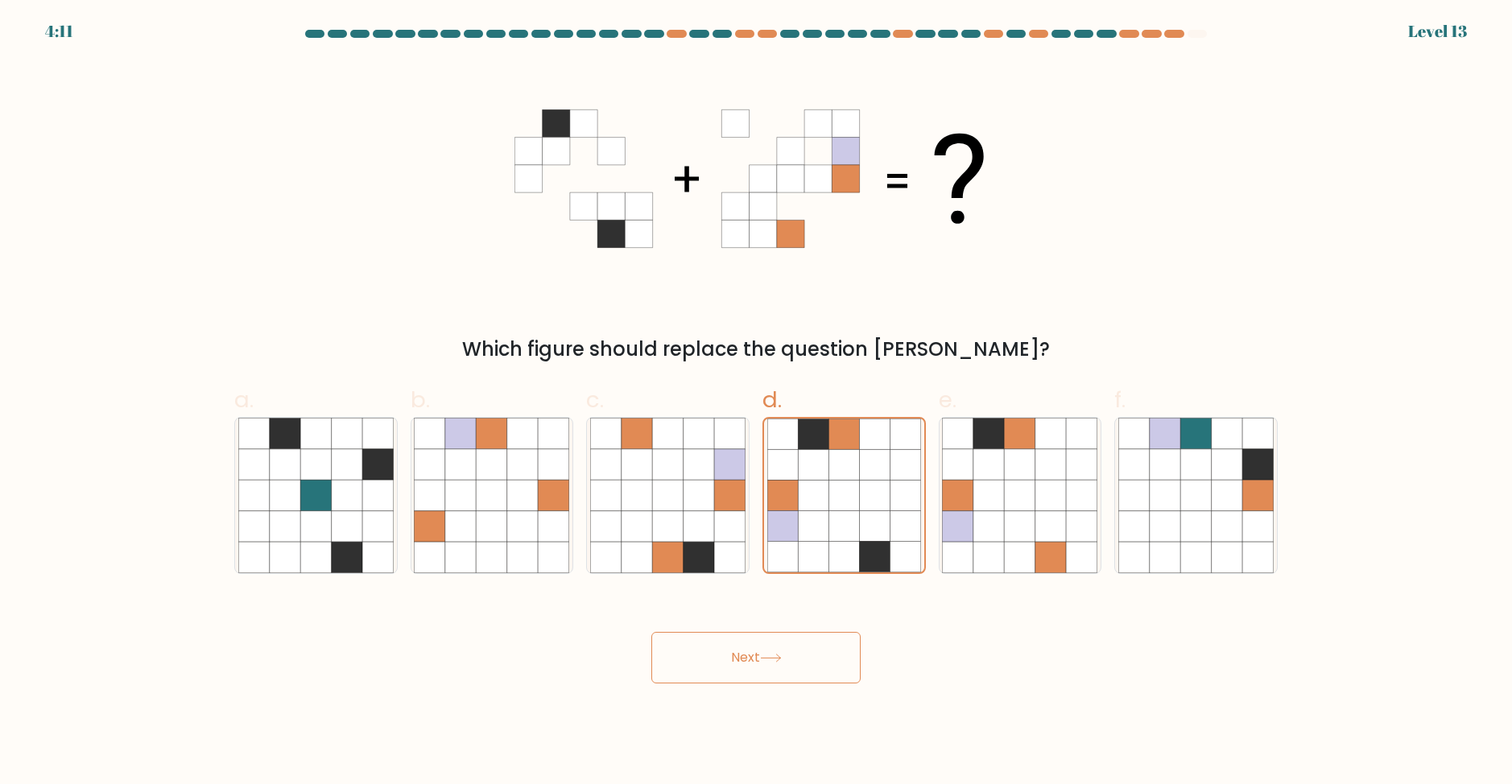
click at [795, 636] on button "Next" at bounding box center [756, 658] width 209 height 51
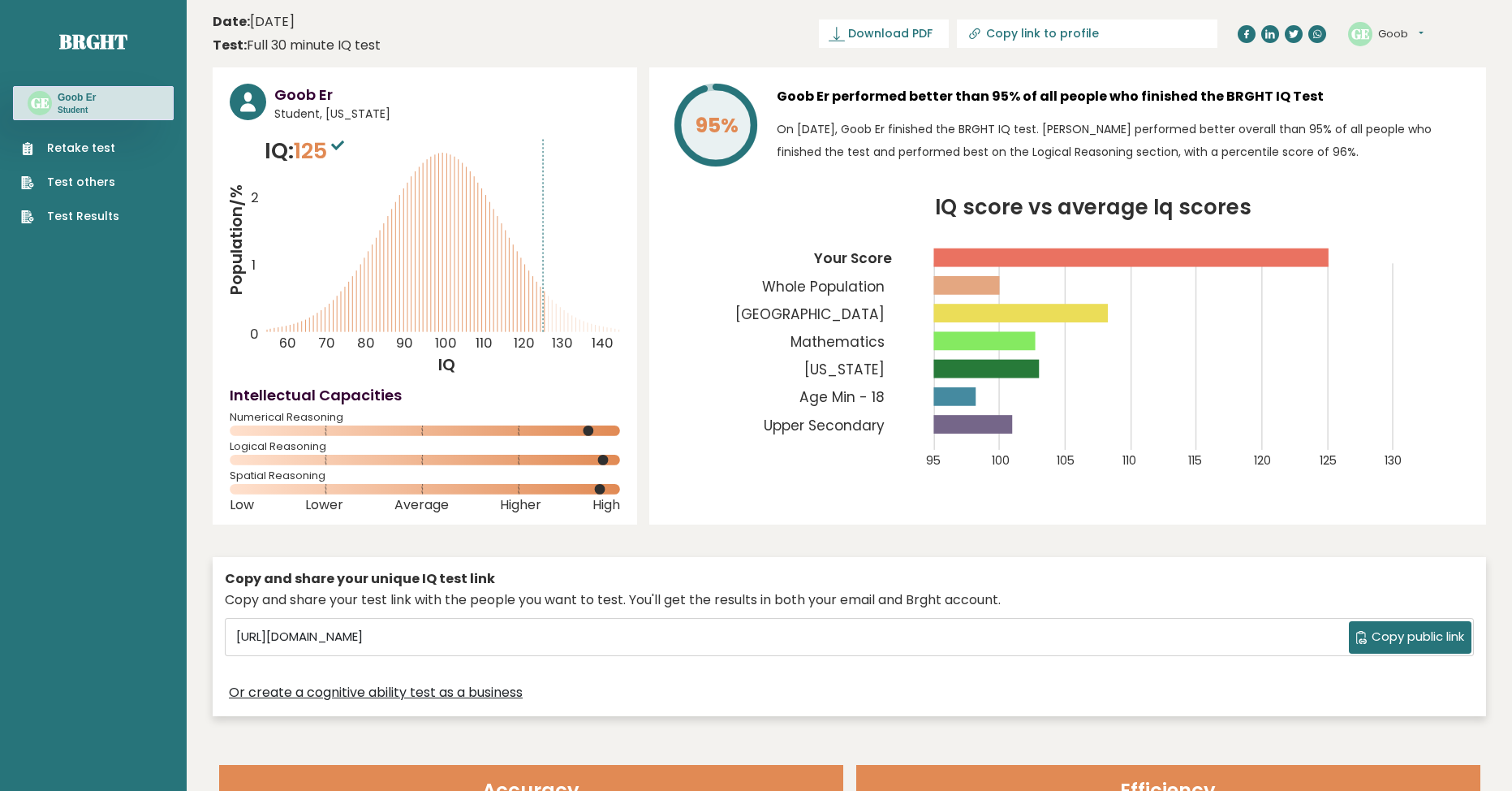
scroll to position [677, 0]
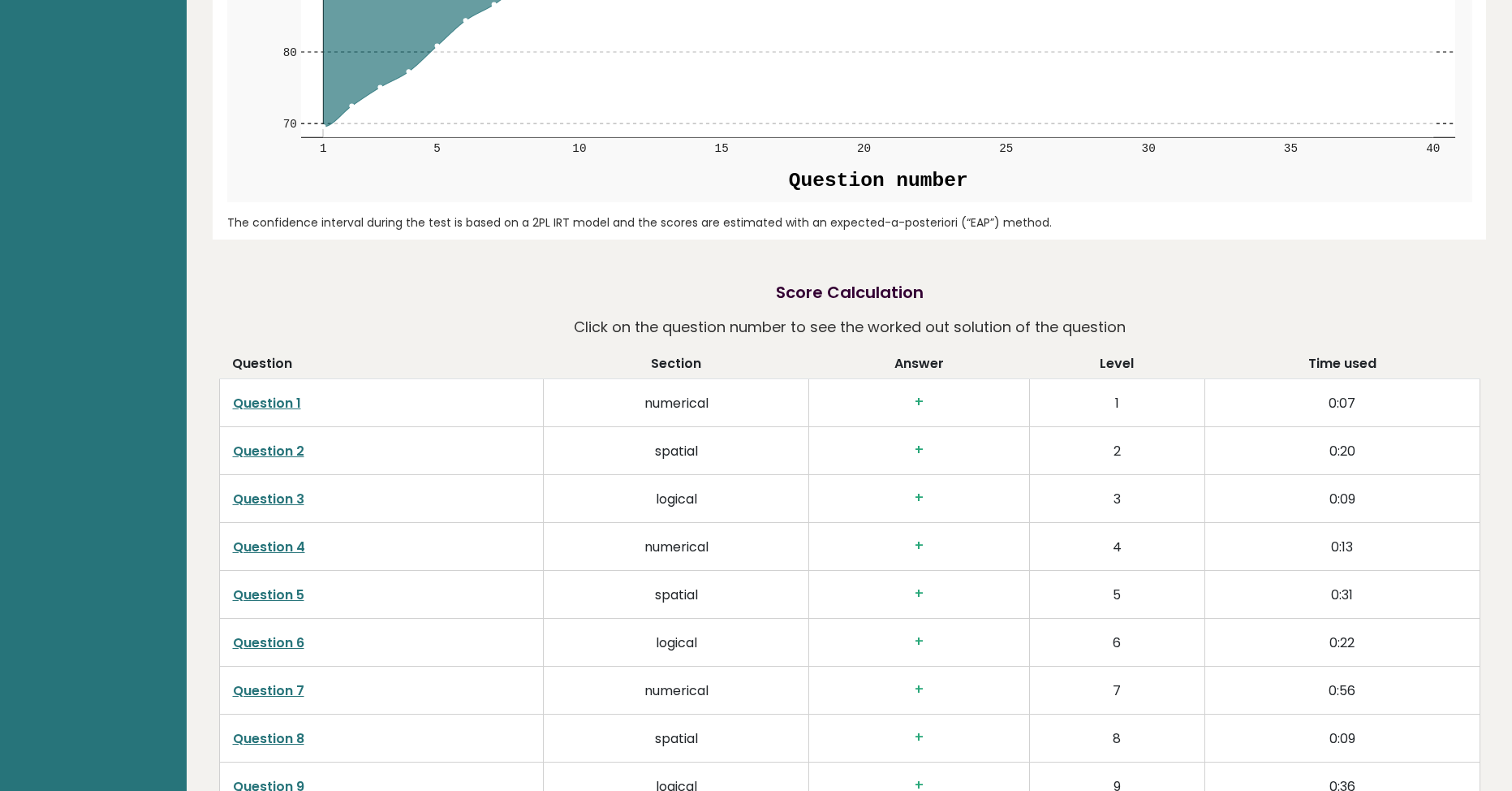
drag, startPoint x: 963, startPoint y: 487, endPoint x: 1166, endPoint y: 402, distance: 220.1
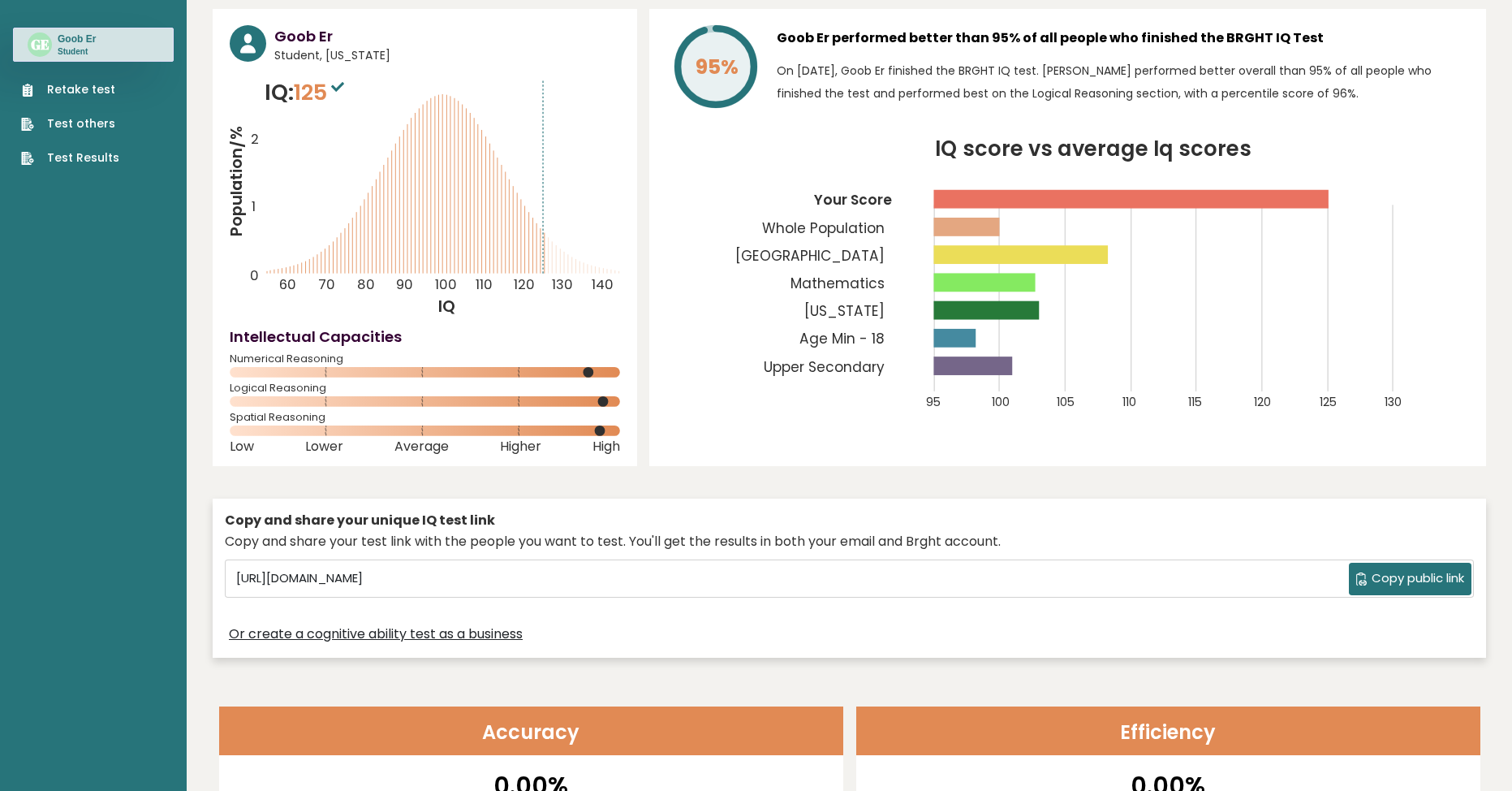
scroll to position [0, 0]
